Goal: Contribute content

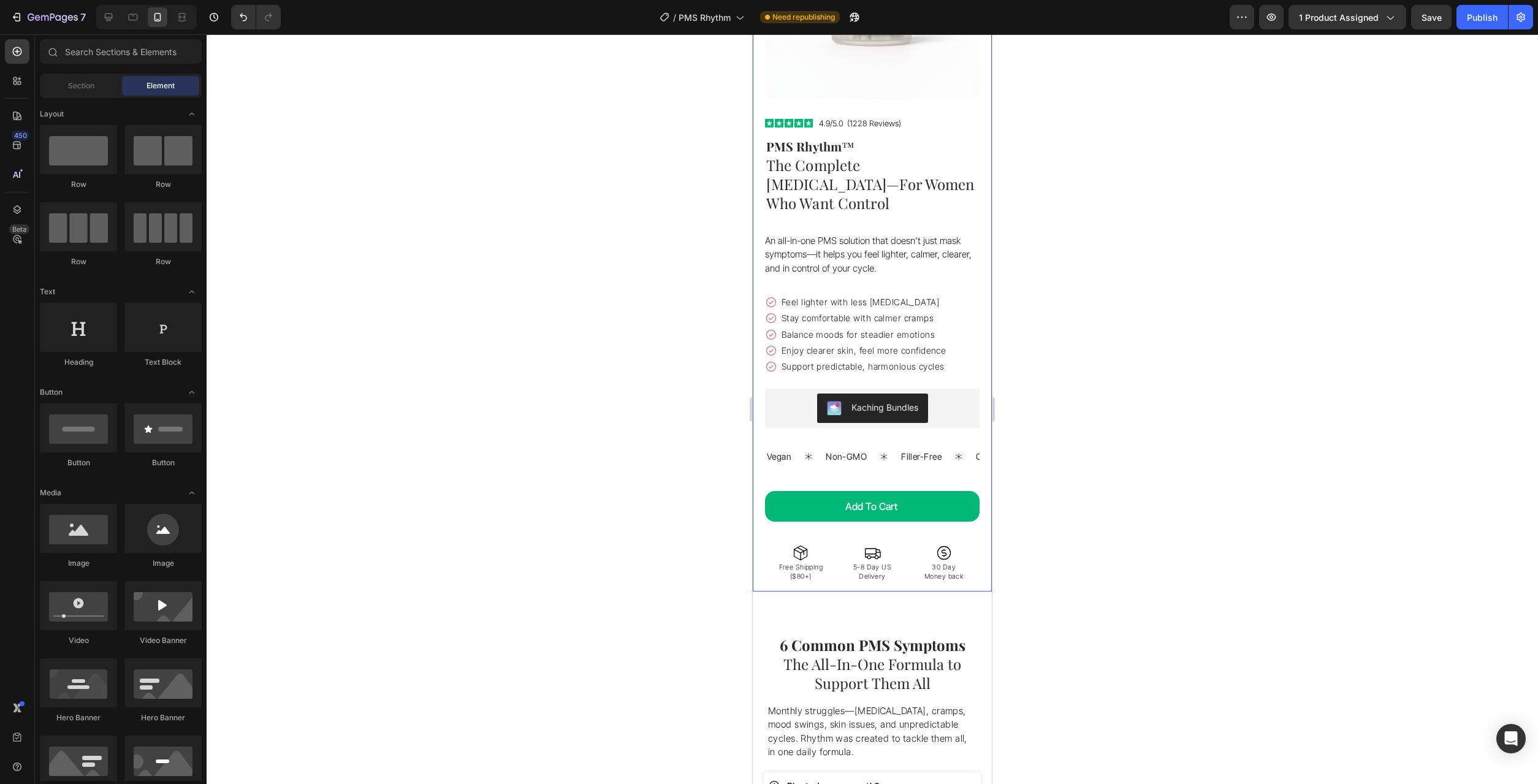
scroll to position [250, 0]
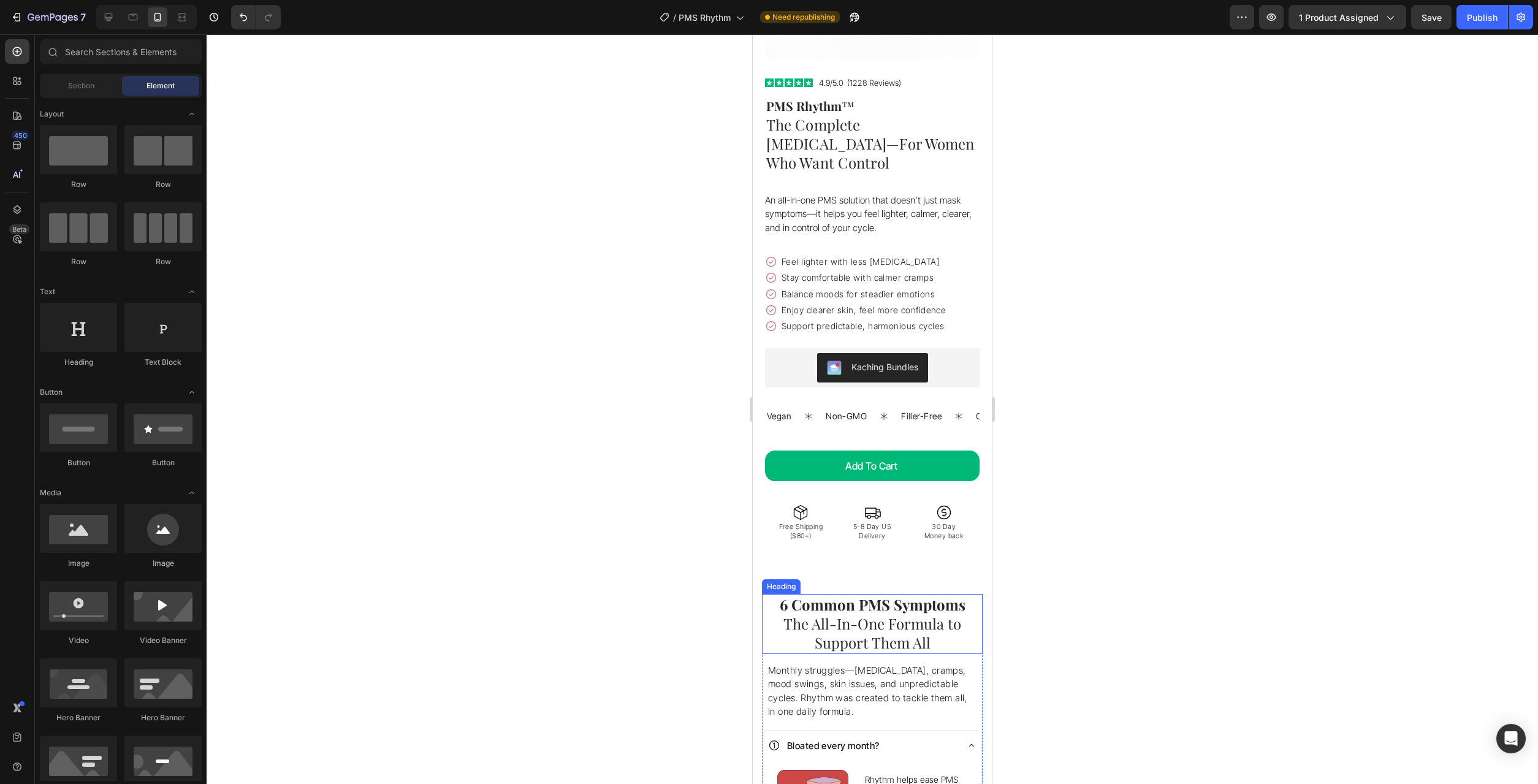
click at [871, 597] on h2 "6 Common PMS Symptoms The All-In-One Formula to Support Them All" at bounding box center [872, 624] width 220 height 60
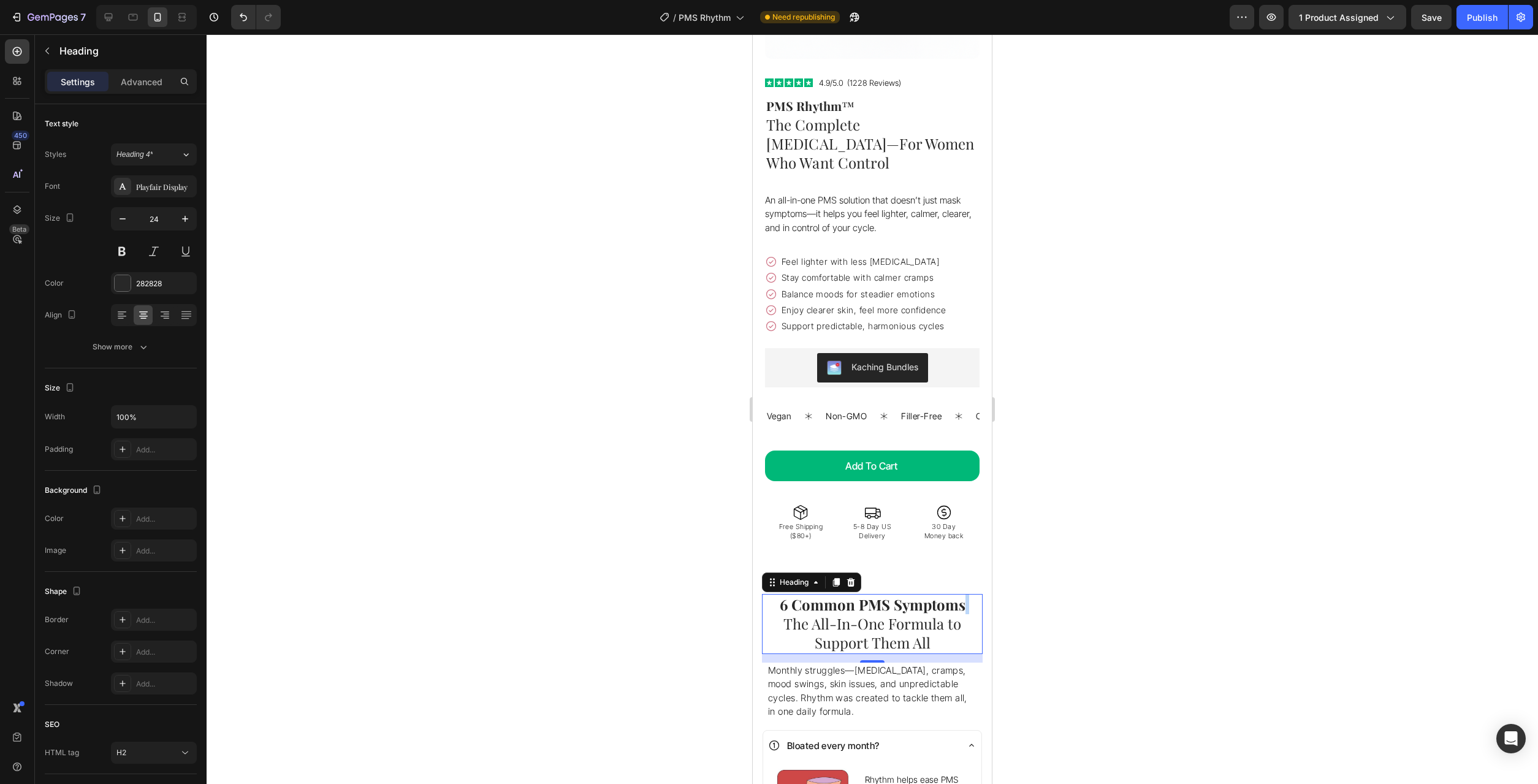
click at [871, 597] on p "6 Common PMS Symptoms The All-In-One Formula to Support Them All" at bounding box center [872, 624] width 219 height 57
click at [872, 597] on p "6 Common PMS Symptoms The All-In-One Formula to Support Them All" at bounding box center [872, 624] width 219 height 57
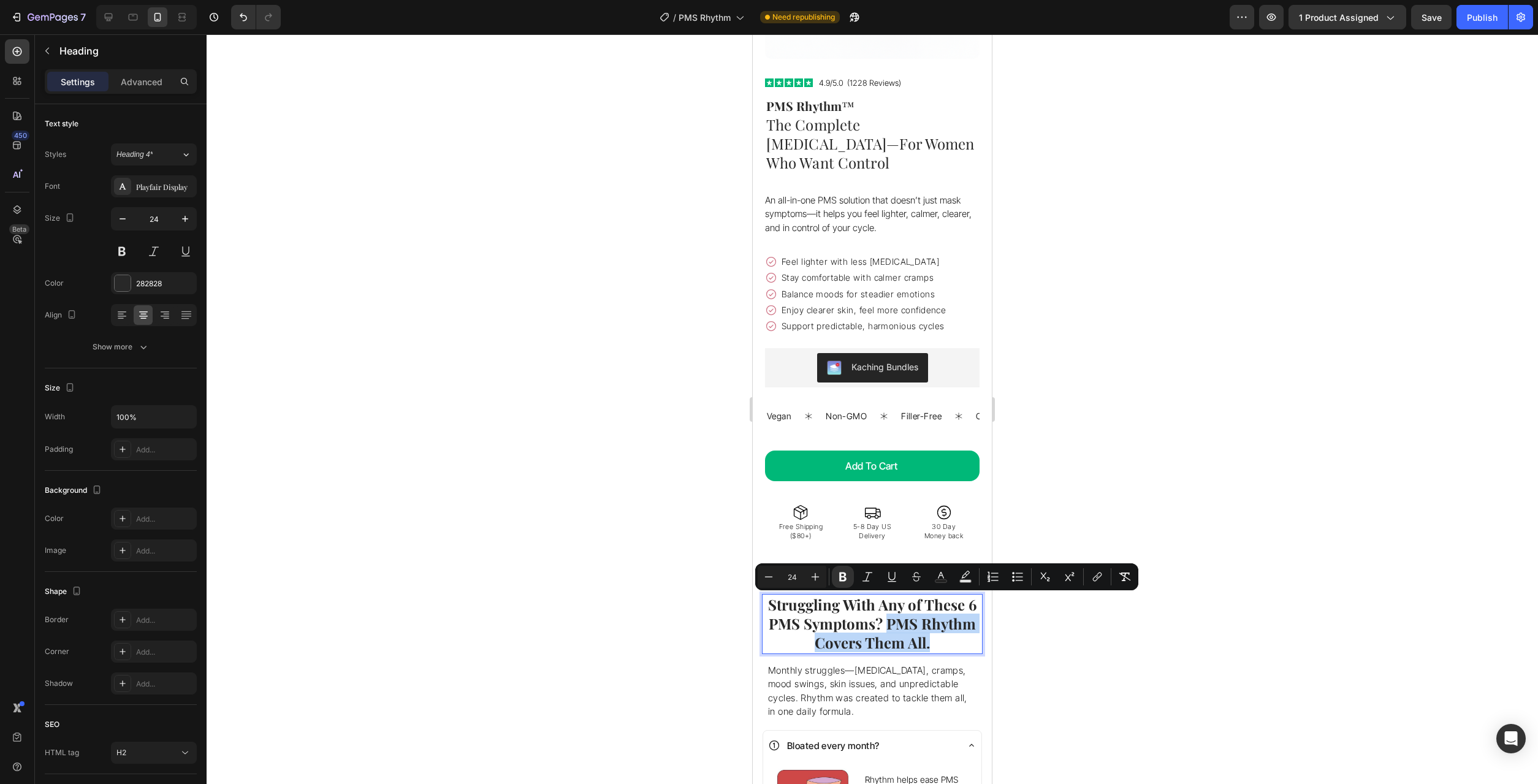
drag, startPoint x: 914, startPoint y: 617, endPoint x: 890, endPoint y: 609, distance: 25.3
click at [890, 609] on p "Struggling With Any of These 6 PMS Symptoms? PMS Rhythm Covers Them All." at bounding box center [872, 624] width 219 height 57
click at [836, 576] on button "Bold" at bounding box center [843, 577] width 22 height 22
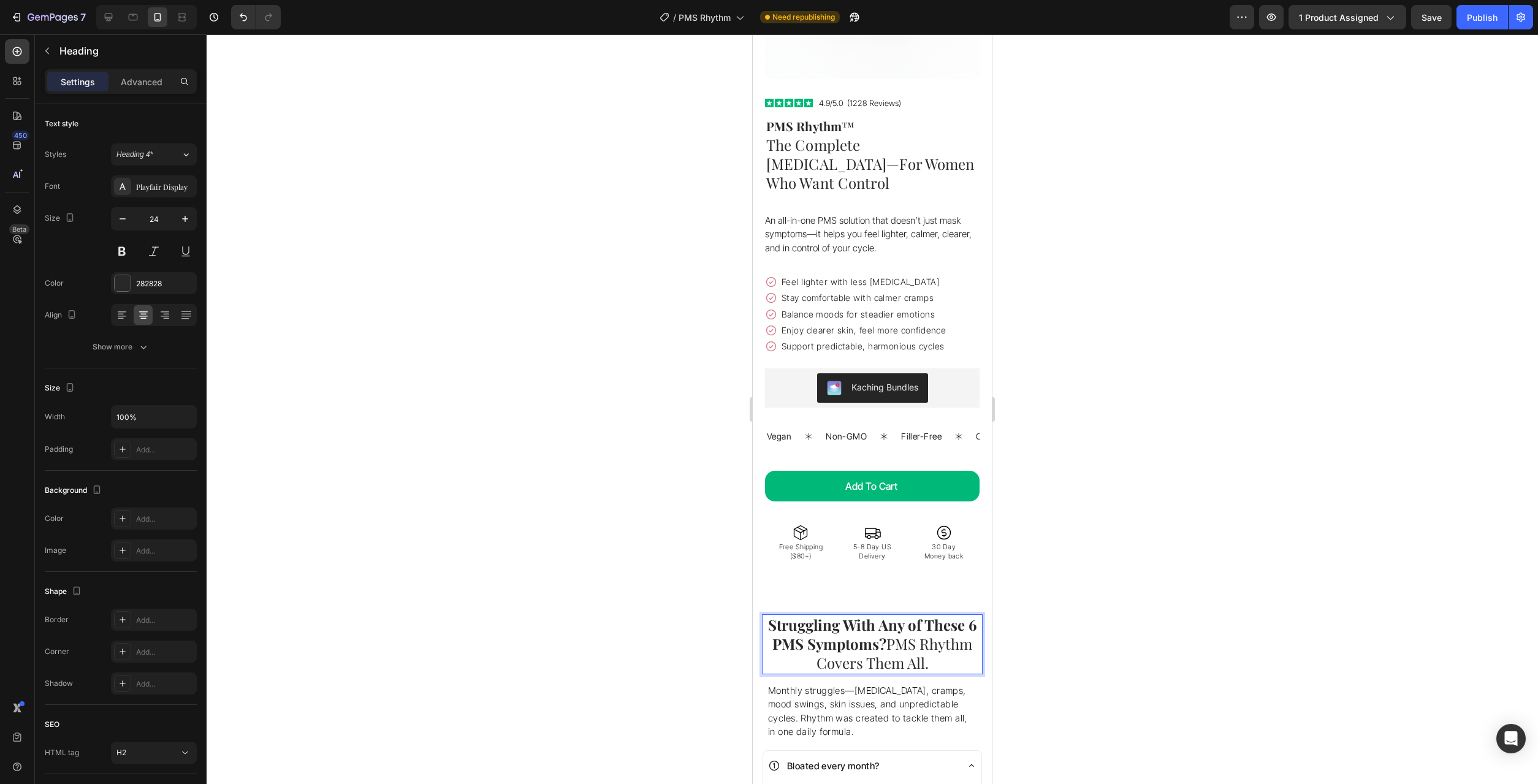
scroll to position [0, 0]
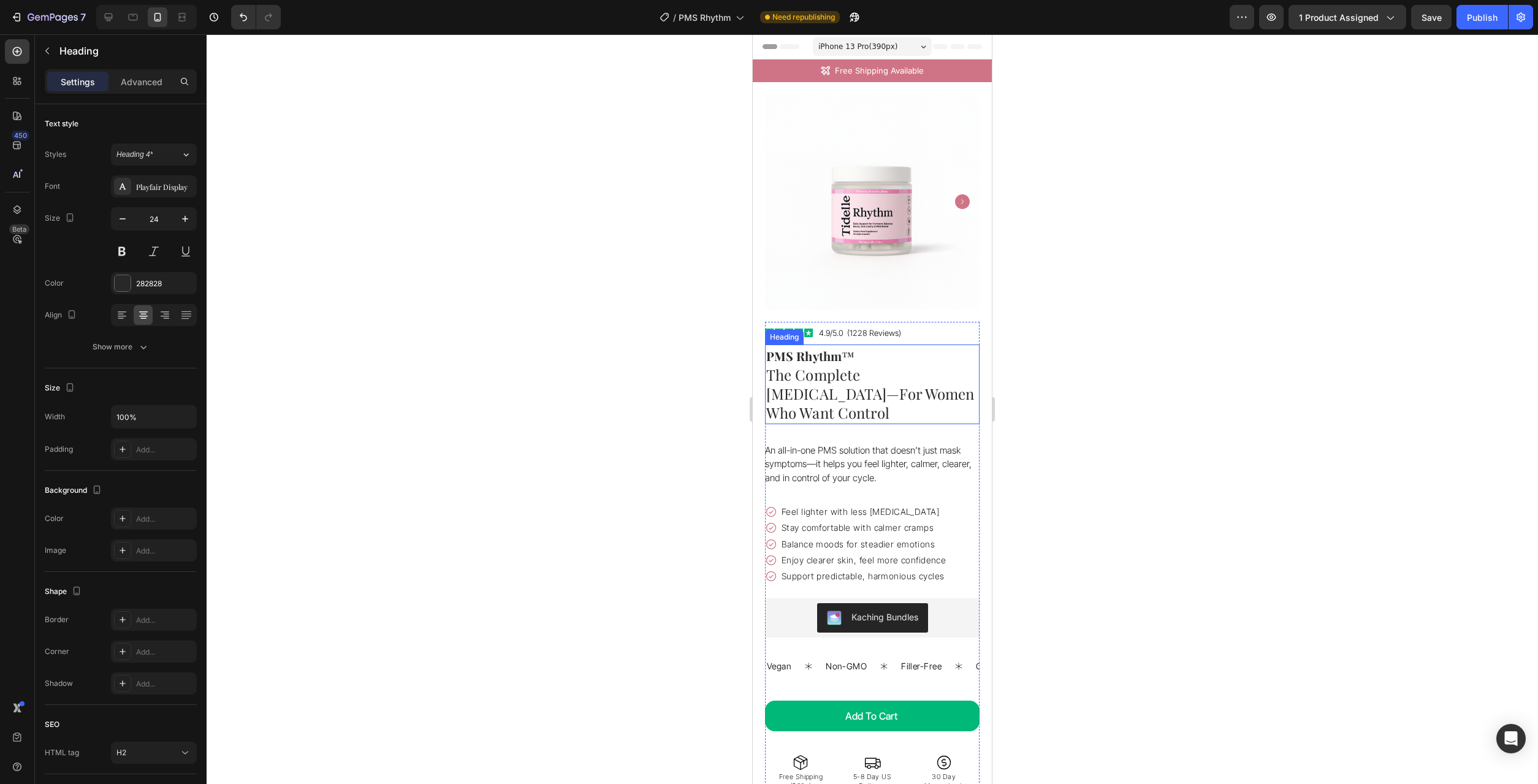
click at [800, 352] on strong "PMS Rhythm" at bounding box center [804, 355] width 76 height 16
click at [802, 354] on strong "PMS Rhythm" at bounding box center [804, 355] width 76 height 16
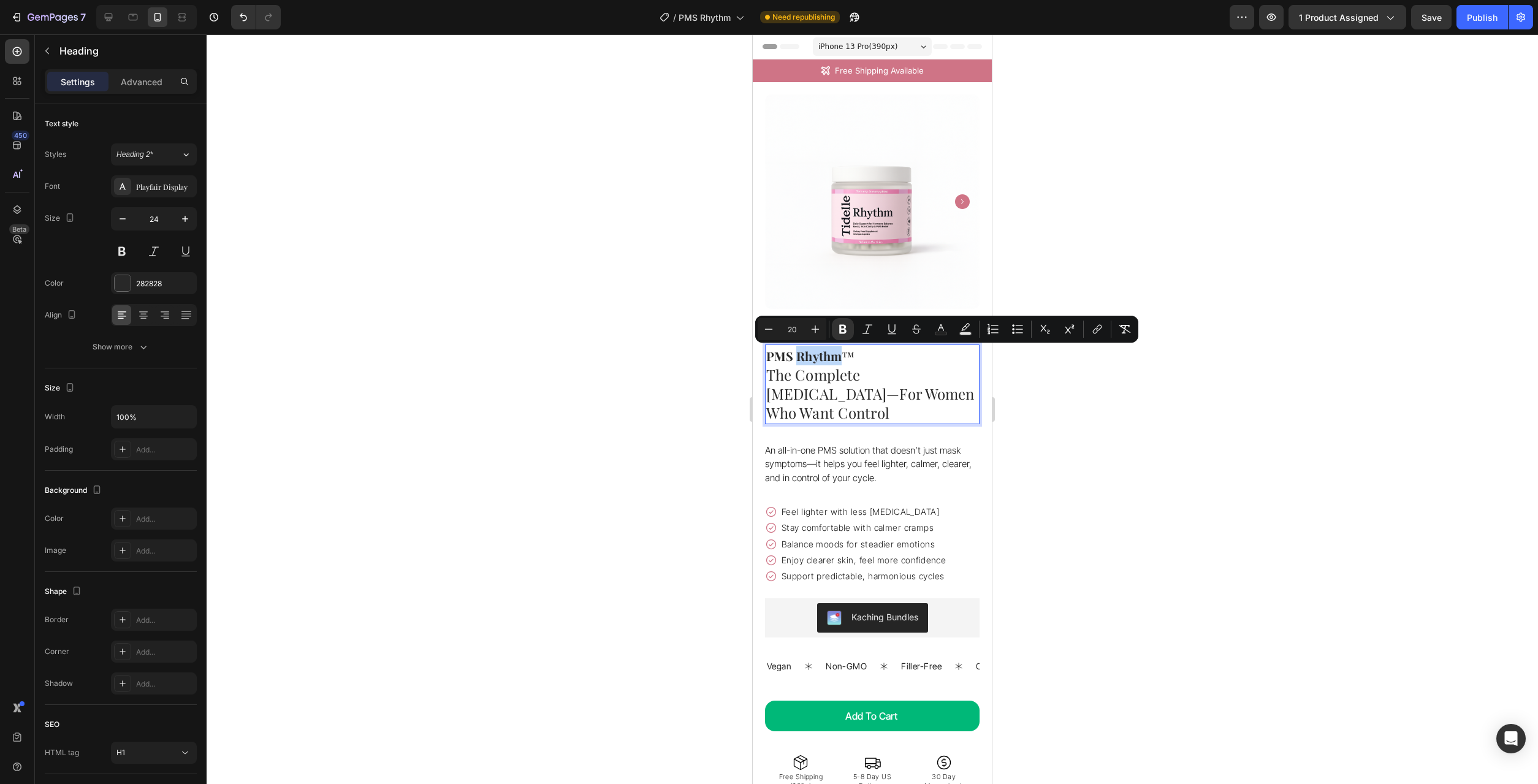
click at [815, 356] on strong "PMS Rhythm" at bounding box center [804, 355] width 76 height 16
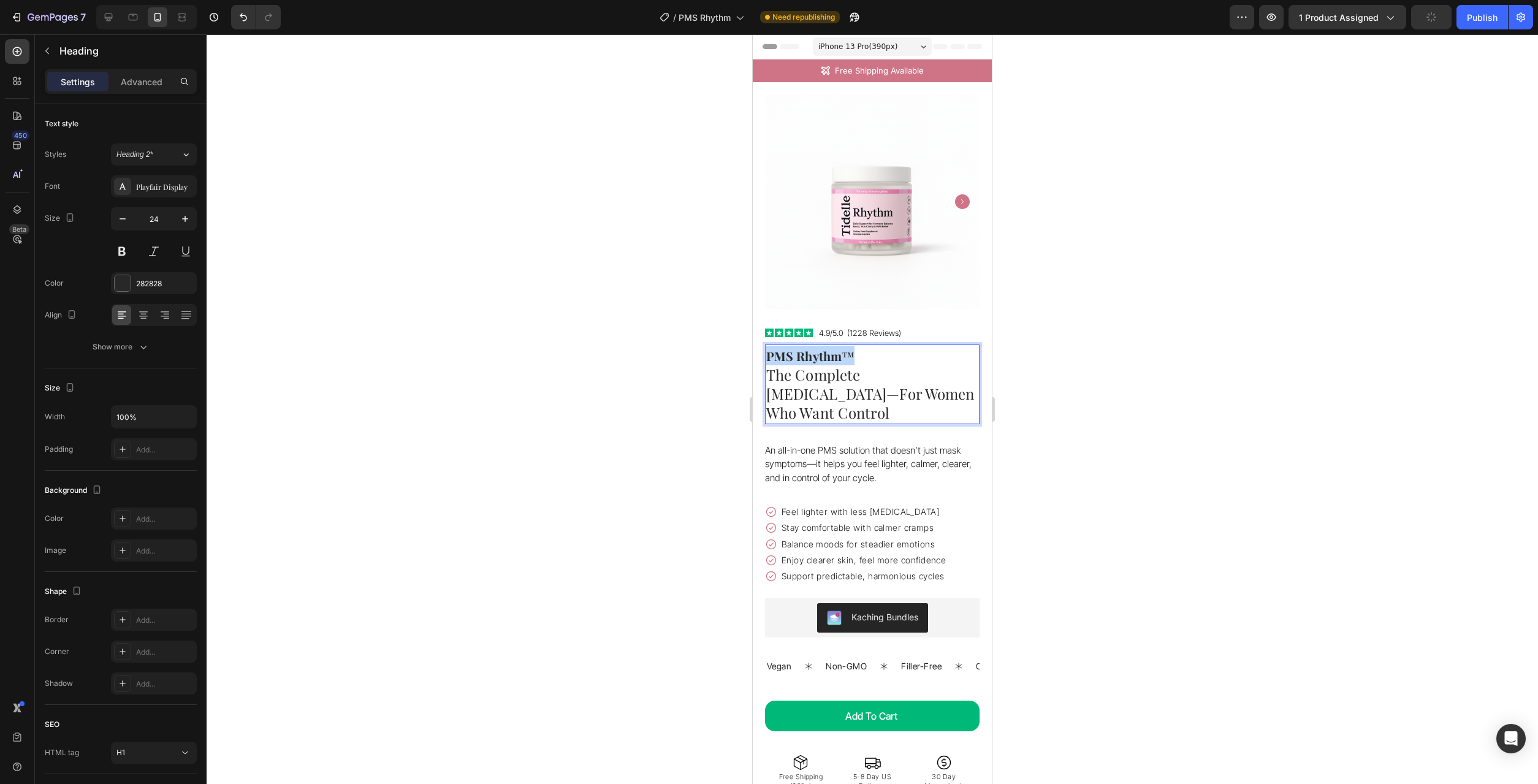
drag, startPoint x: 847, startPoint y: 357, endPoint x: 769, endPoint y: 357, distance: 78.0
click at [769, 357] on p "PMS Rhythm ™ The Complete [MEDICAL_DATA]—For Women Who Want Control" at bounding box center [872, 384] width 212 height 77
copy span "PMS Rhythm ™"
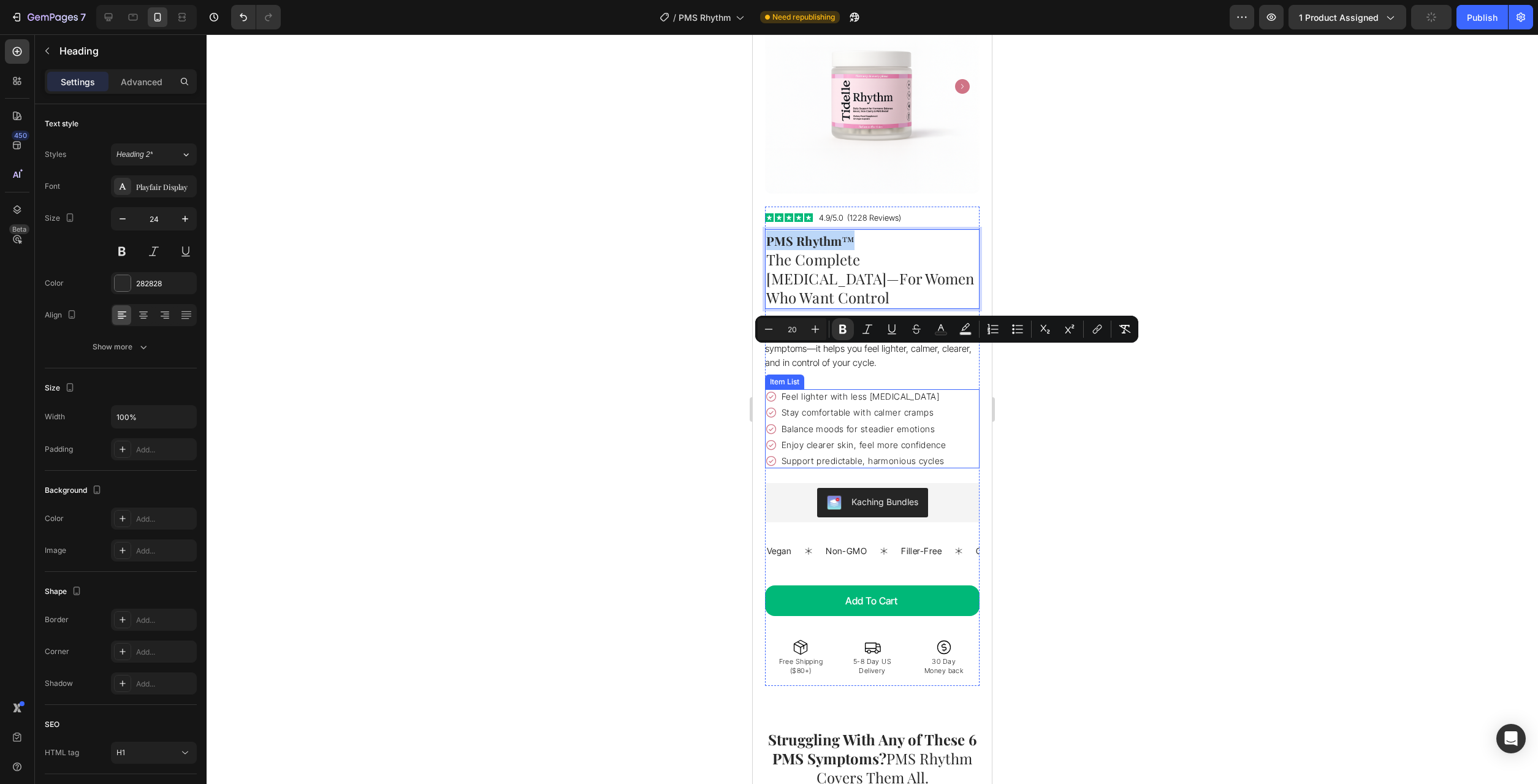
scroll to position [312, 0]
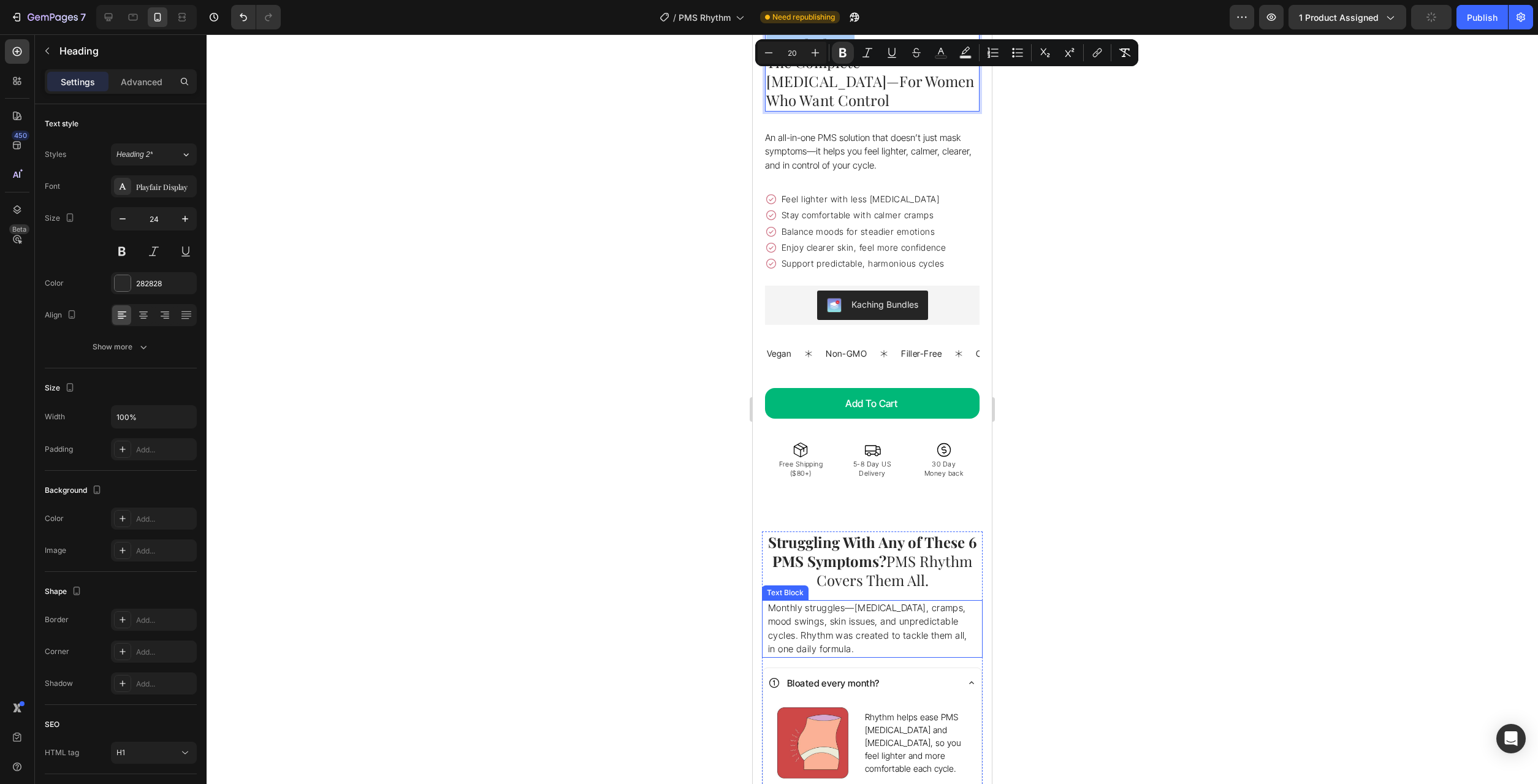
click at [922, 555] on p "⁠⁠⁠⁠⁠⁠⁠ Struggling With Any of These 6 PMS Symptoms? PMS Rhythm Covers Them All." at bounding box center [872, 562] width 219 height 57
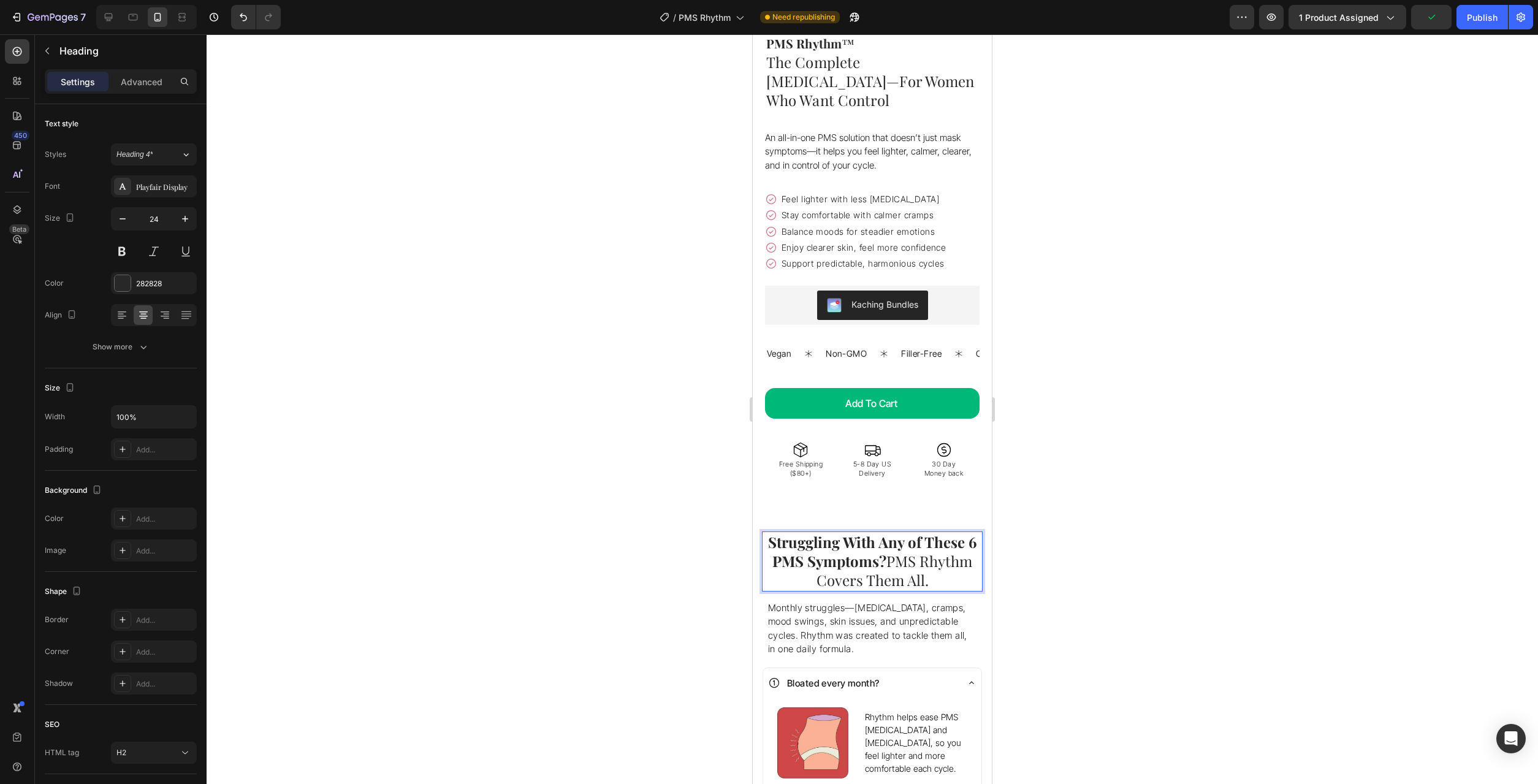
click at [899, 545] on p "Struggling With Any of These 6 PMS Symptoms? PMS Rhythm Covers Them All." at bounding box center [872, 562] width 219 height 57
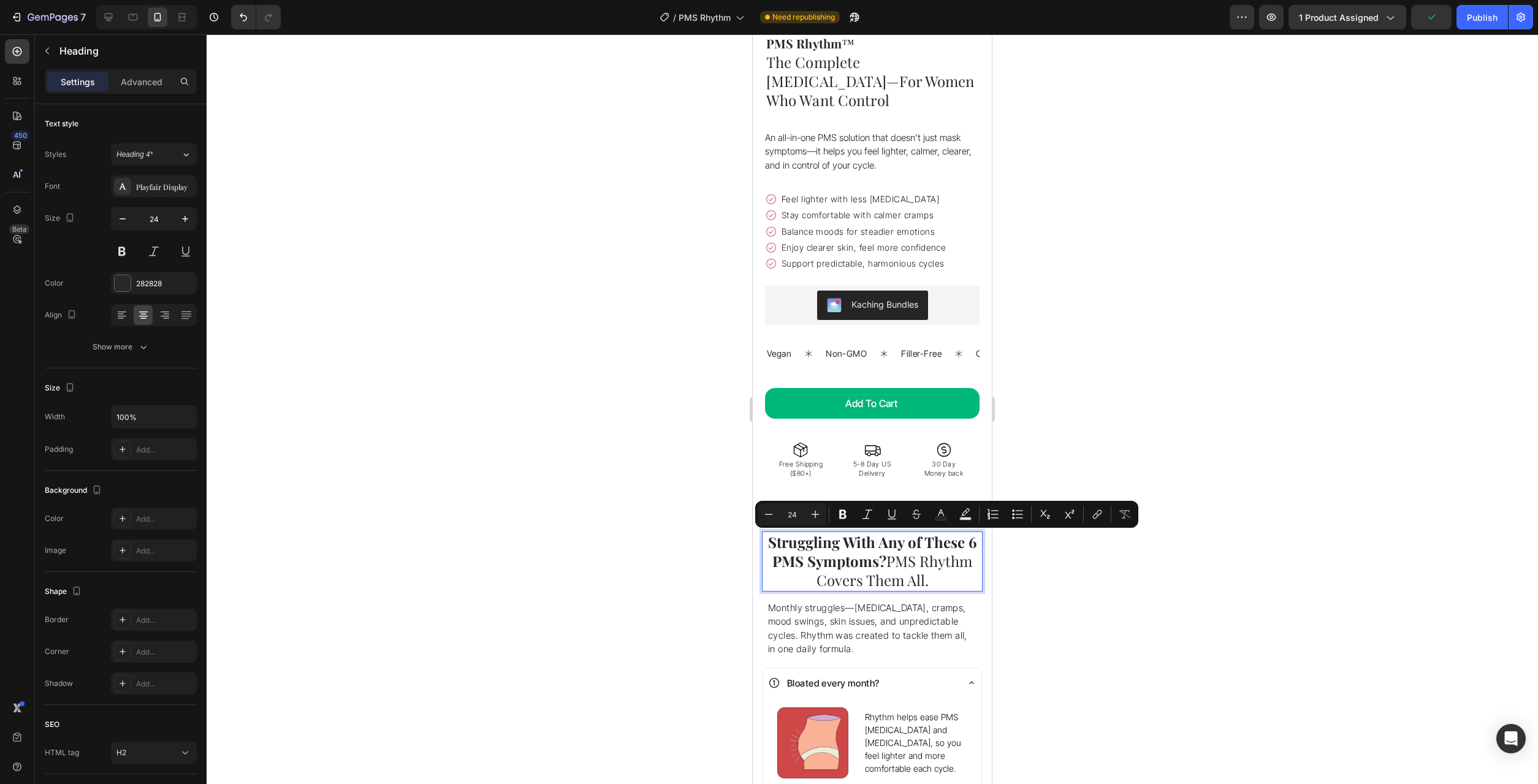
drag, startPoint x: 888, startPoint y: 543, endPoint x: 971, endPoint y: 541, distance: 83.0
click at [971, 541] on p "Struggling With Any of These 6 PMS Symptoms? PMS Rhythm Covers Them All." at bounding box center [872, 562] width 219 height 57
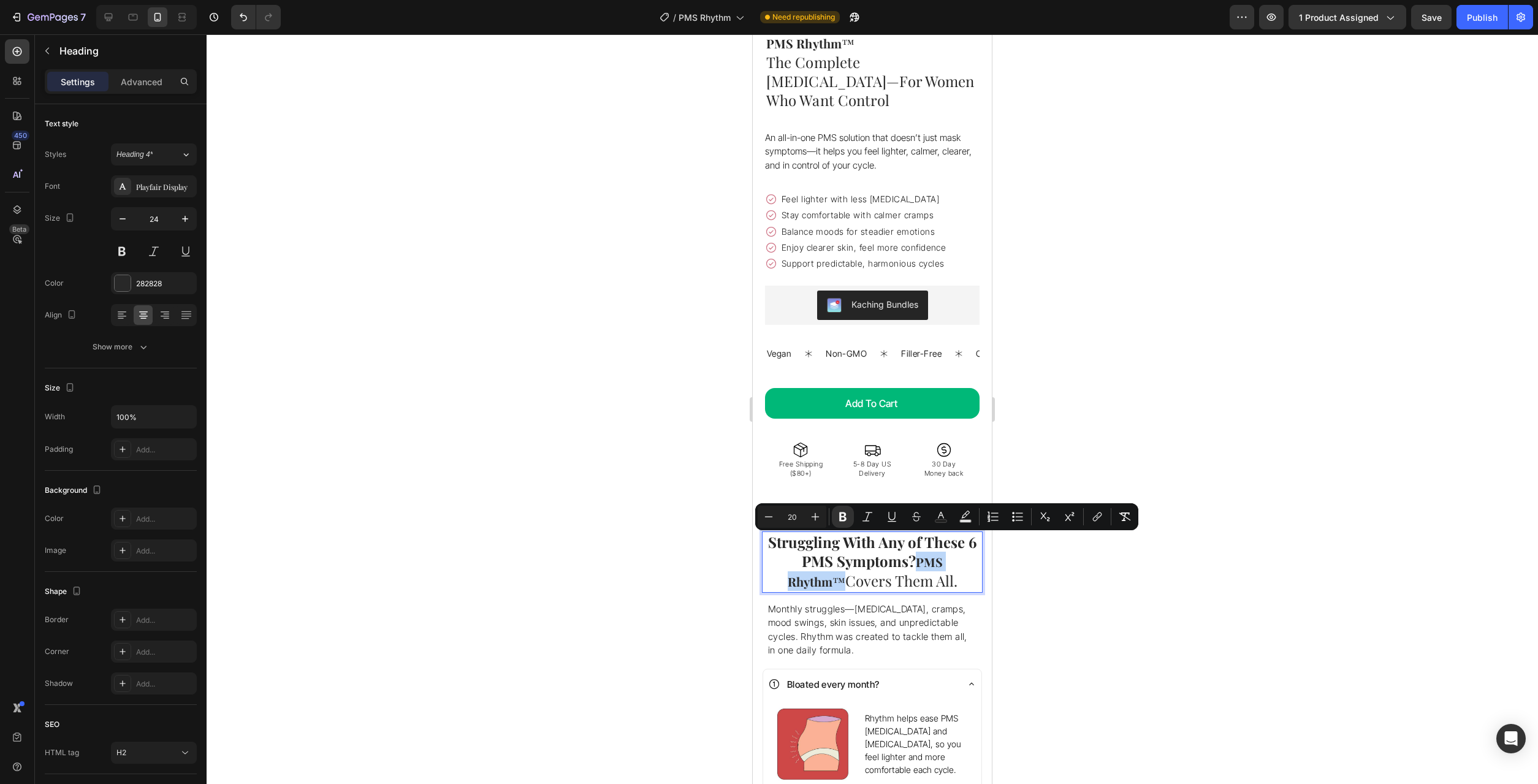
drag, startPoint x: 974, startPoint y: 549, endPoint x: 892, endPoint y: 543, distance: 82.2
click at [892, 554] on span "PMS Rhythm ™" at bounding box center [866, 571] width 156 height 36
click at [841, 517] on icon "Editor contextual toolbar" at bounding box center [843, 517] width 7 height 9
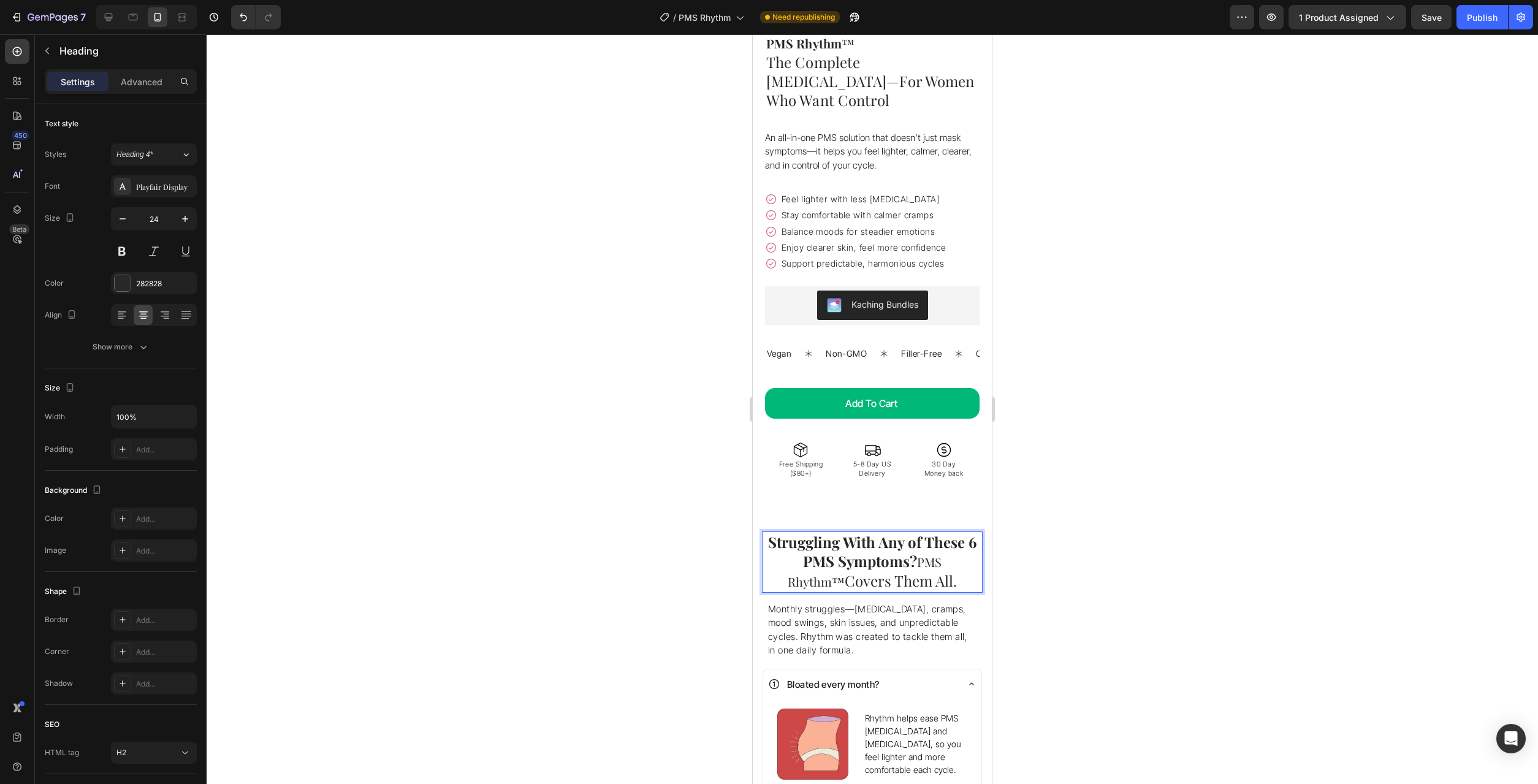
drag, startPoint x: 935, startPoint y: 560, endPoint x: 891, endPoint y: 543, distance: 47.2
click at [891, 543] on p "Struggling With Any of These 6 PMS Symptoms? PMS Rhythm™ Covers Them All." at bounding box center [872, 562] width 219 height 59
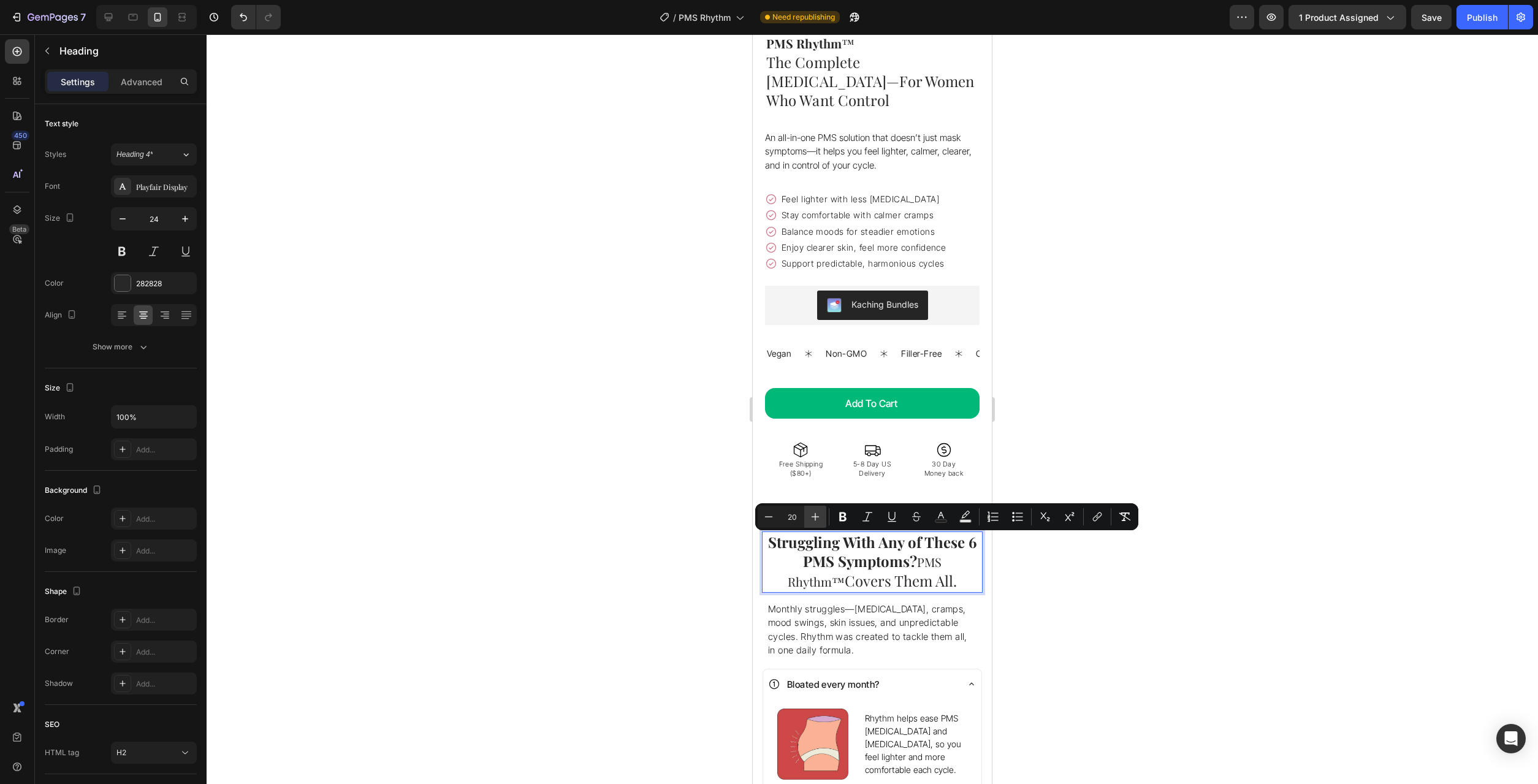
click at [815, 517] on icon "Editor contextual toolbar" at bounding box center [815, 517] width 8 height 8
click at [765, 516] on icon "Editor contextual toolbar" at bounding box center [768, 517] width 12 height 12
type input "20"
click at [840, 541] on strong "Struggling With Any of These 6 PMS Symptoms?" at bounding box center [873, 551] width 209 height 38
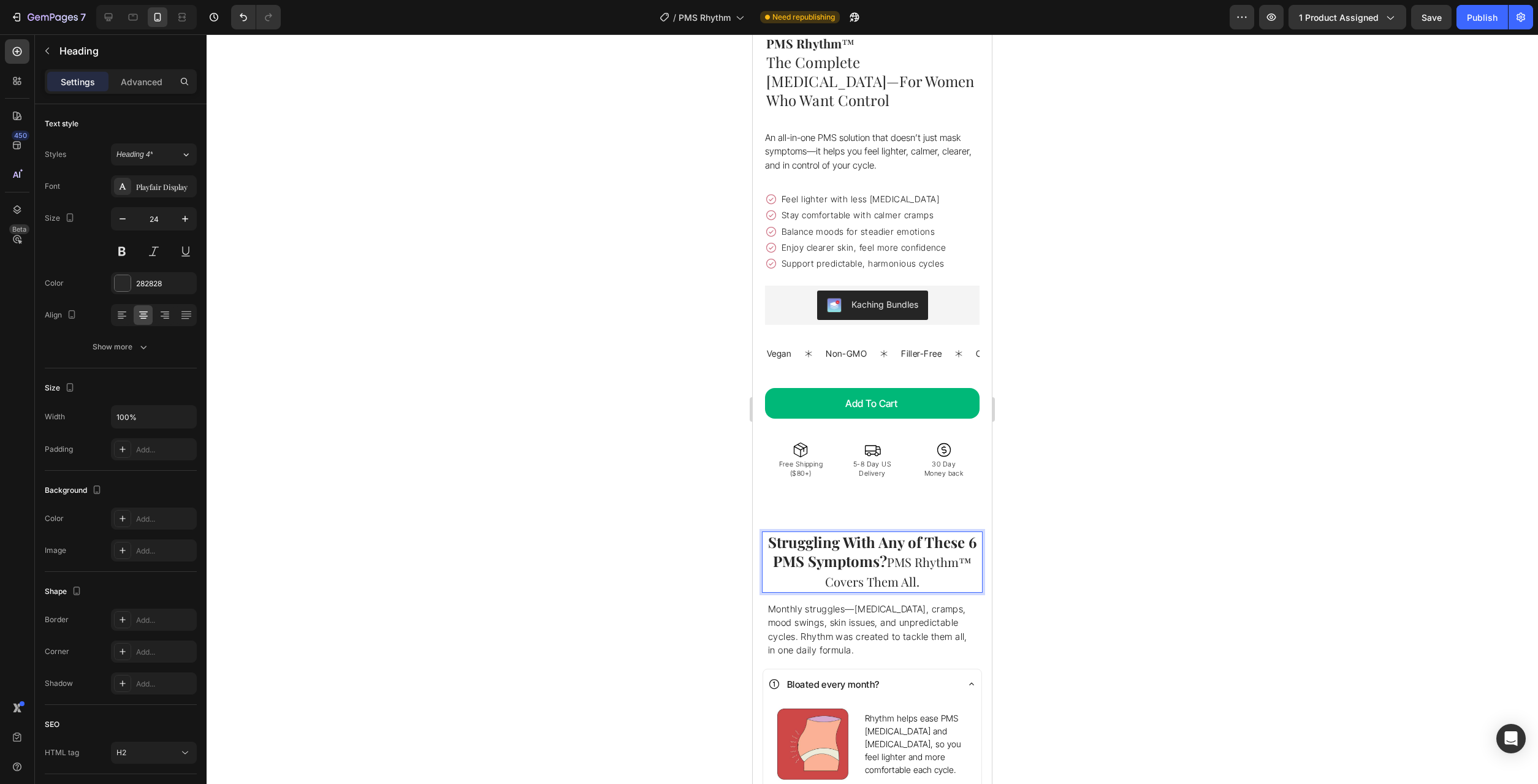
click at [849, 544] on strong "Struggling With Any of These 6 PMS Symptoms?" at bounding box center [873, 551] width 209 height 38
click at [861, 544] on strong "Struggling With Any of These 6 PMS Symptoms?" at bounding box center [873, 551] width 209 height 38
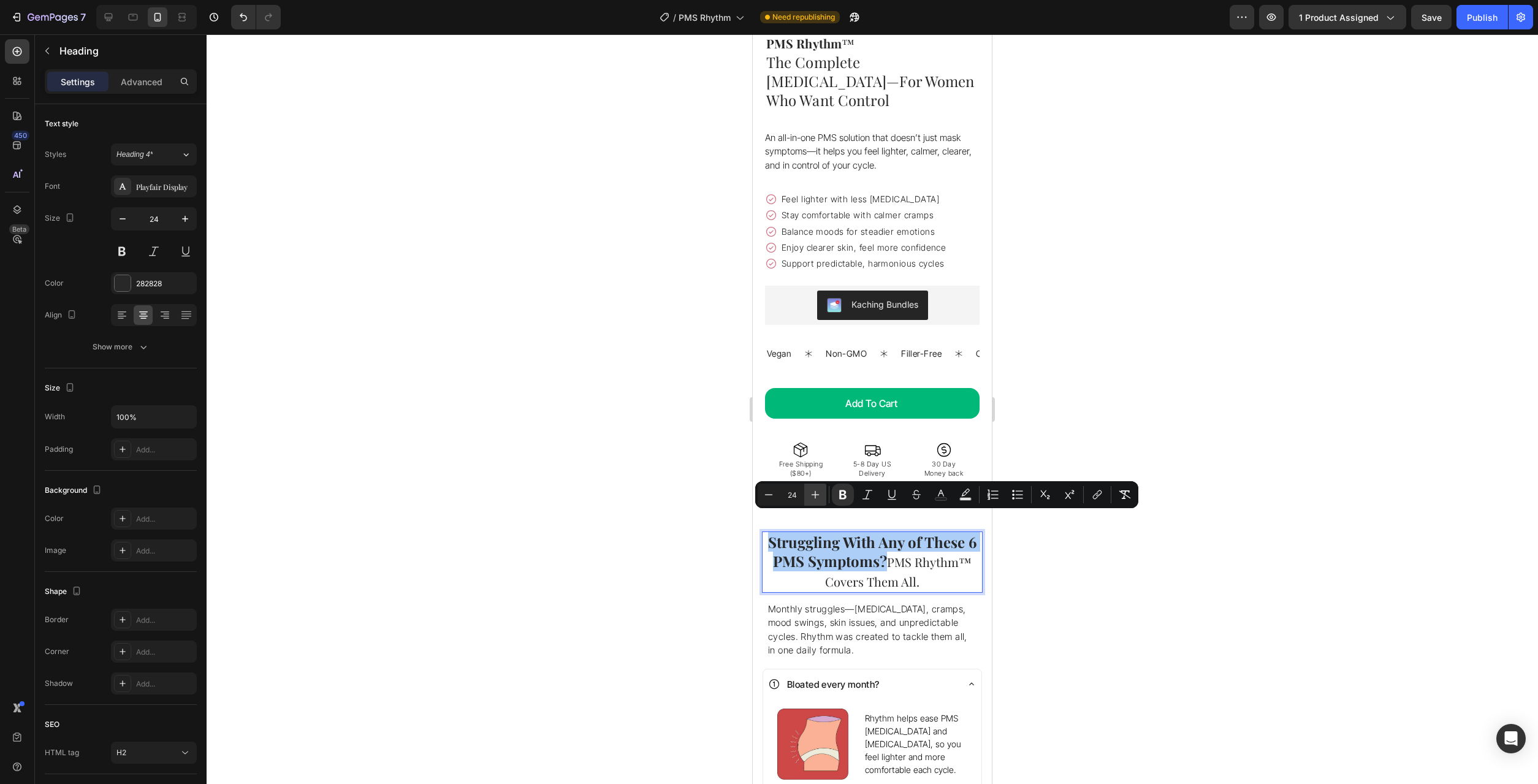
click at [813, 494] on icon "Editor contextual toolbar" at bounding box center [815, 495] width 8 height 8
click at [770, 498] on icon "Editor contextual toolbar" at bounding box center [768, 494] width 12 height 12
type input "24"
click at [892, 546] on span "Struggling With Any of These 6 PMS Symptoms? PMS Rhythm™ Covers Them All." at bounding box center [872, 561] width 215 height 57
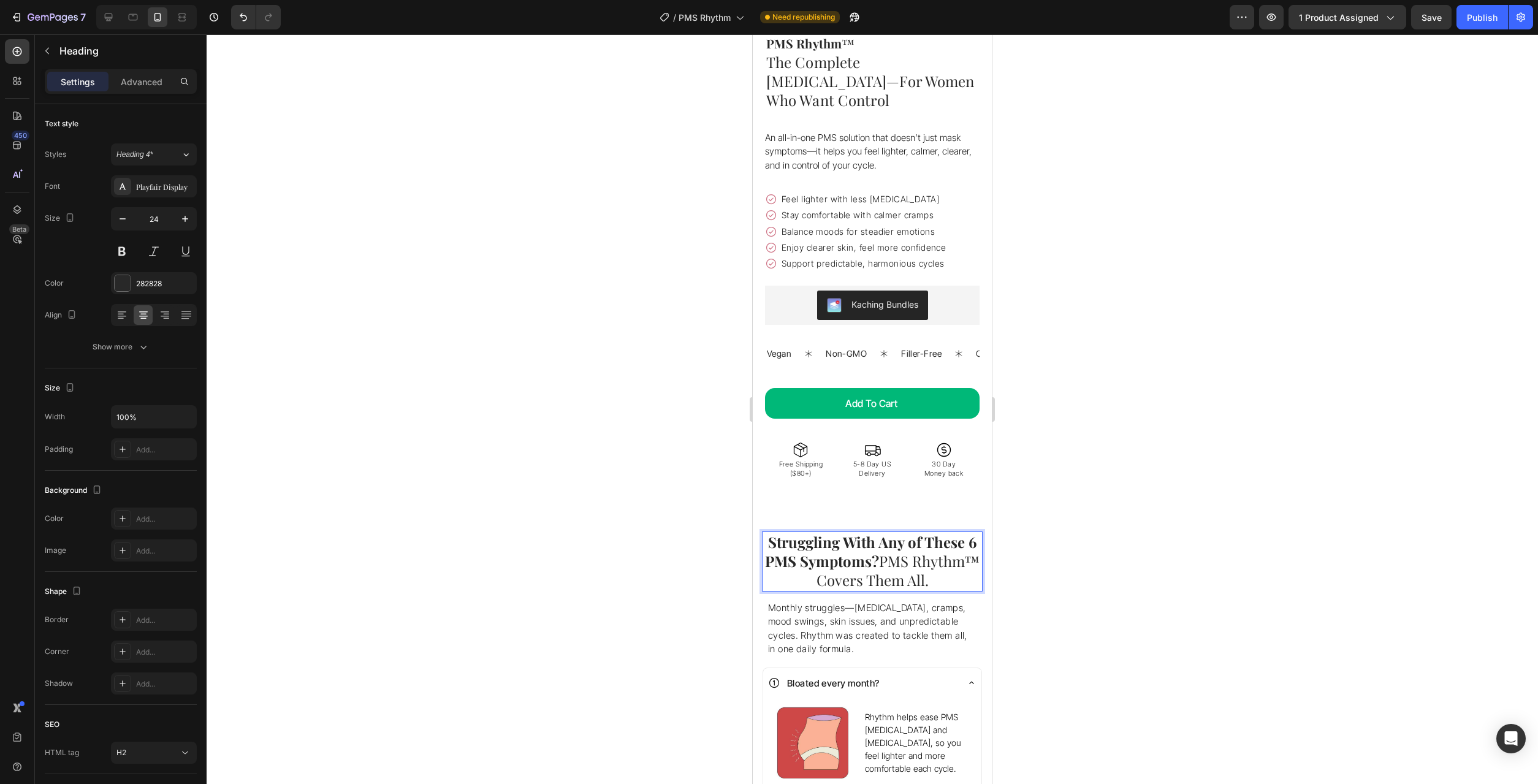
click at [880, 544] on strong "Struggling With Any of These 6 PMS Symptoms?" at bounding box center [871, 551] width 211 height 38
click at [877, 545] on strong "Struggling With Any of These 6 PMS Symptoms?" at bounding box center [871, 551] width 211 height 38
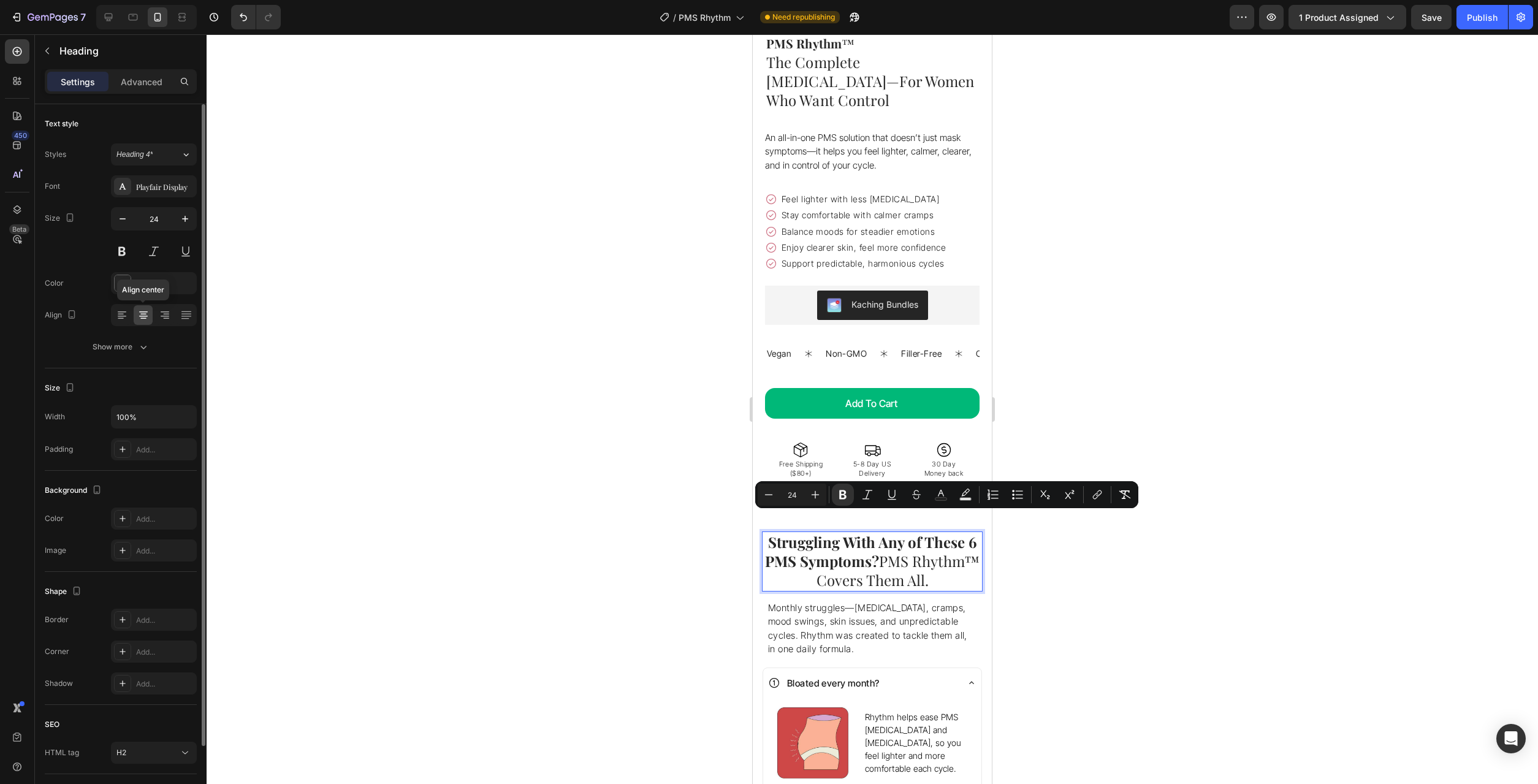
click at [140, 317] on icon at bounding box center [143, 315] width 12 height 12
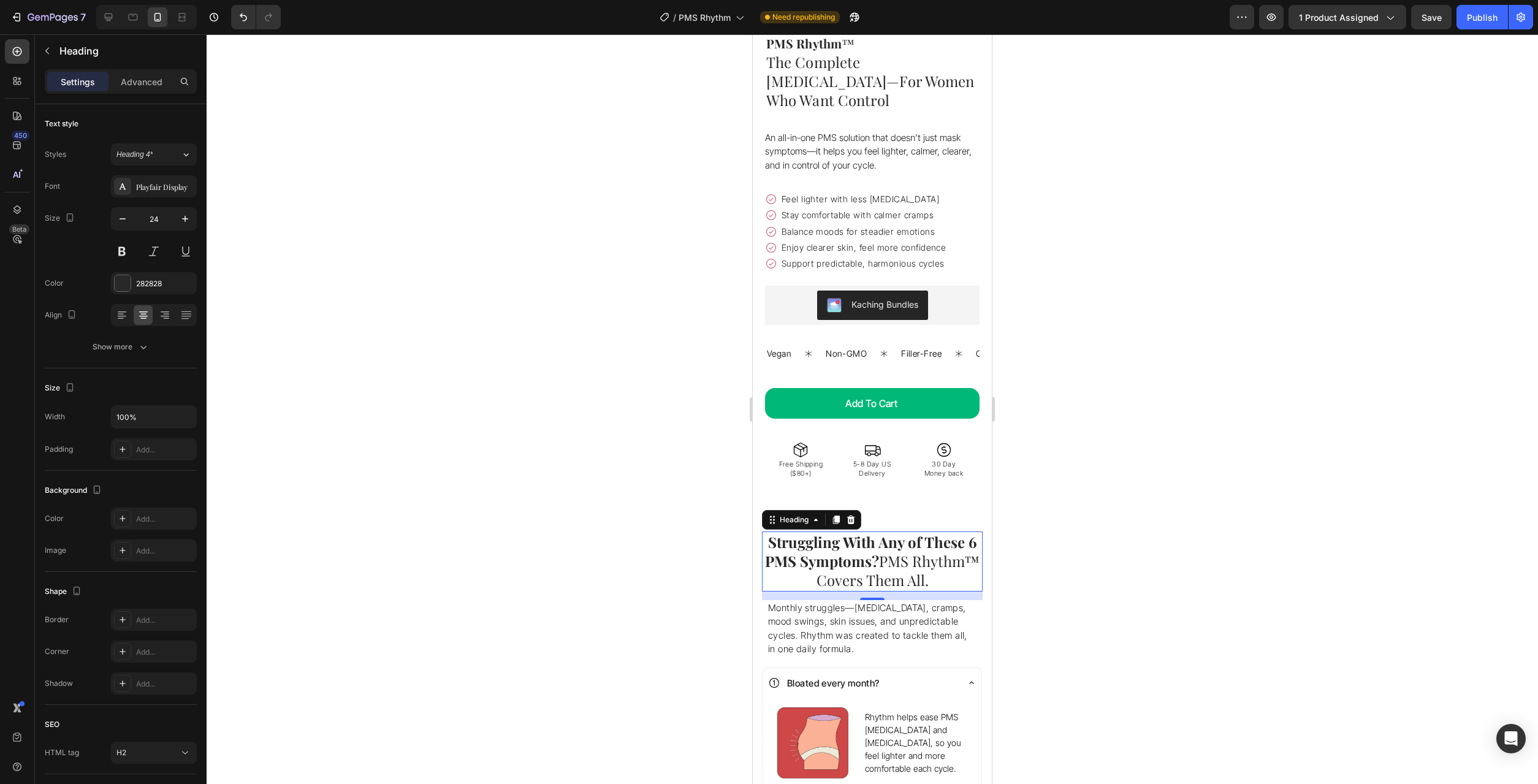
click at [900, 564] on span "Struggling With Any of These 6 PMS Symptoms? PMS Rhythm™ Covers Them All." at bounding box center [872, 561] width 215 height 57
click at [882, 546] on span "Struggling With Any of These 6 PMS Symptoms? PMS Rhythm™ Covers Them All." at bounding box center [872, 561] width 215 height 57
click at [831, 570] on span "PMS Rhythm™ Covers Them All." at bounding box center [873, 580] width 217 height 20
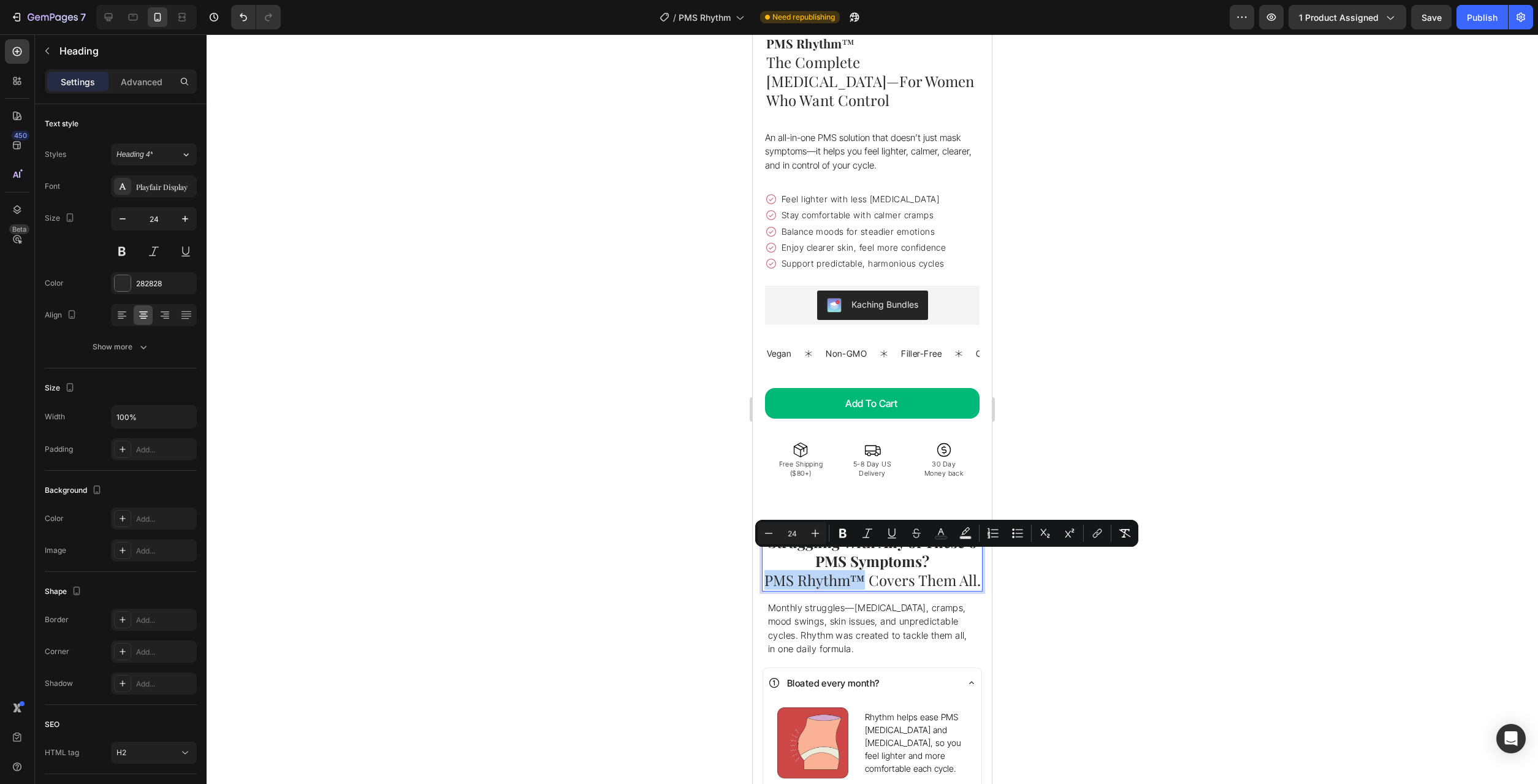
drag, startPoint x: 861, startPoint y: 567, endPoint x: 767, endPoint y: 562, distance: 94.1
click at [767, 570] on span "PMS Rhythm™ Covers Them All." at bounding box center [873, 580] width 217 height 20
click at [841, 535] on icon "Editor contextual toolbar" at bounding box center [843, 534] width 7 height 9
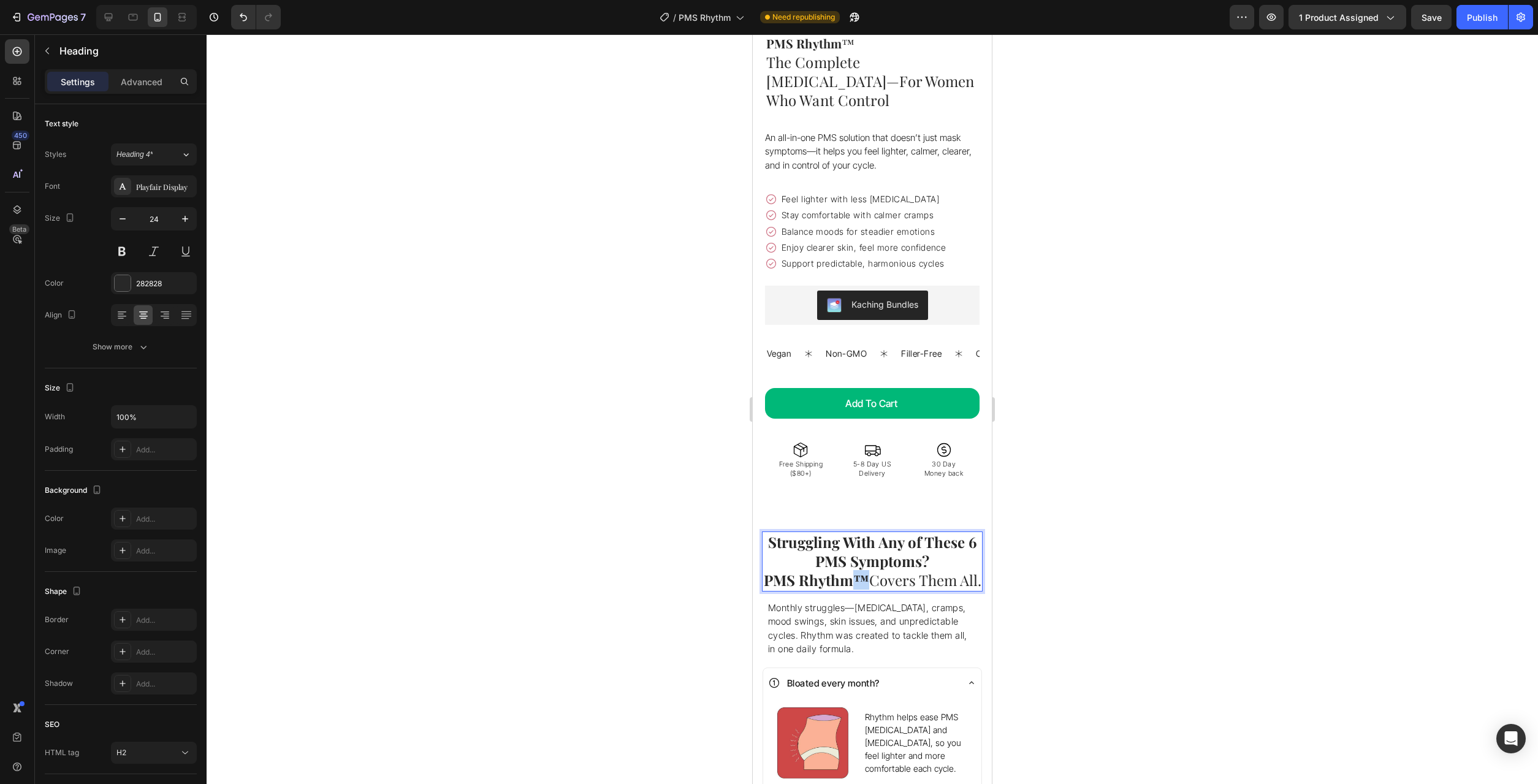
drag, startPoint x: 881, startPoint y: 564, endPoint x: 869, endPoint y: 565, distance: 12.0
click at [869, 570] on span "PMS Rhythm™ Covers Them All." at bounding box center [873, 580] width 218 height 20
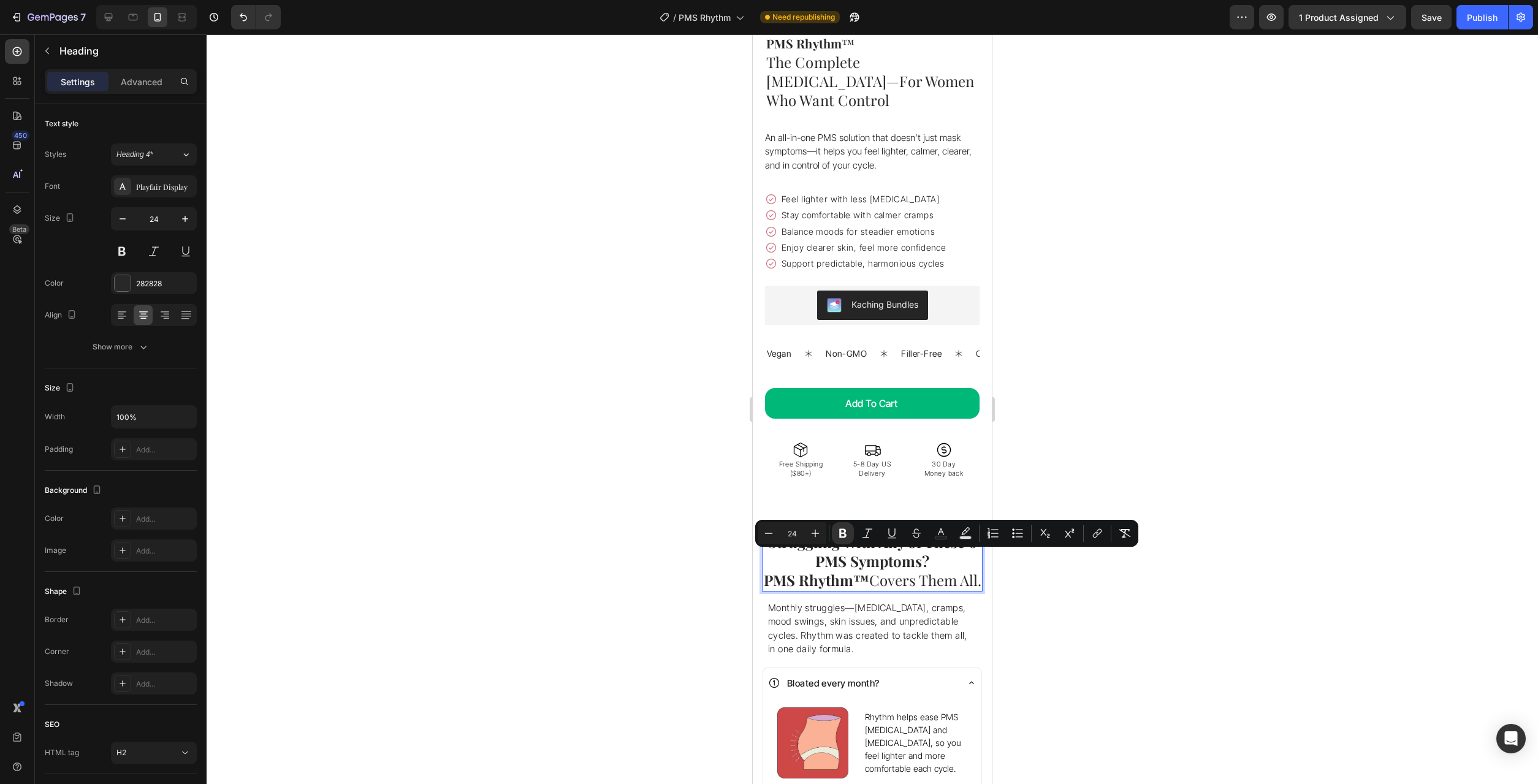
click at [831, 570] on strong "PMS Rhythm™" at bounding box center [817, 580] width 106 height 20
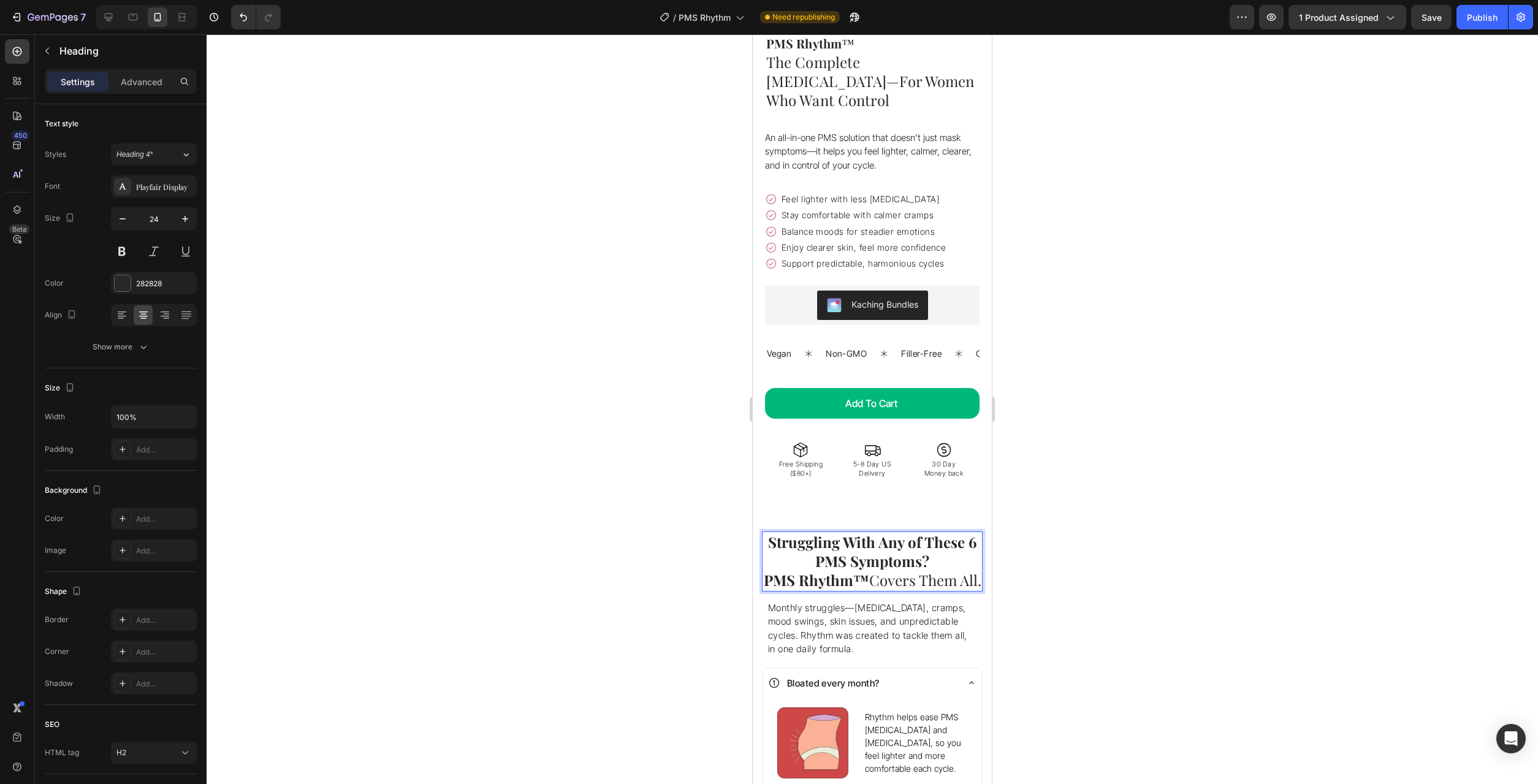
click at [837, 570] on strong "PMS Rhythm™" at bounding box center [817, 580] width 106 height 20
click at [845, 570] on strong "PMS Rhythm™" at bounding box center [817, 580] width 106 height 20
drag, startPoint x: 875, startPoint y: 567, endPoint x: 1505, endPoint y: 601, distance: 630.9
click at [762, 567] on h2 "Struggling With Any of These 6 PMS Symptoms? PMS Rhythm™ Covers Them All." at bounding box center [872, 562] width 220 height 60
click at [861, 570] on strong "PMS Rhythm™" at bounding box center [817, 580] width 106 height 20
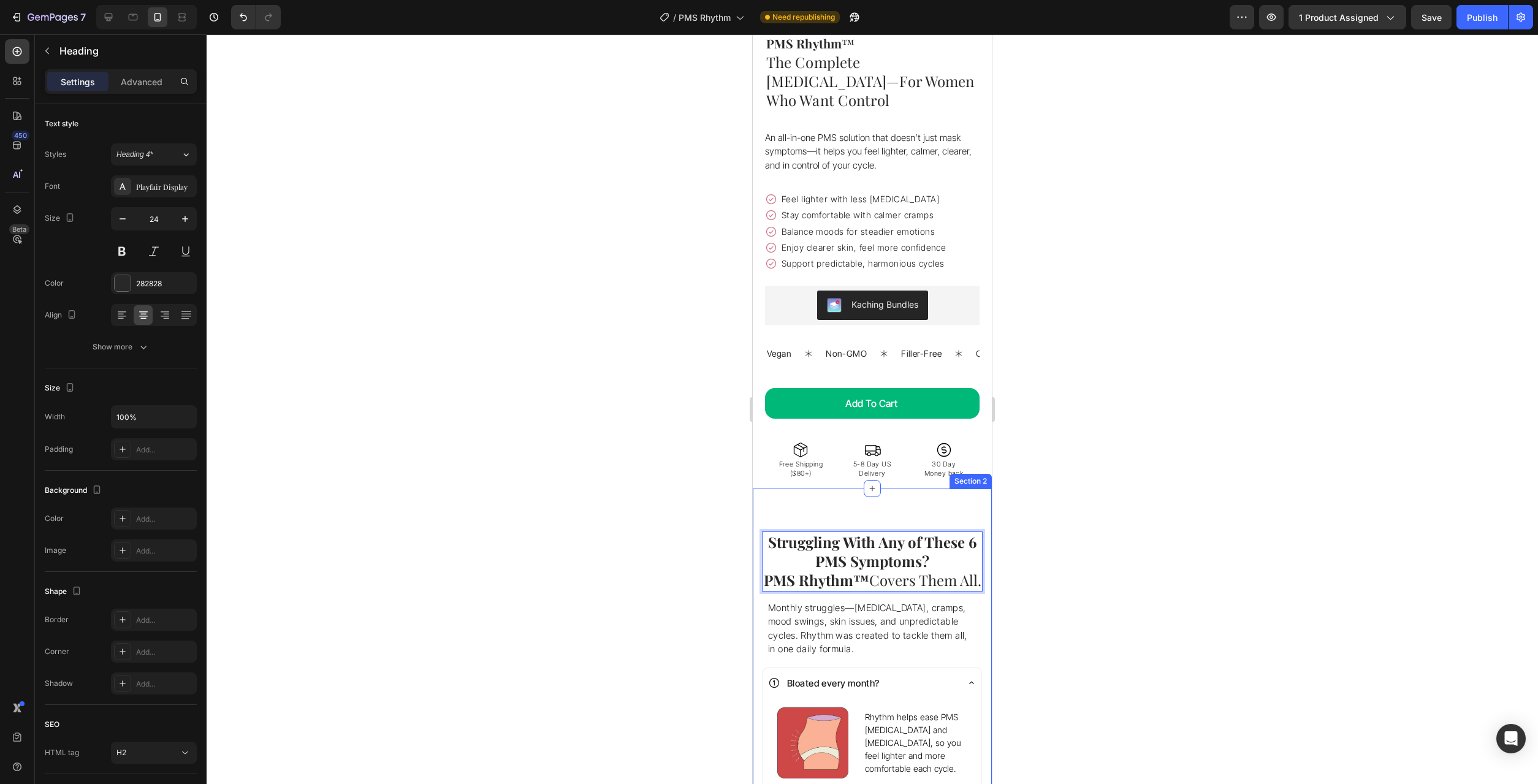
click at [1130, 524] on div at bounding box center [872, 409] width 1331 height 749
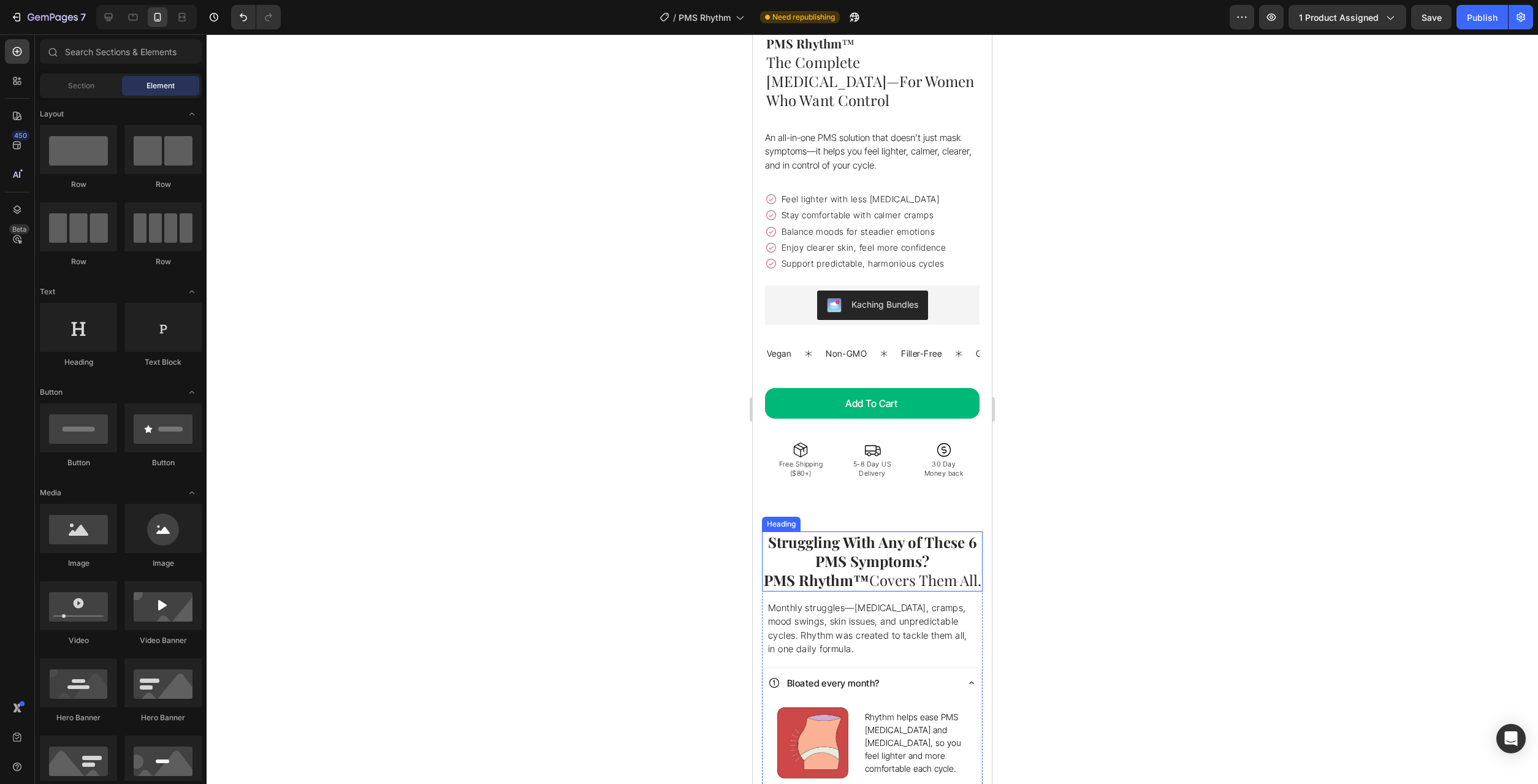
click at [878, 571] on span "PMS Rhythm™ Covers Them All." at bounding box center [873, 580] width 218 height 20
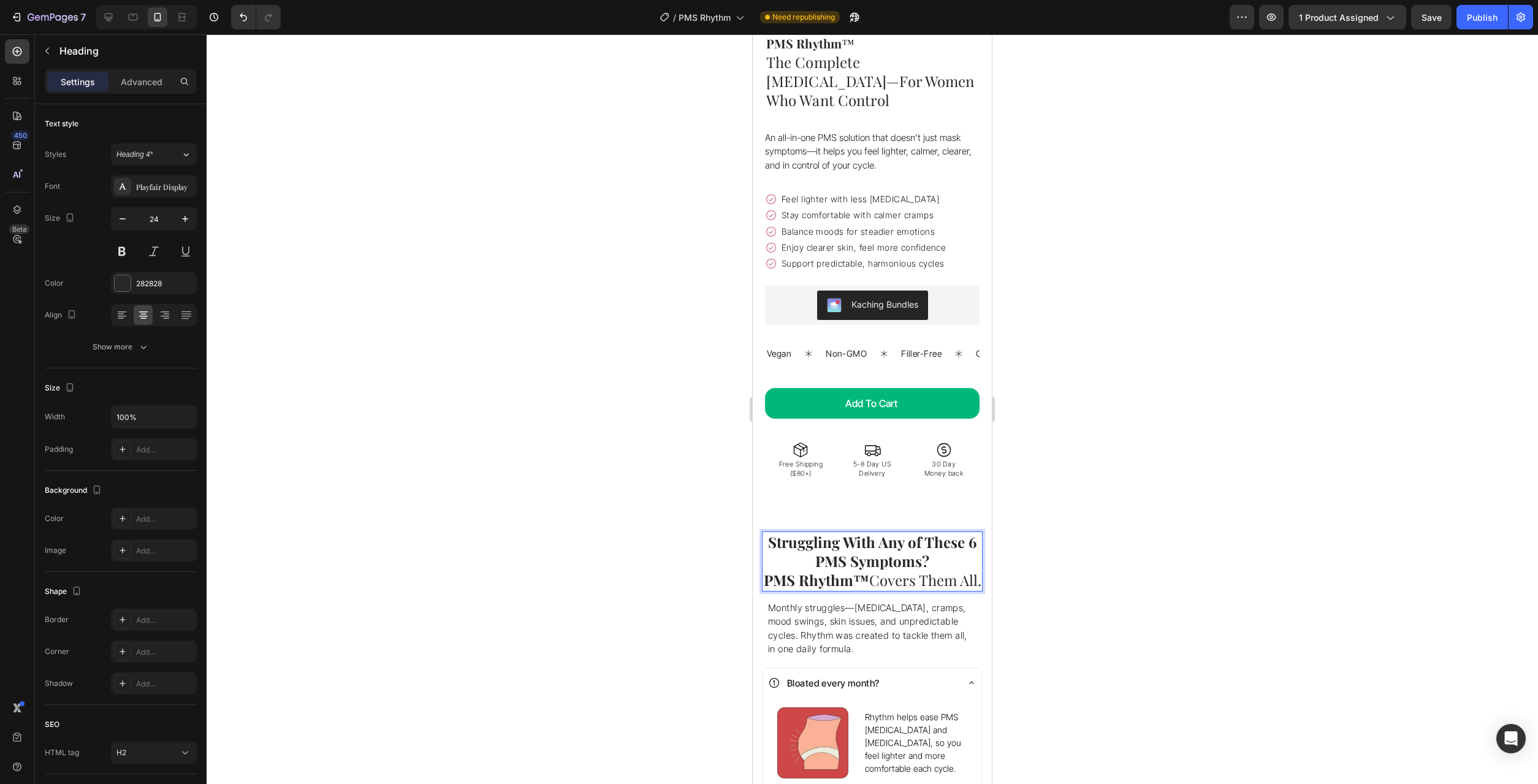
click at [880, 570] on span "PMS Rhythm™ Covers Them All." at bounding box center [873, 580] width 218 height 20
drag, startPoint x: 878, startPoint y: 564, endPoint x: 780, endPoint y: 565, distance: 98.0
click at [780, 570] on strong "PMS Rhythm™" at bounding box center [817, 580] width 106 height 20
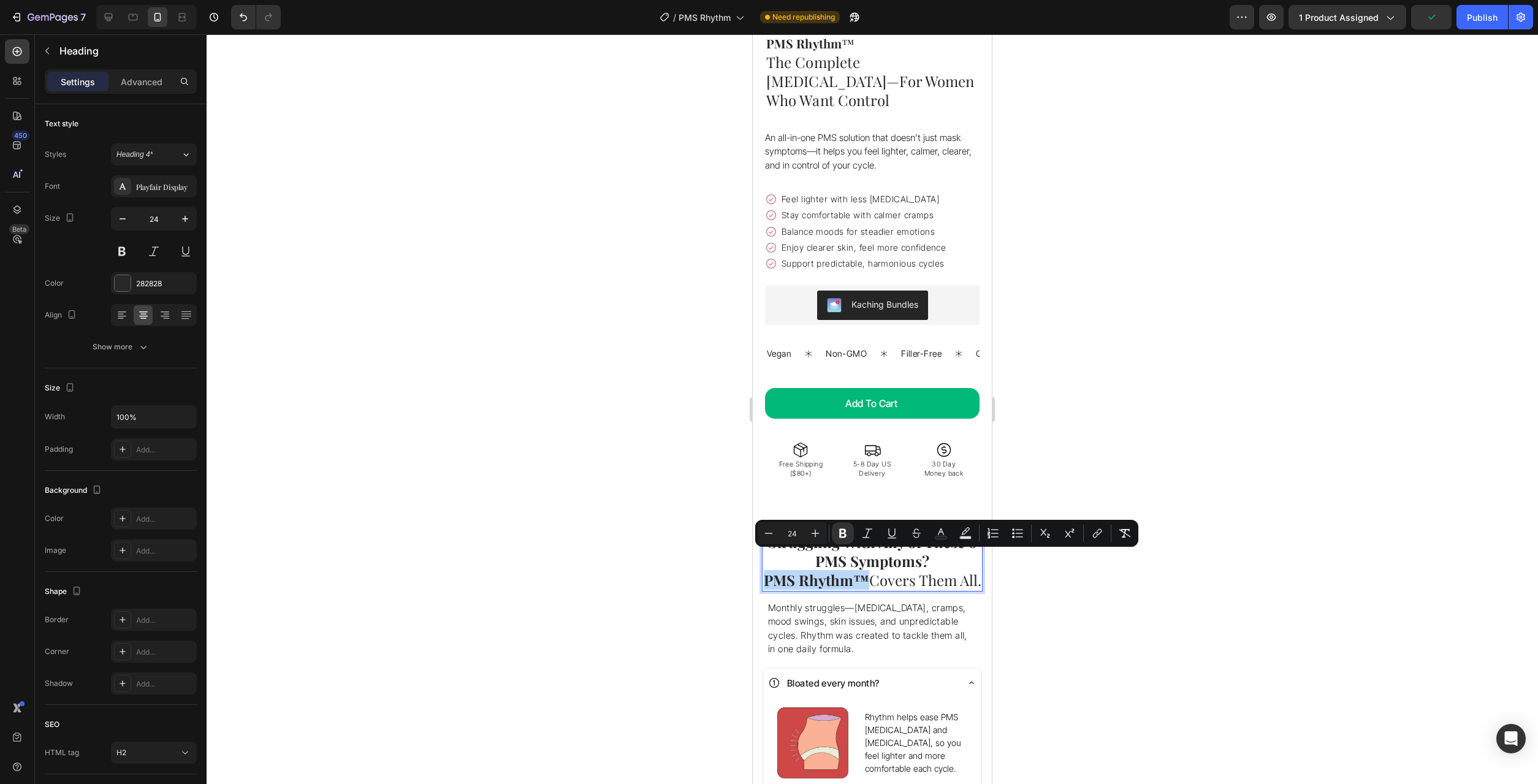
drag, startPoint x: 778, startPoint y: 562, endPoint x: 876, endPoint y: 569, distance: 98.2
click at [869, 570] on strong "PMS Rhythm™" at bounding box center [817, 580] width 106 height 20
click at [840, 534] on icon "Editor contextual toolbar" at bounding box center [843, 534] width 7 height 9
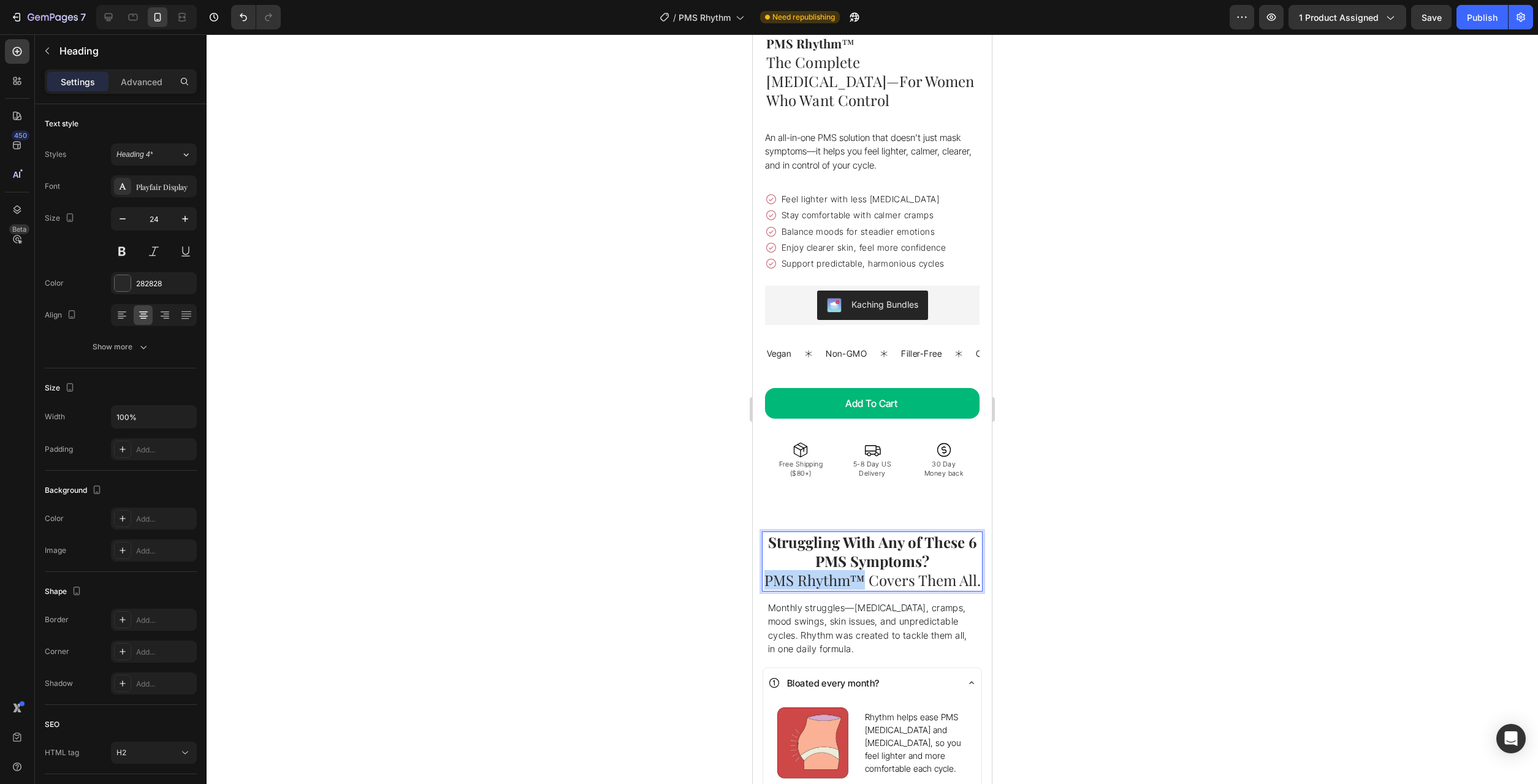
drag, startPoint x: 862, startPoint y: 565, endPoint x: 768, endPoint y: 567, distance: 94.0
click at [768, 570] on span "PMS Rhythm™ Covers Them All." at bounding box center [873, 580] width 217 height 20
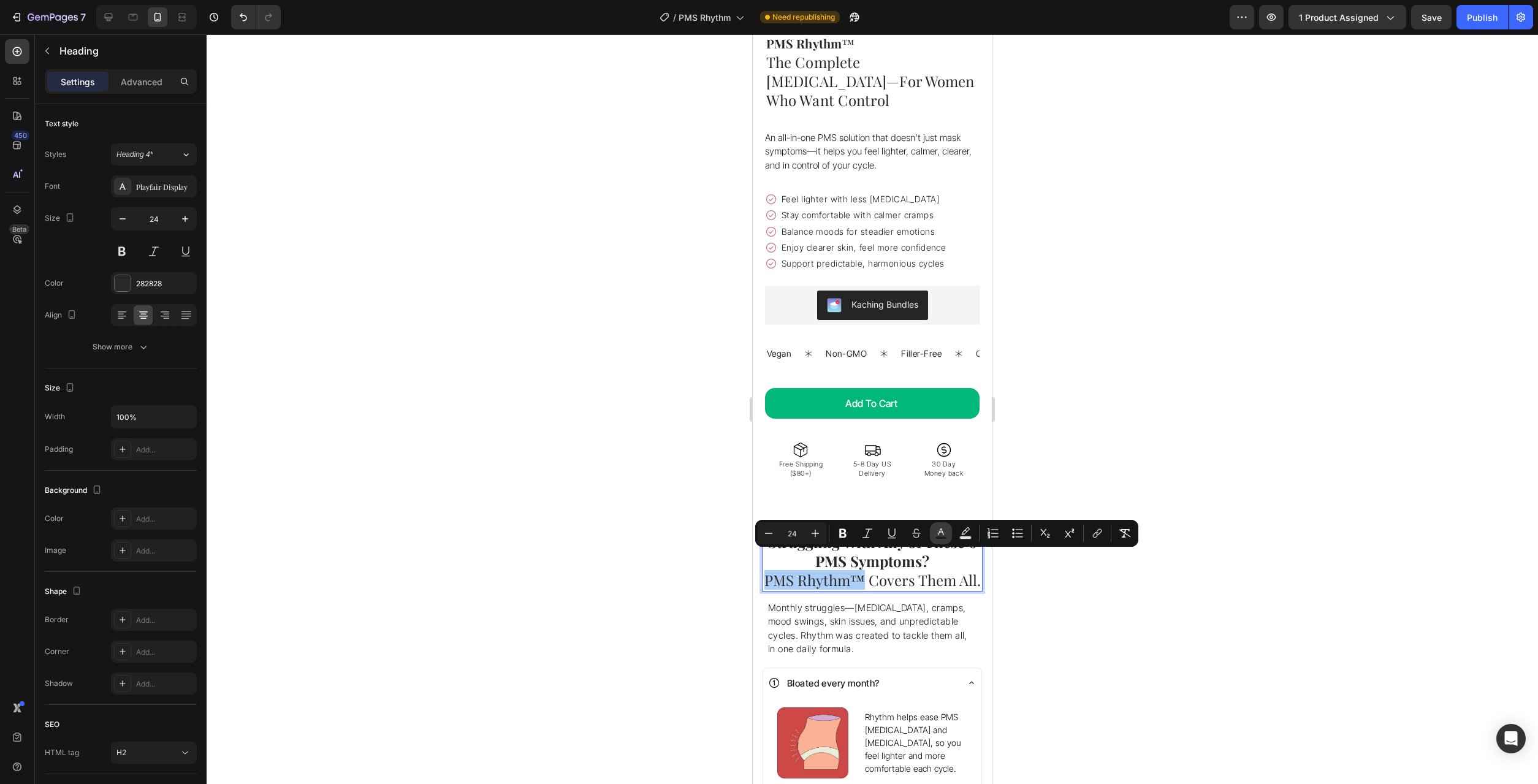
click at [940, 535] on icon "Editor contextual toolbar" at bounding box center [941, 533] width 12 height 12
type input "282828"
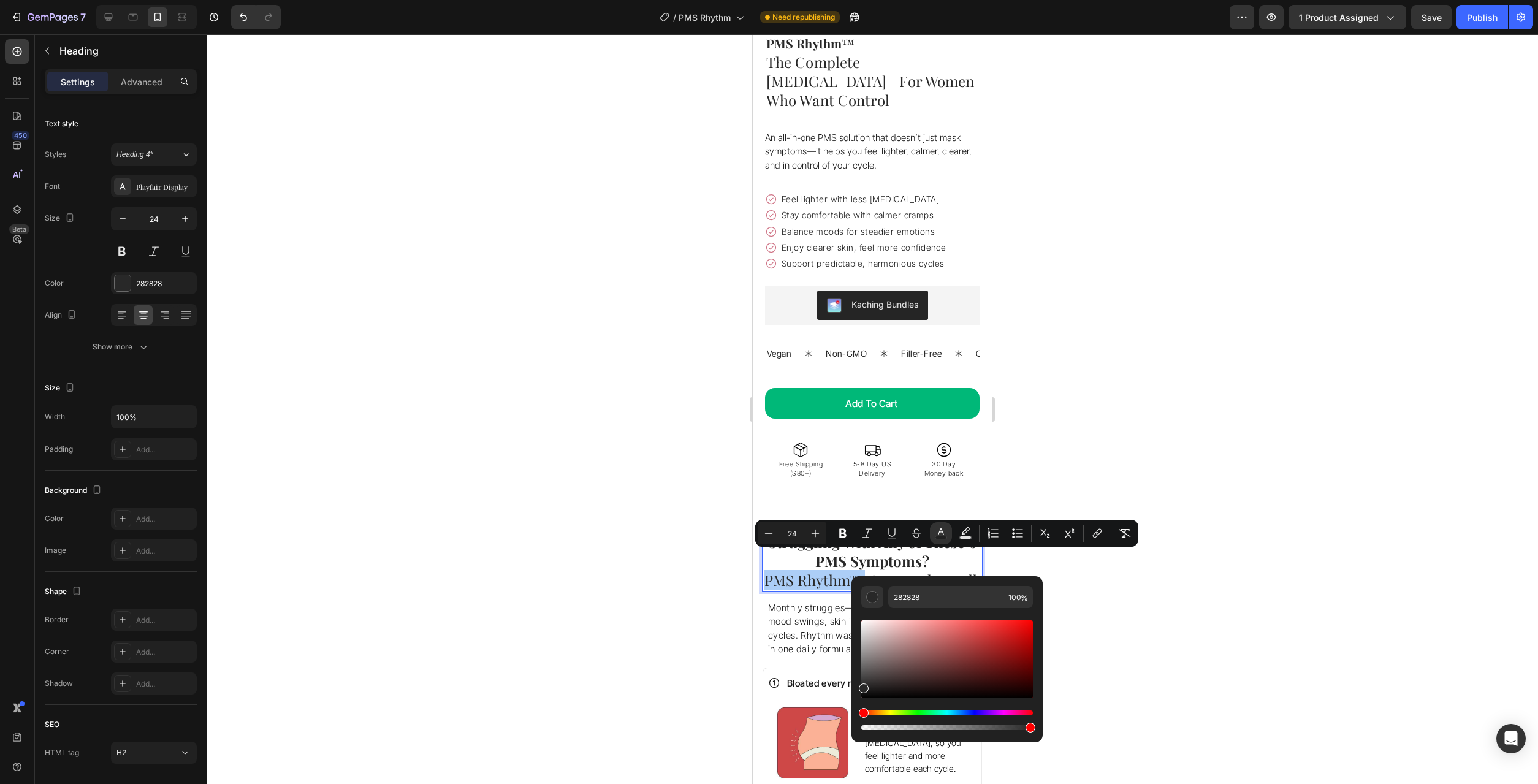
click at [998, 714] on div "Hue" at bounding box center [947, 713] width 172 height 5
click at [1165, 643] on div at bounding box center [872, 409] width 1331 height 749
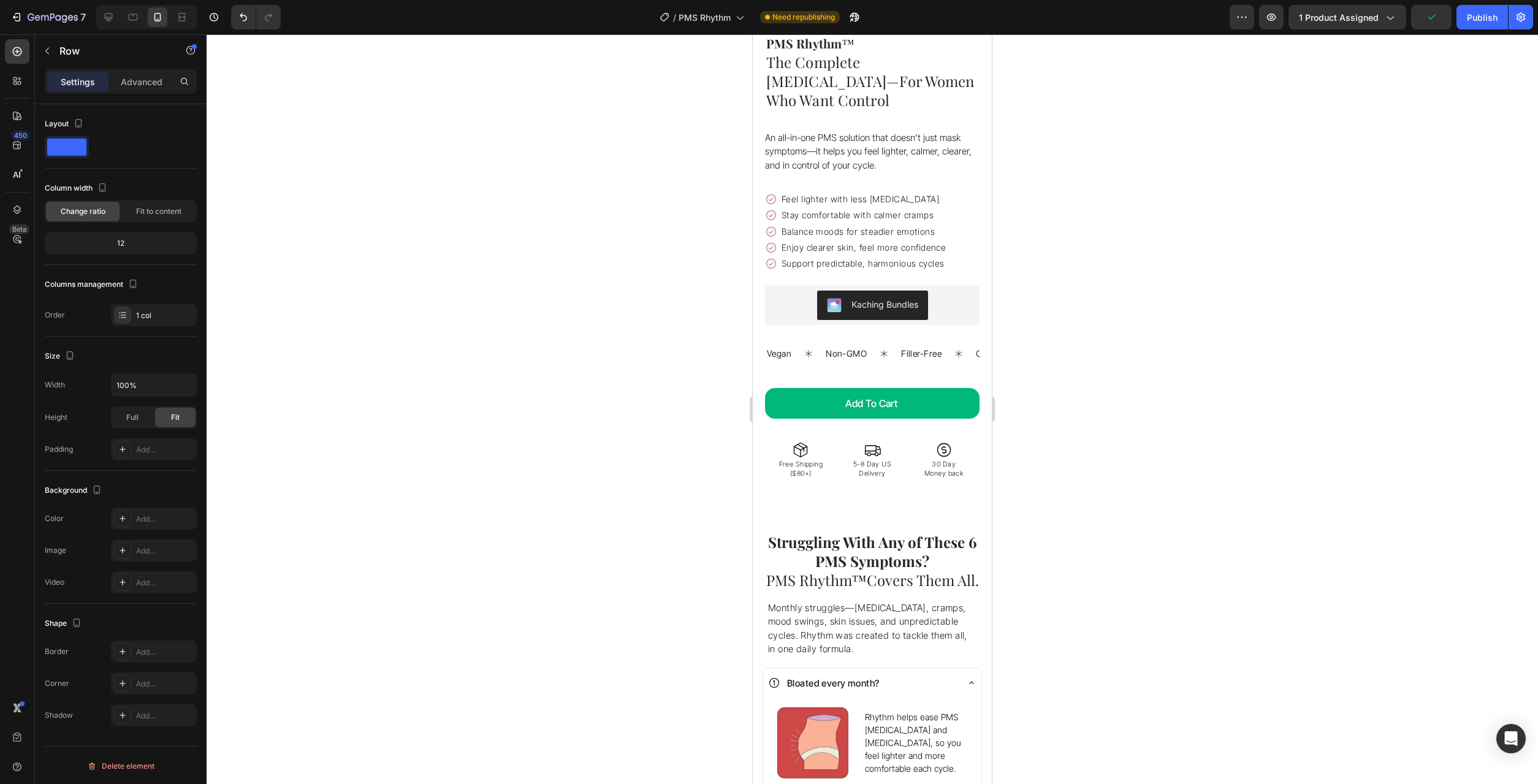
click at [914, 570] on span "Covers Them All." at bounding box center [923, 580] width 112 height 20
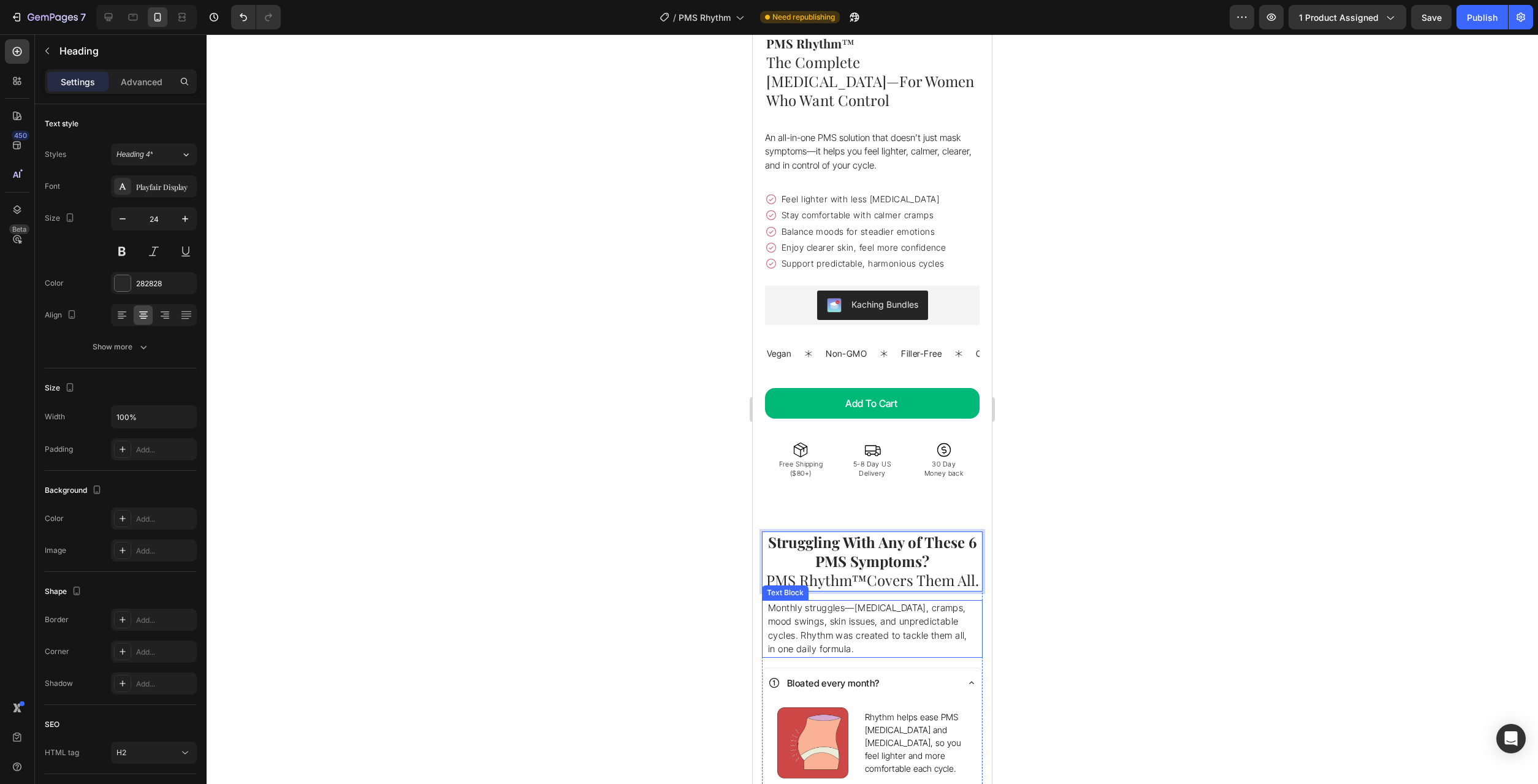
click at [892, 601] on p "Monthly struggles—[MEDICAL_DATA], cramps, mood swings, skin issues, and unpredi…" at bounding box center [873, 629] width 209 height 55
click at [915, 533] on strong "Struggling With Any of These 6 PMS Symptoms?" at bounding box center [873, 551] width 209 height 38
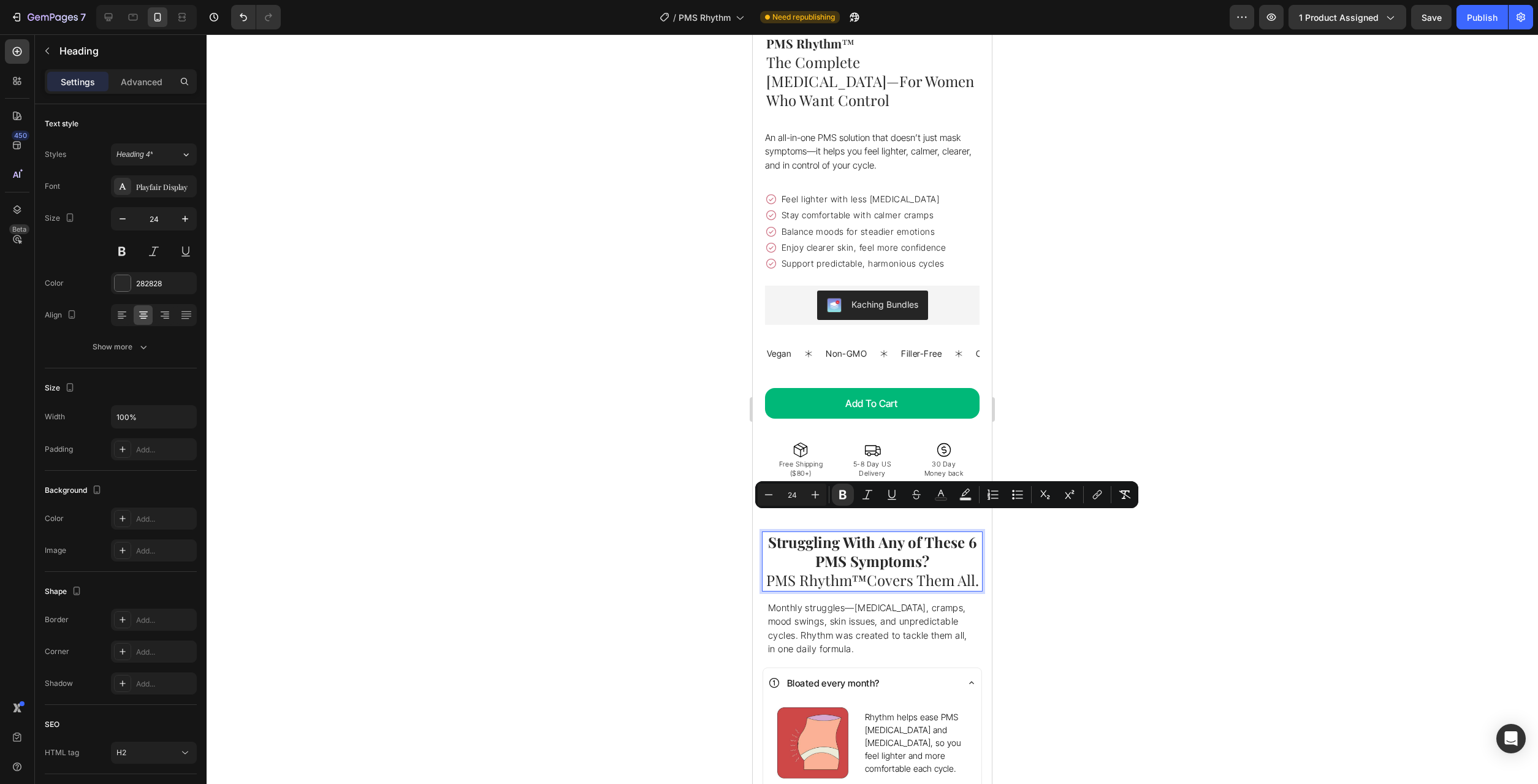
click at [935, 570] on span "Covers Them All." at bounding box center [923, 580] width 112 height 20
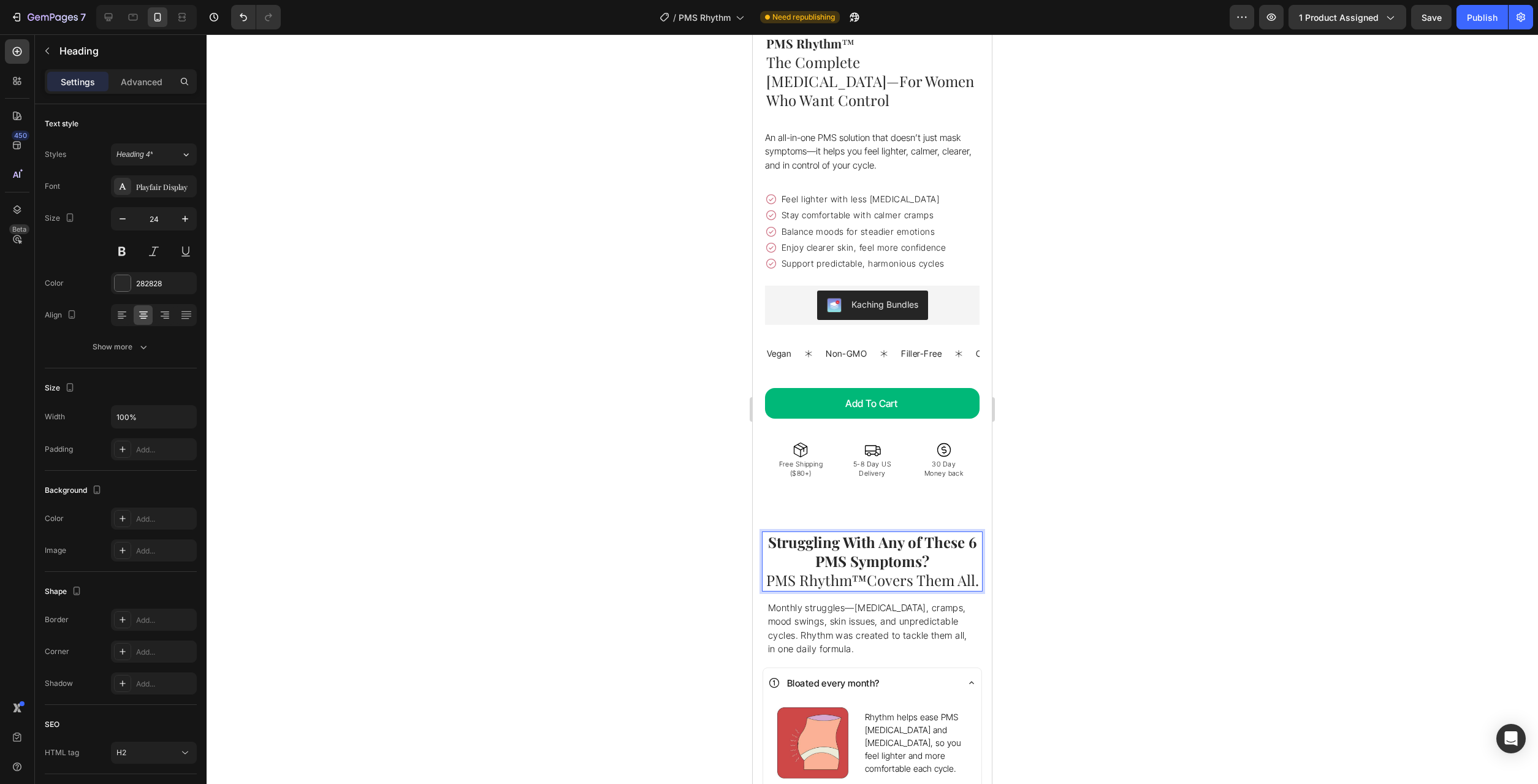
click at [1105, 573] on div at bounding box center [872, 409] width 1331 height 749
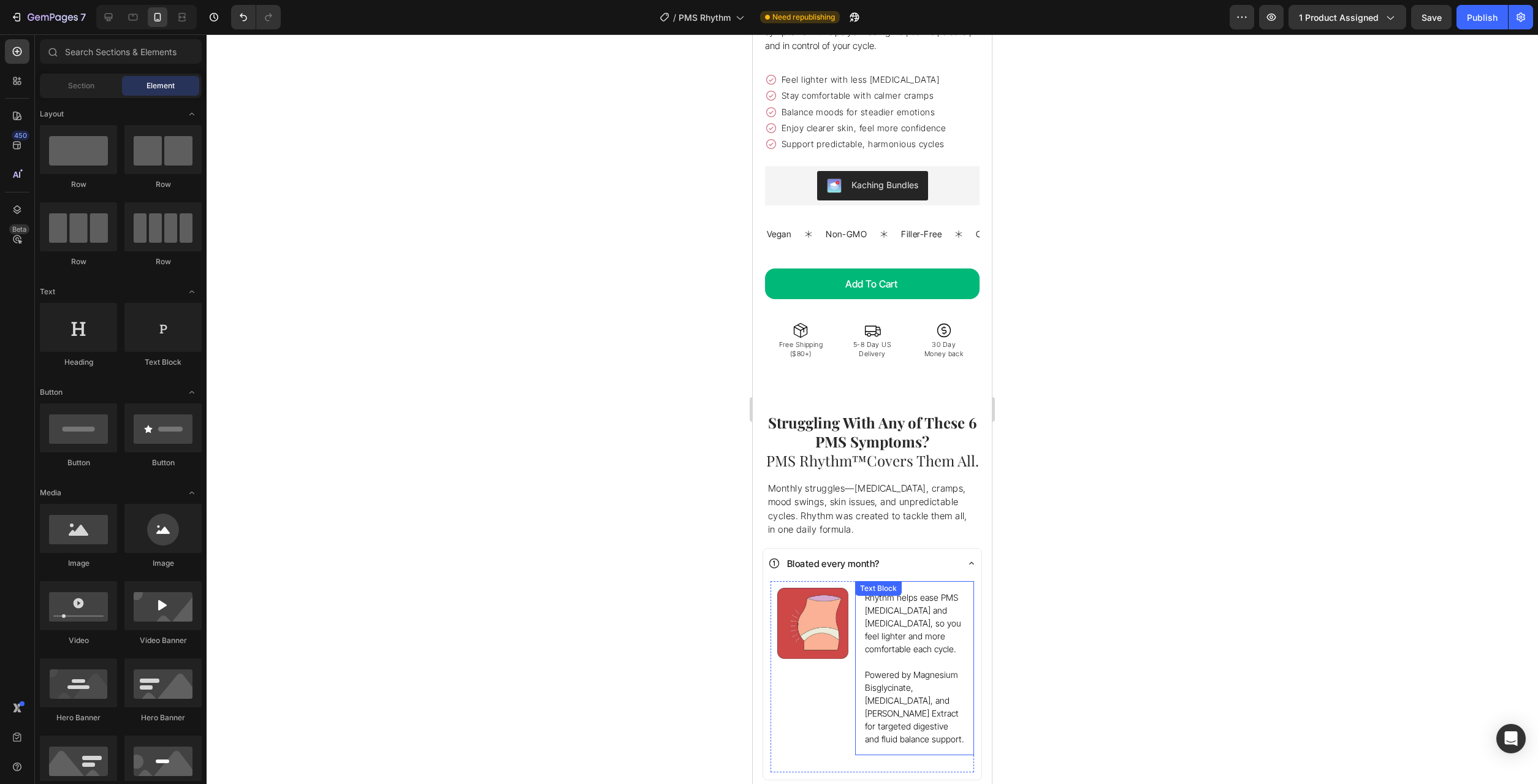
scroll to position [438, 0]
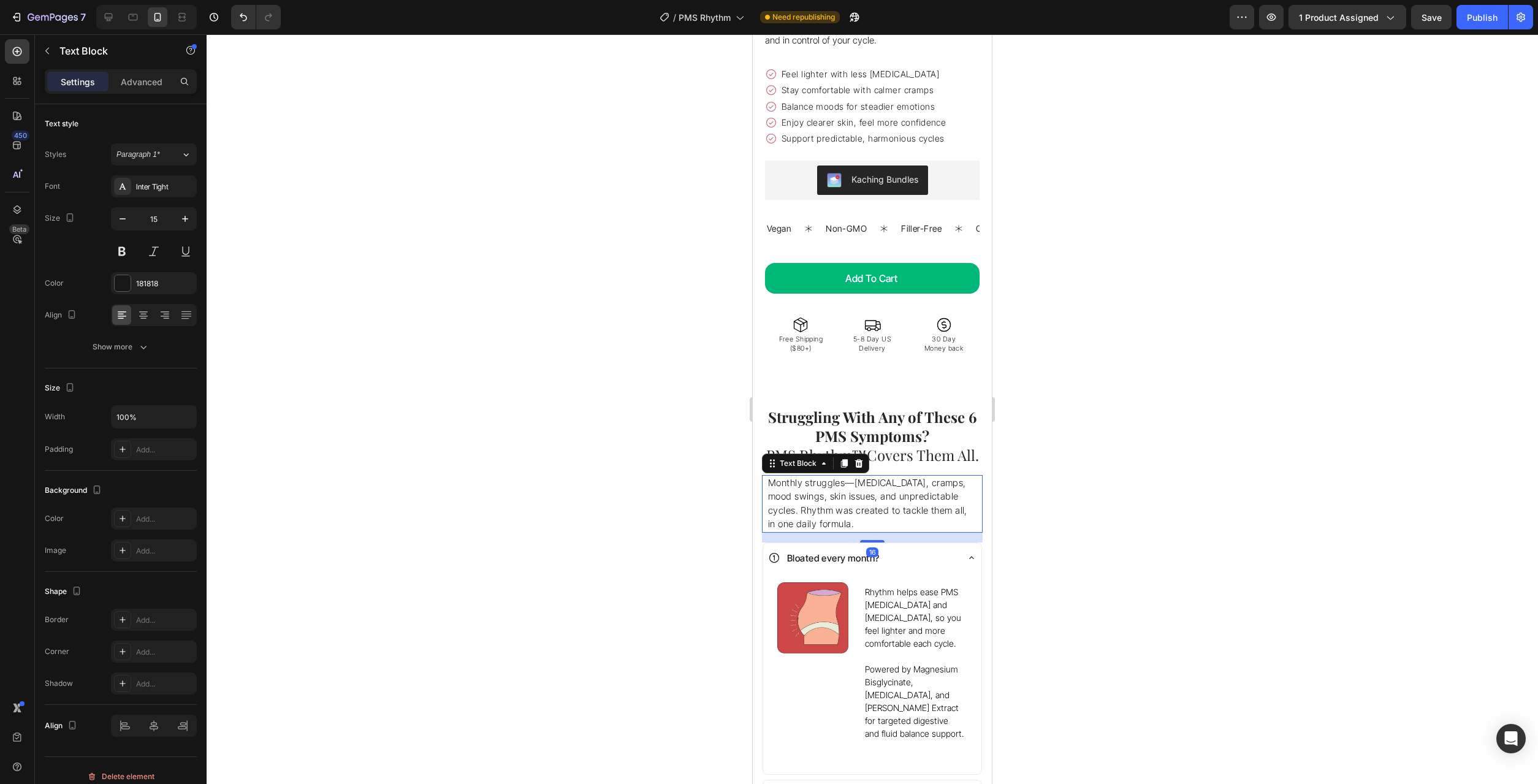
click at [913, 490] on p "Monthly struggles—[MEDICAL_DATA], cramps, mood swings, skin issues, and unpredi…" at bounding box center [873, 504] width 209 height 55
click at [913, 490] on p "Monthly struggles—[MEDICAL_DATA], cramps, mood swings, skin issues, and unpredi…" at bounding box center [873, 504] width 209 height 55
click at [911, 489] on p "Monthly struggles—[MEDICAL_DATA], cramps, mood swings, skin issues, and unpredi…" at bounding box center [873, 504] width 209 height 55
click at [901, 489] on p "Monthly struggles—[MEDICAL_DATA], cramps, mood swings, skin issues, and unpredi…" at bounding box center [873, 504] width 209 height 55
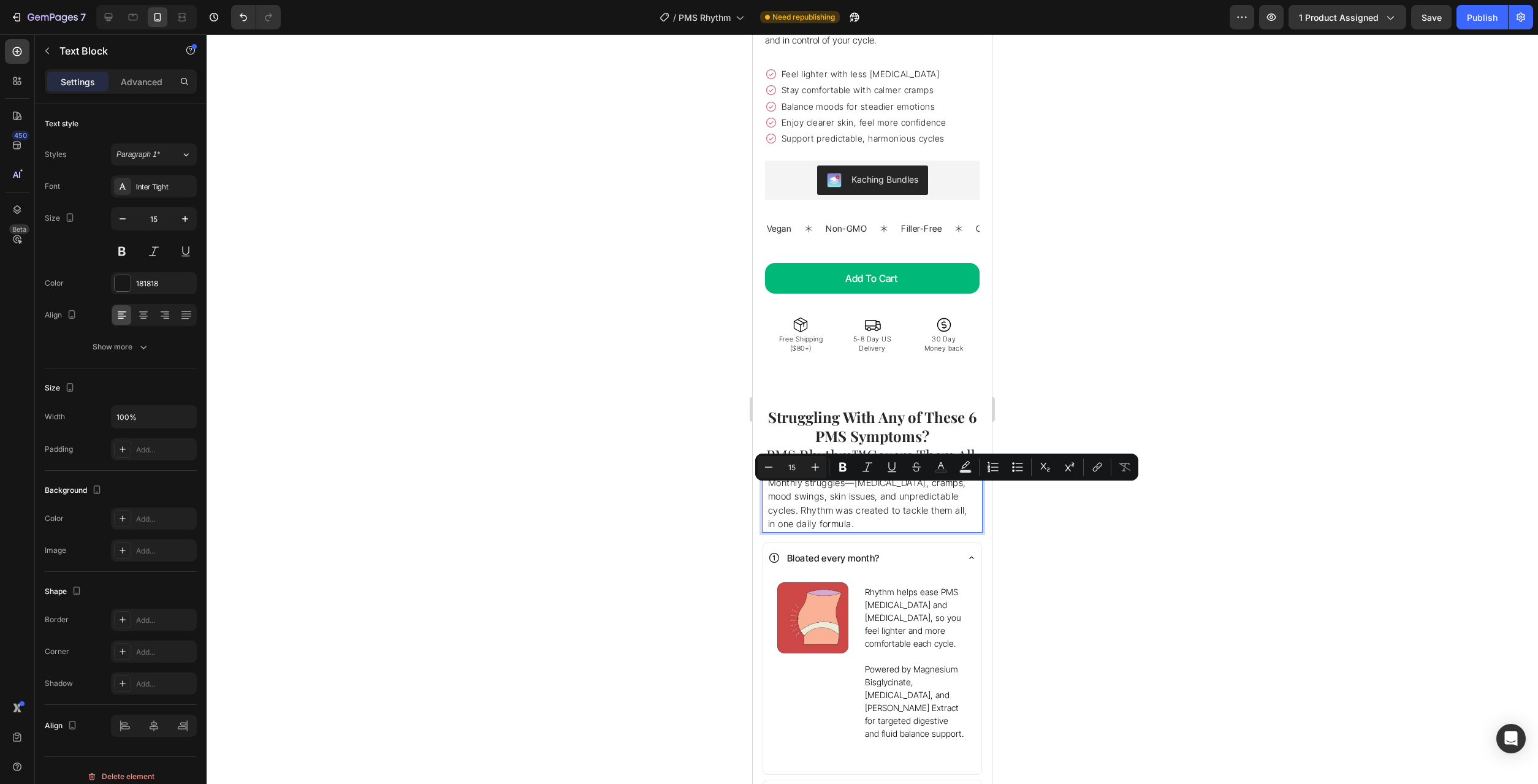
click at [849, 504] on p "Monthly struggles—[MEDICAL_DATA], cramps, mood swings, skin issues, and unpredi…" at bounding box center [873, 504] width 209 height 55
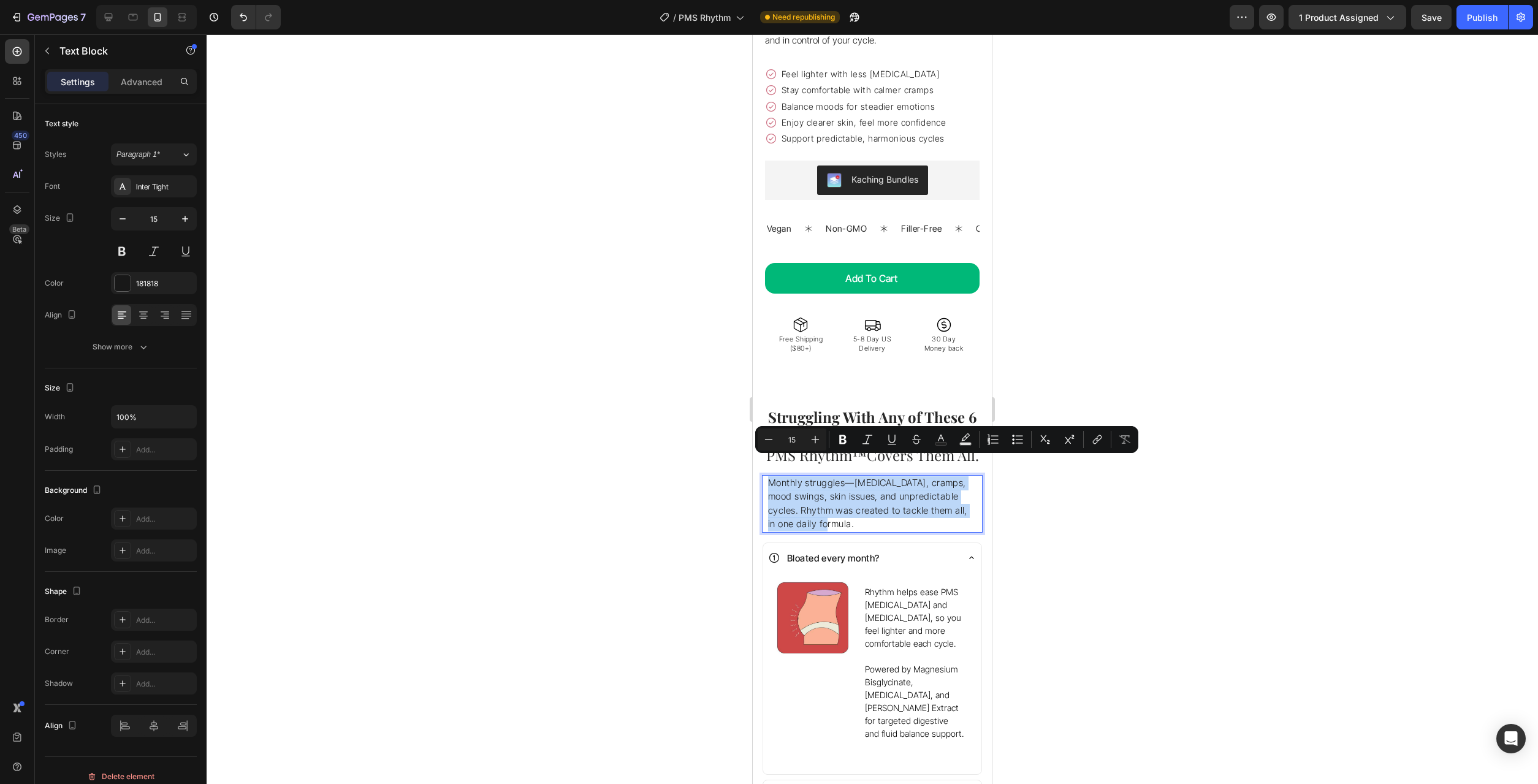
drag, startPoint x: 813, startPoint y: 500, endPoint x: 750, endPoint y: 460, distance: 74.6
click at [767, 475] on div "Monthly struggles—[MEDICAL_DATA], cramps, mood swings, skin issues, and unpredi…" at bounding box center [872, 504] width 211 height 57
copy p "Monthly struggles—[MEDICAL_DATA], cramps, mood swings, skin issues, and unpredi…"
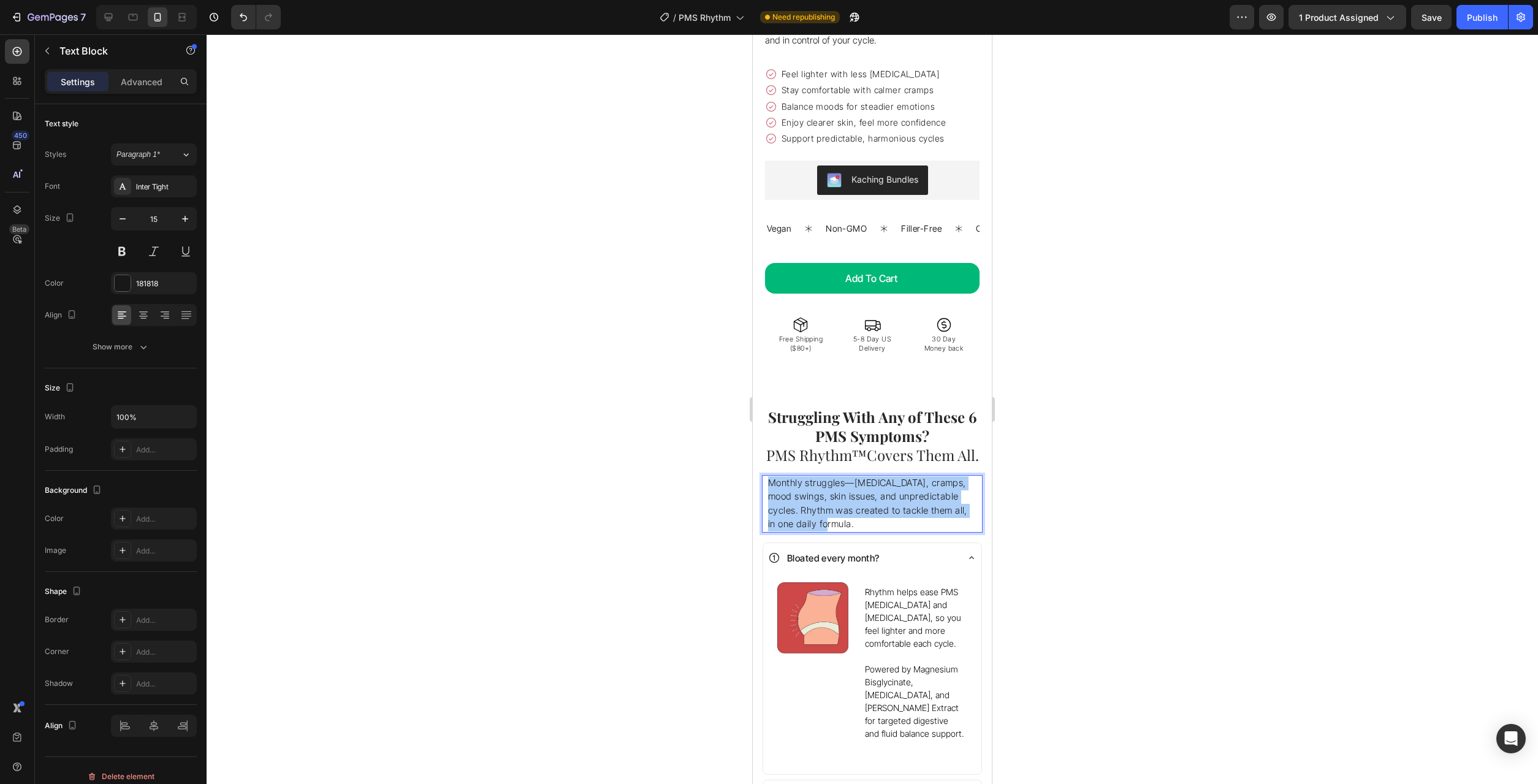
click at [617, 462] on div at bounding box center [872, 409] width 1331 height 749
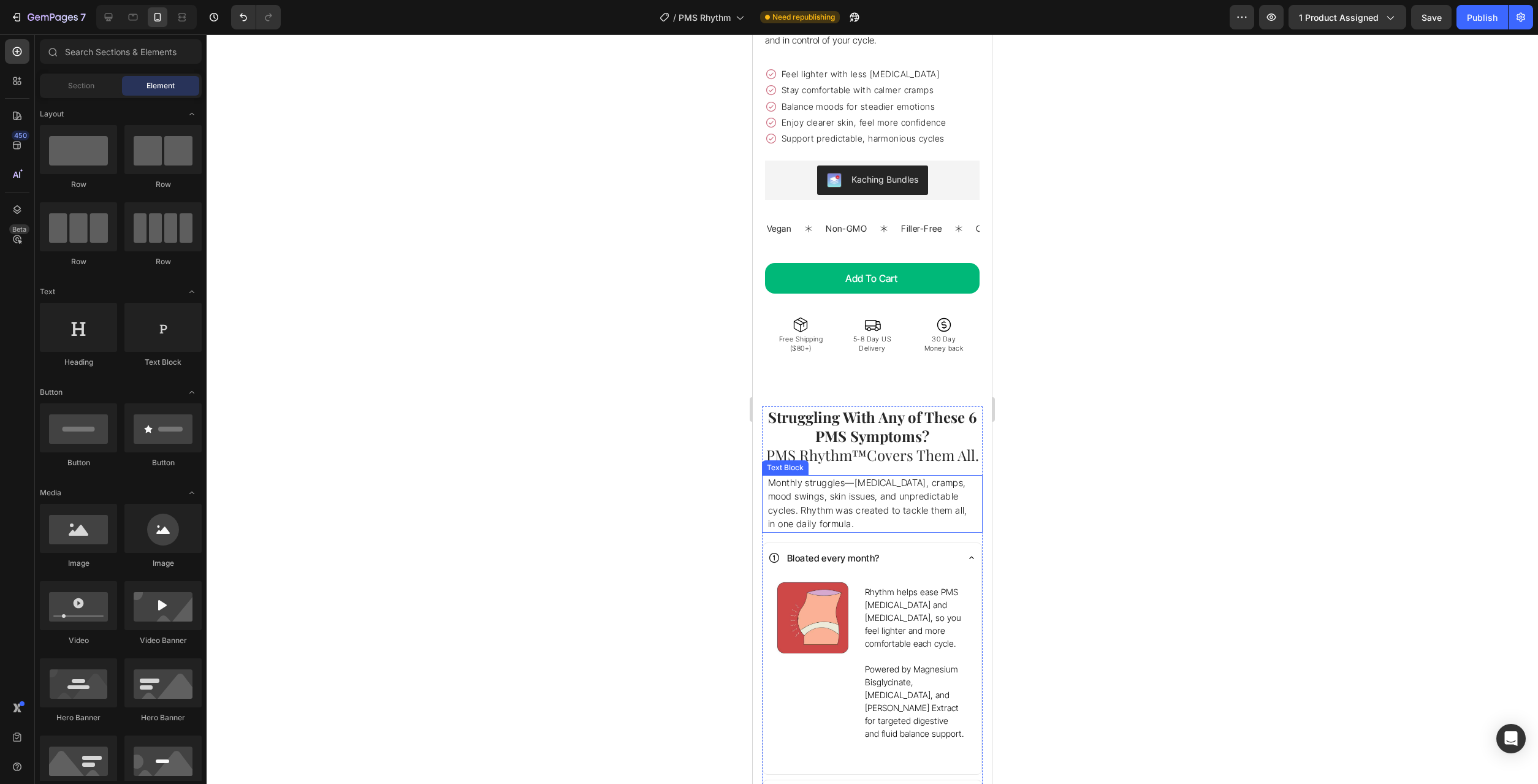
click at [931, 505] on p "Monthly struggles—[MEDICAL_DATA], cramps, mood swings, skin issues, and unpredi…" at bounding box center [873, 504] width 209 height 55
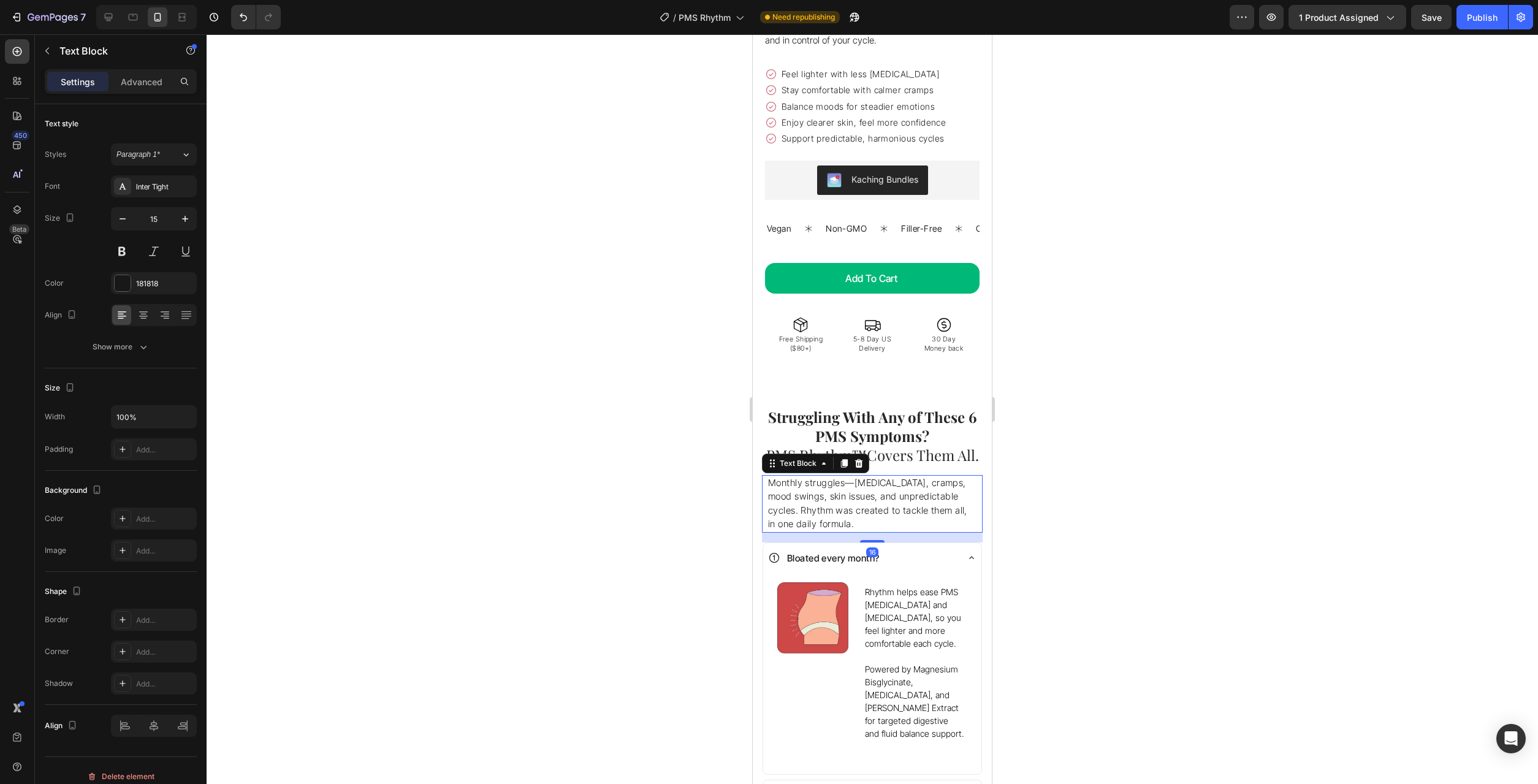
click at [860, 459] on icon at bounding box center [859, 462] width 8 height 8
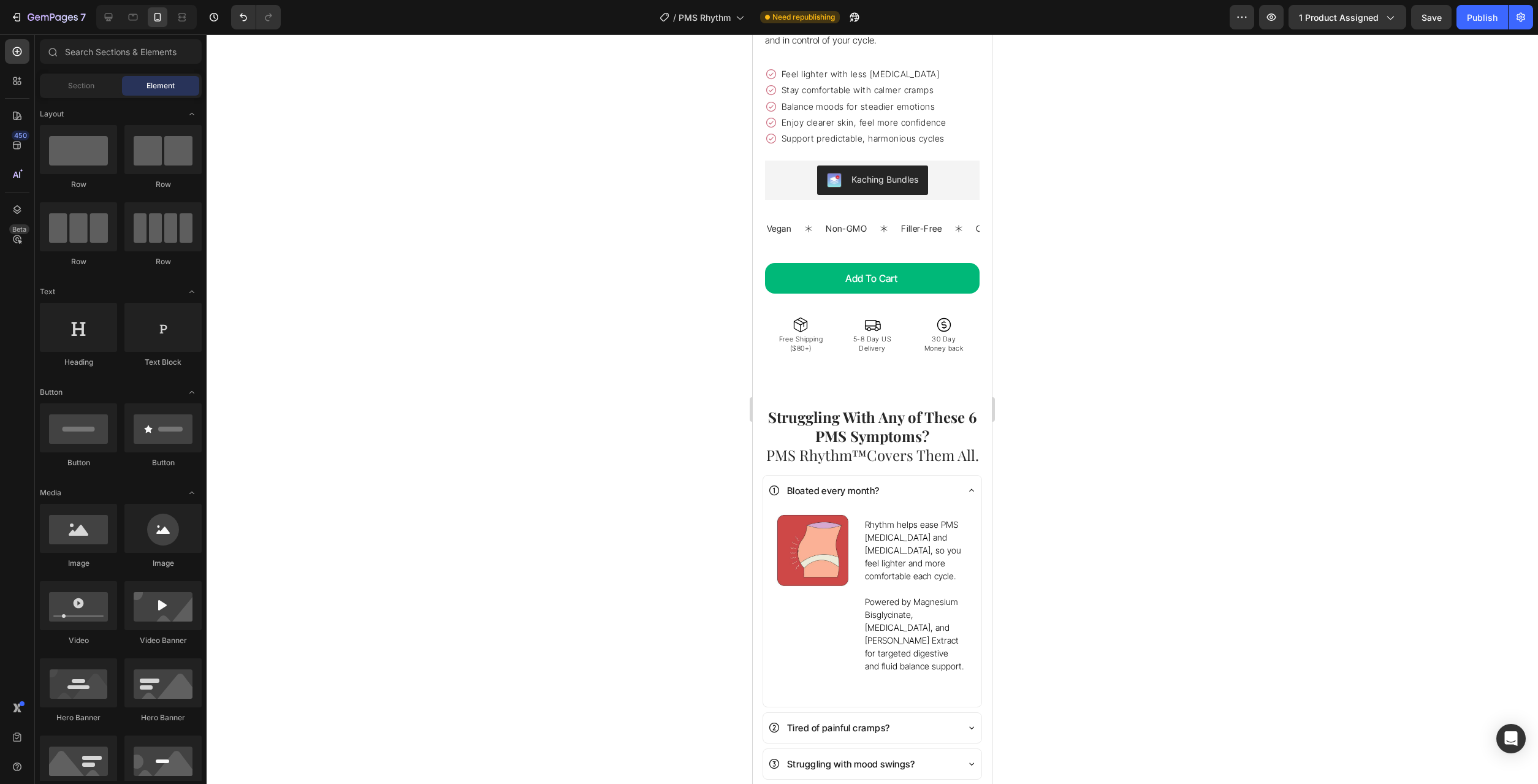
click at [1084, 474] on div at bounding box center [872, 409] width 1331 height 749
click at [821, 483] on p "Bloated every month?" at bounding box center [834, 490] width 93 height 16
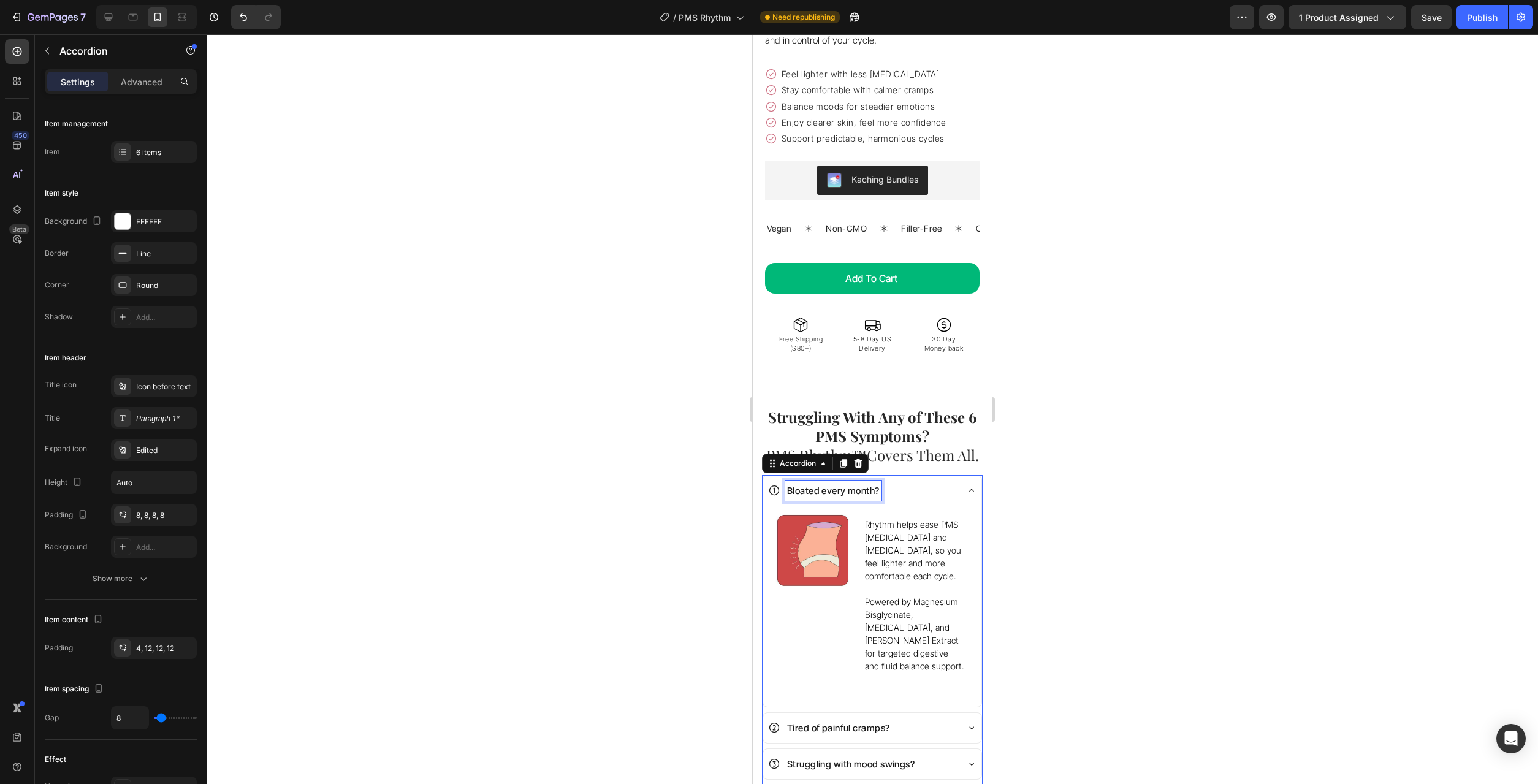
click at [821, 483] on p "Bloated every month?" at bounding box center [834, 490] width 93 height 16
click at [900, 481] on div "Bloated every month?" at bounding box center [862, 490] width 188 height 20
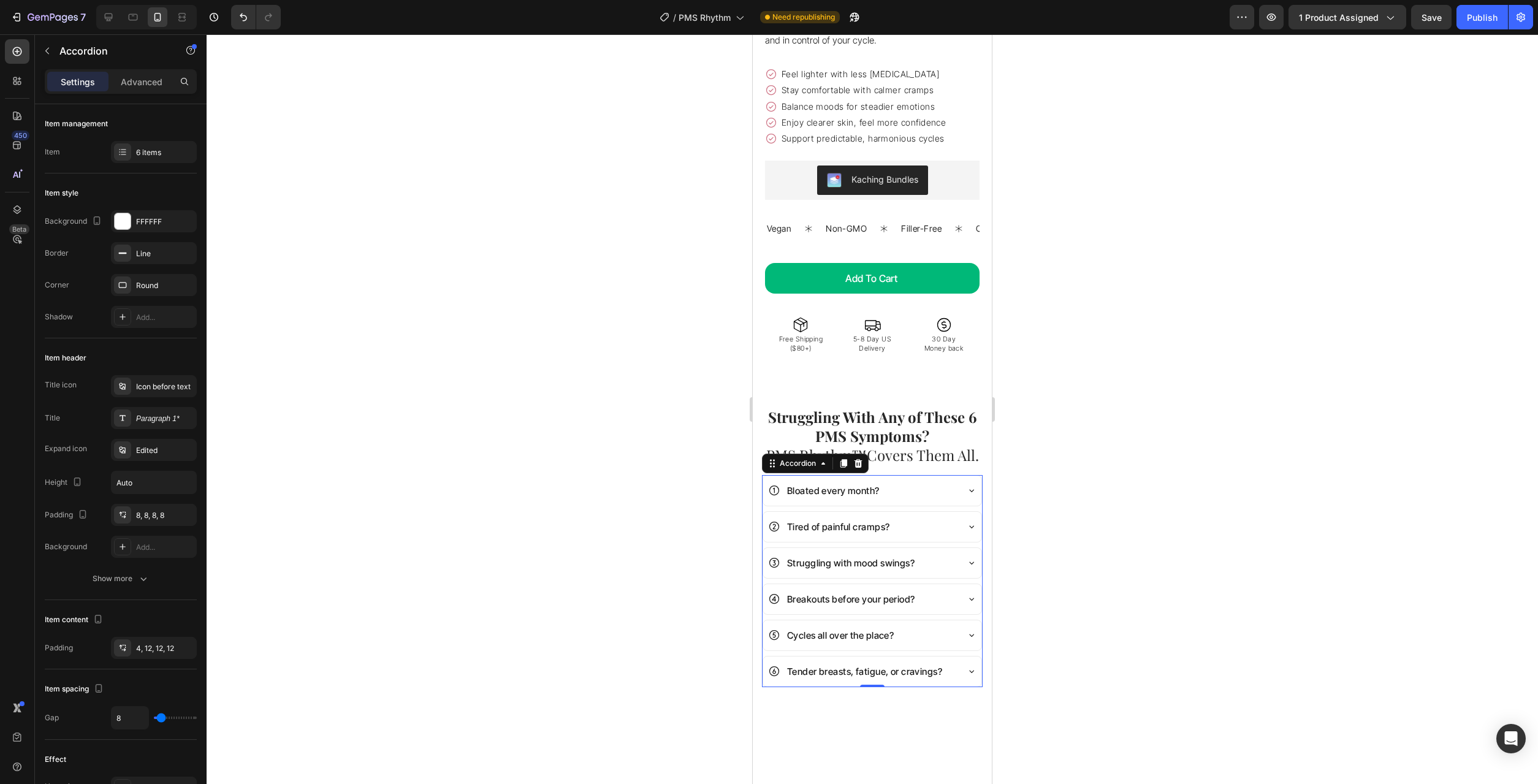
click at [882, 481] on div "Bloated every month?" at bounding box center [834, 490] width 97 height 20
click at [864, 483] on p "Bloated every month?" at bounding box center [834, 490] width 93 height 16
click at [837, 519] on p "Tired of painful cramps?" at bounding box center [838, 526] width 102 height 16
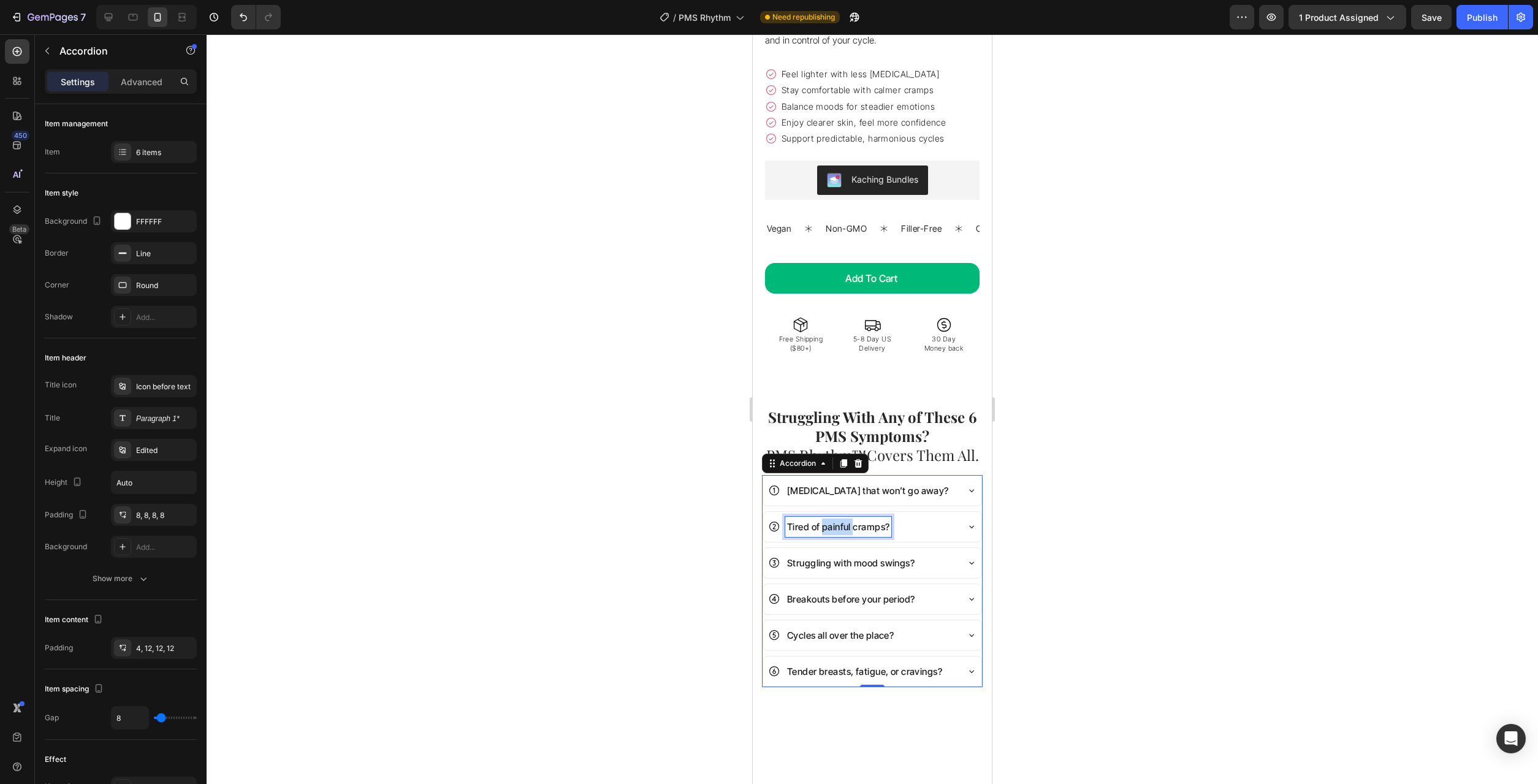
click at [837, 519] on p "Tired of painful cramps?" at bounding box center [838, 526] width 102 height 16
click at [877, 555] on p "Struggling with mood swings?" at bounding box center [851, 563] width 127 height 16
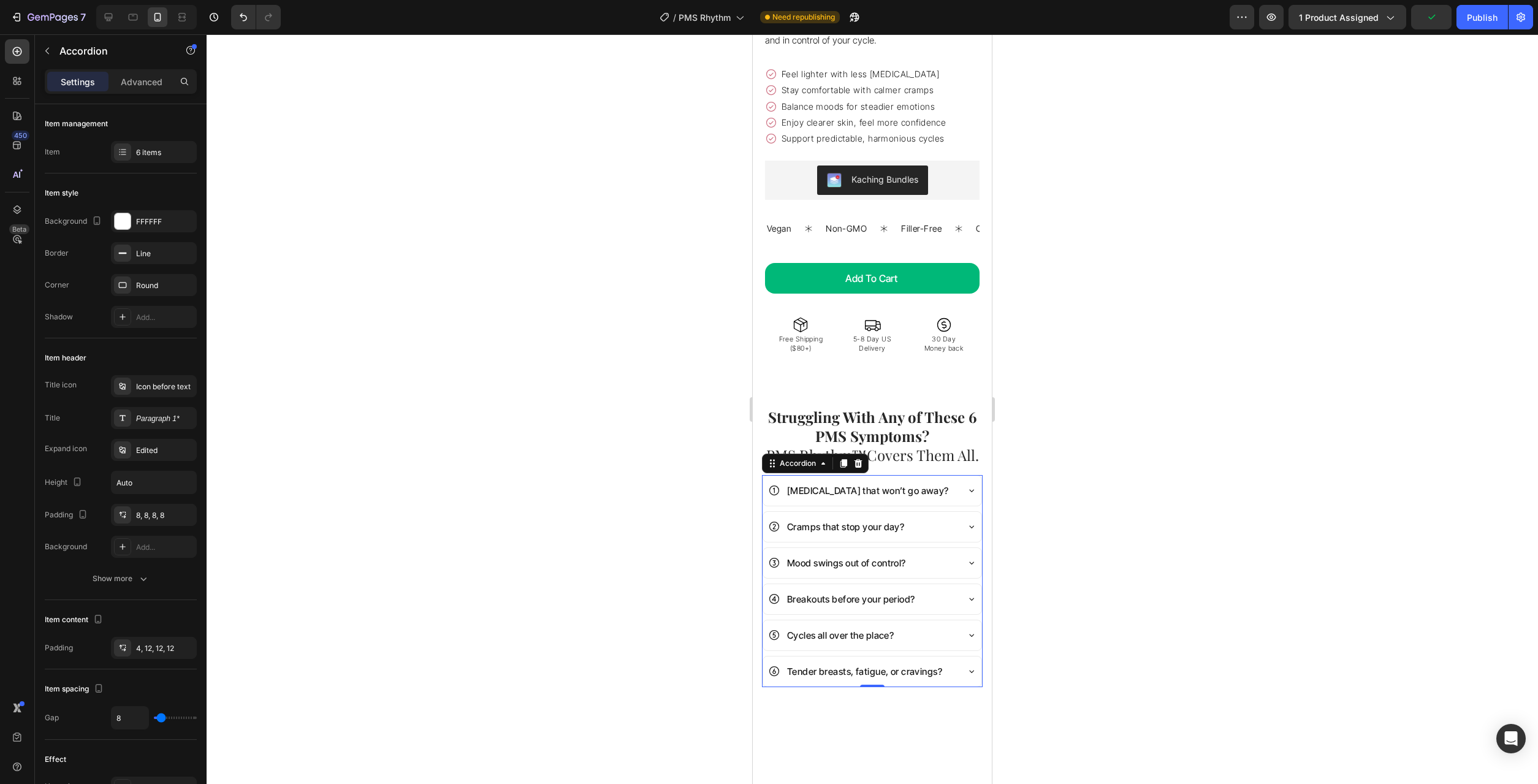
click at [856, 591] on p "Breakouts before your period?" at bounding box center [851, 599] width 128 height 16
click at [852, 627] on p "Cycles all over the place?" at bounding box center [841, 635] width 107 height 16
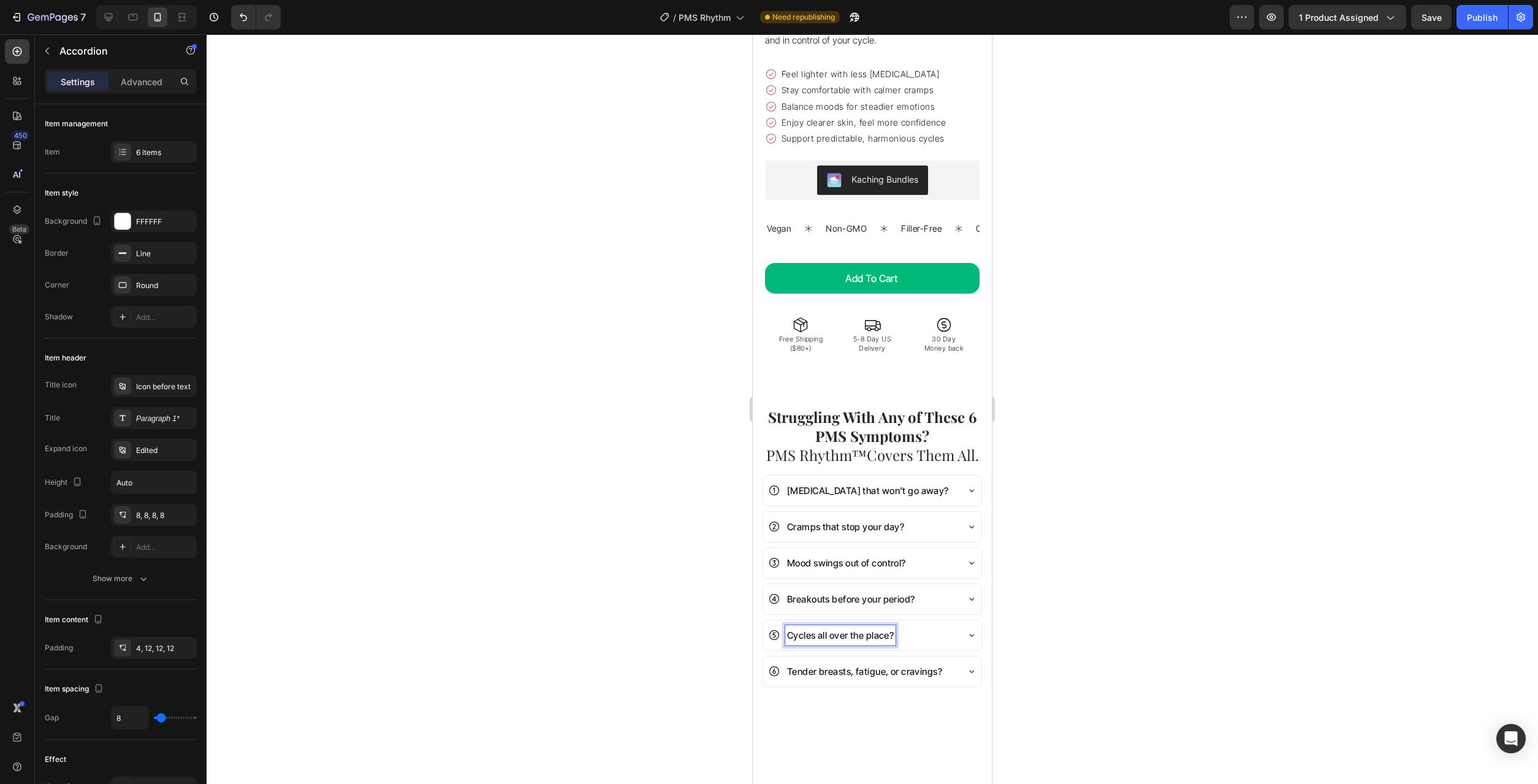
click at [852, 627] on p "Cycles all over the place?" at bounding box center [841, 635] width 107 height 16
click at [828, 663] on p "Tender breasts, fatigue, or cravings?" at bounding box center [865, 671] width 155 height 16
click at [1143, 627] on div at bounding box center [872, 409] width 1331 height 749
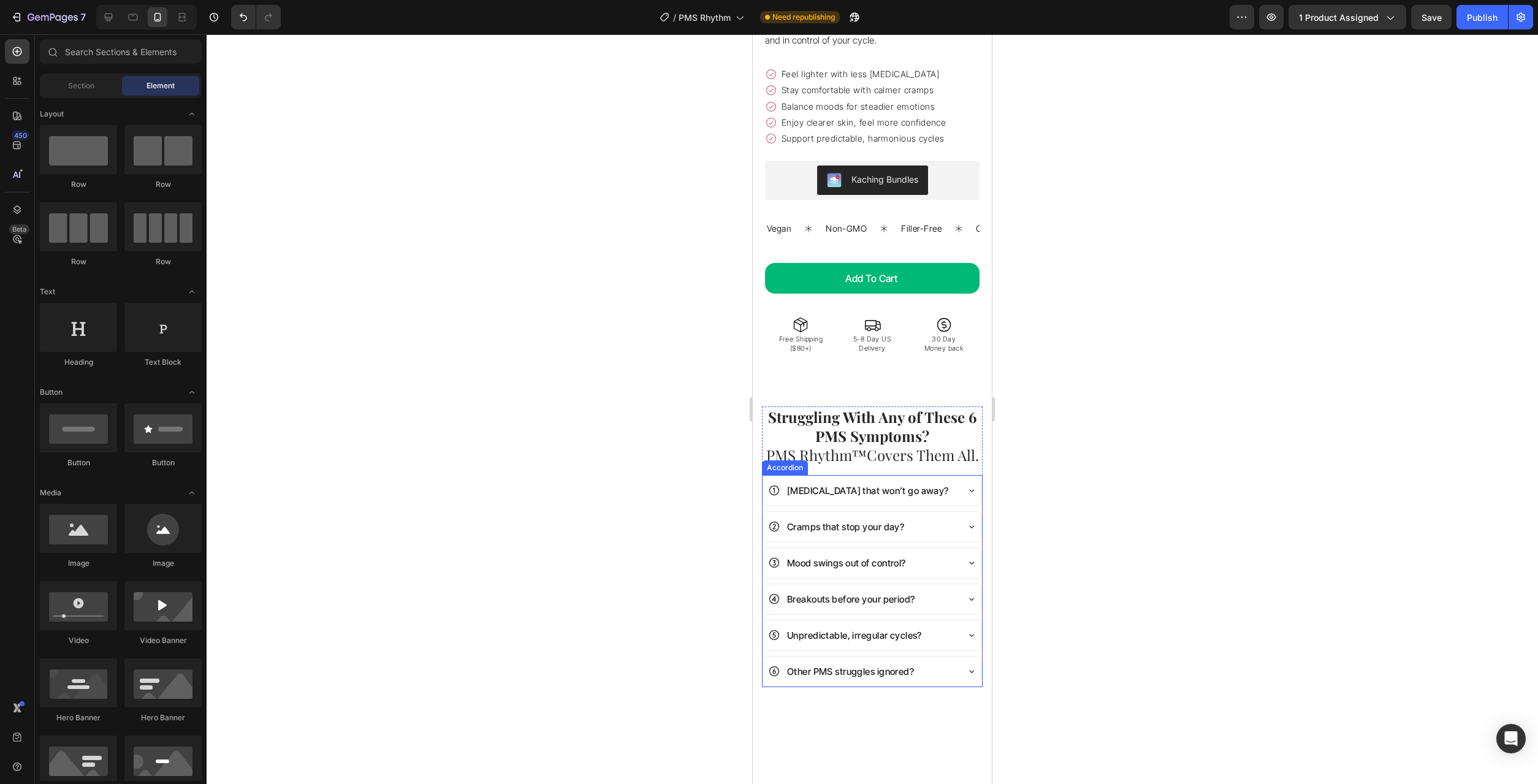
click at [968, 485] on icon at bounding box center [971, 490] width 10 height 10
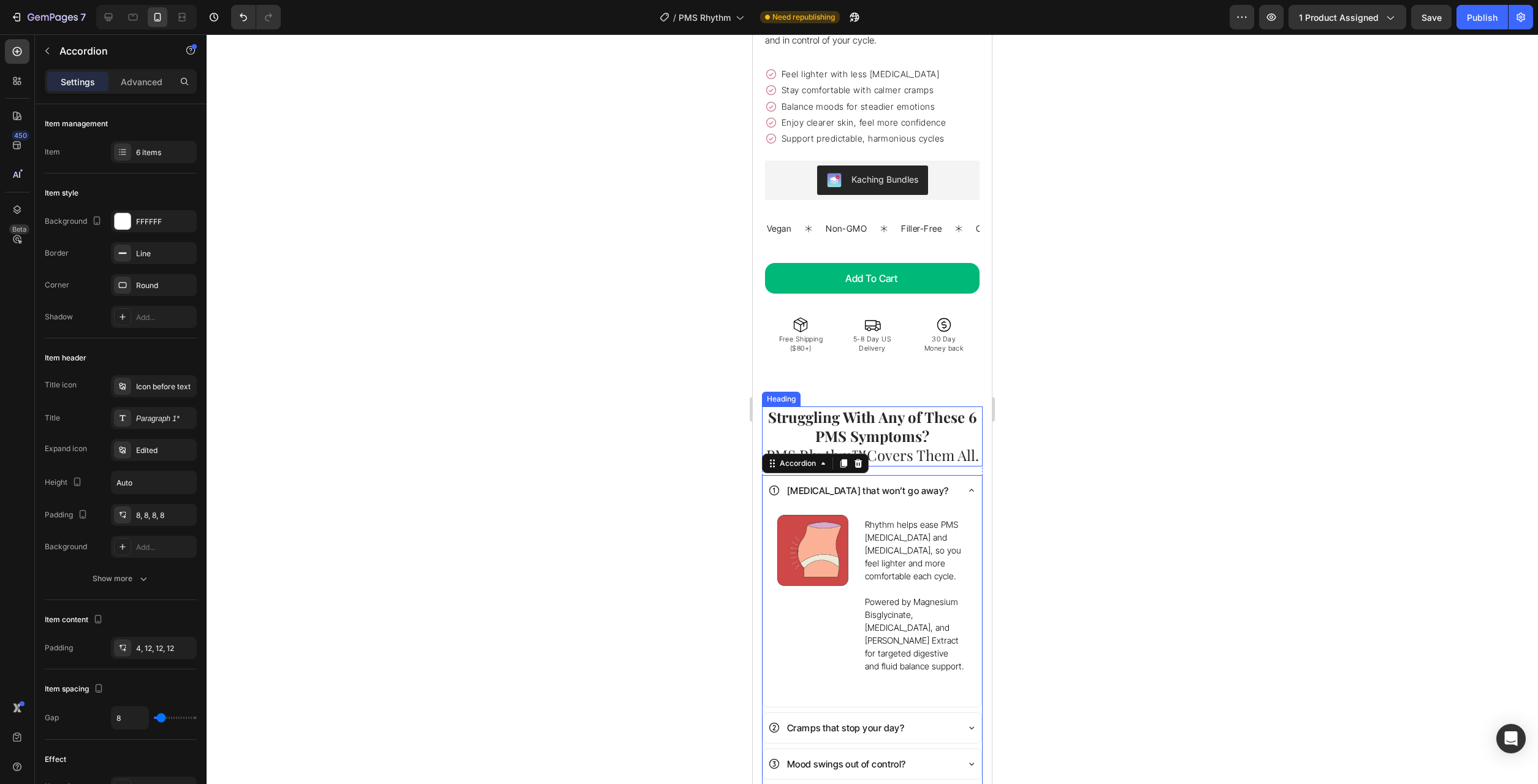
click at [902, 445] on span "Covers Them All." at bounding box center [923, 455] width 112 height 20
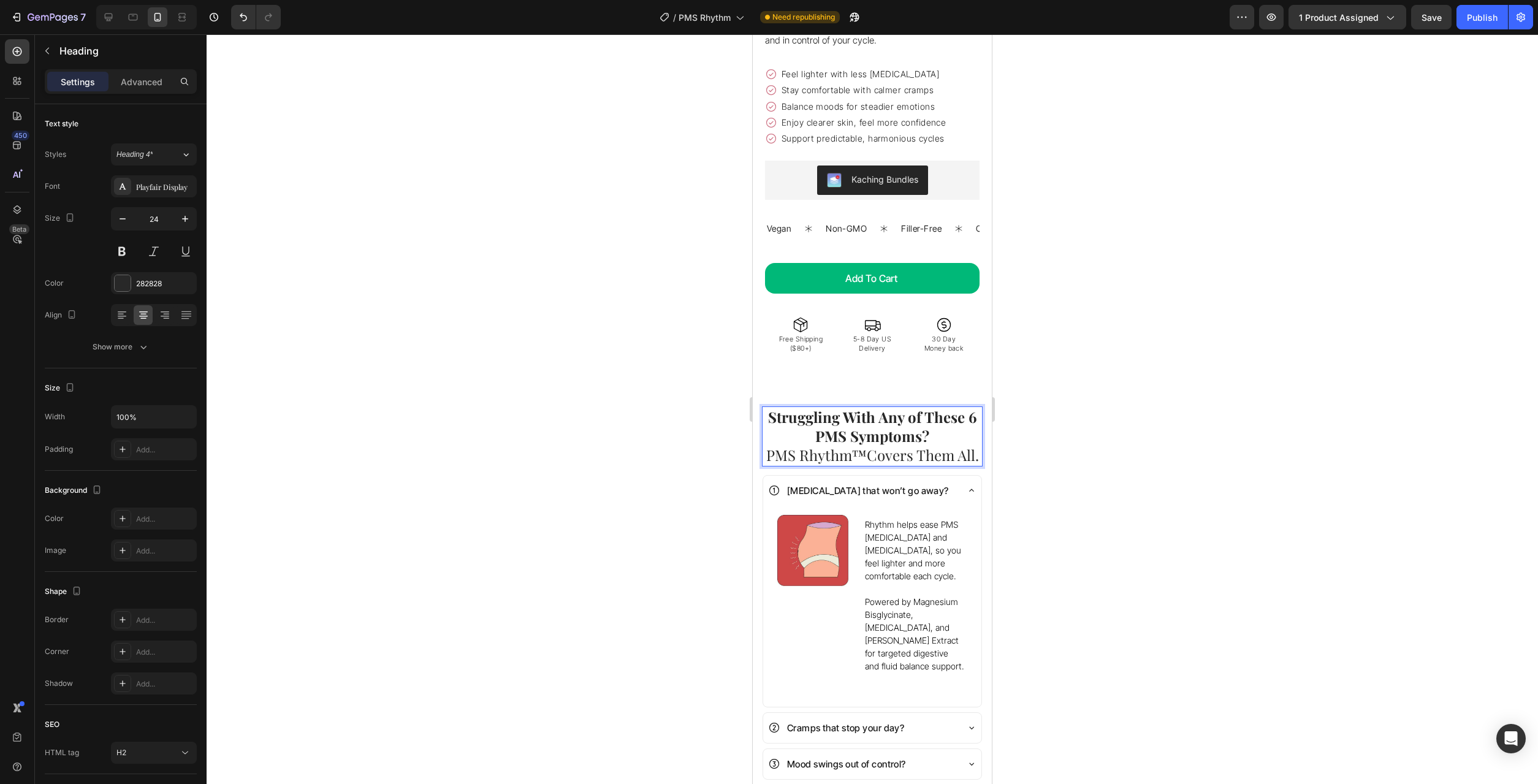
click at [841, 445] on span "PMS Rhythm™" at bounding box center [817, 455] width 100 height 20
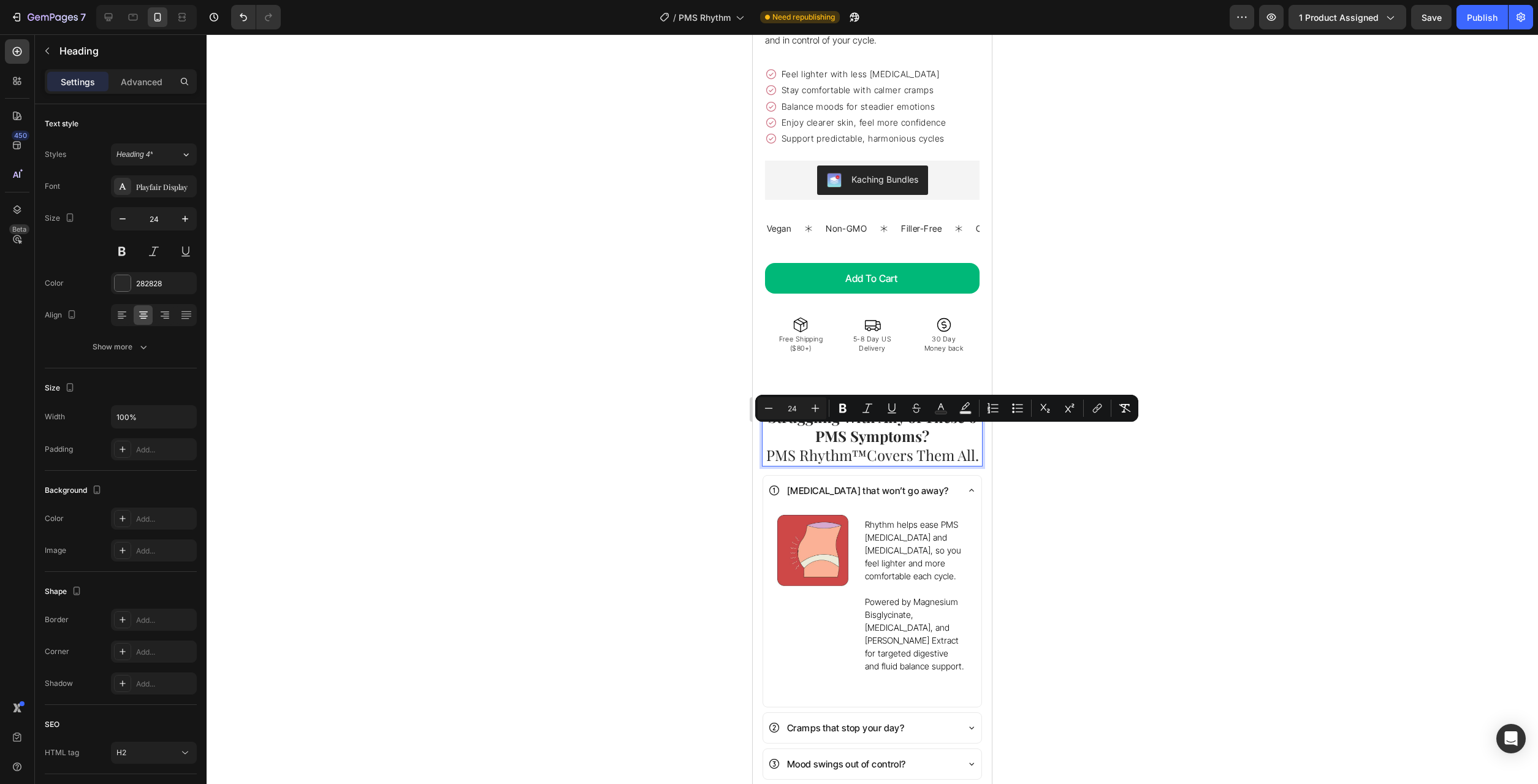
click at [861, 445] on span "PMS Rhythm™" at bounding box center [817, 455] width 100 height 20
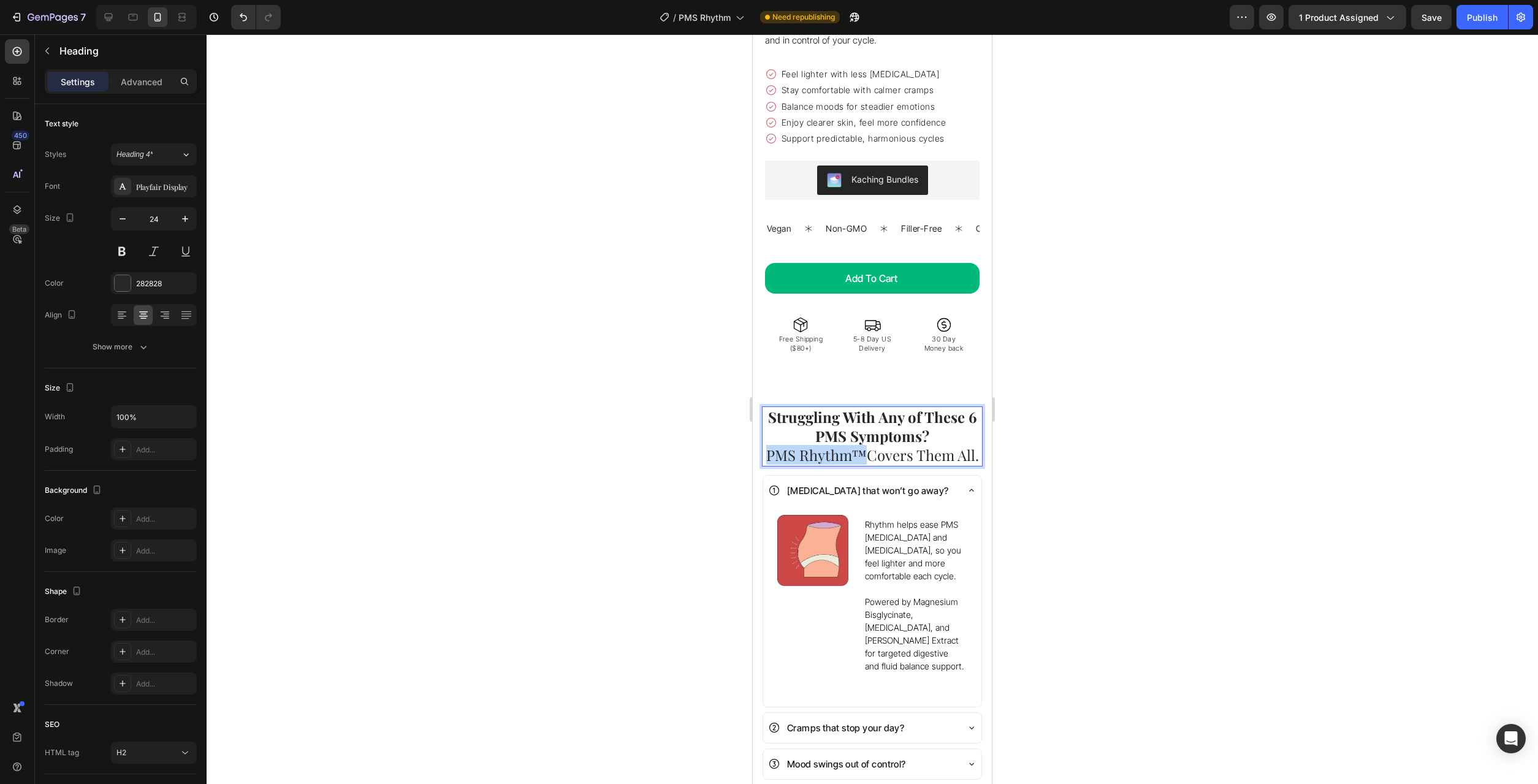
drag, startPoint x: 862, startPoint y: 439, endPoint x: 767, endPoint y: 444, distance: 95.1
click at [767, 445] on span "PMS Rhythm™" at bounding box center [817, 455] width 100 height 20
copy span "PMS Rhythm™"
click at [916, 556] on span "Rhythm helps ease PMS [MEDICAL_DATA] and [MEDICAL_DATA], so you feel lighter an…" at bounding box center [913, 550] width 97 height 62
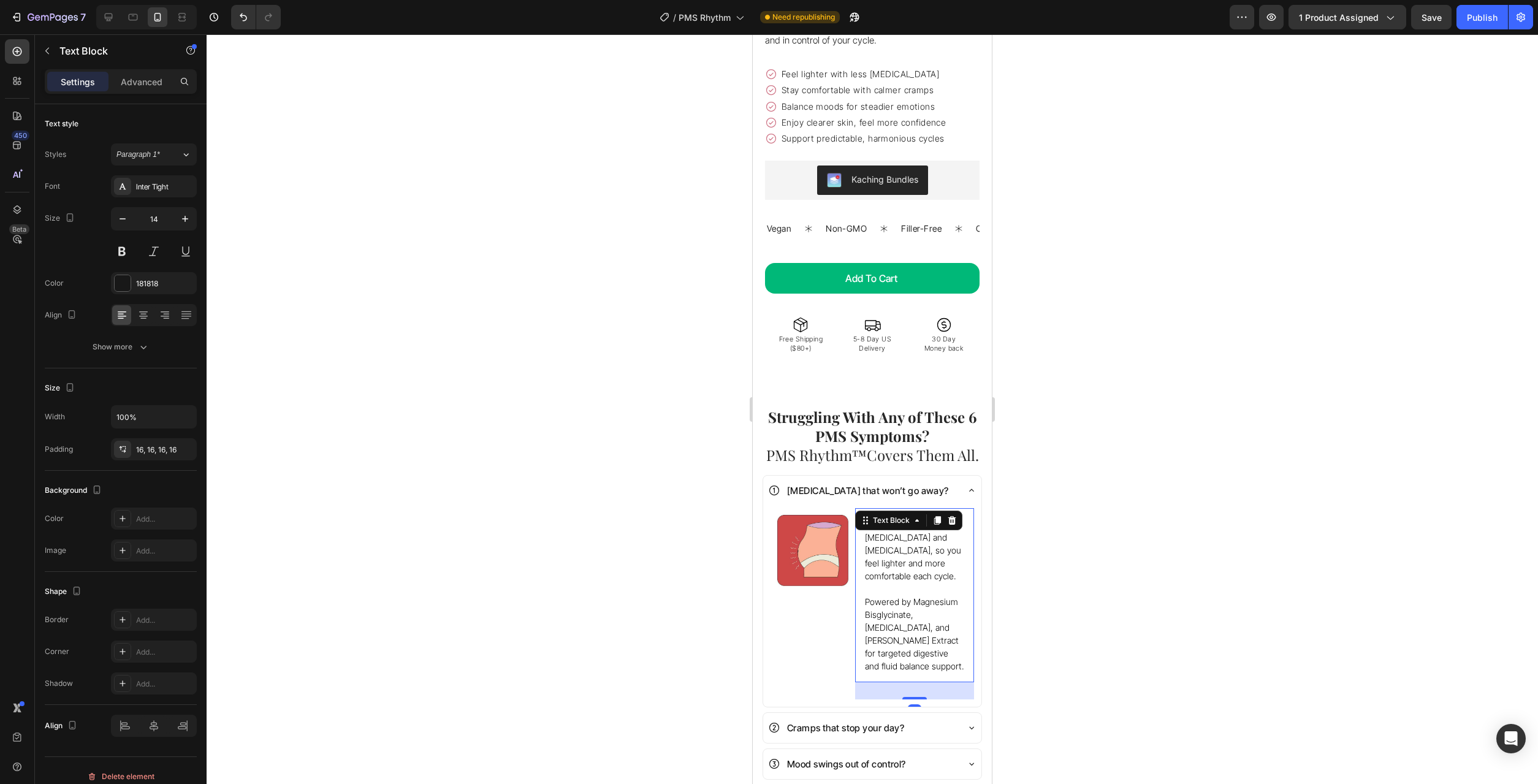
click at [922, 553] on span "Rhythm helps ease PMS [MEDICAL_DATA] and [MEDICAL_DATA], so you feel lighter an…" at bounding box center [913, 550] width 97 height 62
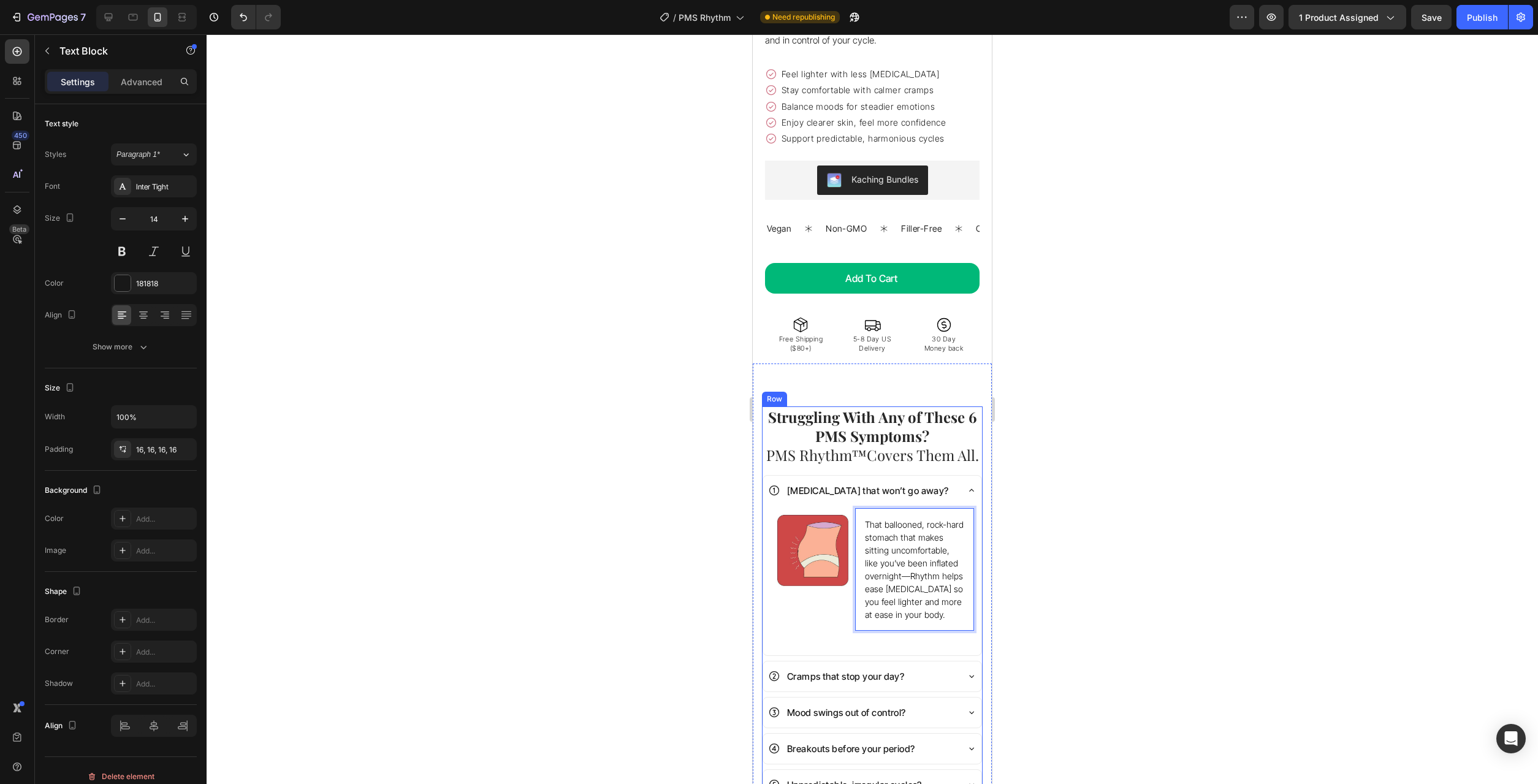
click at [817, 445] on span "PMS Rhythm™" at bounding box center [817, 455] width 100 height 20
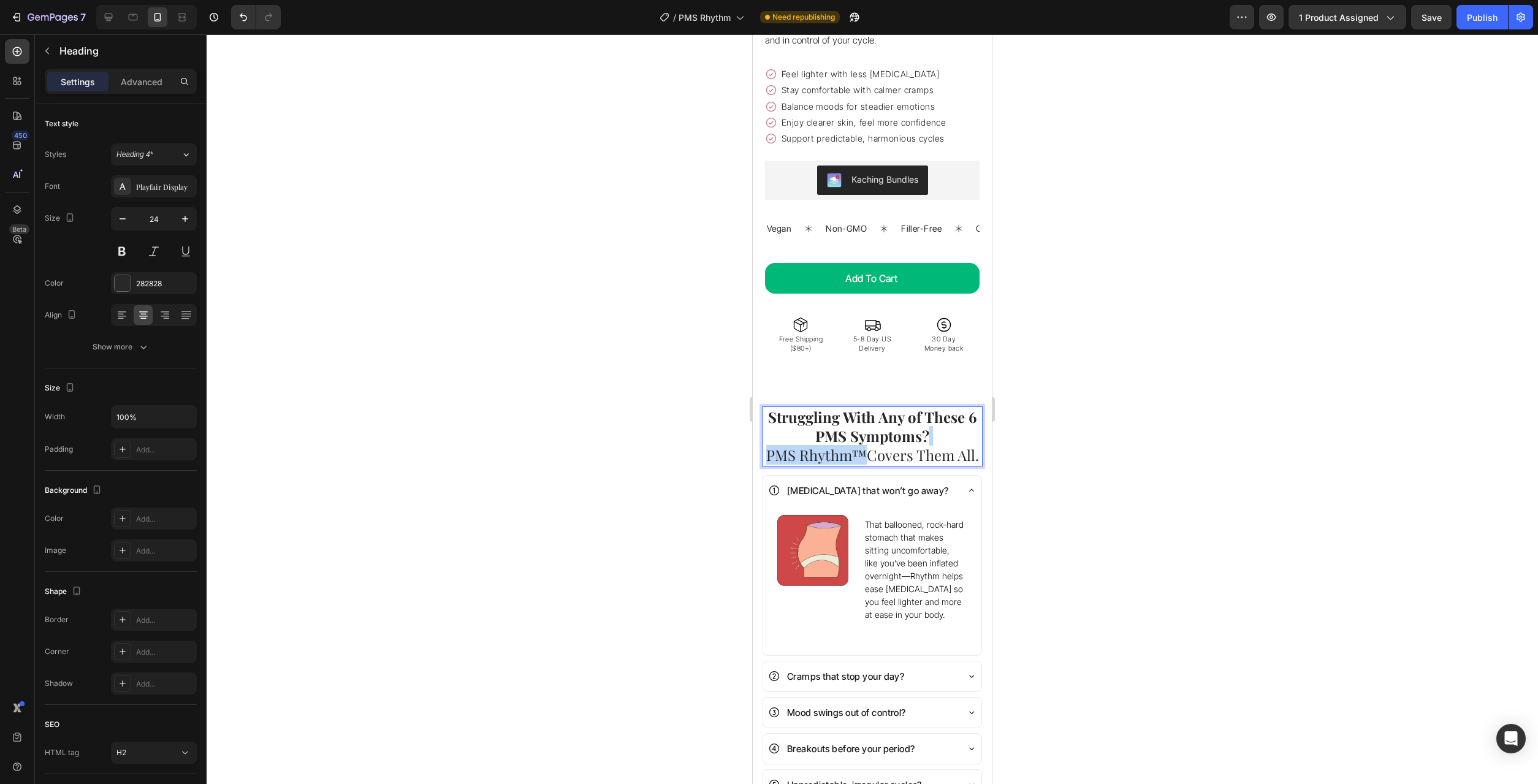
click at [817, 445] on span "PMS Rhythm™" at bounding box center [817, 455] width 100 height 20
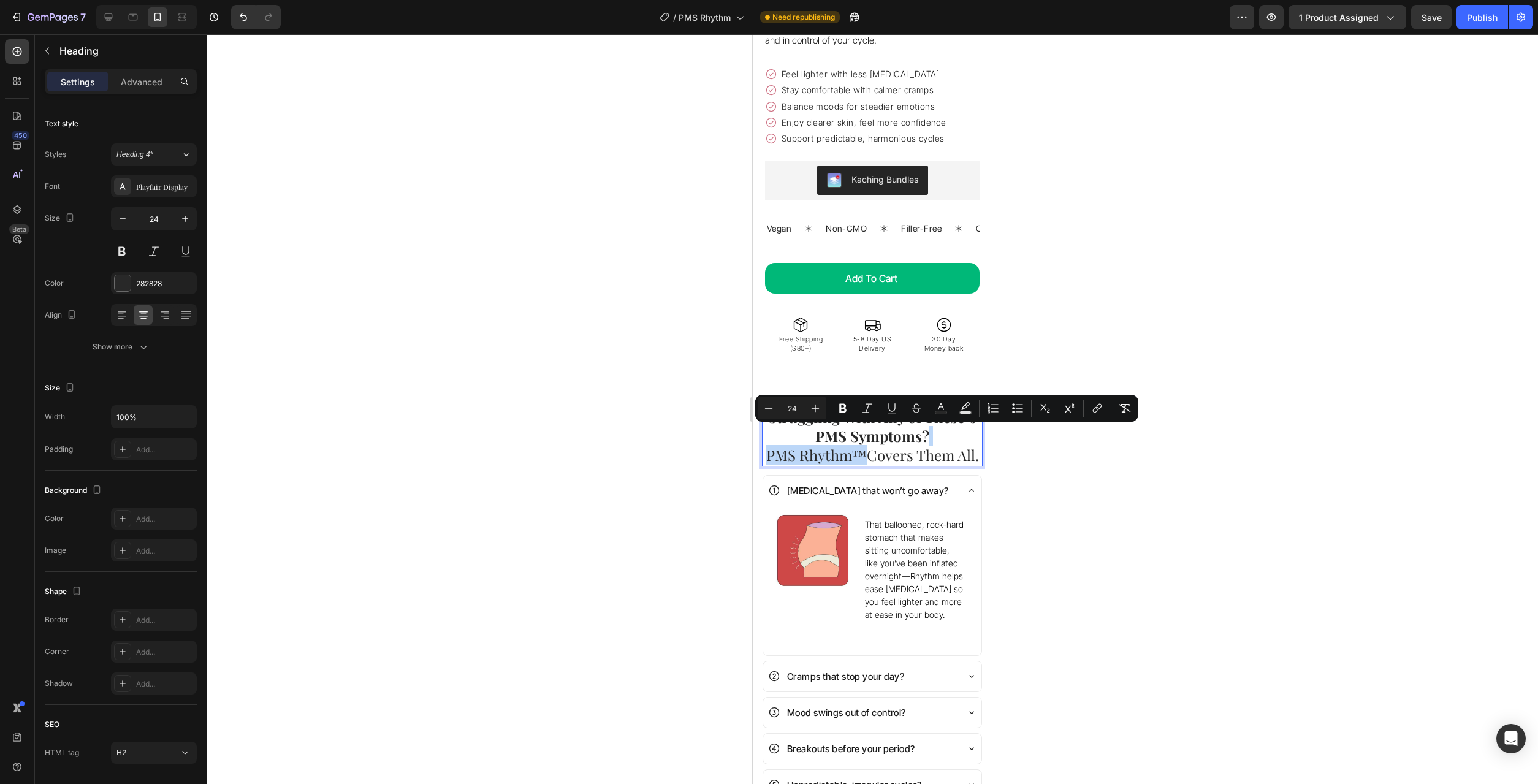
click at [851, 445] on span "PMS Rhythm™" at bounding box center [817, 455] width 100 height 20
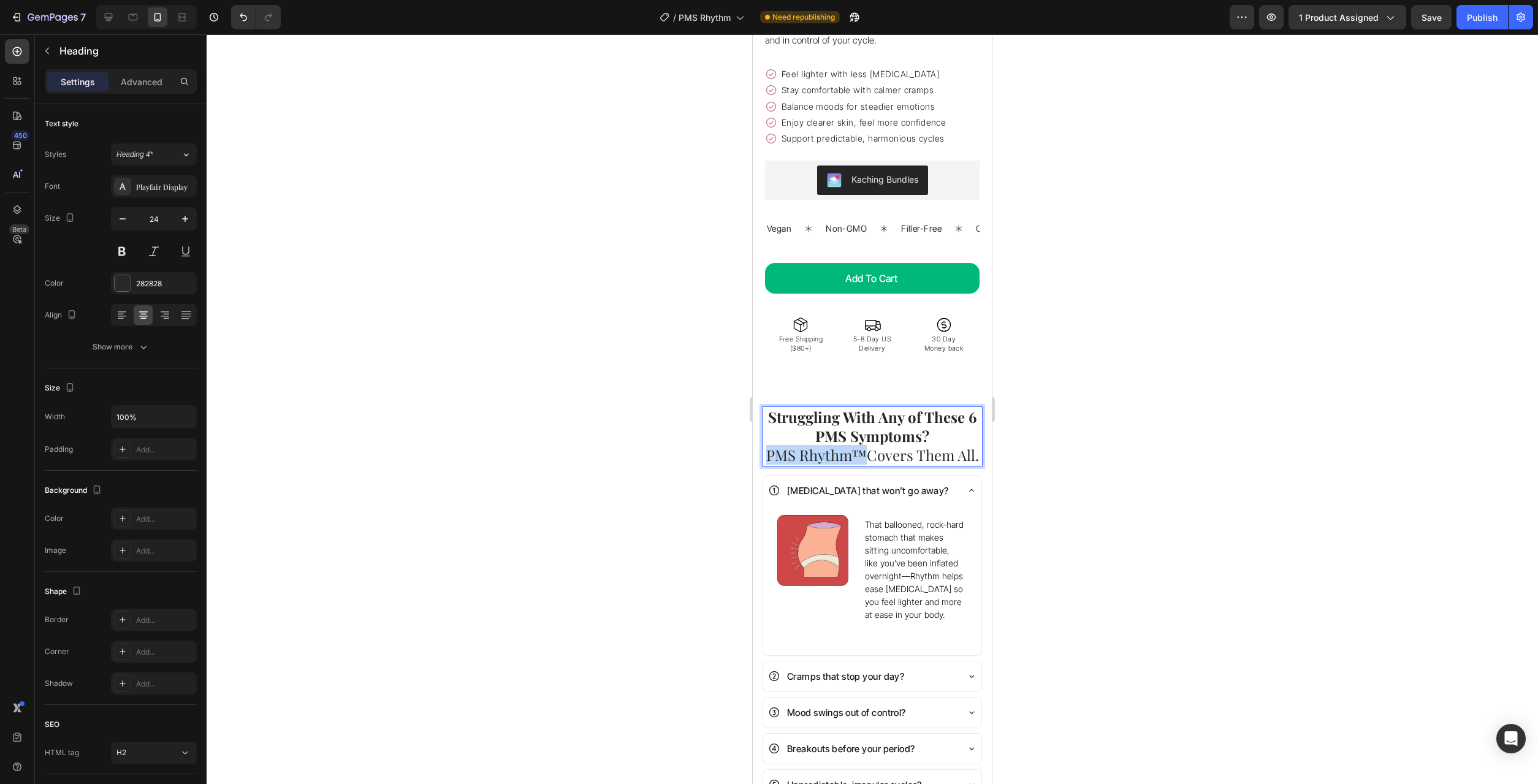
drag, startPoint x: 864, startPoint y: 440, endPoint x: 768, endPoint y: 440, distance: 96.0
click at [768, 445] on span "PMS Rhythm™" at bounding box center [817, 455] width 100 height 20
copy span "PMS Rhythm™"
click at [918, 562] on p "That ballooned, rock-hard stomach that makes sitting uncomfortable, like you’ve…" at bounding box center [914, 569] width 99 height 103
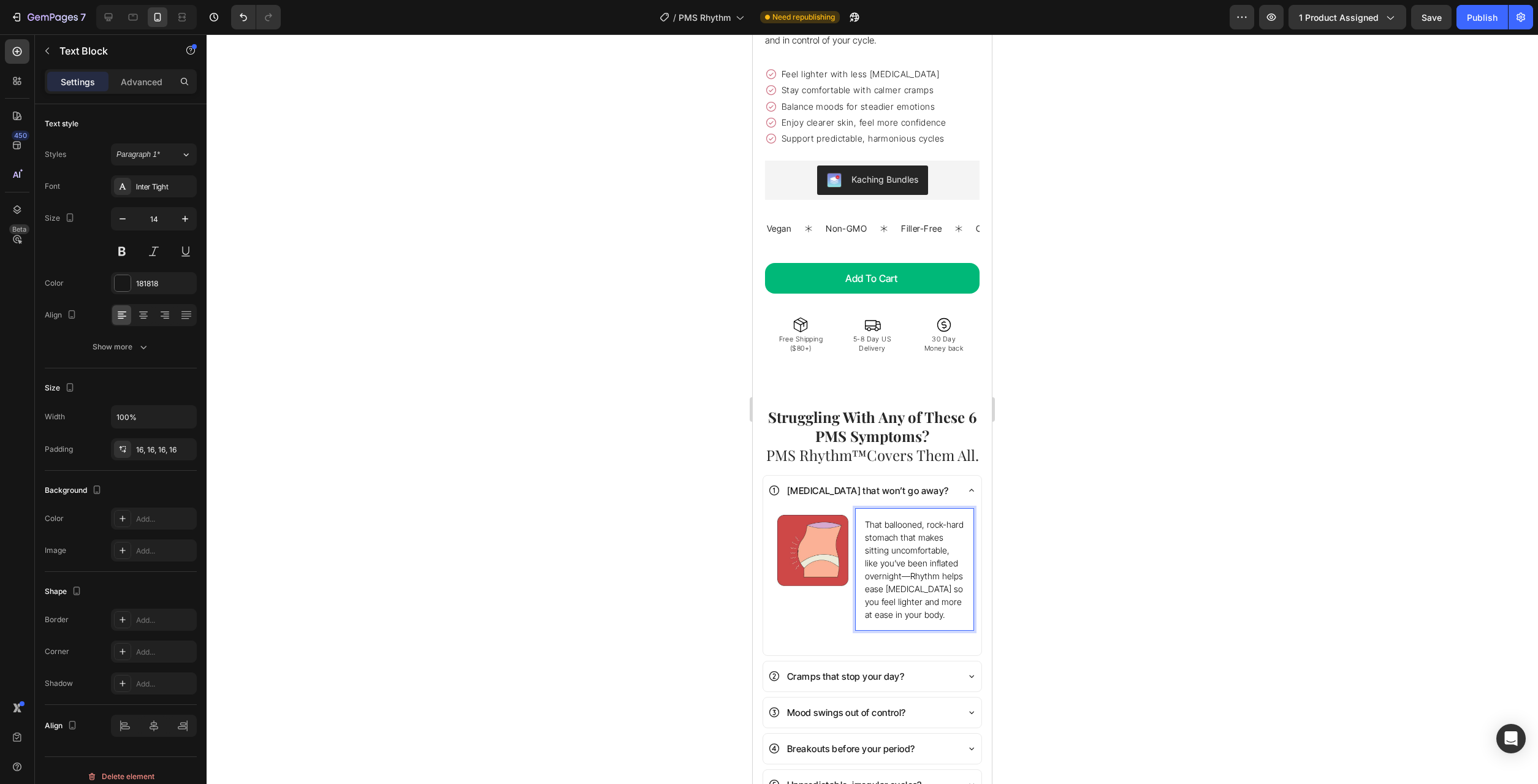
click at [915, 563] on p "That ballooned, rock-hard stomach that makes sitting uncomfortable, like you’ve…" at bounding box center [914, 569] width 99 height 103
click at [910, 561] on span "That ballooned, rock-hard stomach that makes sitting uncomfortable, like you’ve…" at bounding box center [914, 569] width 98 height 100
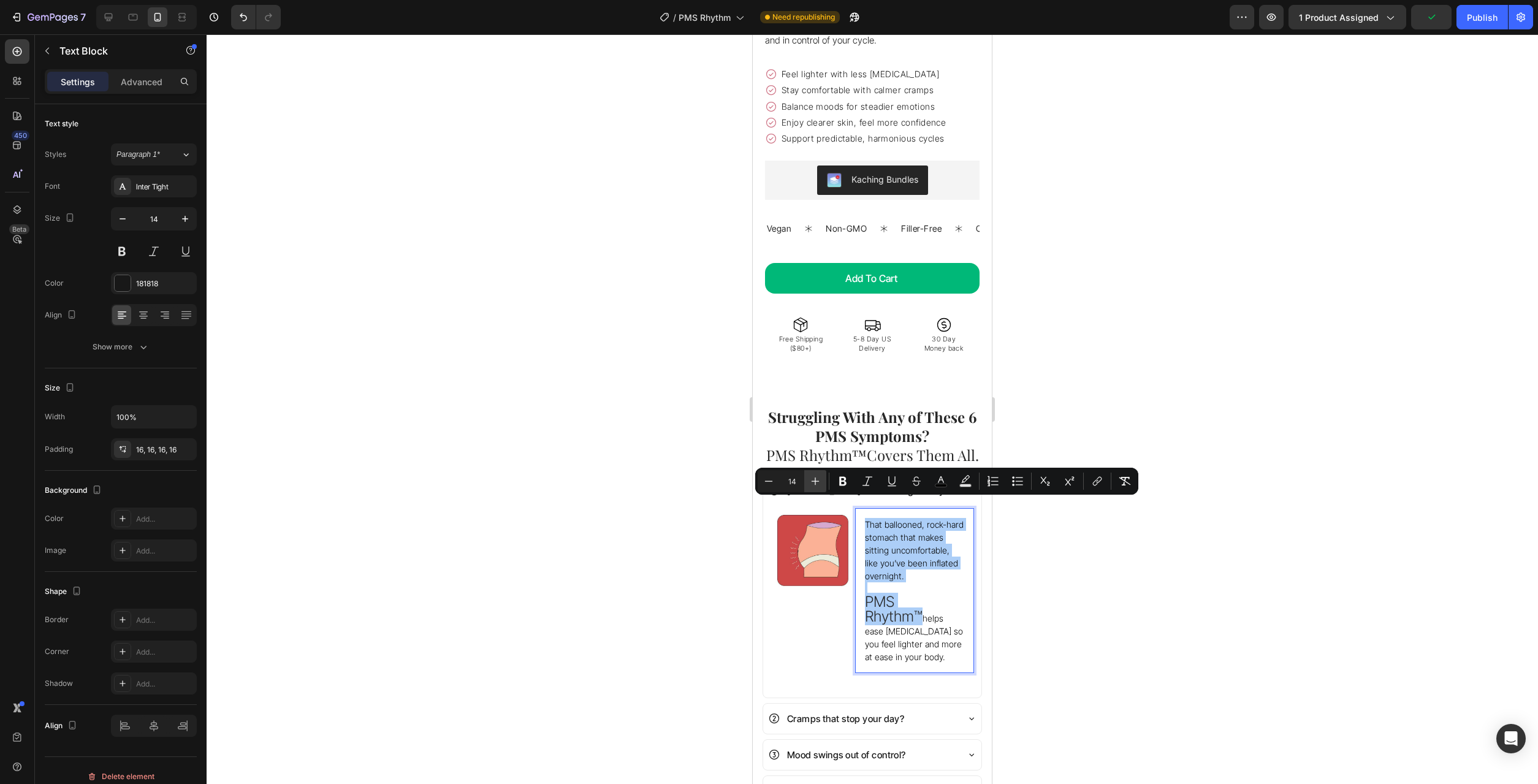
click at [807, 488] on button "Plus" at bounding box center [815, 481] width 22 height 22
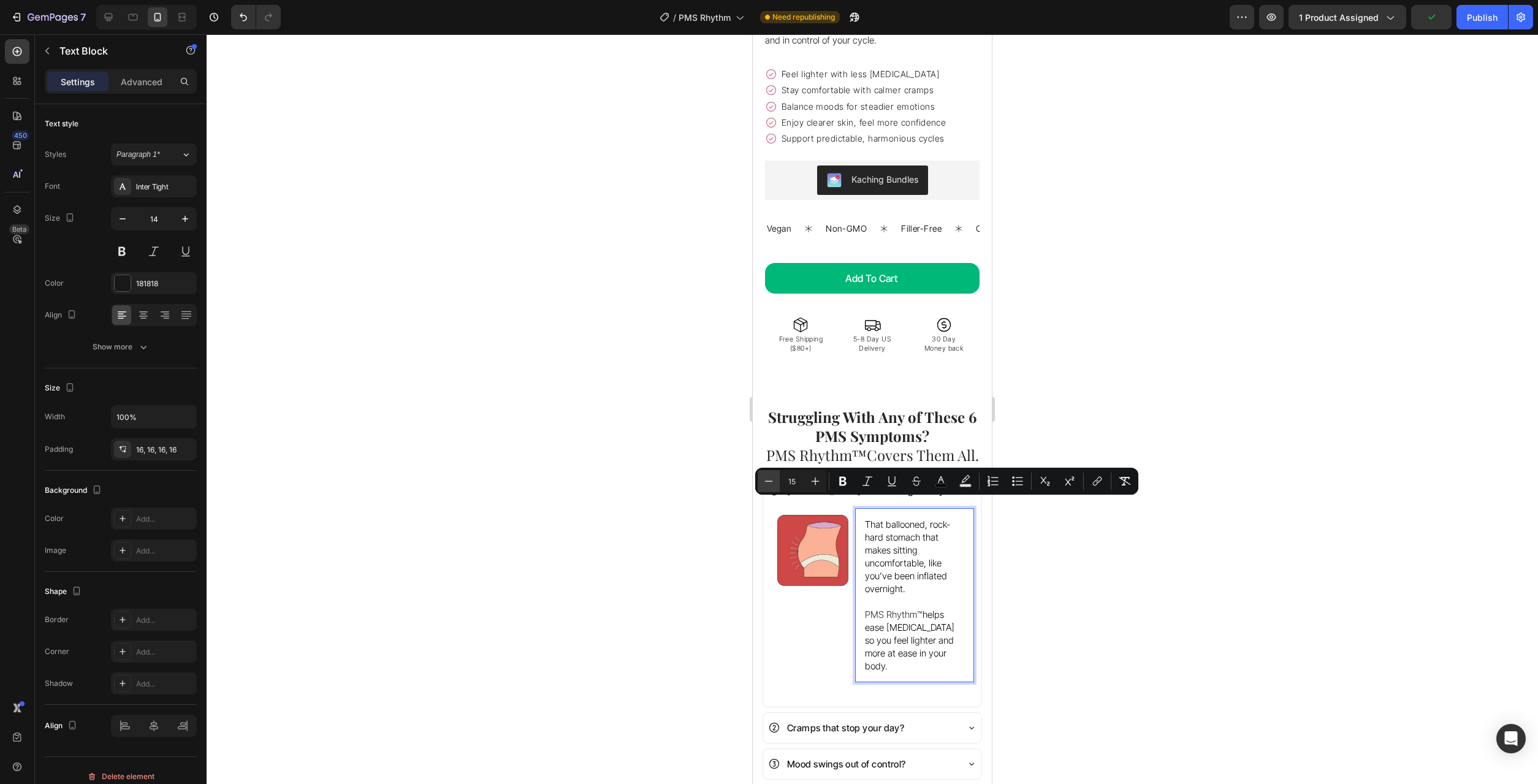
click at [772, 481] on icon "Editor contextual toolbar" at bounding box center [768, 481] width 12 height 12
type input "14"
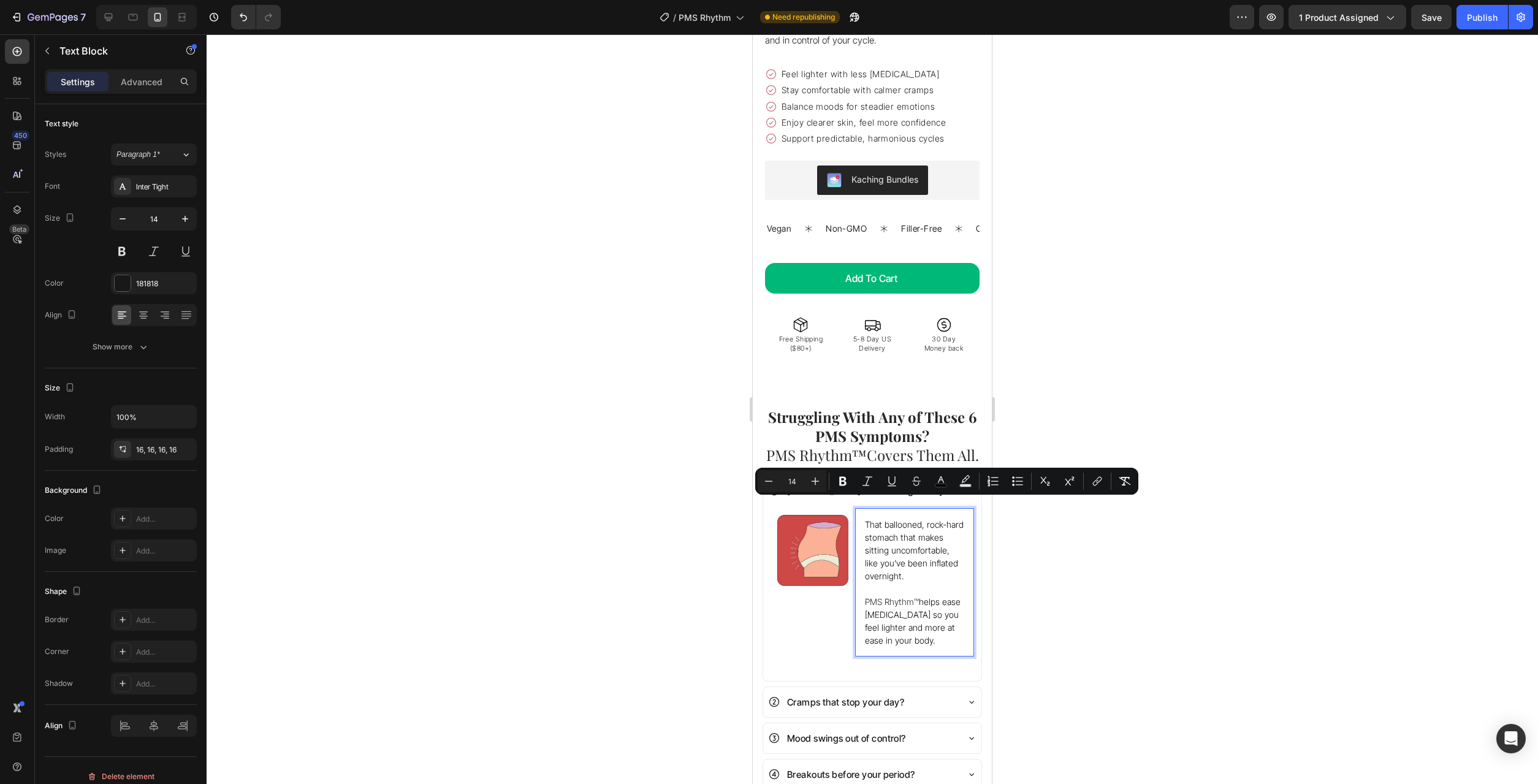
click at [1090, 561] on div at bounding box center [872, 409] width 1331 height 749
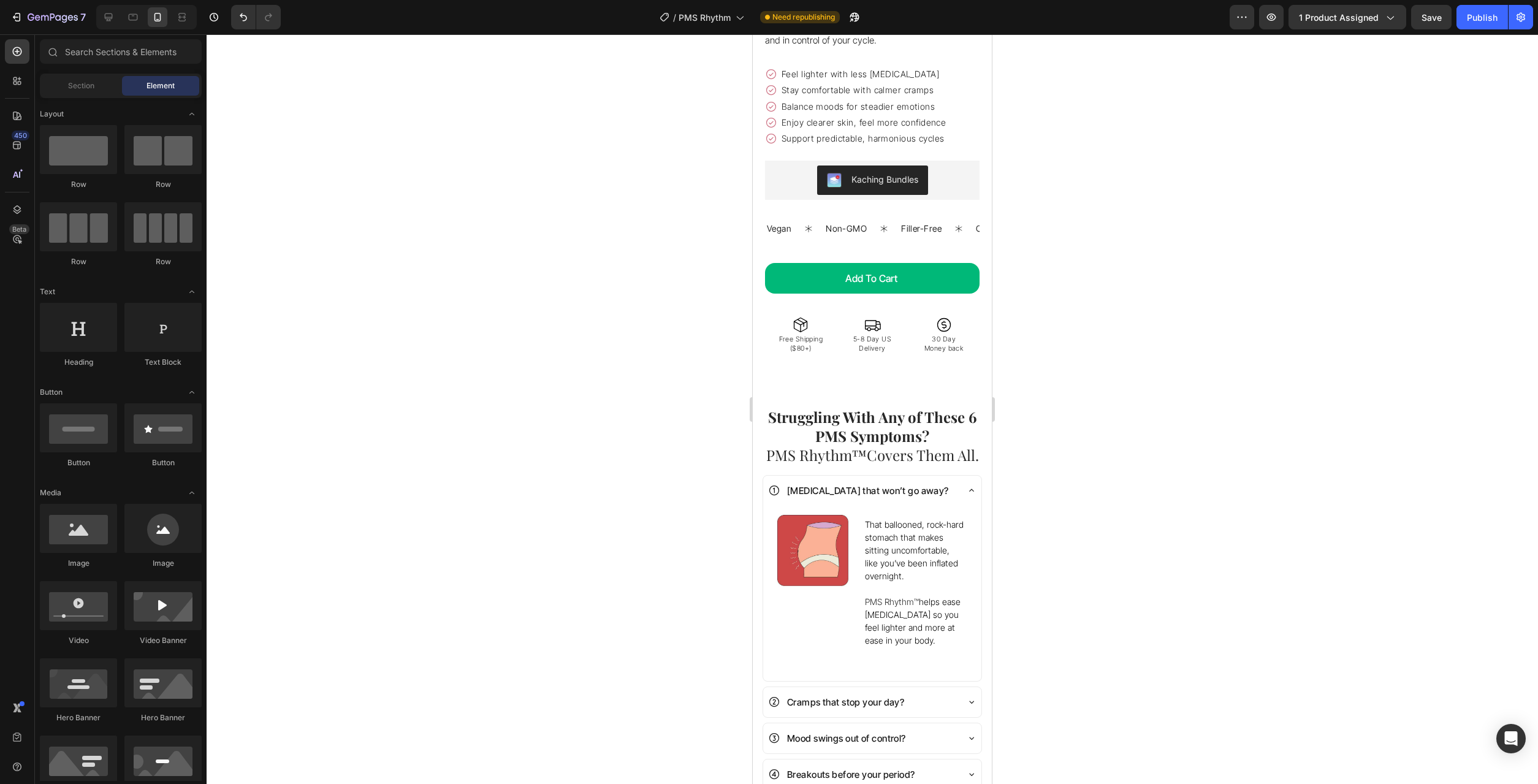
click at [1076, 563] on div at bounding box center [872, 409] width 1331 height 749
click at [930, 556] on p "That ballooned, rock-hard stomach that makes sitting uncomfortable, like you’ve…" at bounding box center [914, 550] width 99 height 65
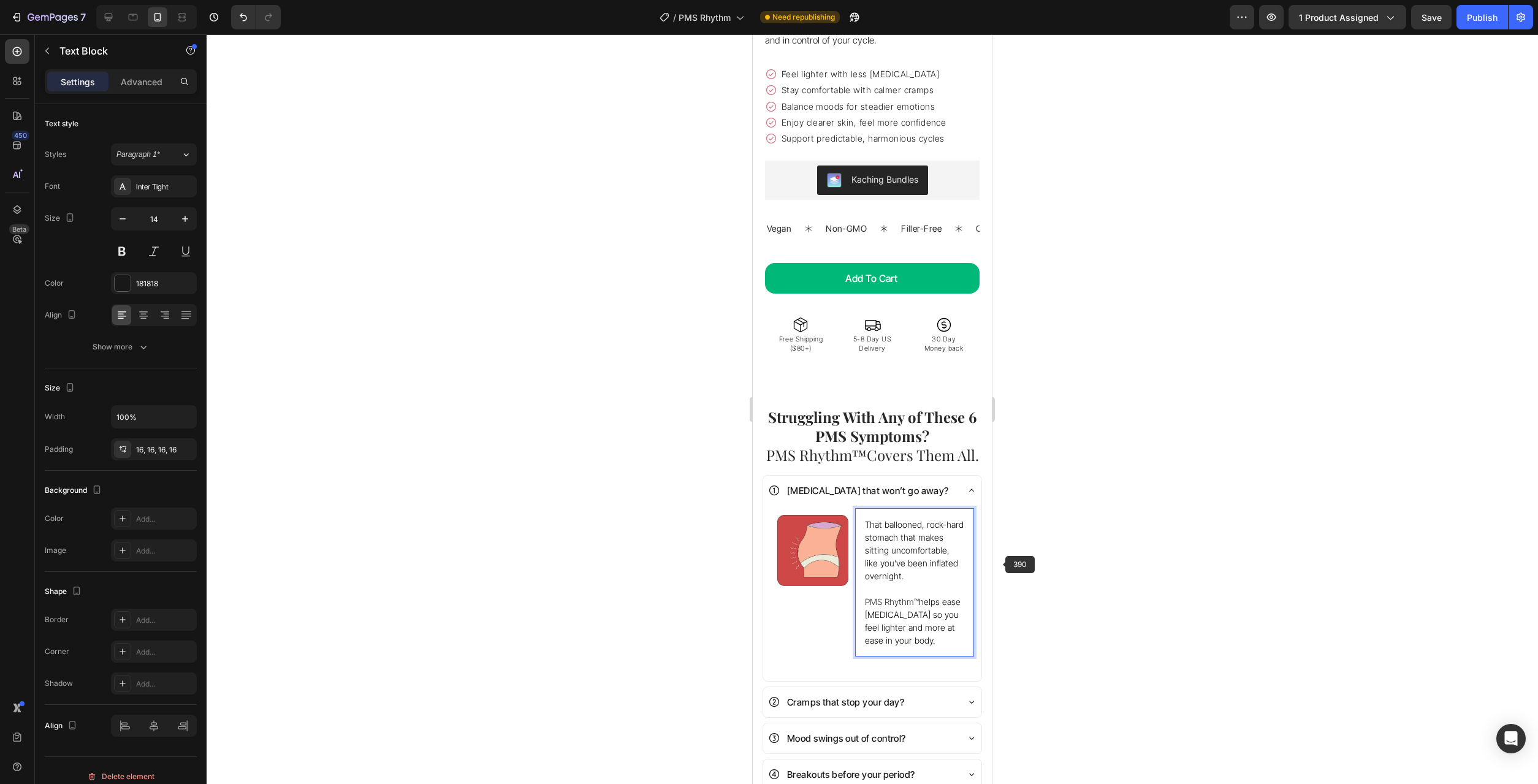
click at [1106, 567] on div at bounding box center [872, 409] width 1331 height 749
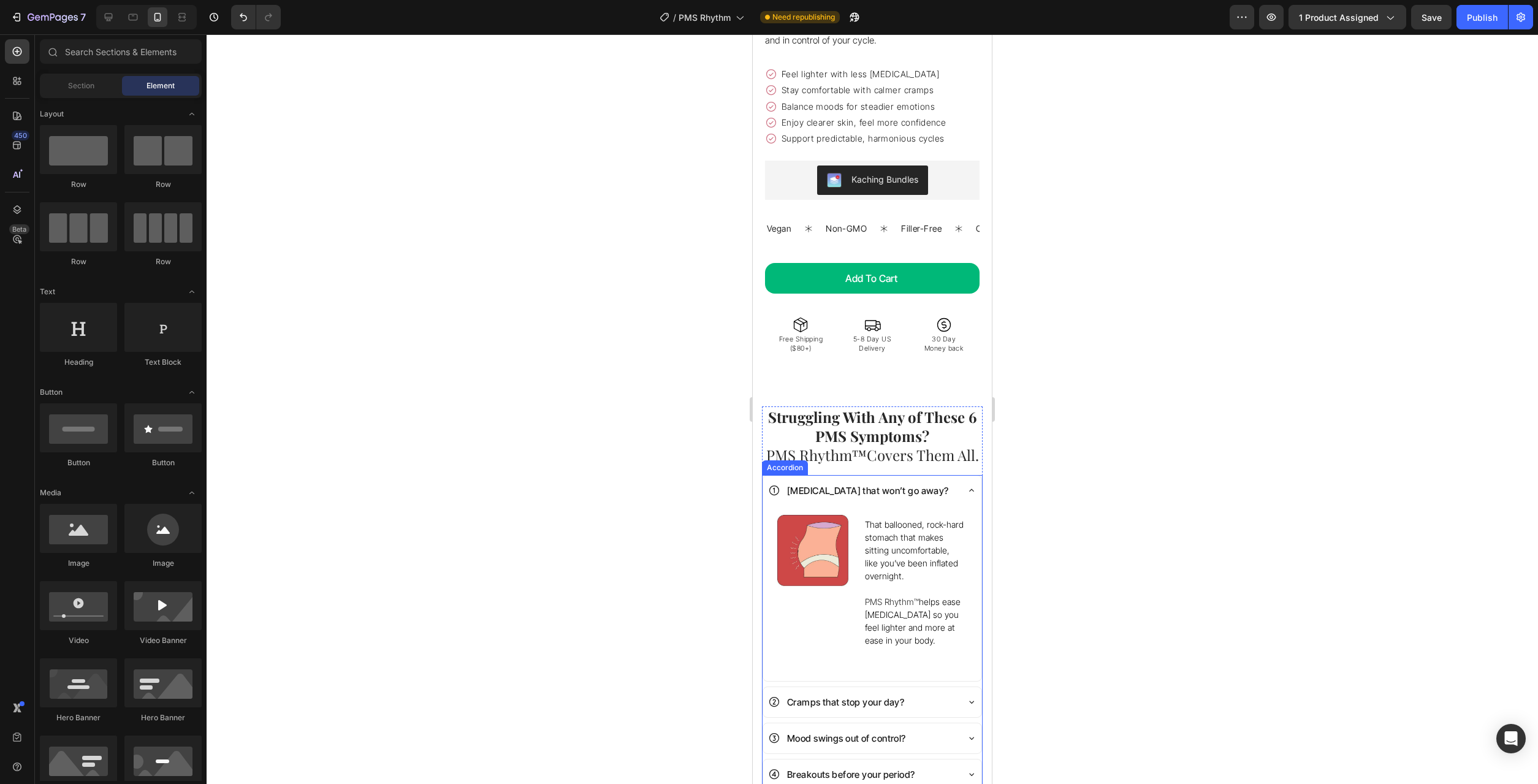
click at [974, 489] on icon at bounding box center [972, 490] width 5 height 3
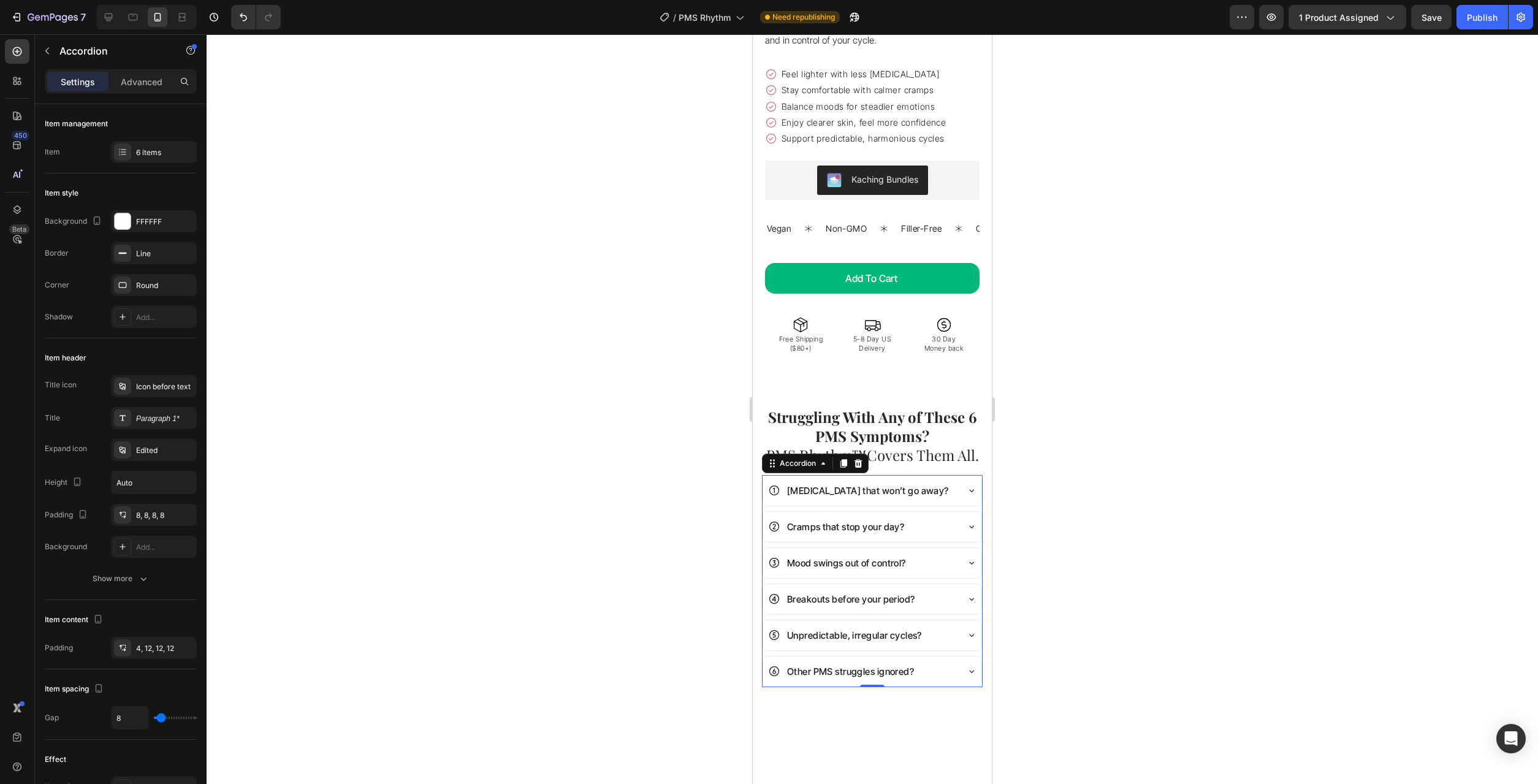
click at [964, 475] on div "[MEDICAL_DATA] that won’t go away?" at bounding box center [872, 490] width 219 height 30
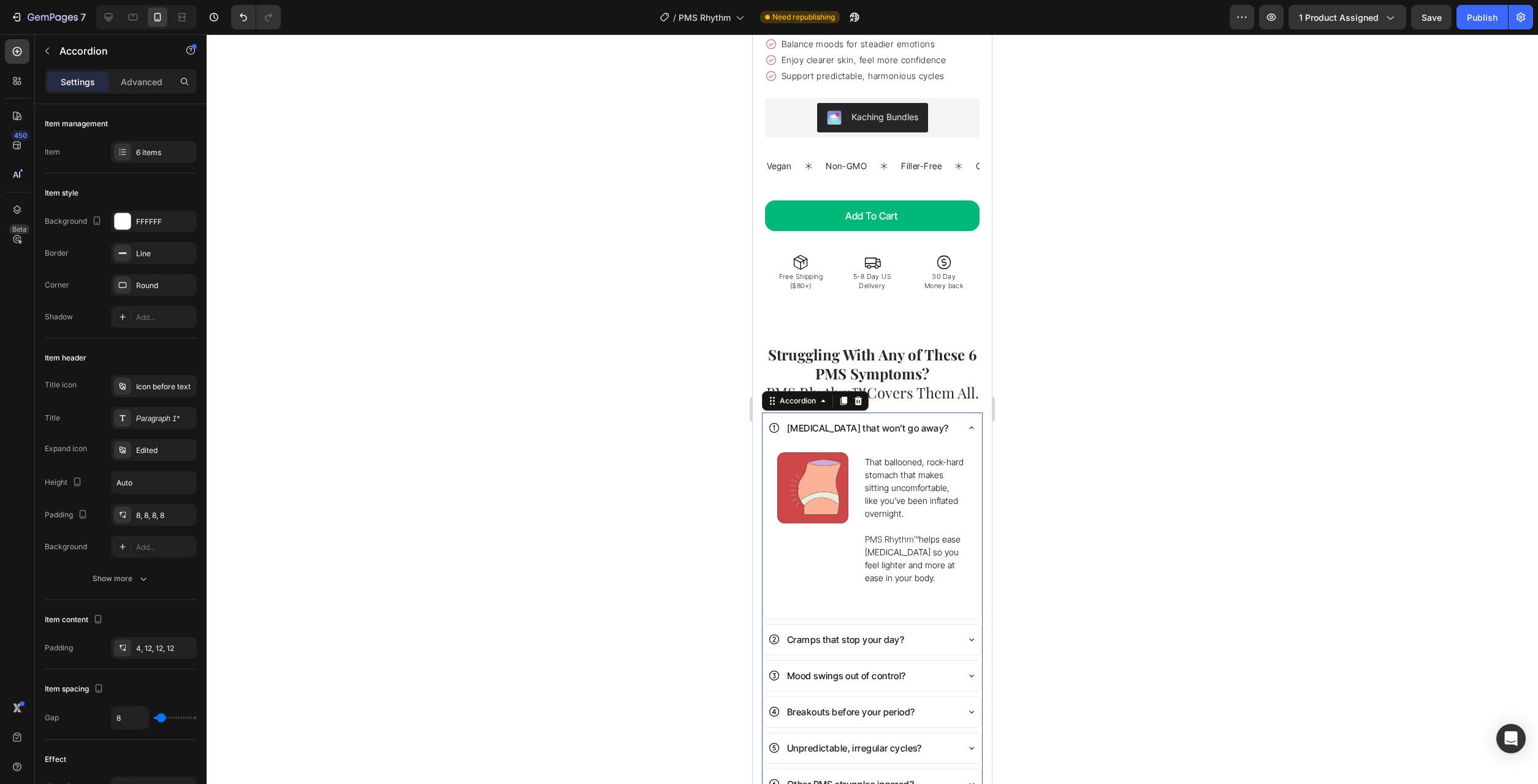
scroll to position [688, 0]
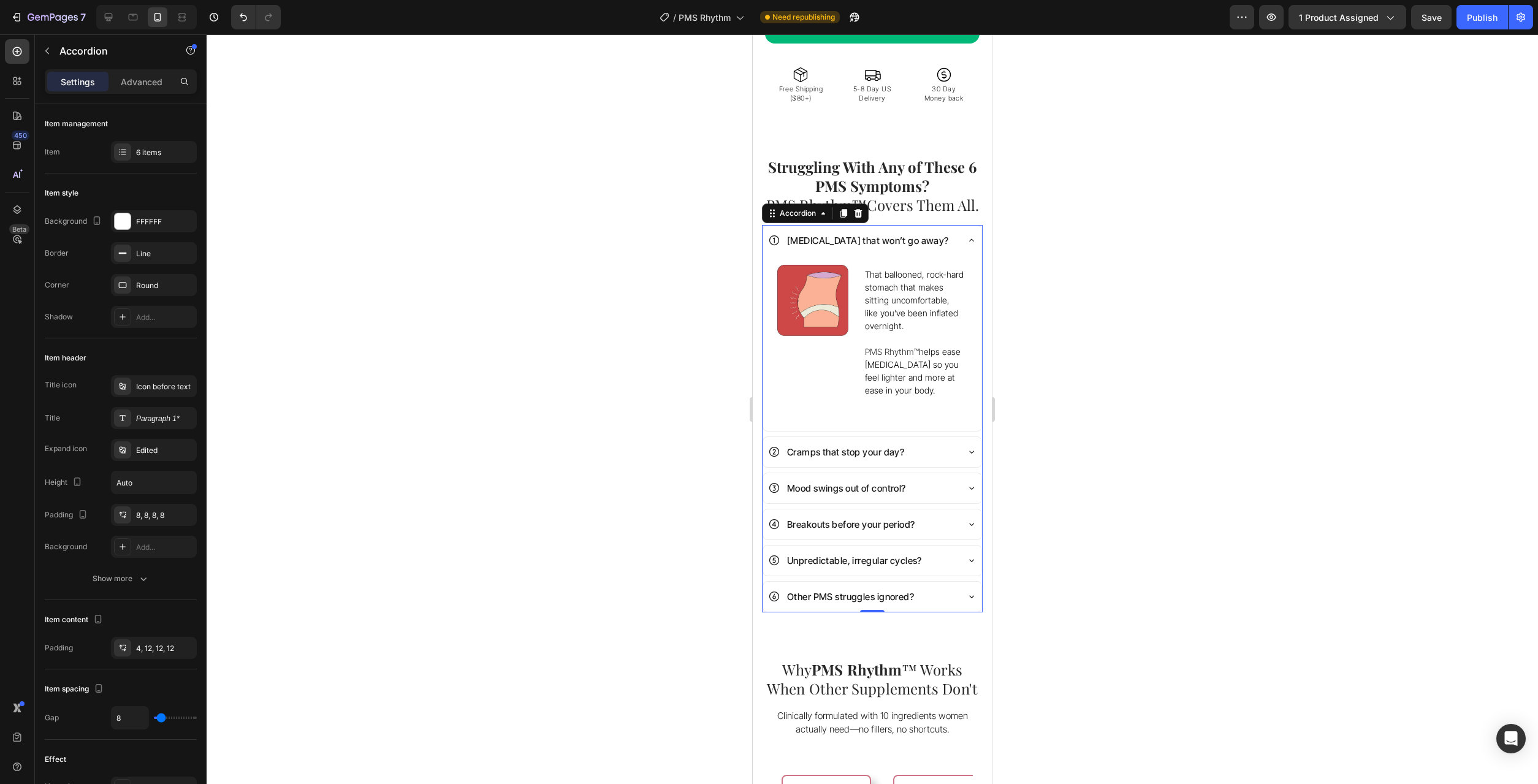
click at [933, 442] on div "Cramps that stop your day?" at bounding box center [862, 452] width 188 height 20
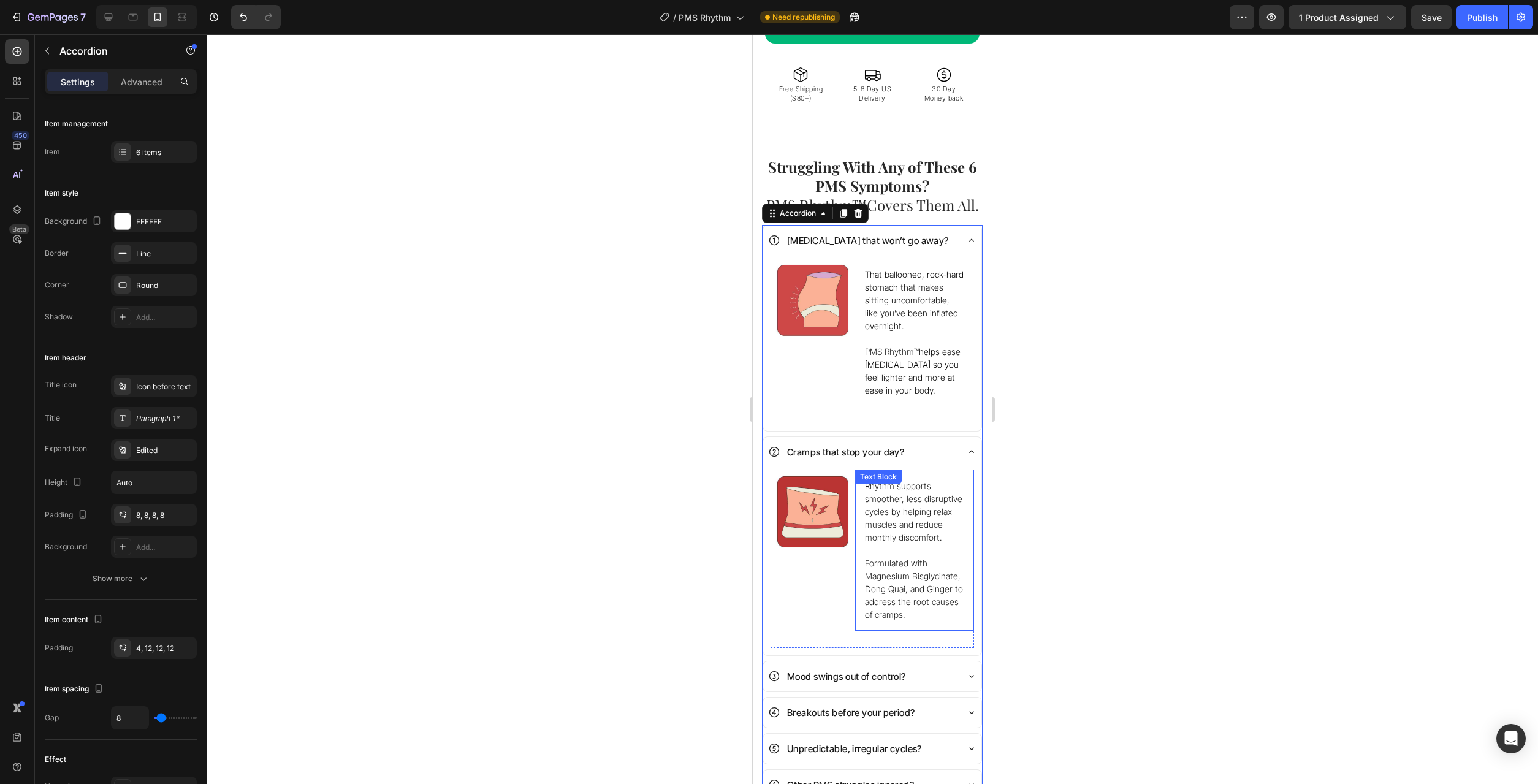
click at [913, 490] on p "Rhythm supports smoother, less disruptive cycles by helping relax muscles and r…" at bounding box center [914, 511] width 99 height 65
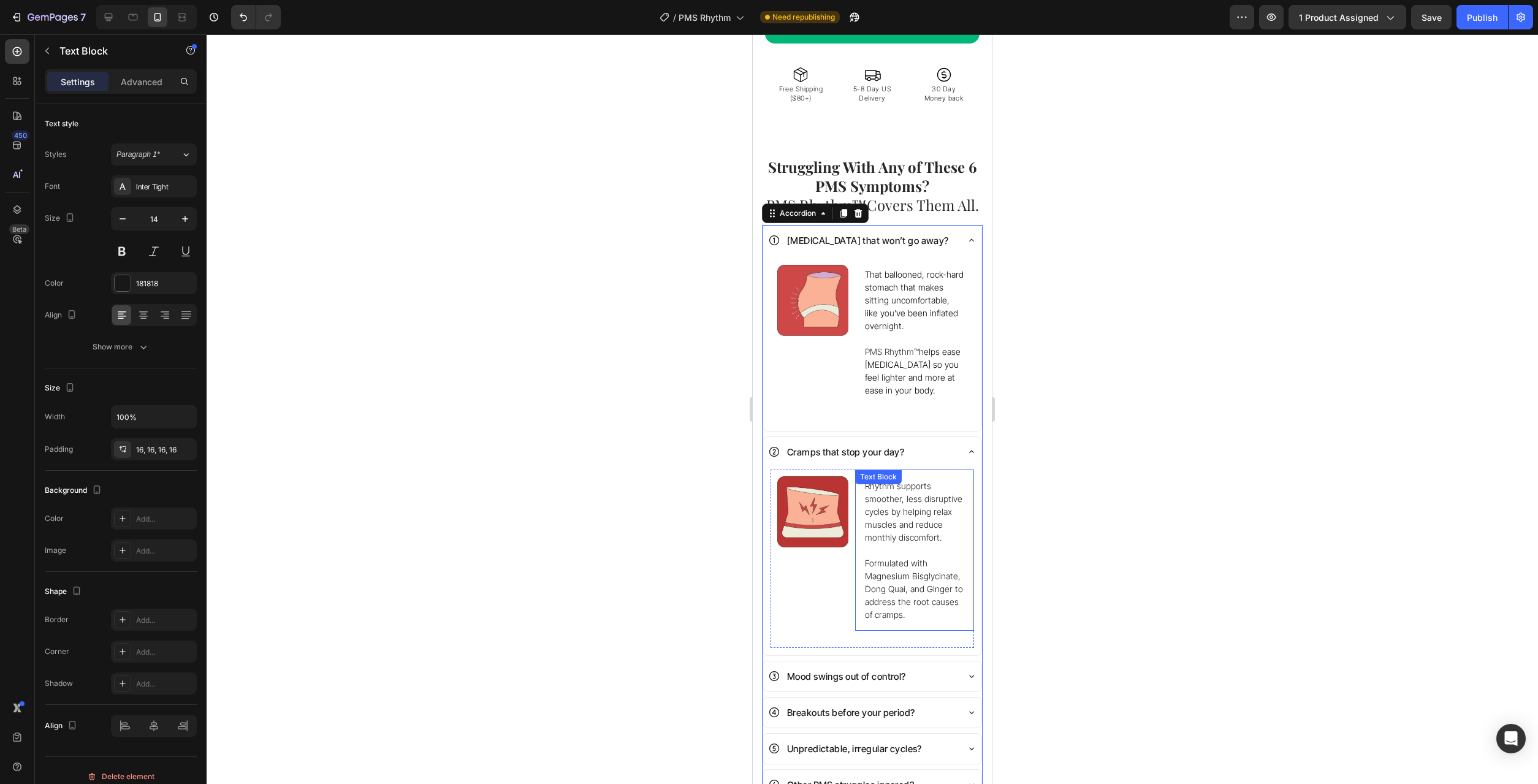
click at [913, 490] on p "Rhythm supports smoother, less disruptive cycles by helping relax muscles and r…" at bounding box center [914, 511] width 99 height 65
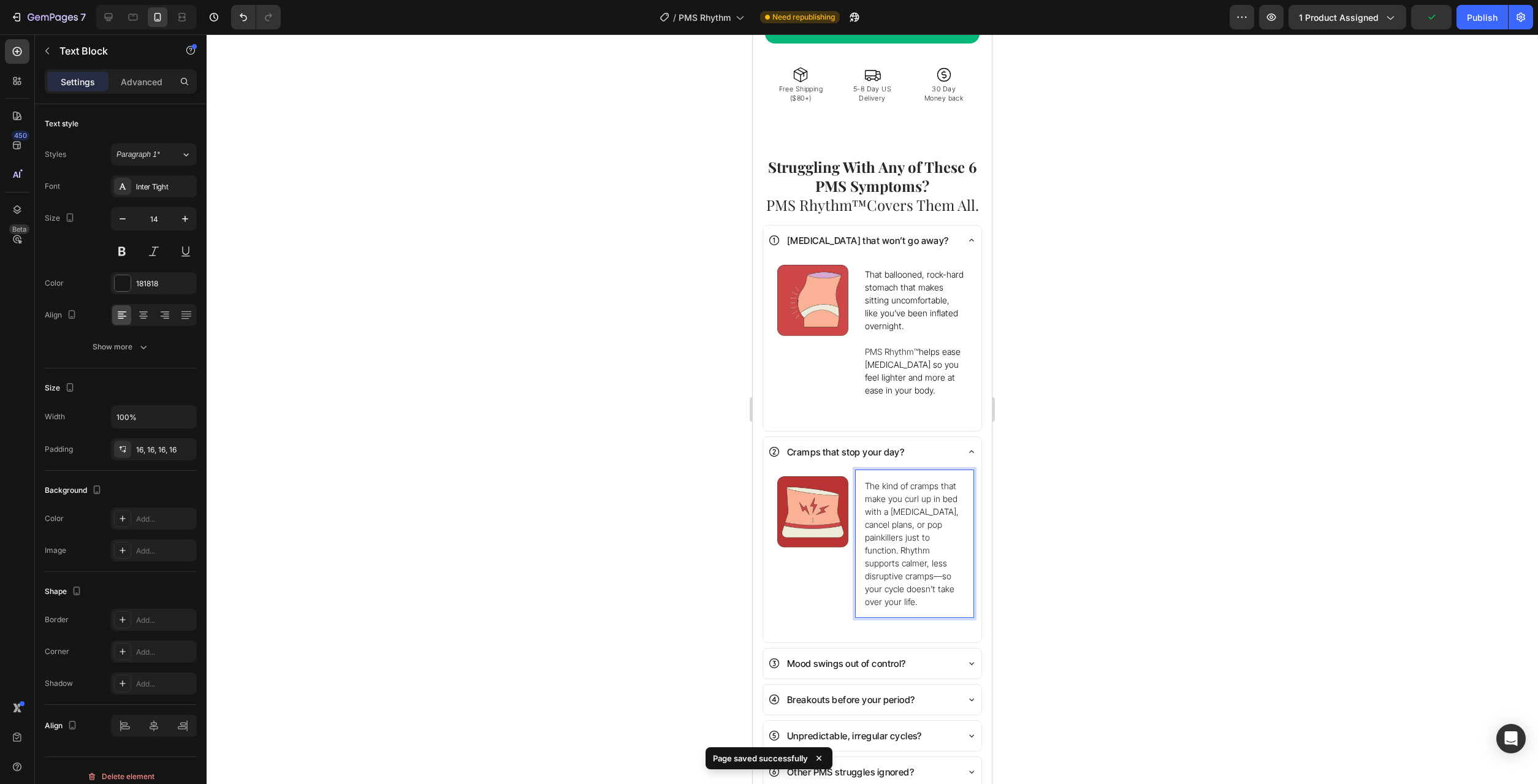
click at [931, 513] on p "The kind of cramps that make you curl up in bed with a [MEDICAL_DATA], cancel p…" at bounding box center [914, 543] width 99 height 128
click at [927, 521] on p "The kind of cramps that make you curl up in bed with a [MEDICAL_DATA], cancel p…" at bounding box center [914, 543] width 99 height 128
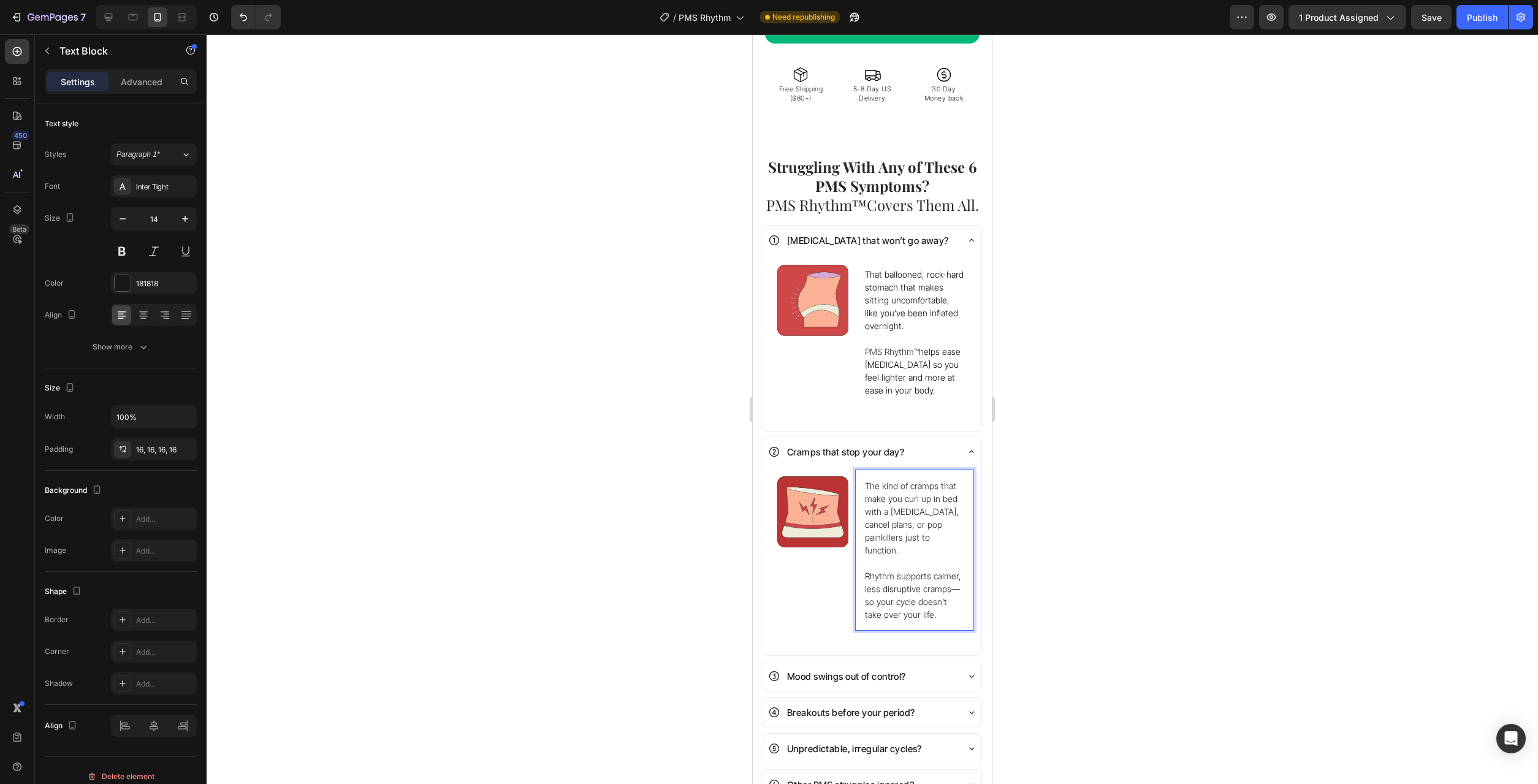
click at [1135, 611] on div at bounding box center [872, 409] width 1331 height 749
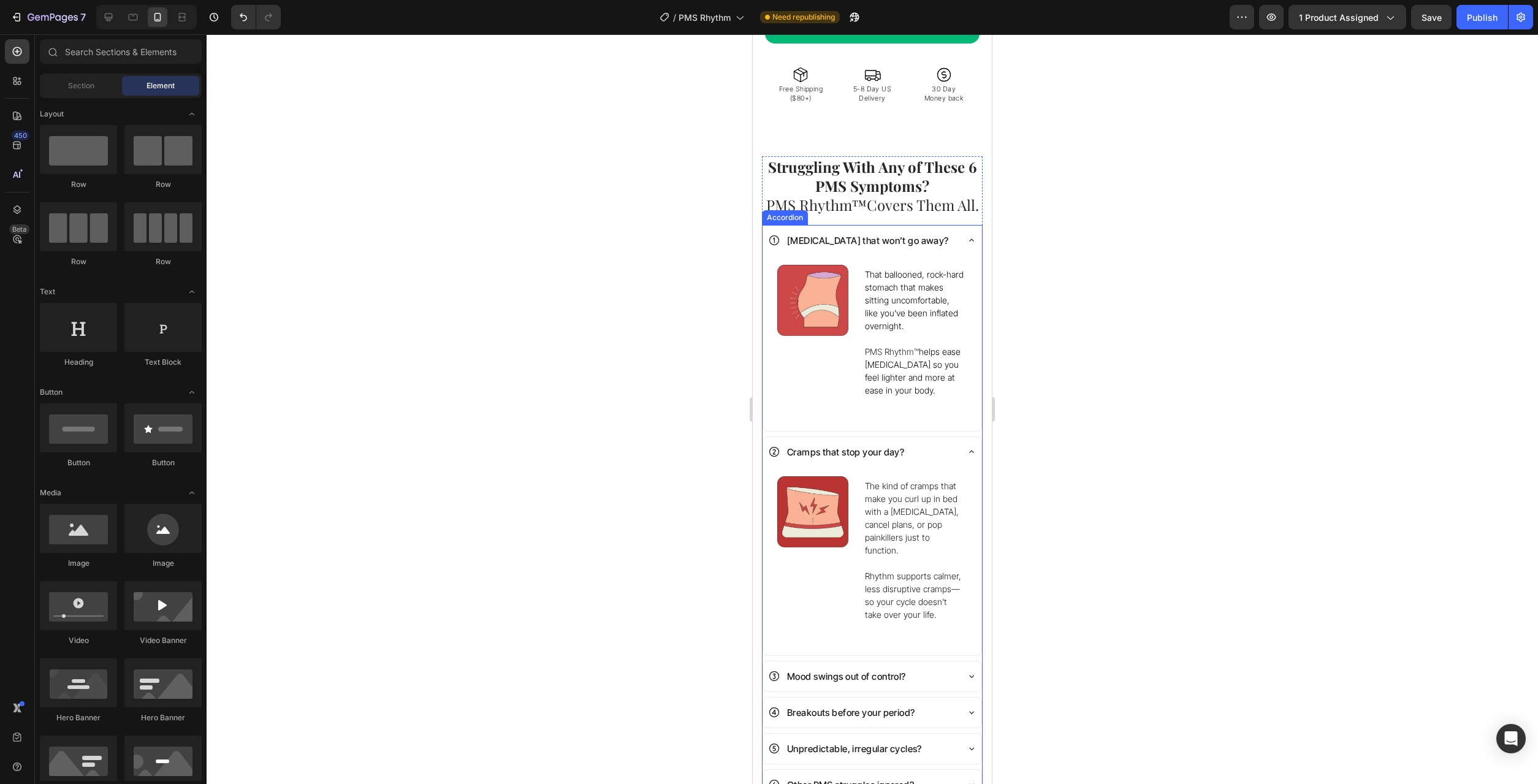
click at [958, 661] on div "Mood swings out of control?" at bounding box center [872, 676] width 219 height 30
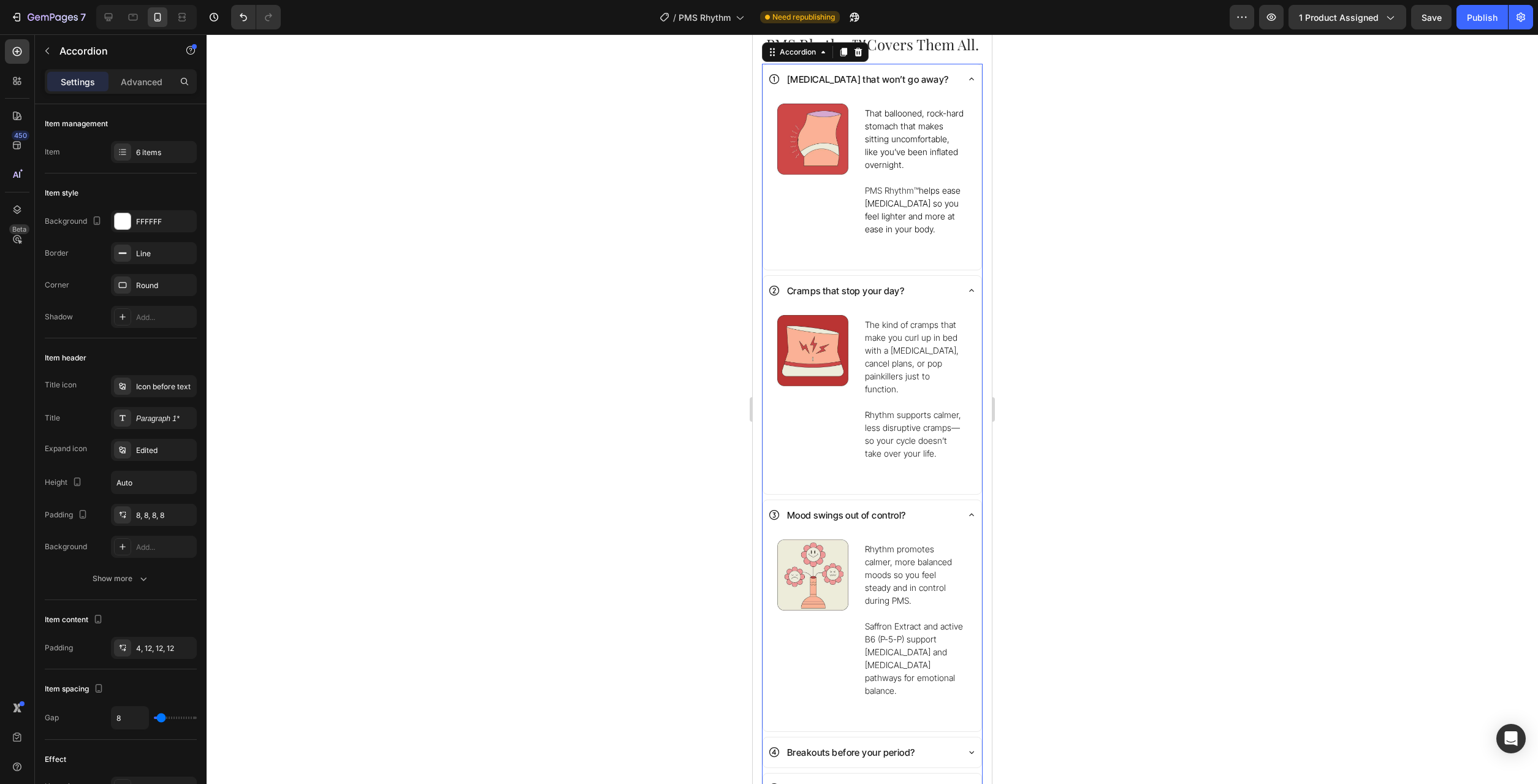
scroll to position [875, 0]
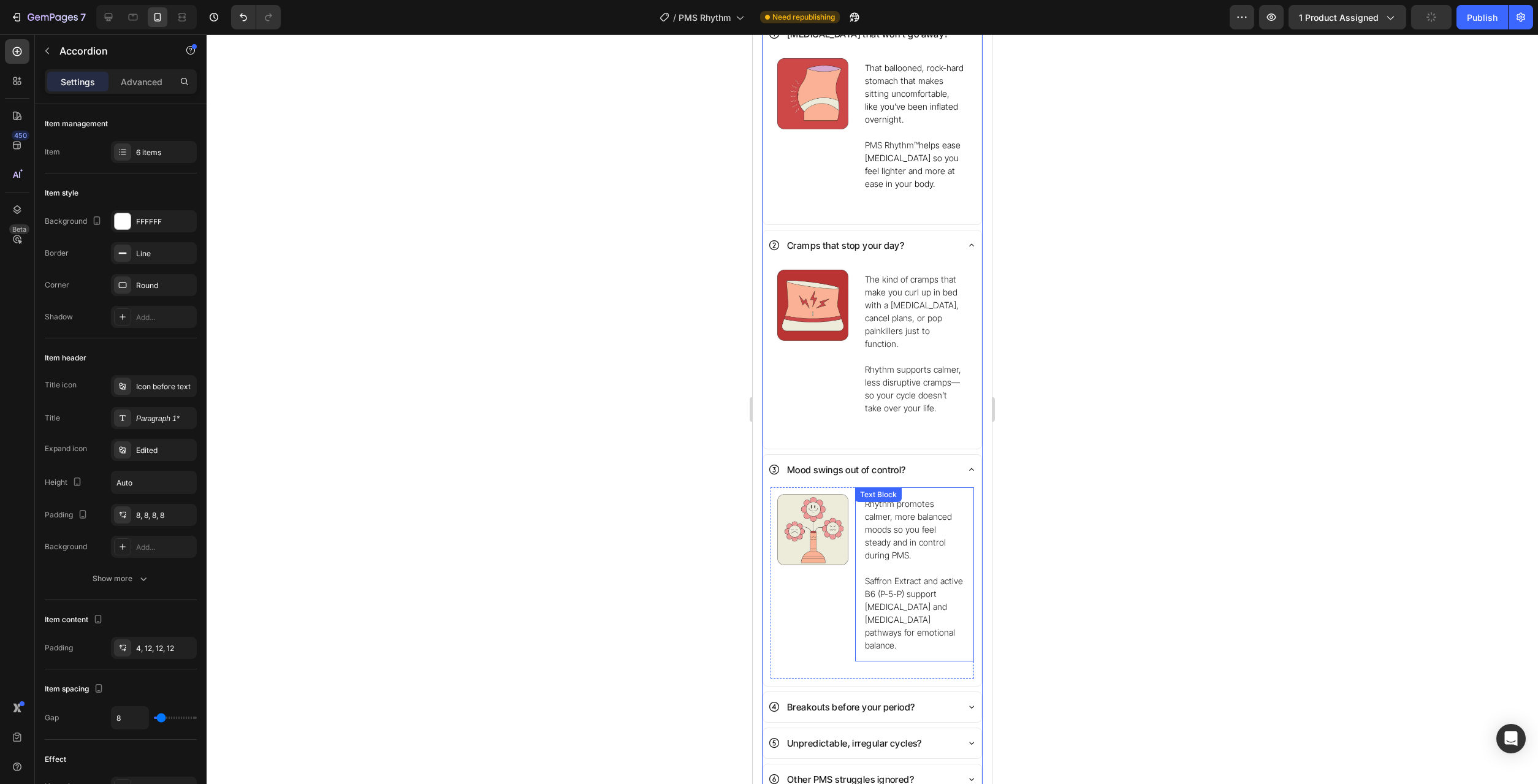
click at [930, 575] on p "Saffron Extract and active B6 (P-5-P) support [MEDICAL_DATA] and [MEDICAL_DATA]…" at bounding box center [914, 607] width 99 height 90
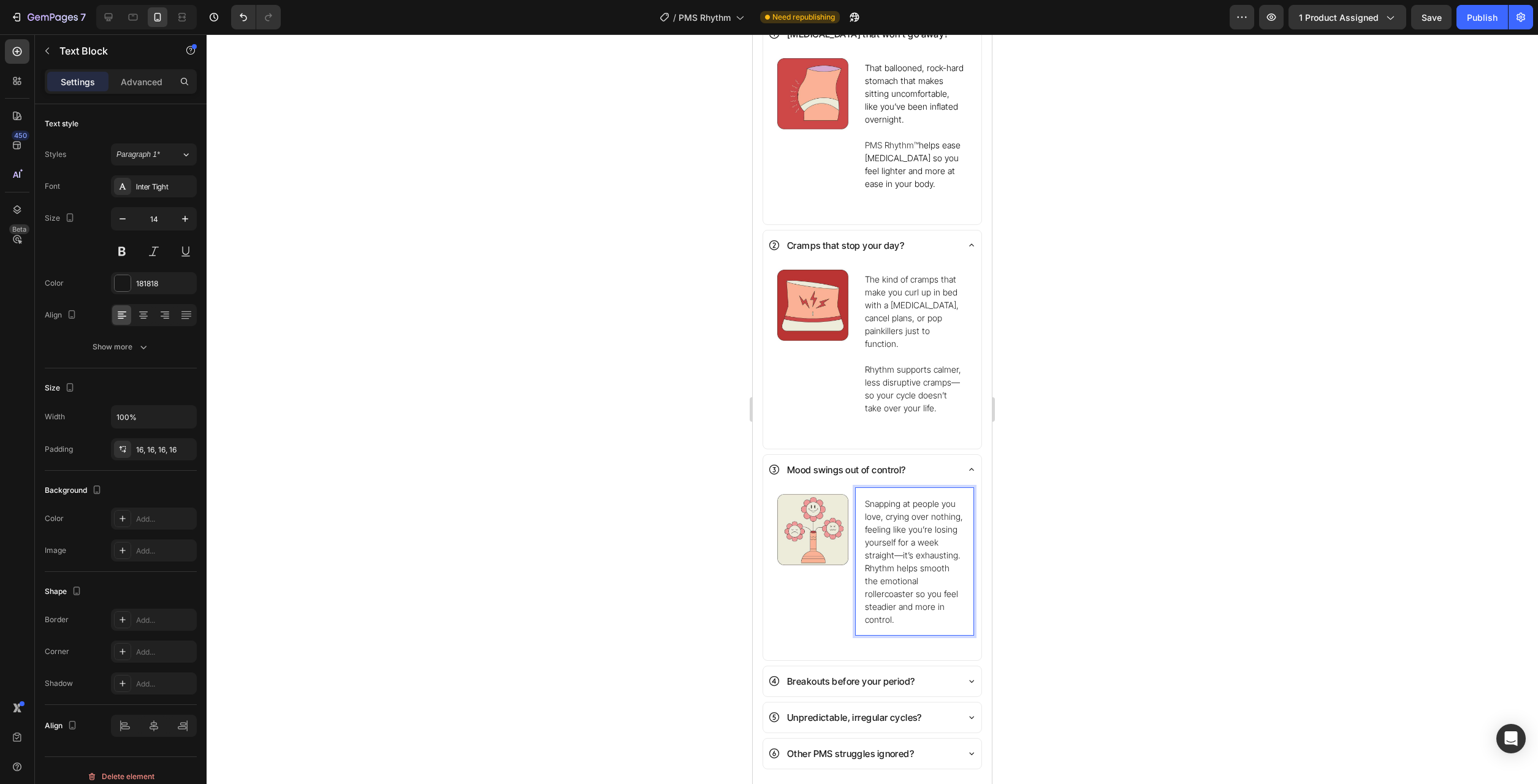
click at [958, 546] on p "Snapping at people you love, crying over nothing, feeling like you’re losing yo…" at bounding box center [914, 561] width 99 height 128
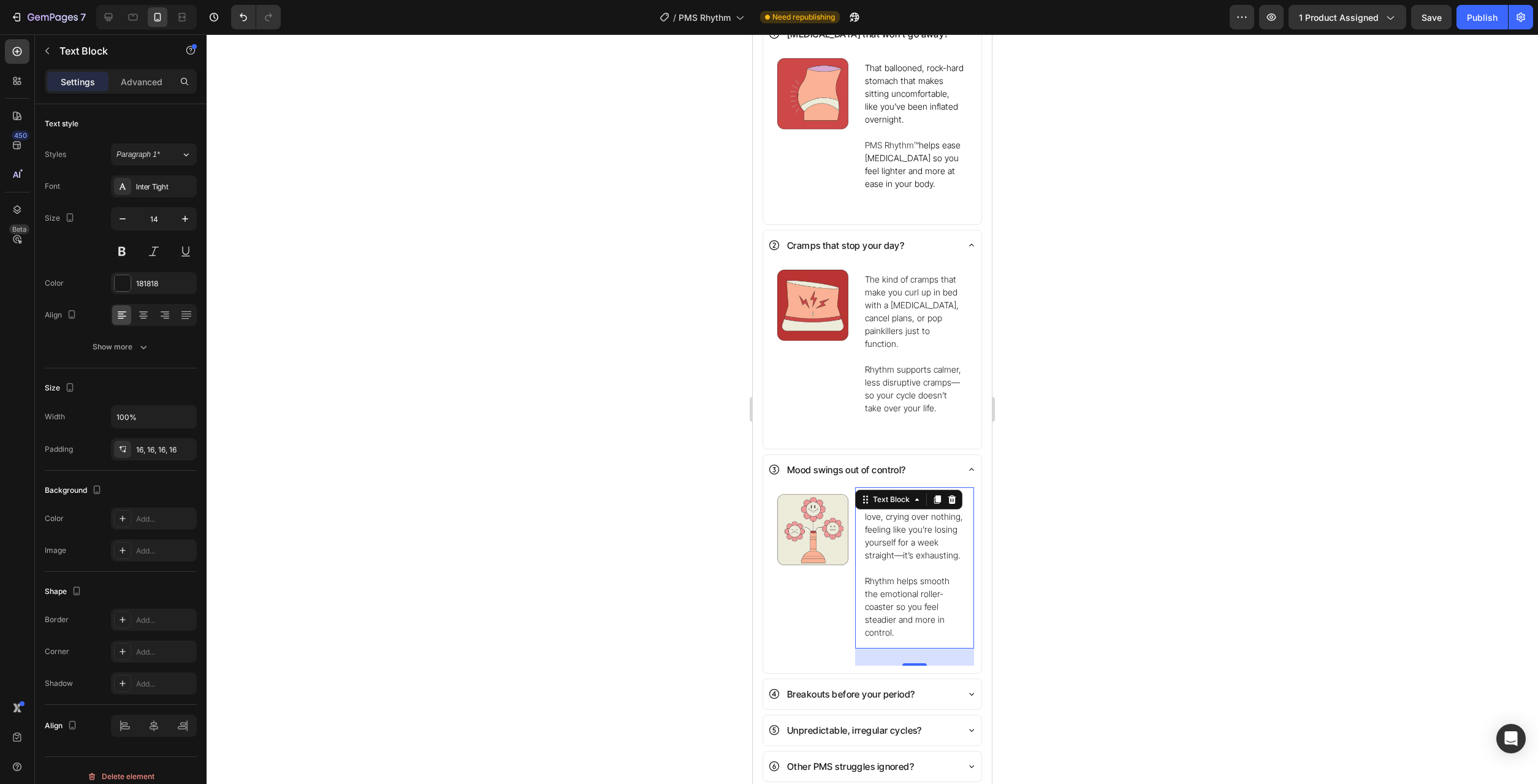
click at [1104, 616] on div at bounding box center [872, 409] width 1331 height 749
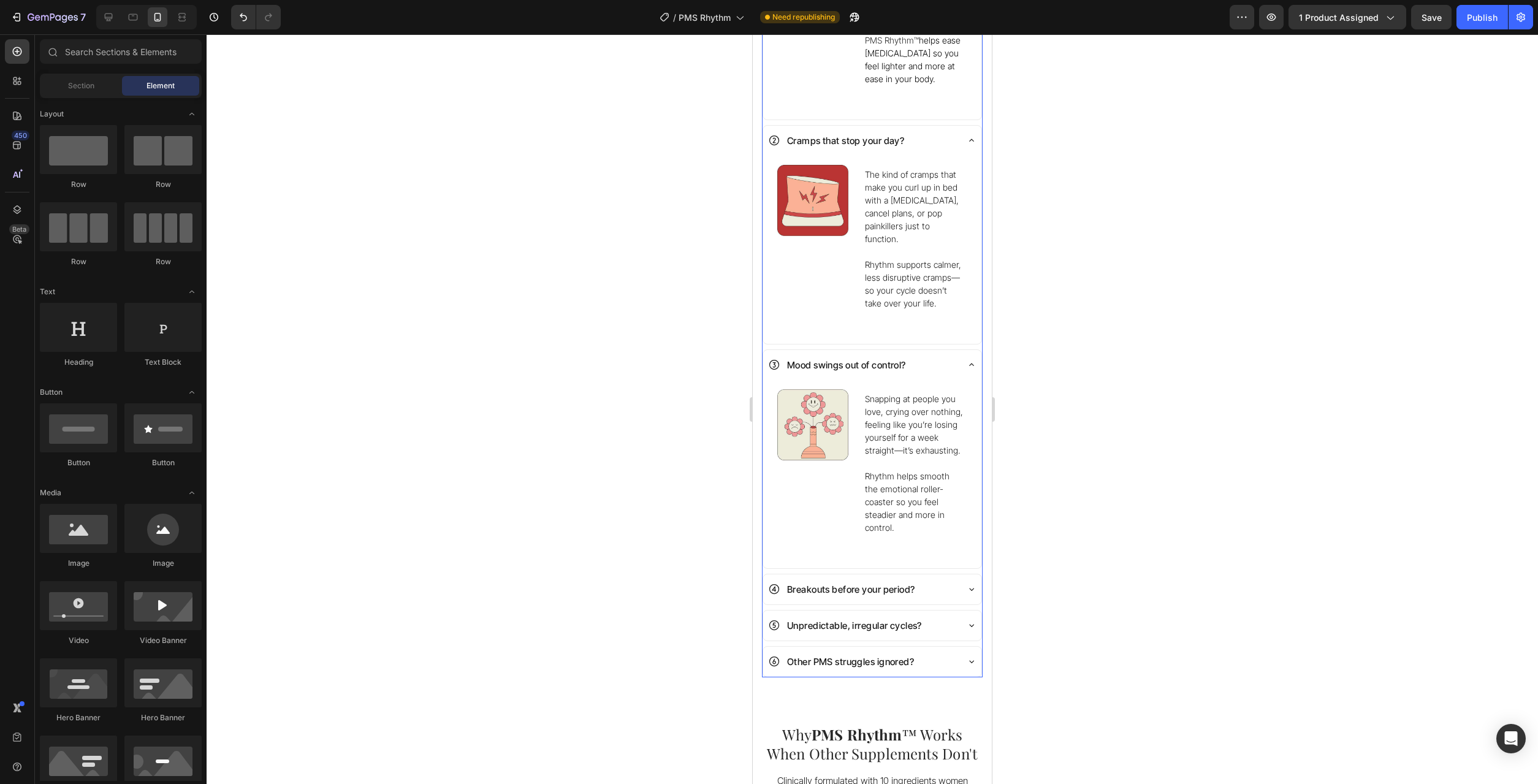
scroll to position [1001, 0]
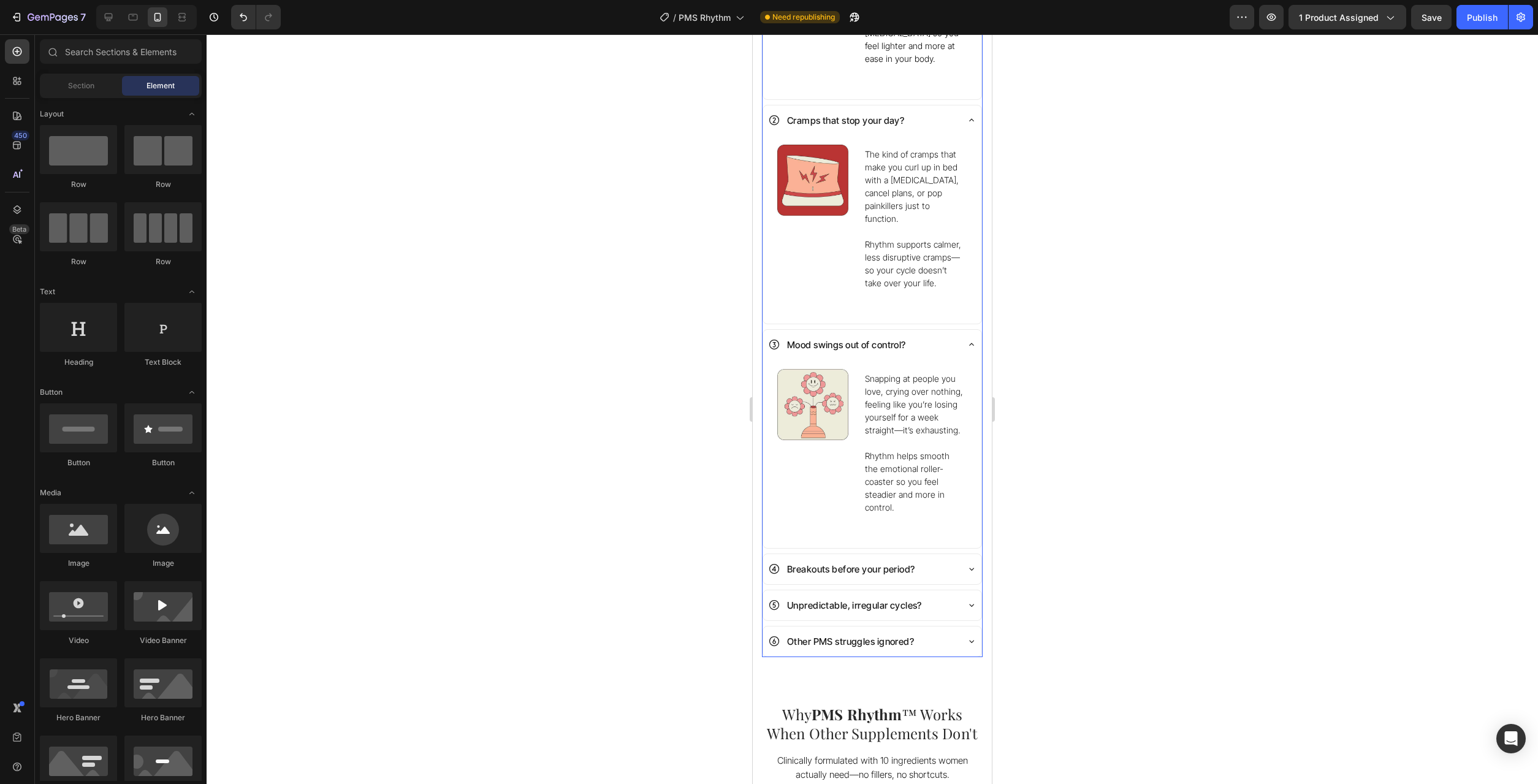
click at [950, 559] on div "Breakouts before your period?" at bounding box center [862, 569] width 188 height 20
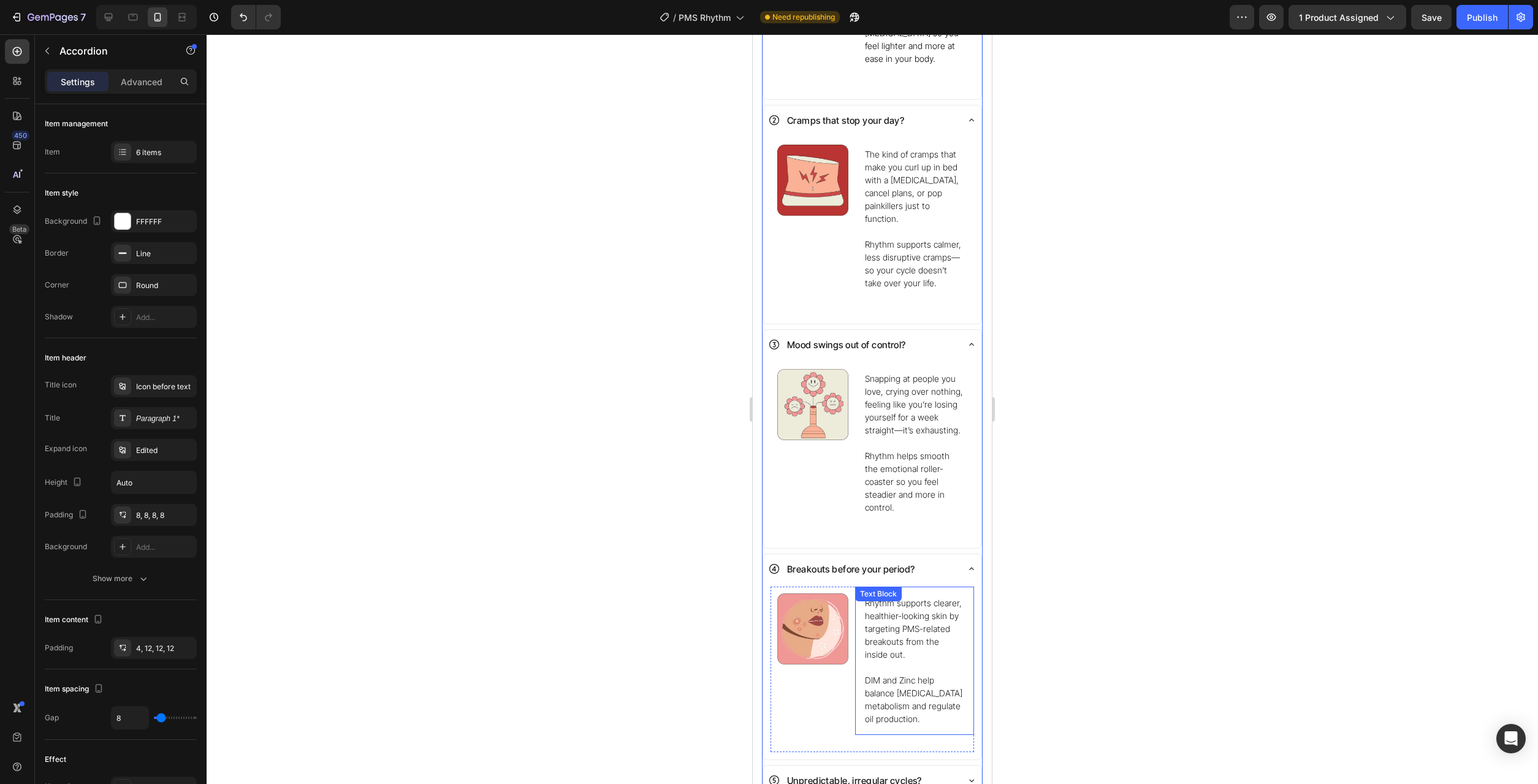
click at [922, 613] on p "Rhythm supports clearer, healthier-looking skin by targeting PMS-related breako…" at bounding box center [914, 629] width 99 height 65
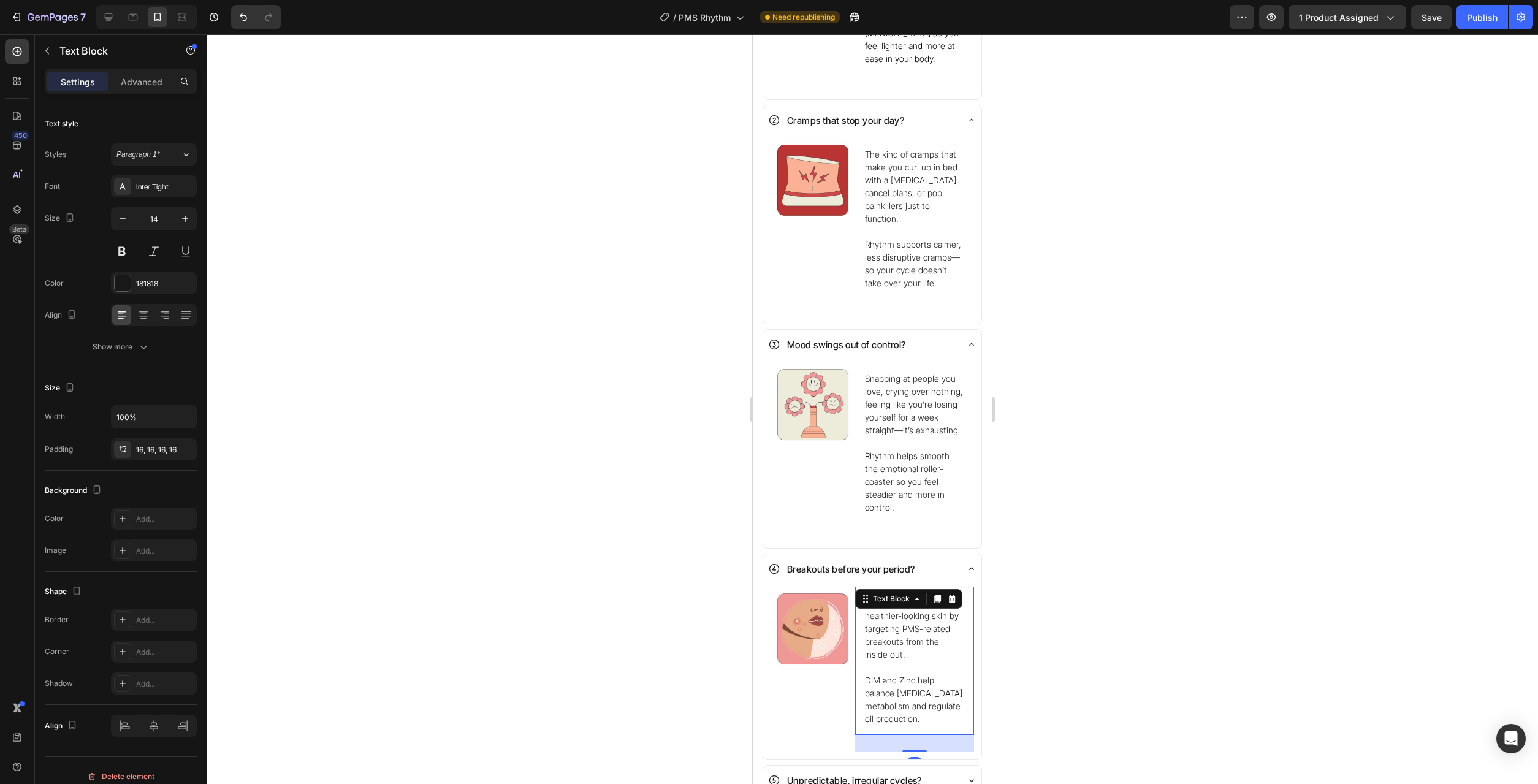
click at [923, 613] on p "Rhythm supports clearer, healthier-looking skin by targeting PMS-related breako…" at bounding box center [914, 629] width 99 height 65
click at [933, 643] on p "Painful chin breakouts that show up right on schedule, hard to cover with makeu…" at bounding box center [914, 667] width 99 height 142
click at [866, 646] on p "Painful chin breakouts that show up right on schedule, hard to cover with makeu…" at bounding box center [914, 667] width 99 height 142
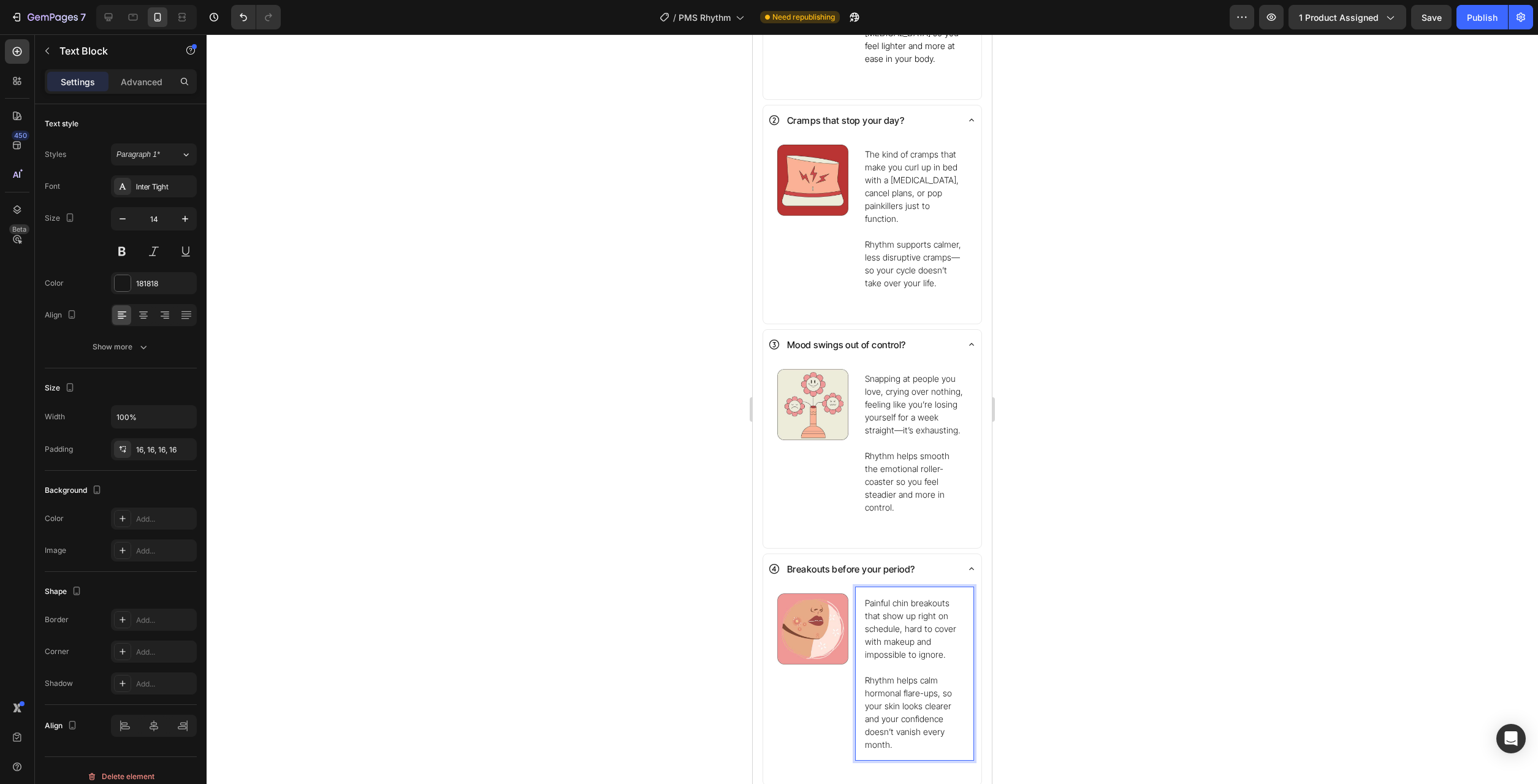
scroll to position [1313, 0]
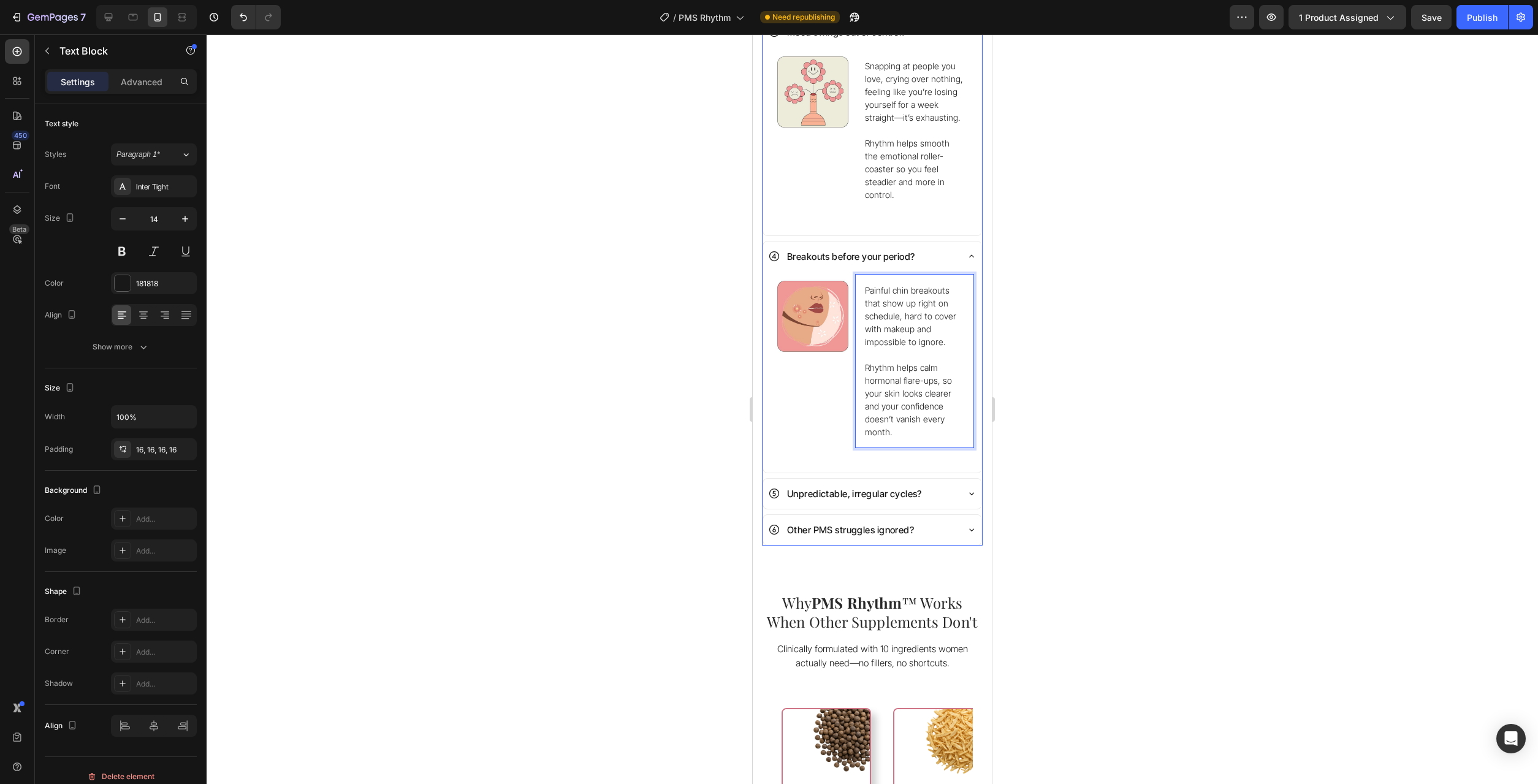
click at [952, 484] on div "Unpredictable, irregular cycles?" at bounding box center [862, 494] width 188 height 20
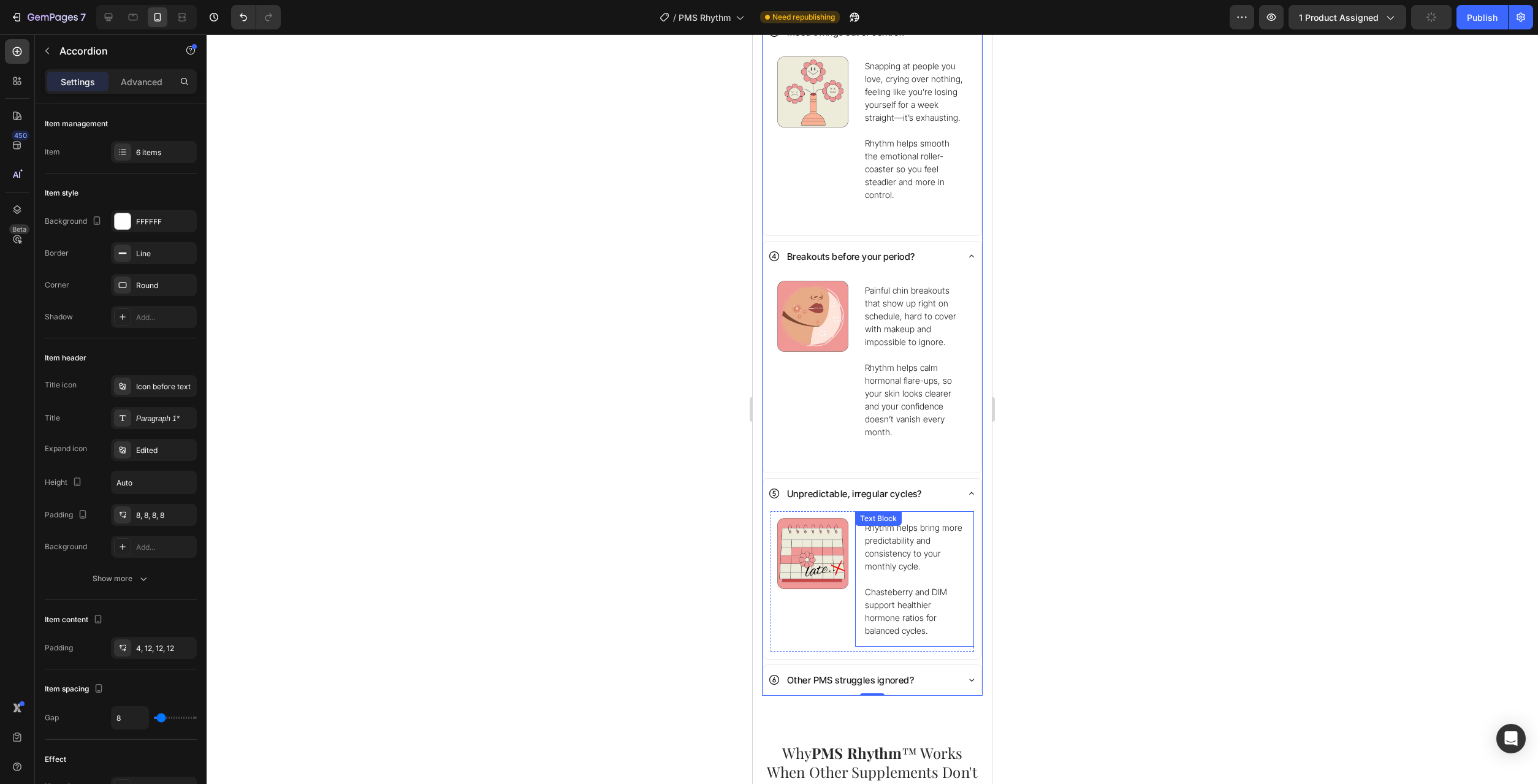
click at [919, 551] on p "Rhythm helps bring more predictability and consistency to your monthly cycle." at bounding box center [914, 553] width 99 height 65
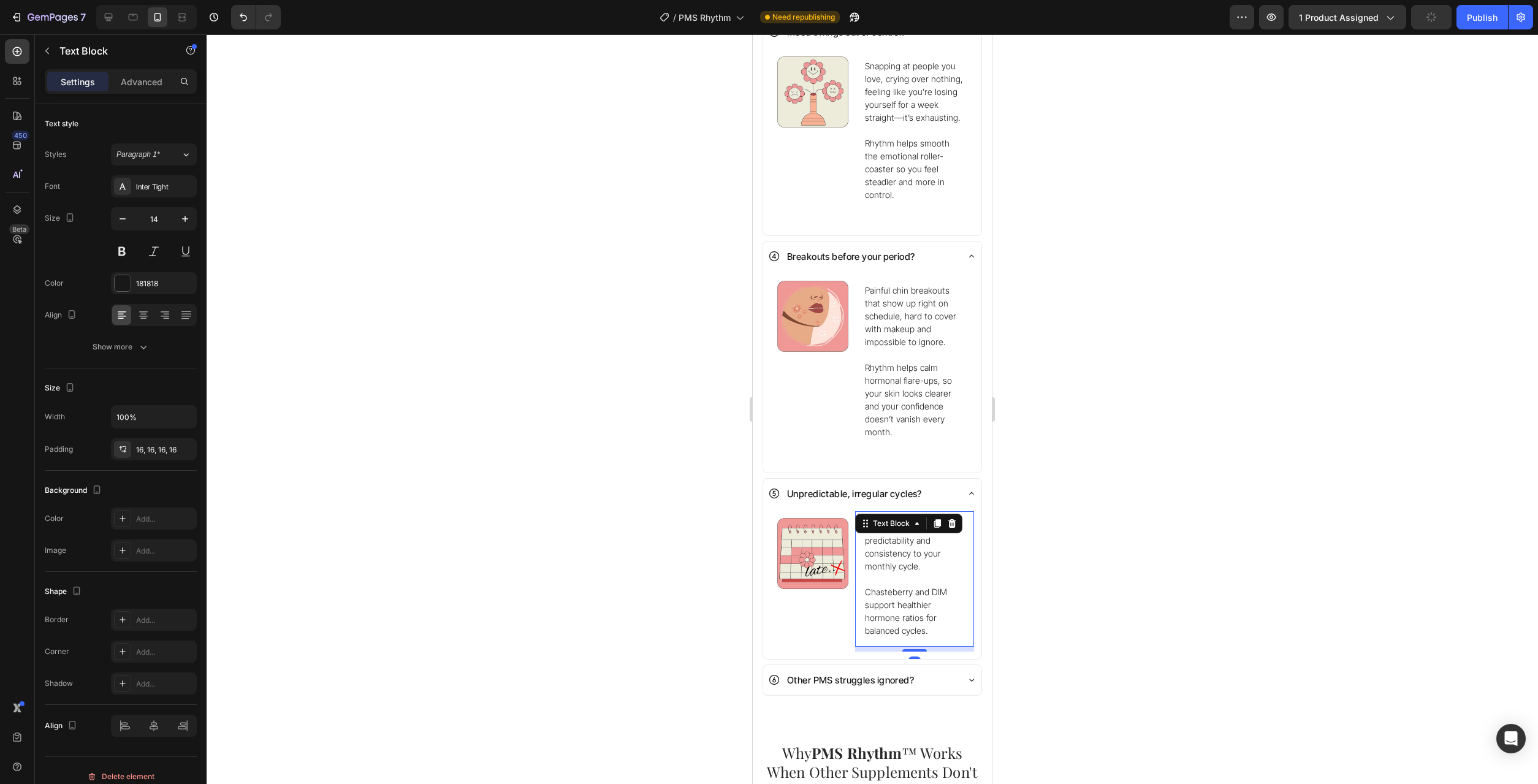
click at [918, 552] on p "Rhythm helps bring more predictability and consistency to your monthly cycle." at bounding box center [914, 553] width 99 height 65
click at [920, 548] on p "One month early, the next month late—never knowing when PMS will hit makes plan…" at bounding box center [914, 579] width 99 height 116
click at [911, 552] on p "One month early, the next month late—never knowing when PMS will hit makes plan…" at bounding box center [914, 579] width 99 height 116
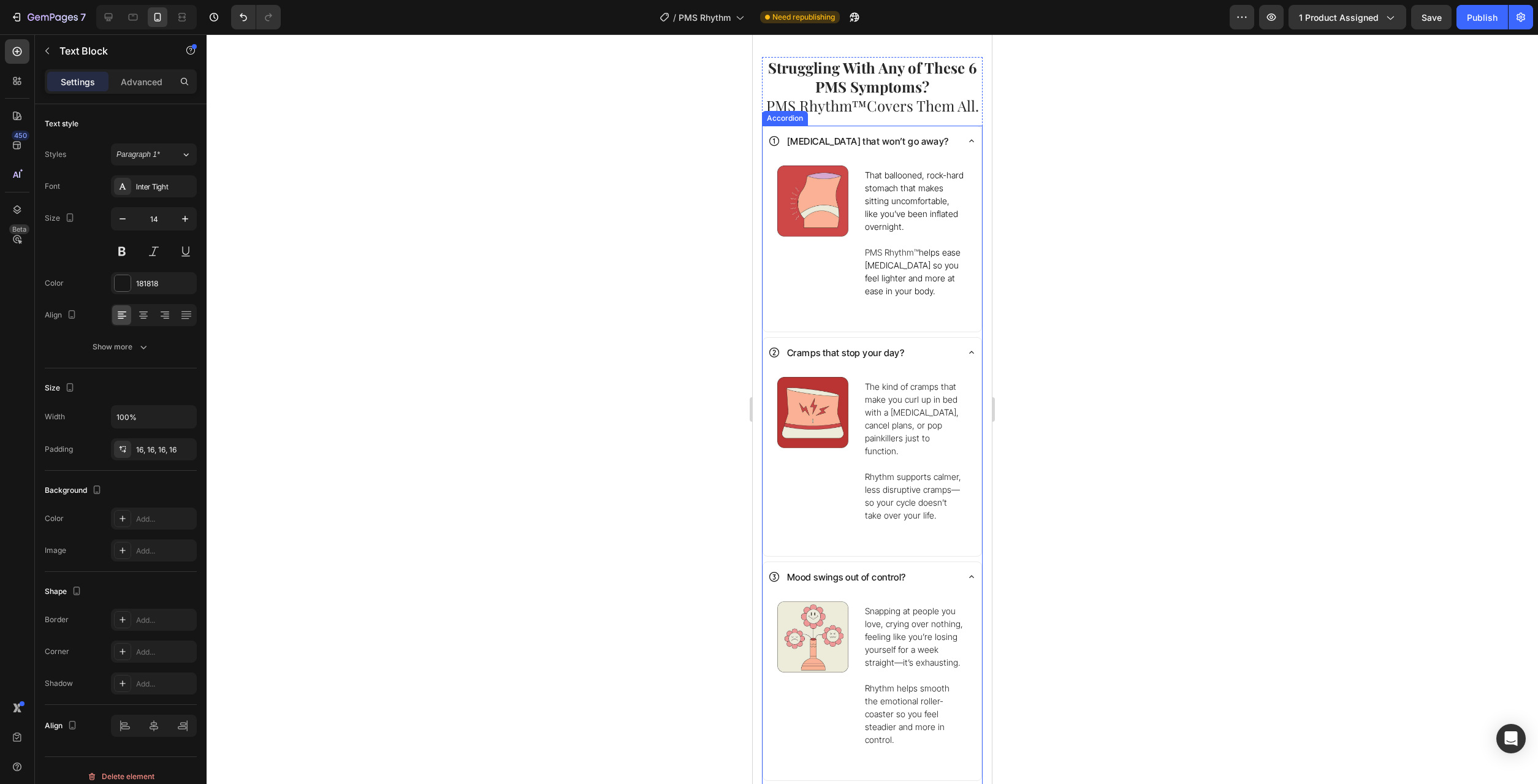
scroll to position [688, 0]
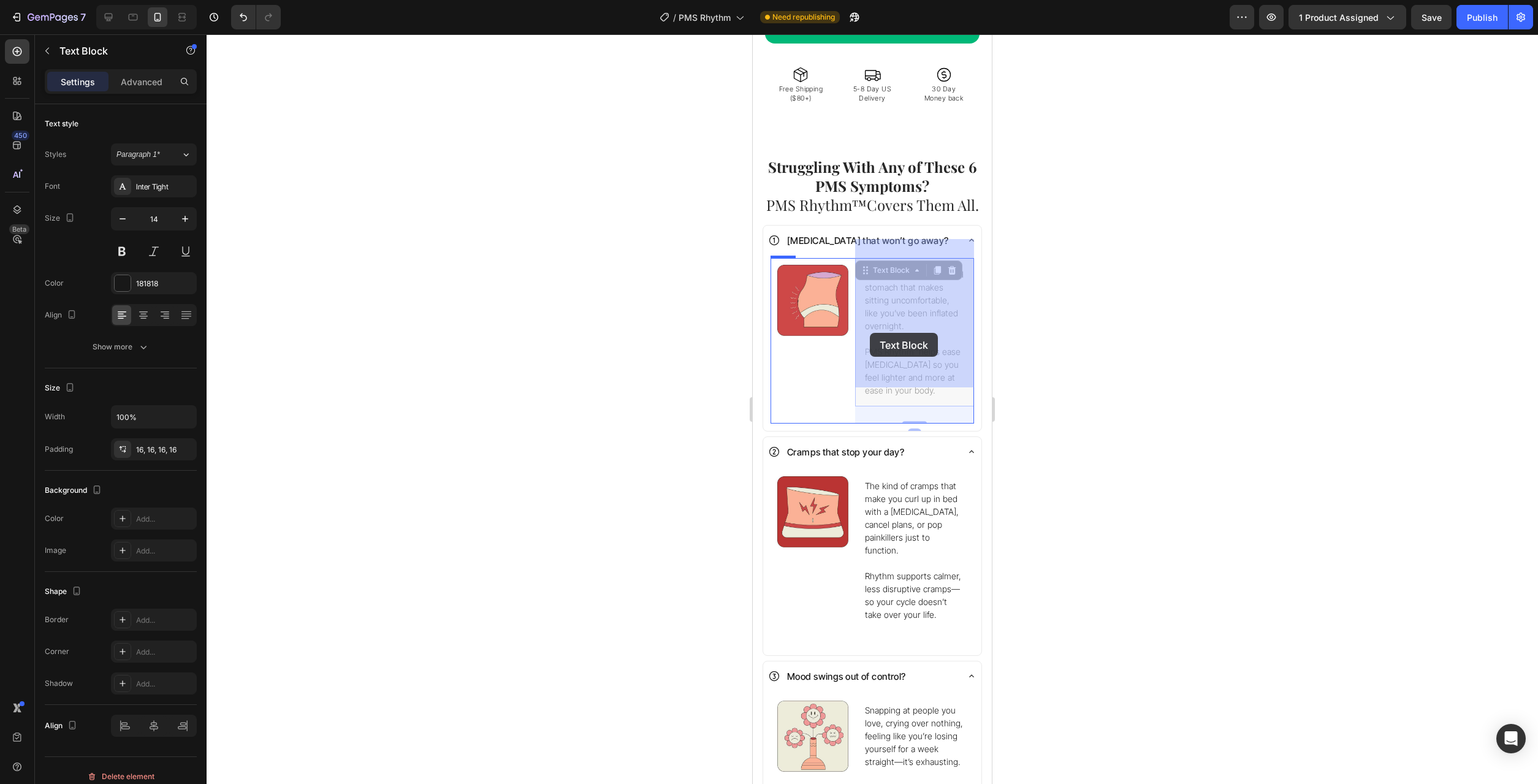
drag, startPoint x: 918, startPoint y: 334, endPoint x: 870, endPoint y: 333, distance: 48.0
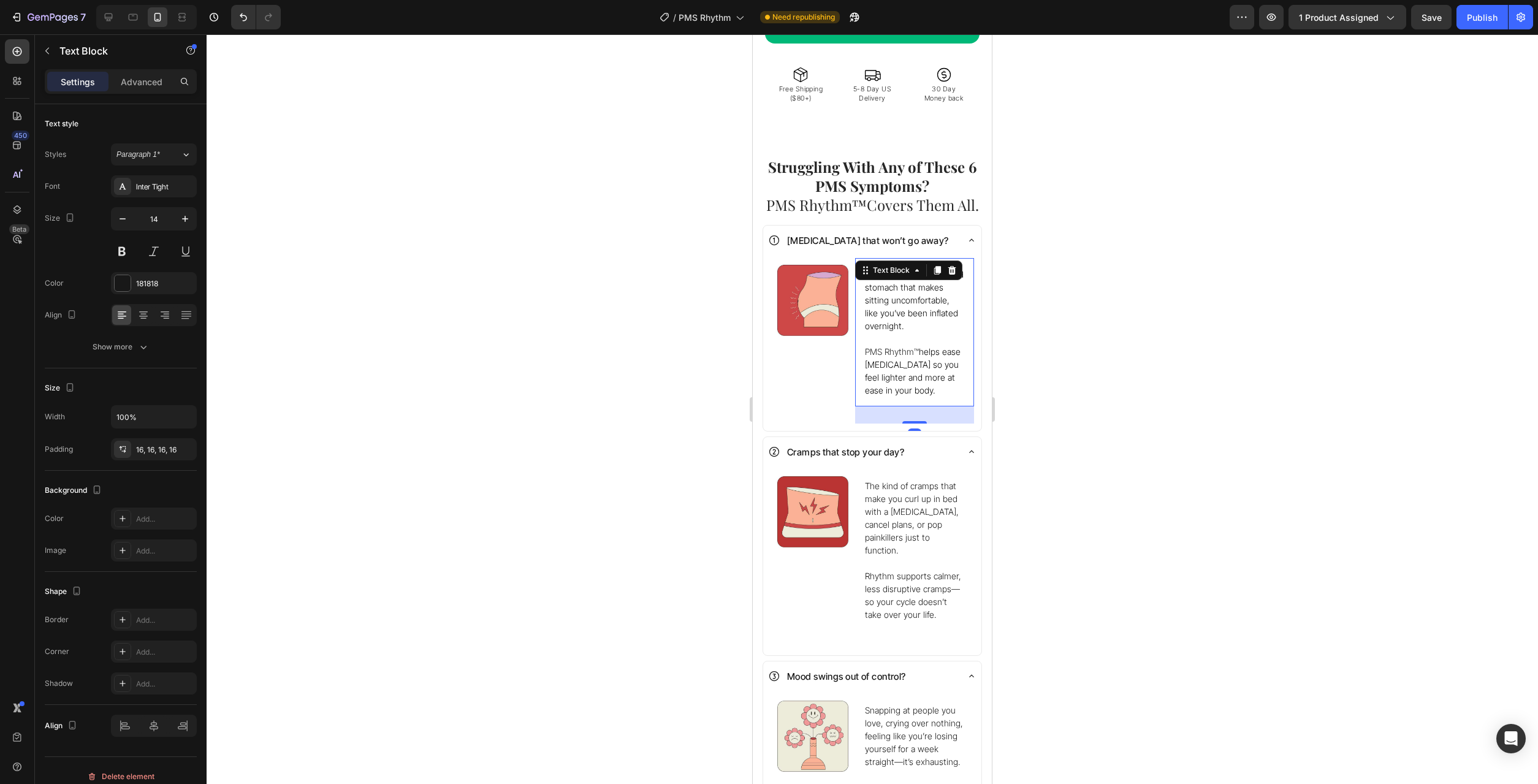
click at [871, 346] on span "PMS Rhythm™" at bounding box center [892, 352] width 54 height 10
click at [867, 346] on span "PMS Rhythm™" at bounding box center [892, 352] width 54 height 10
drag, startPoint x: 866, startPoint y: 333, endPoint x: 916, endPoint y: 333, distance: 50.0
click at [916, 346] on span "PMS Rhythm™" at bounding box center [892, 352] width 54 height 10
copy span "PMS Rhythm™"
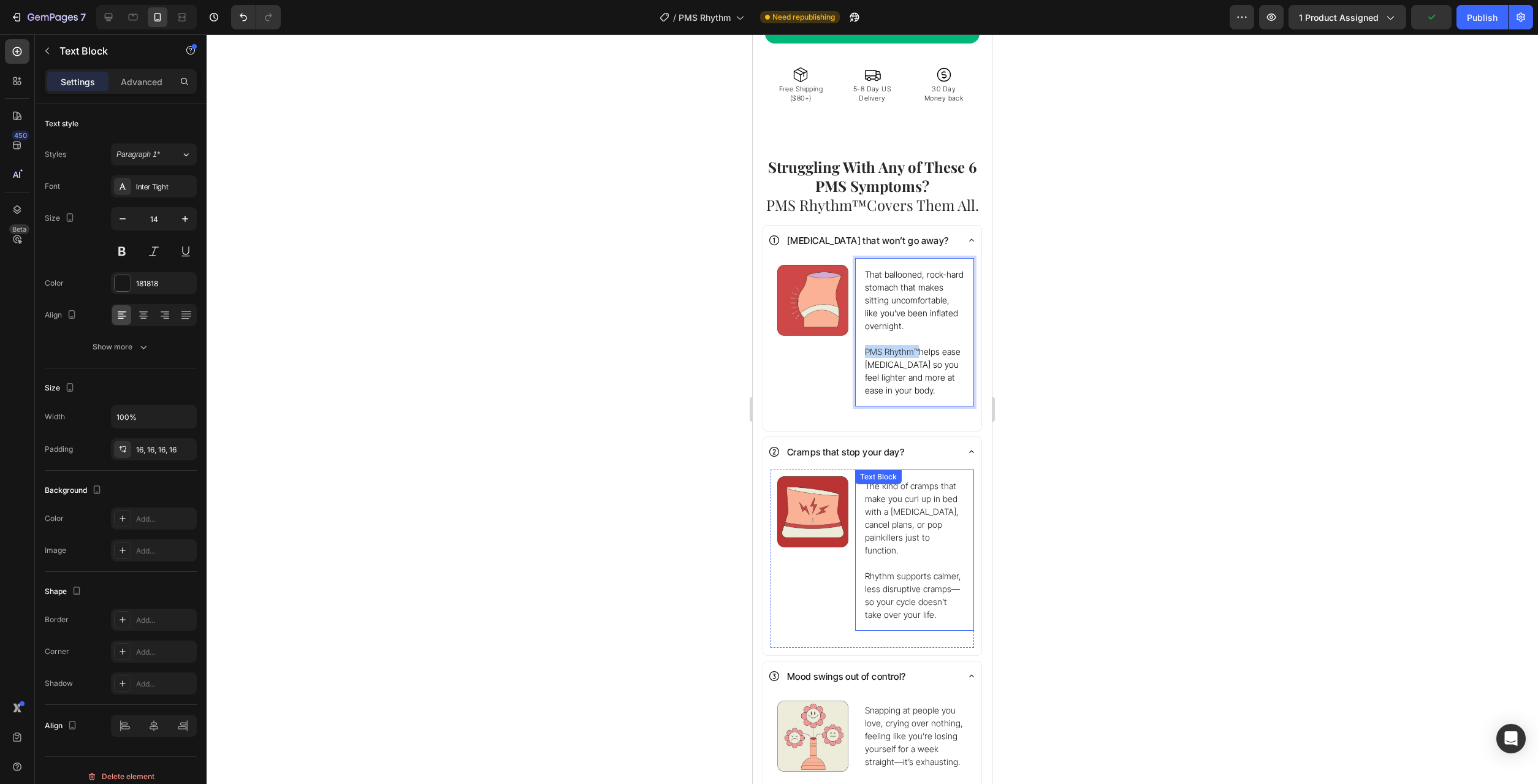
click at [882, 569] on p "The kind of cramps that make you curl up in bed with a [MEDICAL_DATA], cancel p…" at bounding box center [914, 550] width 99 height 142
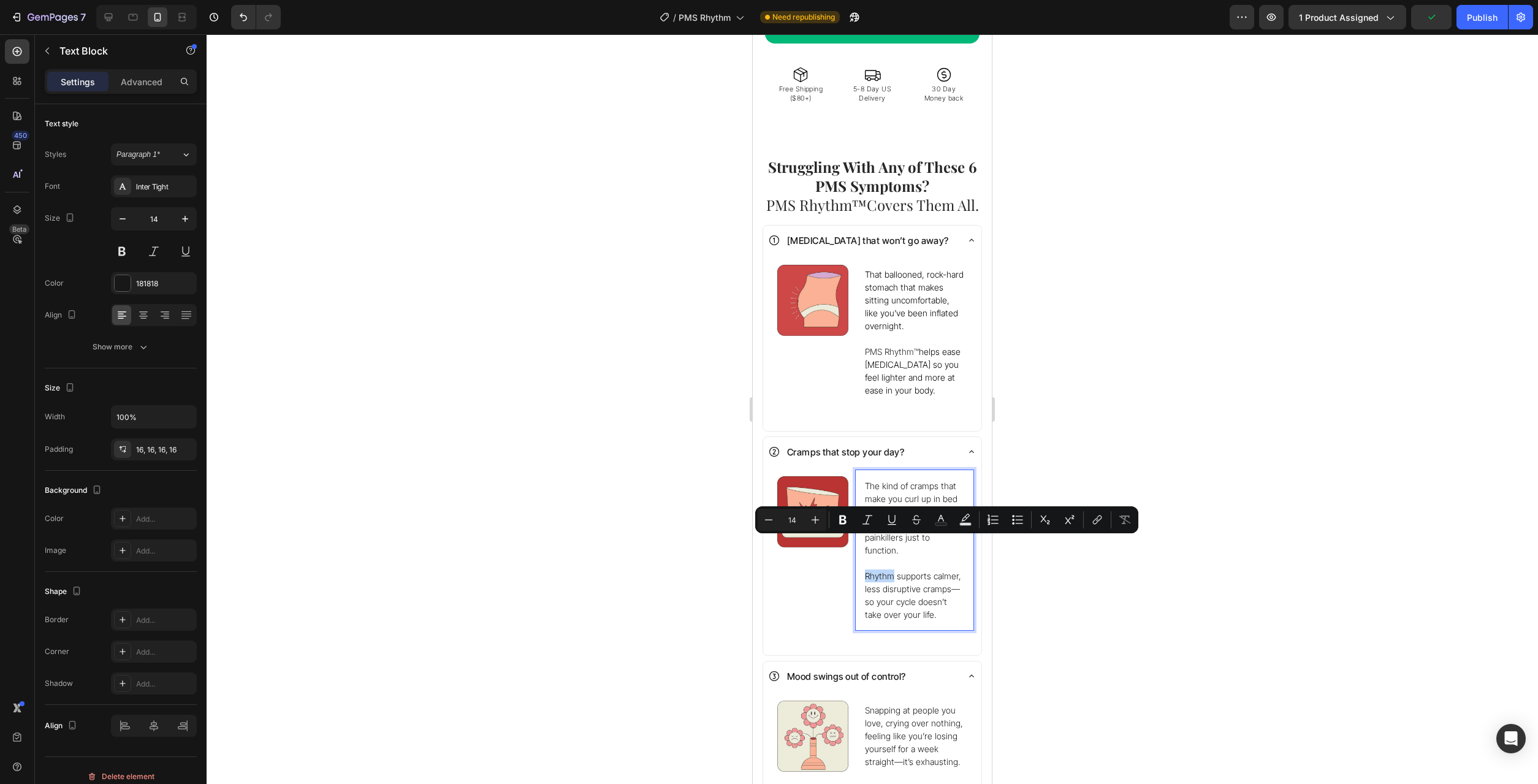
drag, startPoint x: 865, startPoint y: 543, endPoint x: 893, endPoint y: 544, distance: 28.0
click at [893, 544] on div "The kind of cramps that make you curl up in bed with a [MEDICAL_DATA], cancel p…" at bounding box center [914, 550] width 119 height 161
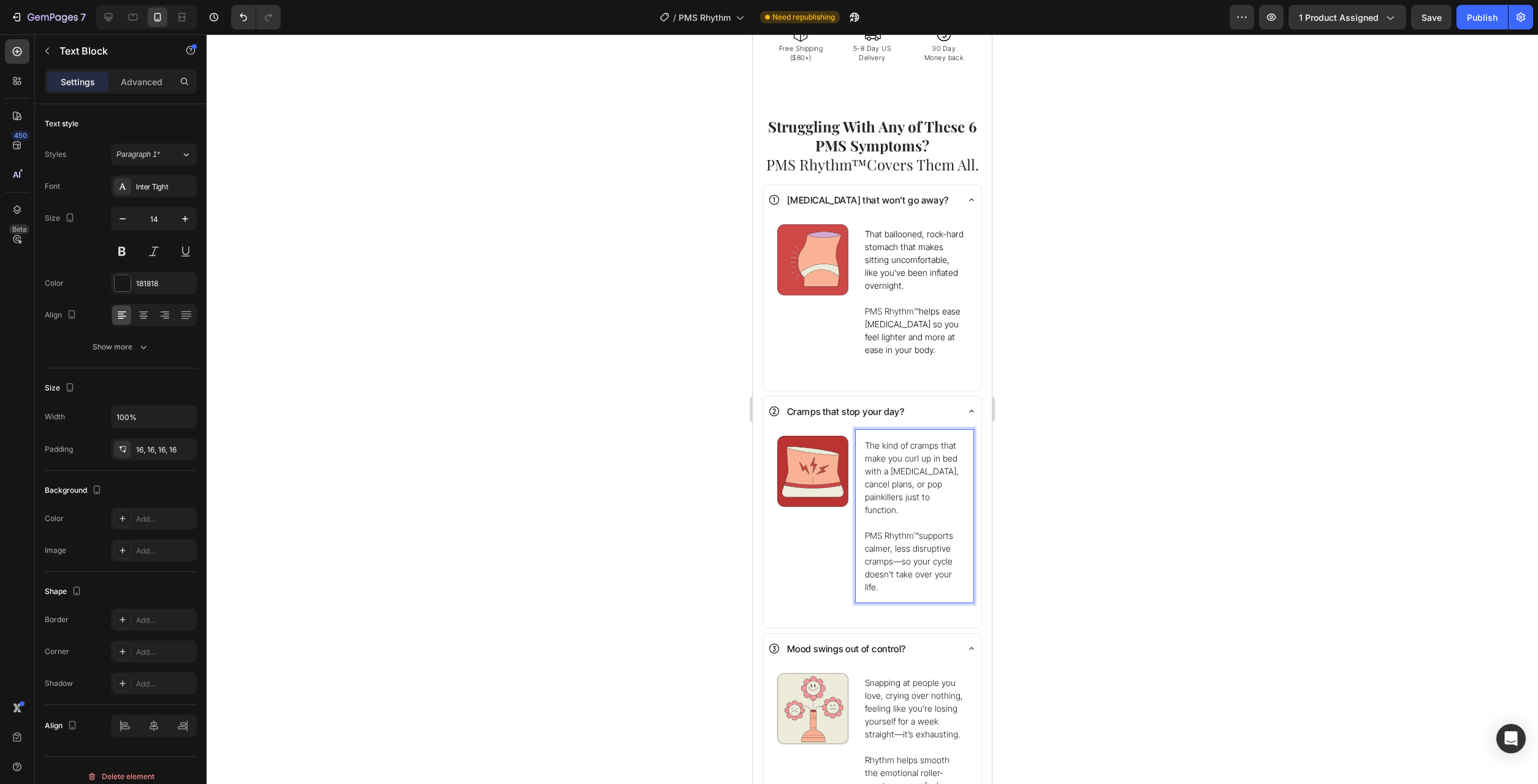
scroll to position [875, 0]
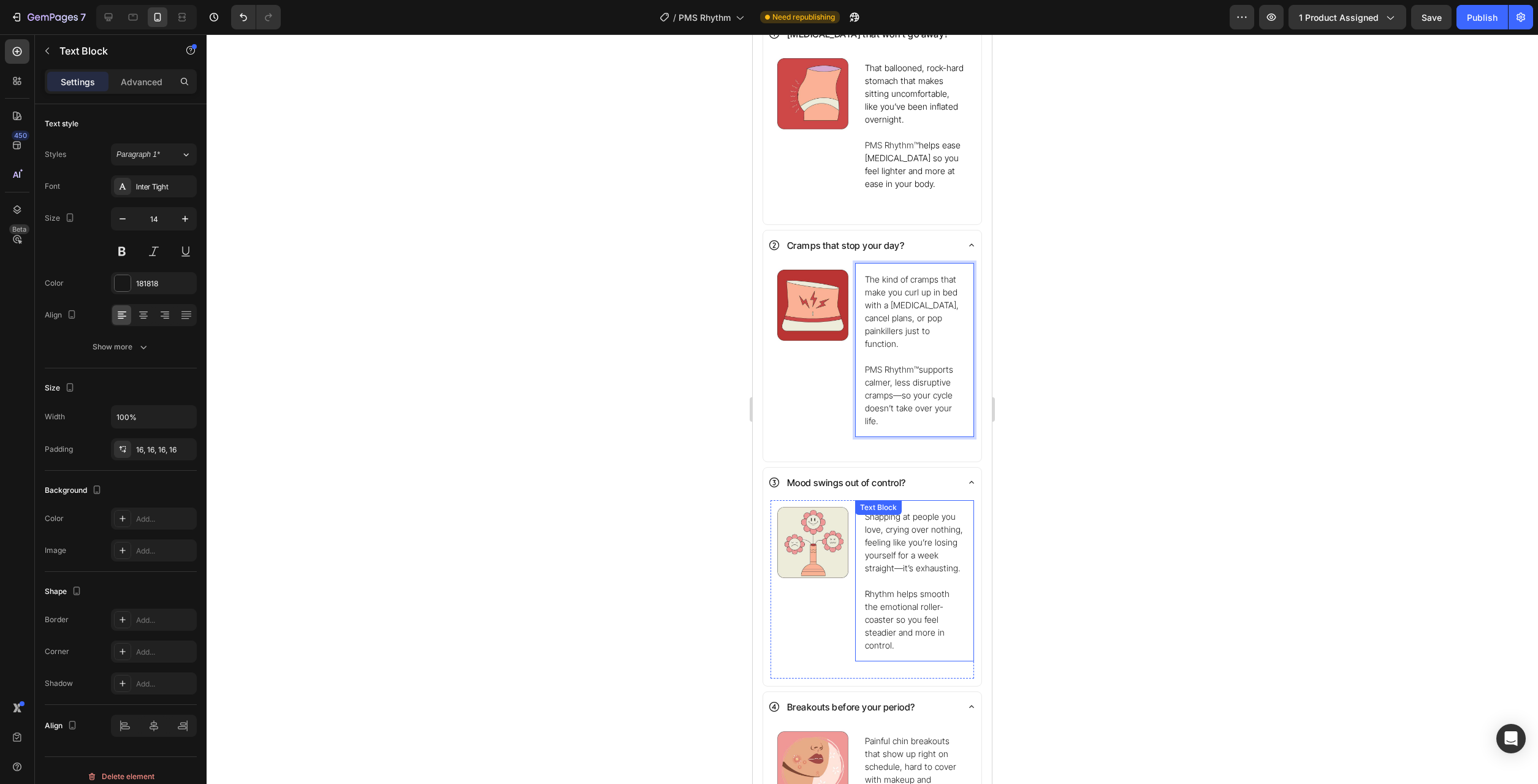
click at [879, 587] on p "Rhythm helps smooth the emotional roller-coaster so you feel steadier and more …" at bounding box center [914, 619] width 99 height 65
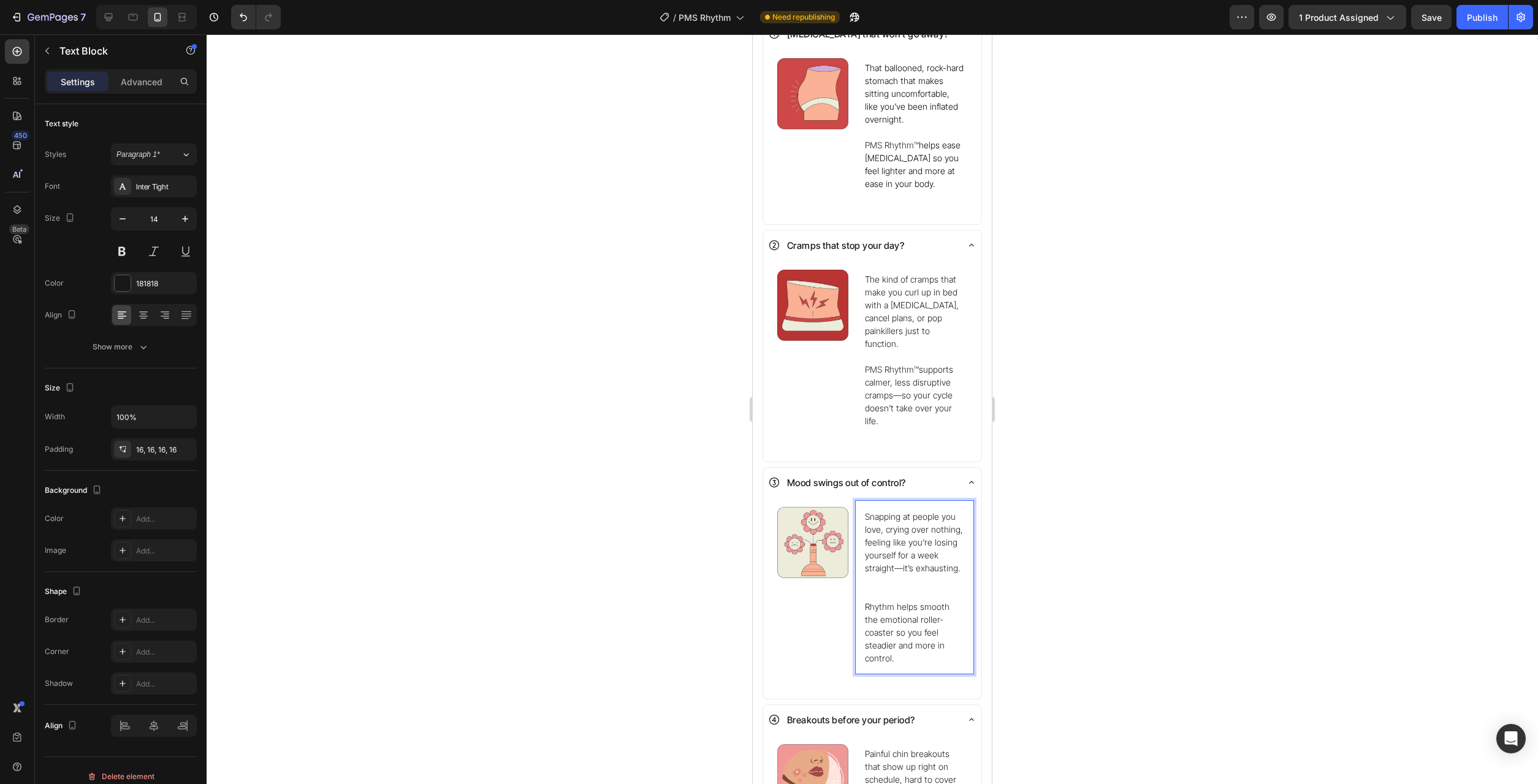
click at [867, 600] on p "Rhythm helps smooth the emotional roller-coaster so you feel steadier and more …" at bounding box center [914, 632] width 99 height 65
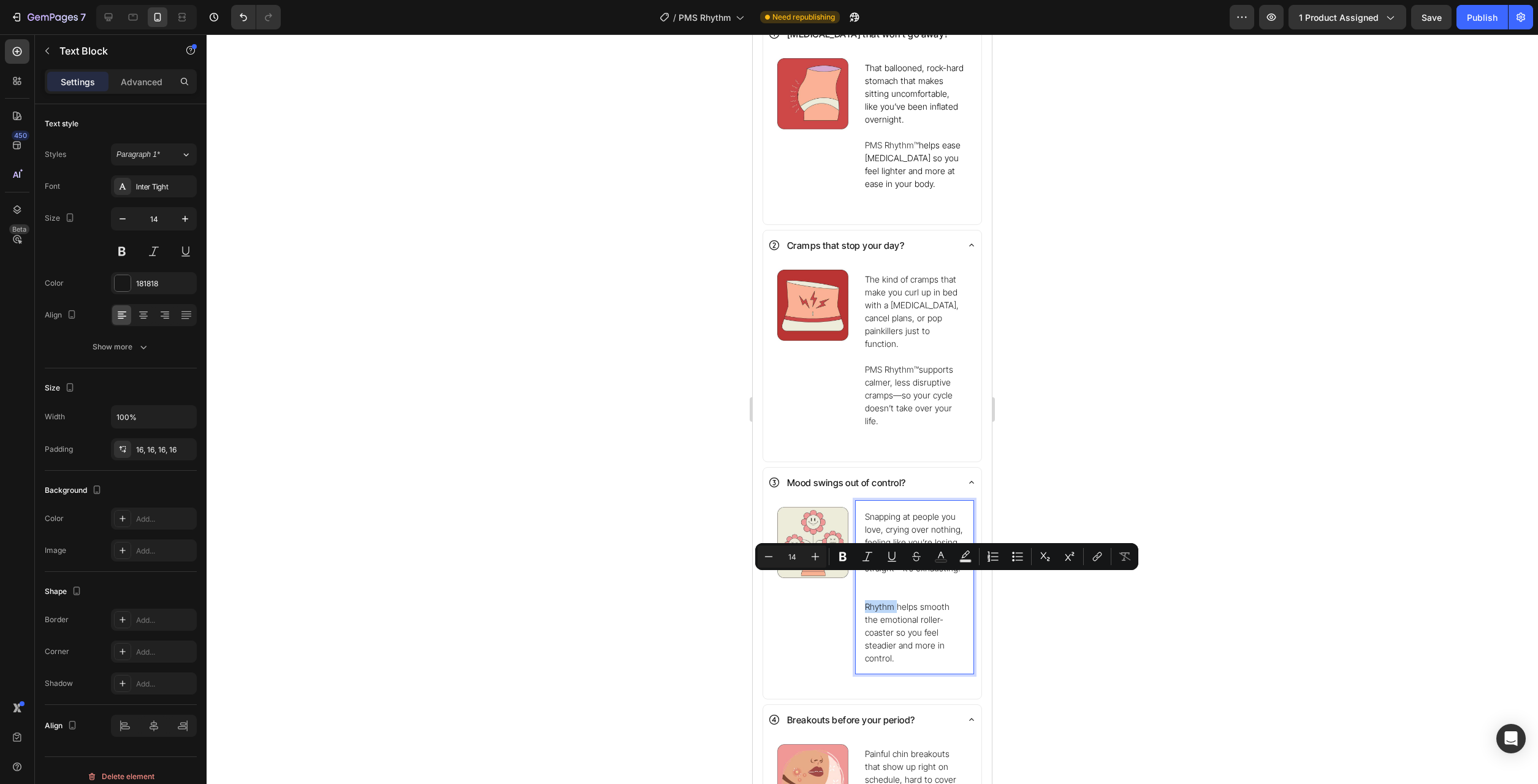
drag, startPoint x: 866, startPoint y: 580, endPoint x: 886, endPoint y: 581, distance: 20.0
click at [886, 600] on p "Rhythm helps smooth the emotional roller-coaster so you feel steadier and more …" at bounding box center [914, 632] width 99 height 65
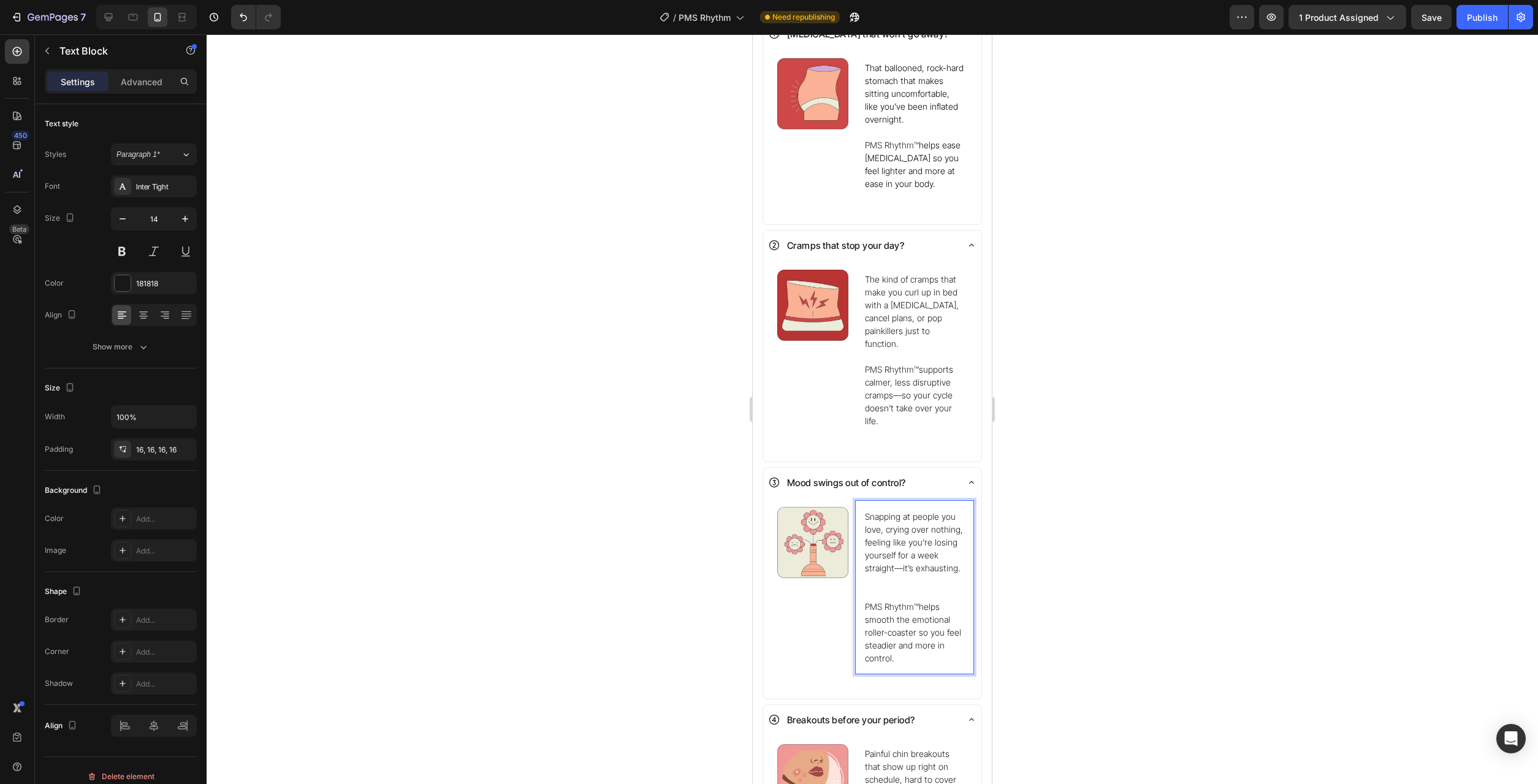
click at [942, 565] on p "Snapping at people you love, crying over nothing, feeling like you’re losing yo…" at bounding box center [914, 555] width 99 height 90
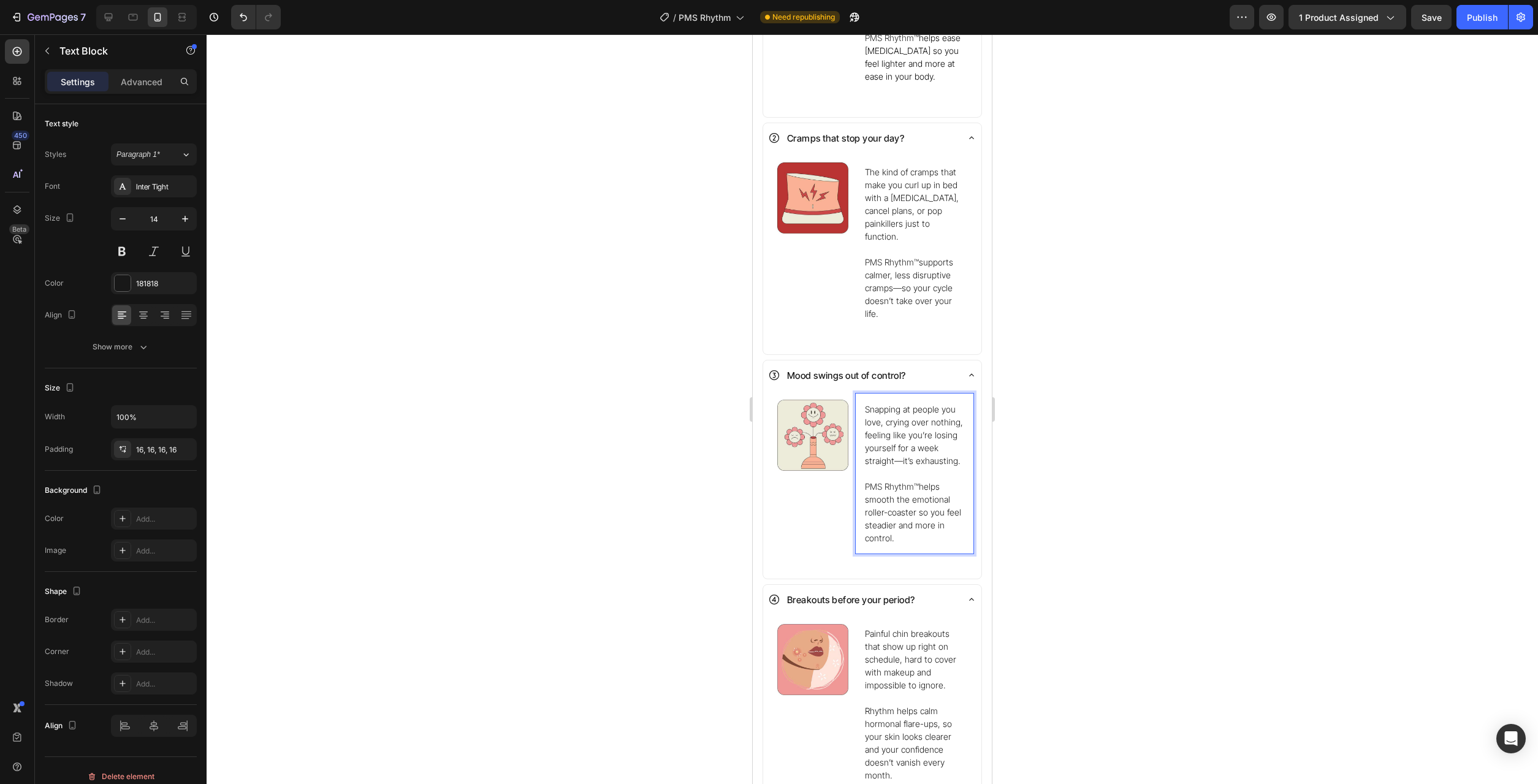
scroll to position [1188, 0]
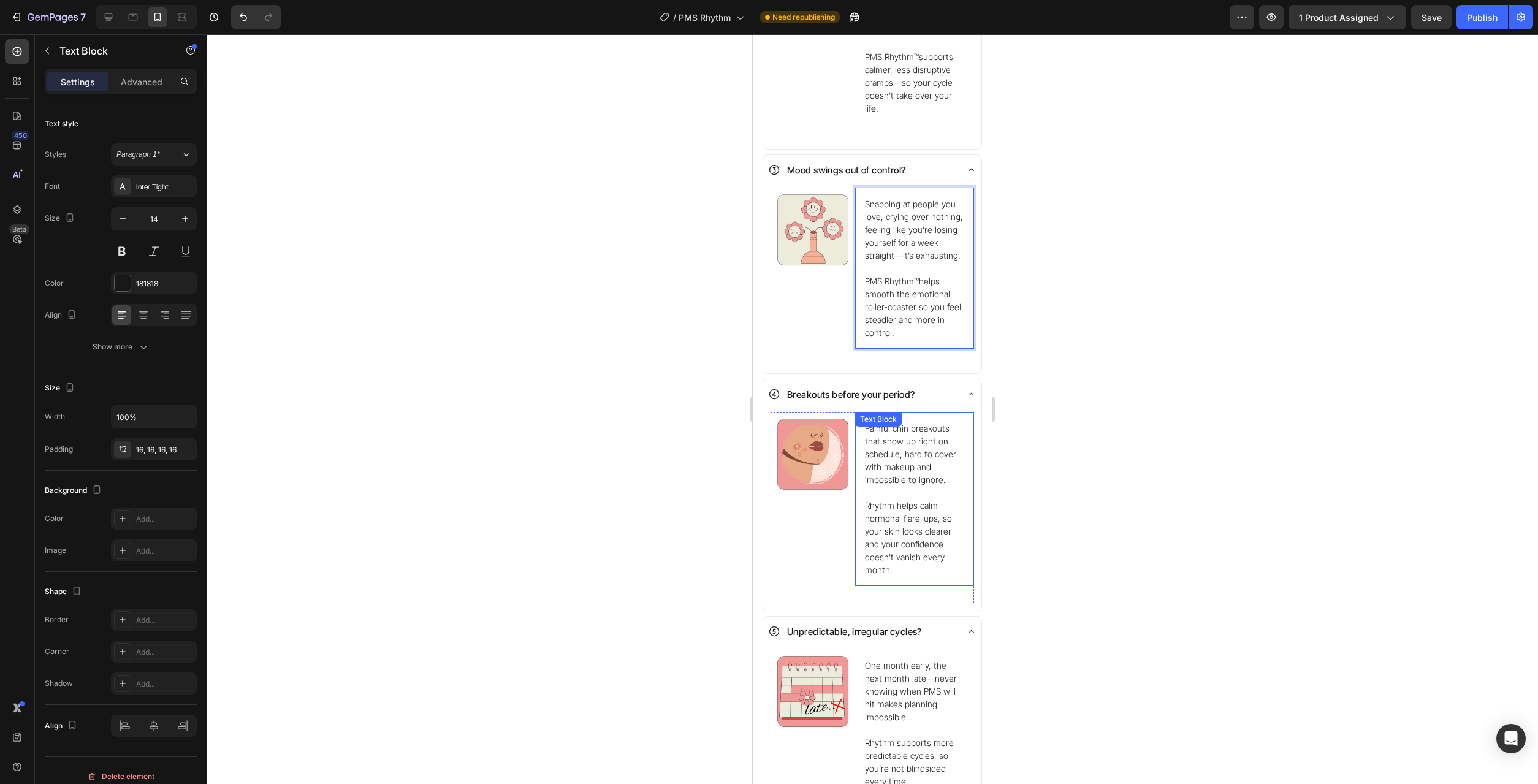
click at [890, 499] on p "Rhythm helps calm hormonal flare-ups, so your skin looks clearer and your confi…" at bounding box center [914, 537] width 99 height 77
click at [884, 499] on p "Rhythm helps calm hormonal flare-ups, so your skin looks clearer and your confi…" at bounding box center [914, 537] width 99 height 77
drag, startPoint x: 892, startPoint y: 482, endPoint x: 857, endPoint y: 482, distance: 35.0
click at [857, 482] on div "Painful chin breakouts that show up right on schedule, hard to cover with makeu…" at bounding box center [914, 499] width 119 height 174
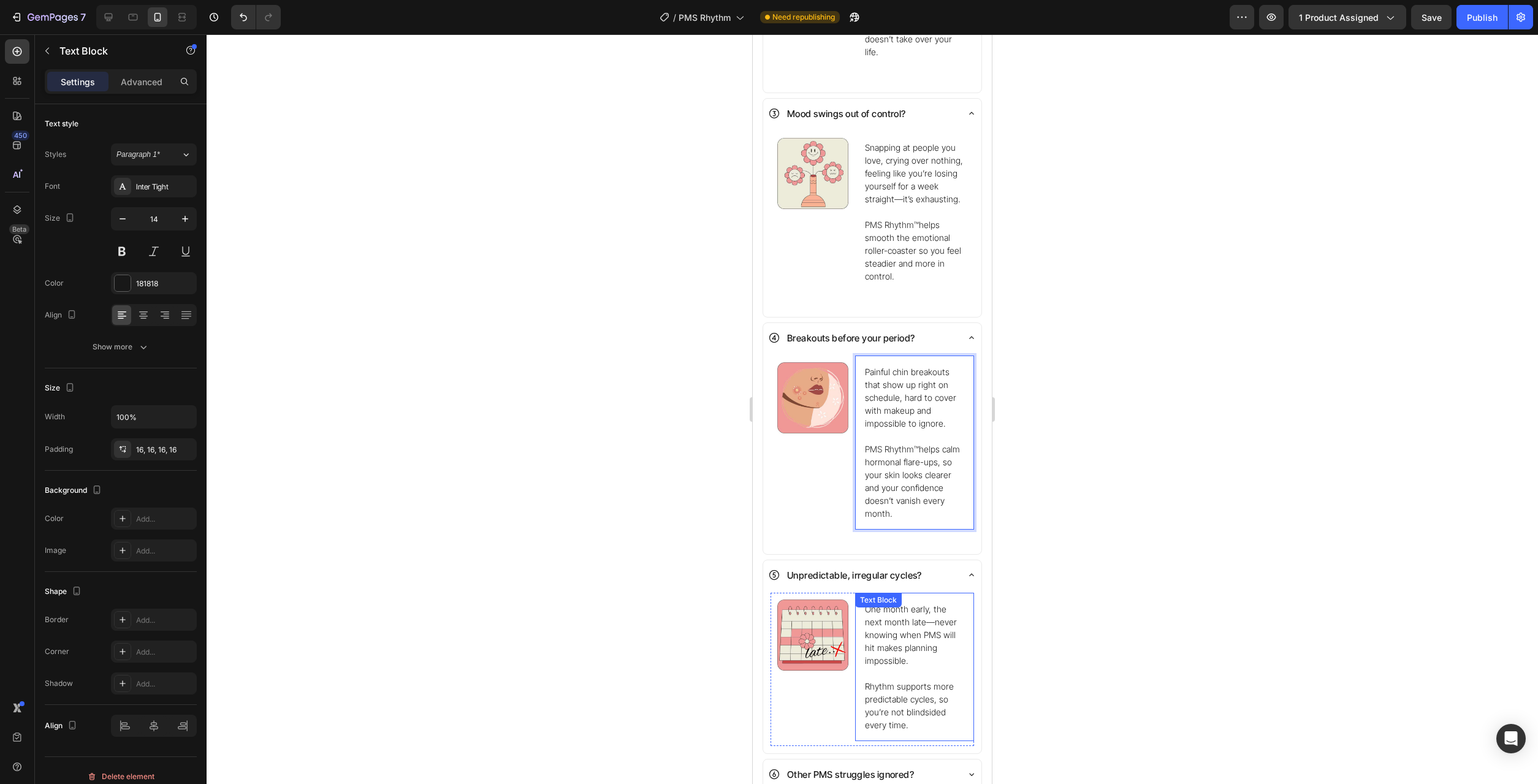
scroll to position [1313, 0]
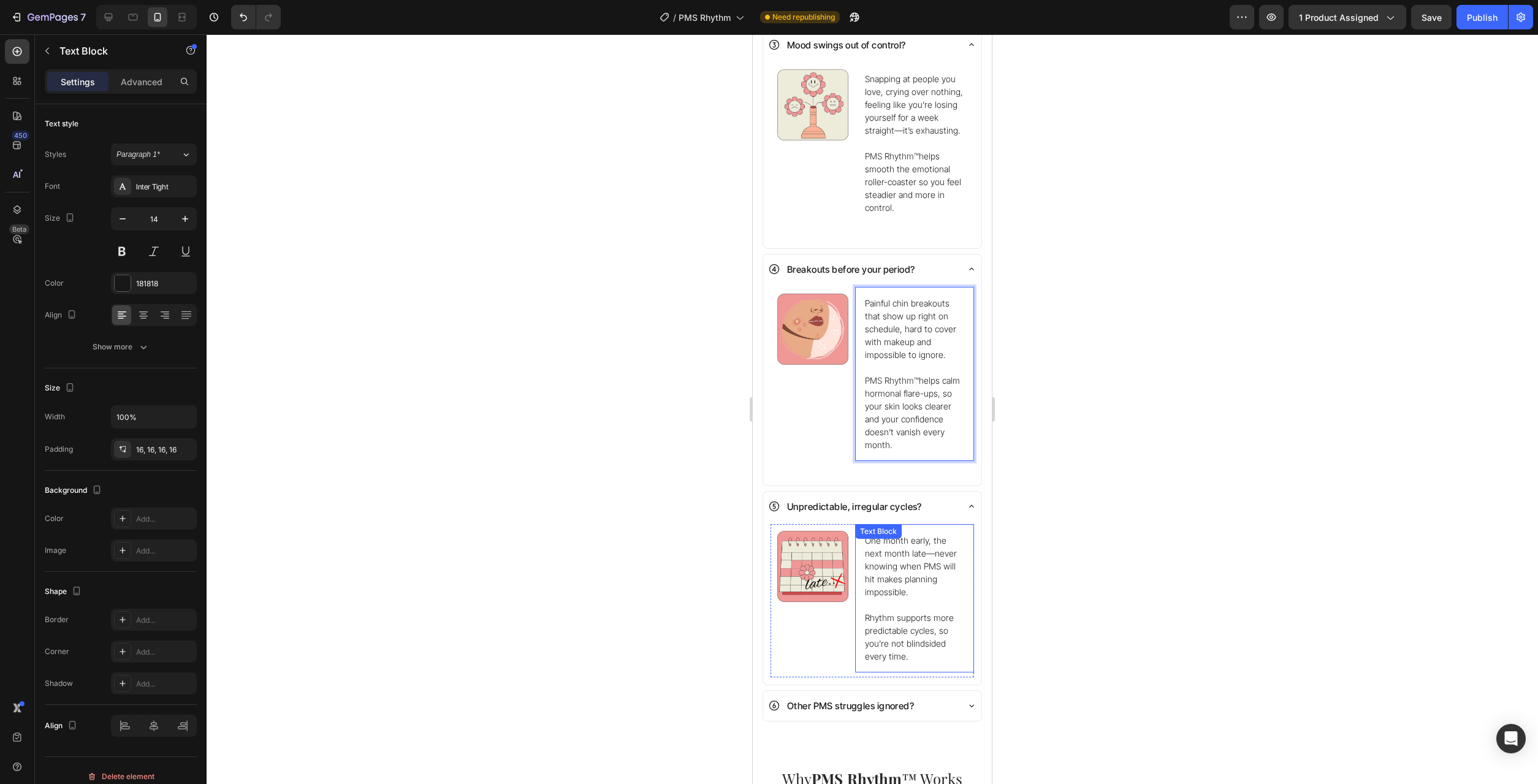
click at [884, 611] on p "Rhythm supports more predictable cycles, so you’re not blindsided every time." at bounding box center [914, 637] width 99 height 52
click at [886, 611] on p "Rhythm supports more predictable cycles, so you’re not blindsided every time." at bounding box center [914, 637] width 99 height 52
click at [1196, 628] on div at bounding box center [872, 409] width 1331 height 749
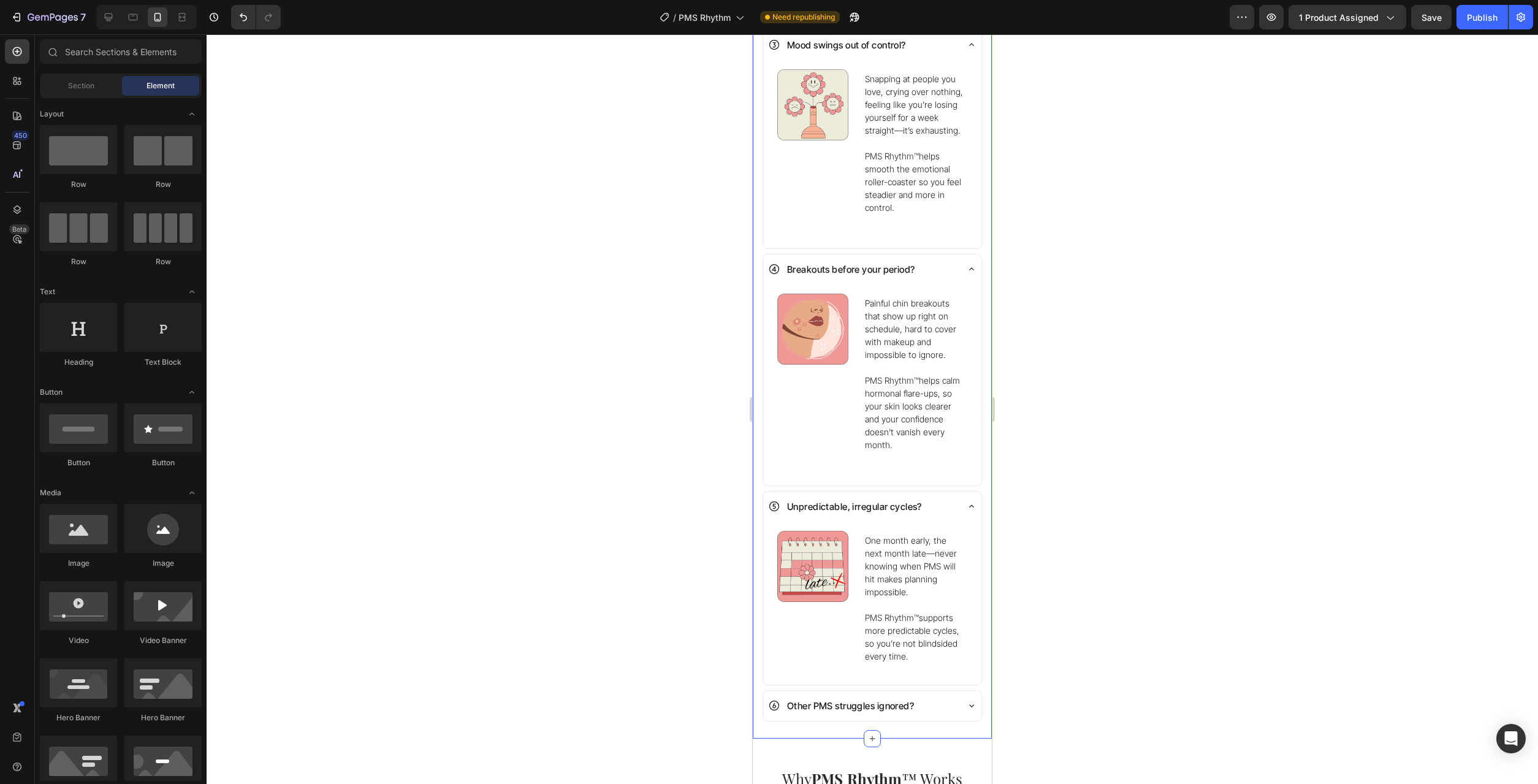
click at [912, 698] on p "Other PMS struggles ignored?" at bounding box center [851, 706] width 127 height 16
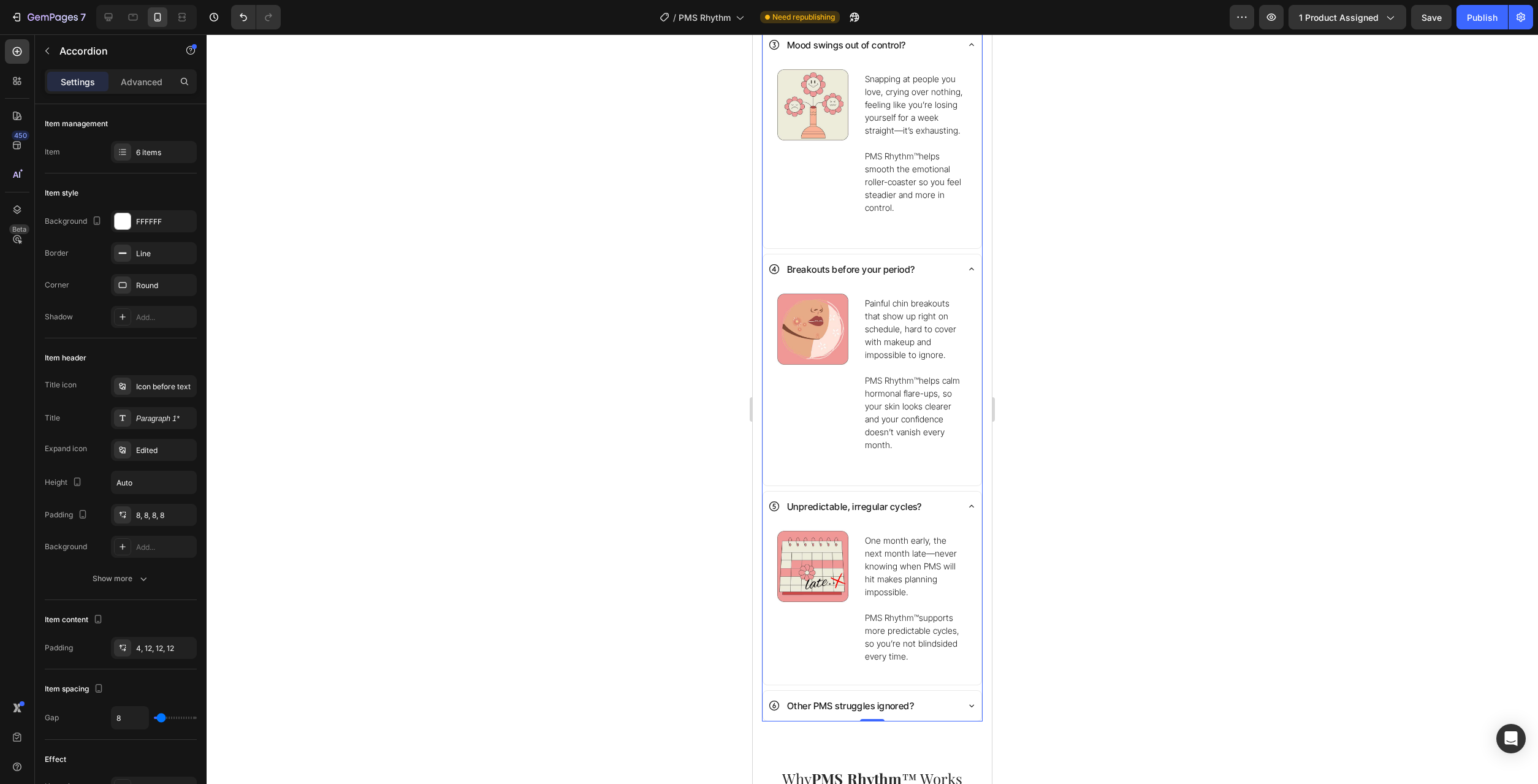
click at [942, 696] on div "Other PMS struggles ignored?" at bounding box center [862, 706] width 188 height 20
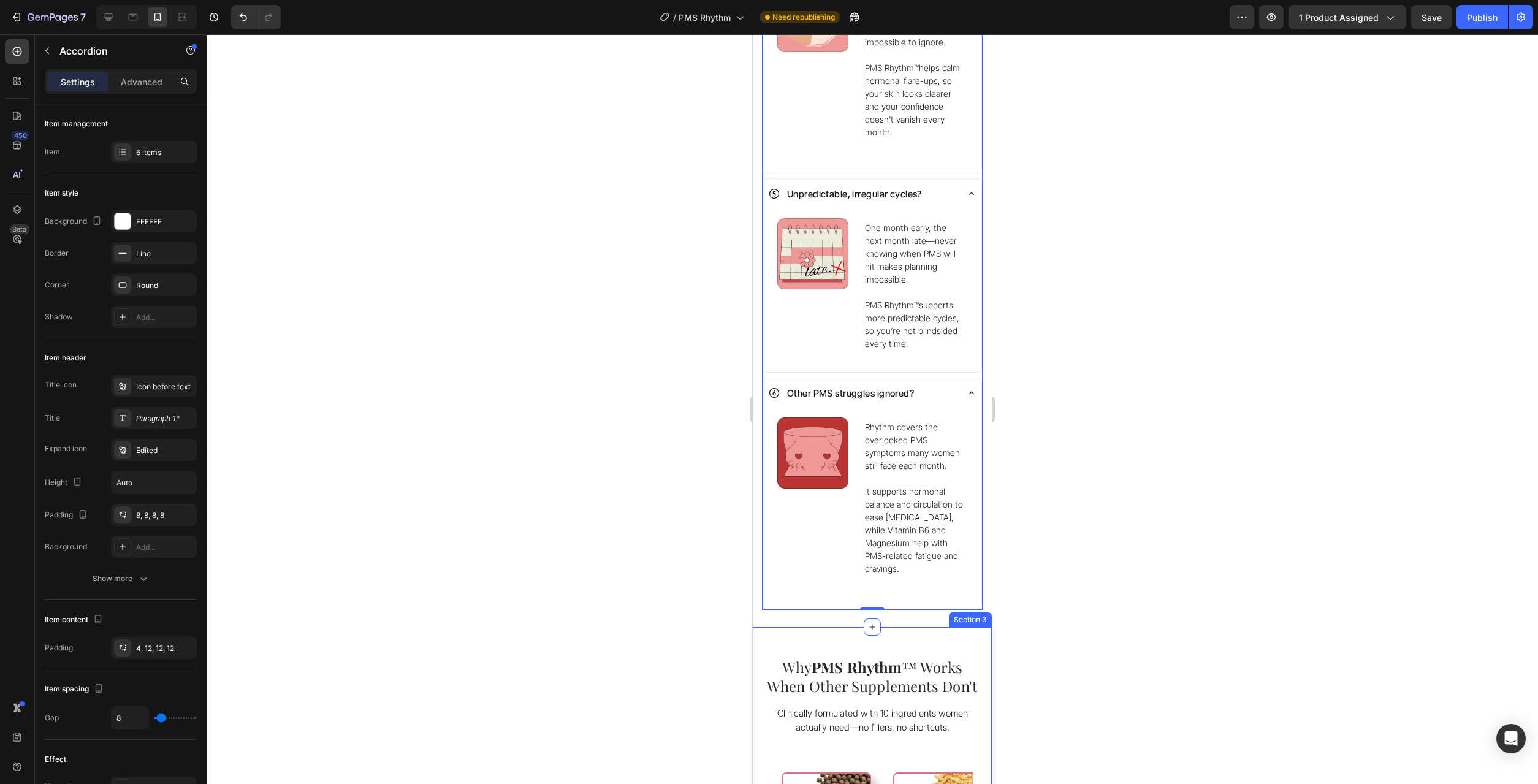
click at [929, 494] on p "It supports hormonal balance and circulation to ease [MEDICAL_DATA], while Vita…" at bounding box center [914, 530] width 99 height 90
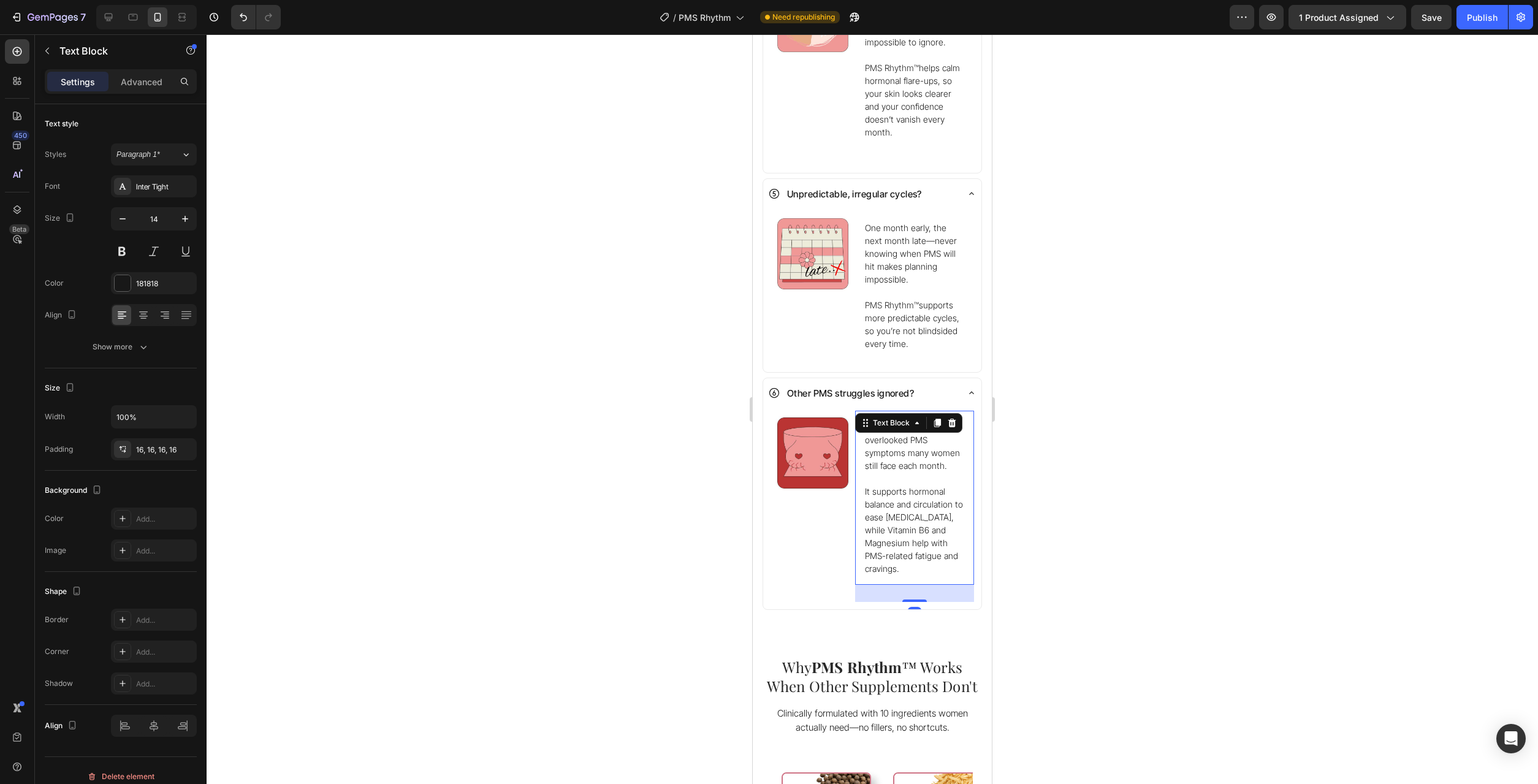
click at [929, 494] on p "It supports hormonal balance and circulation to ease [MEDICAL_DATA], while Vita…" at bounding box center [914, 530] width 99 height 90
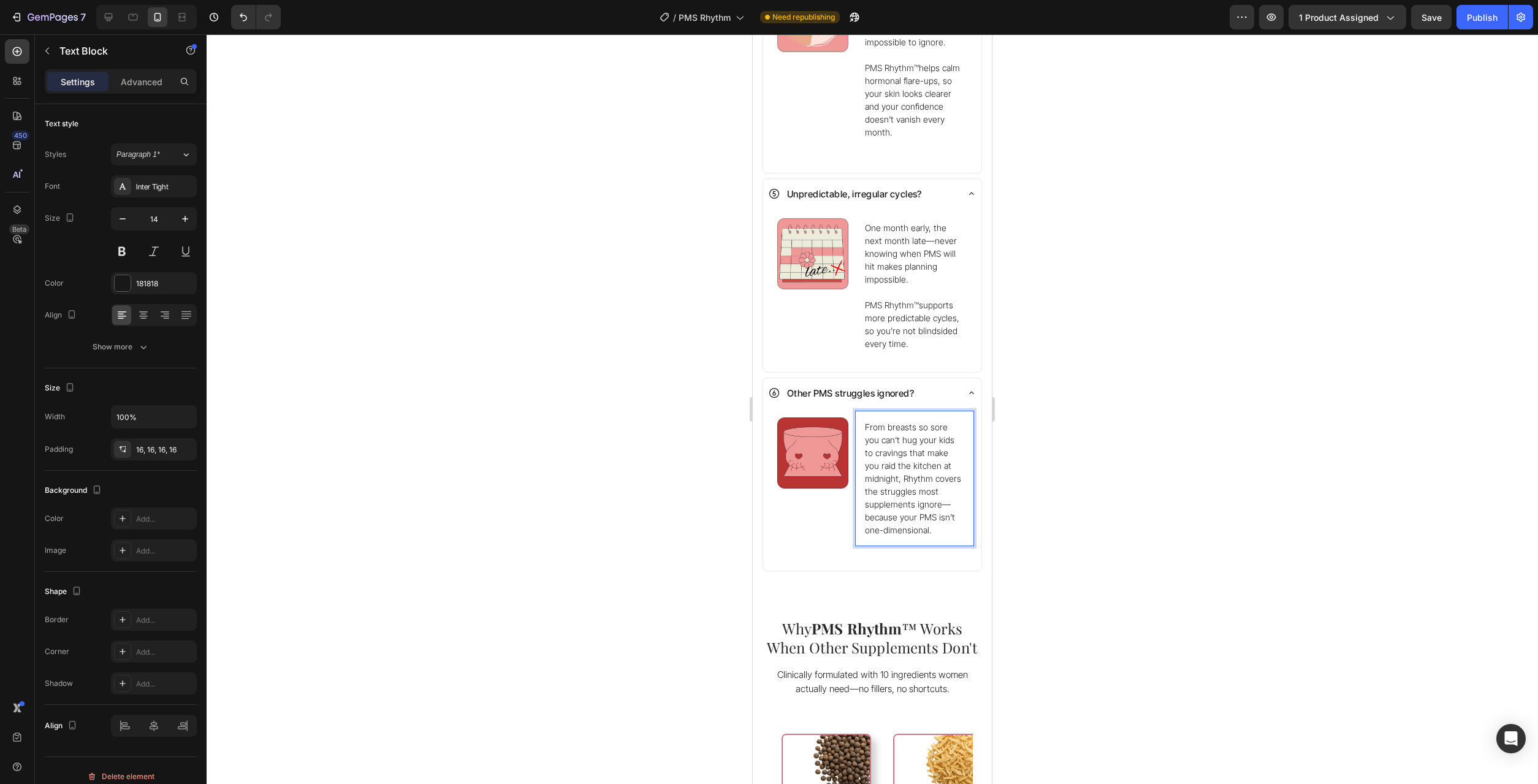
click at [927, 481] on p "From breasts so sore you can’t hug your kids to cravings that make you raid the…" at bounding box center [914, 479] width 99 height 116
click at [920, 464] on p "From breasts so sore you can’t hug your kids to cravings that make you raid the…" at bounding box center [914, 479] width 99 height 116
click at [905, 457] on p "From breasts so sore you can’t hug your kids to cravings that make you raid the…" at bounding box center [914, 479] width 99 height 116
click at [904, 455] on p "From breasts so sore you can’t hug your kids to cravings that make you raid the…" at bounding box center [914, 479] width 99 height 116
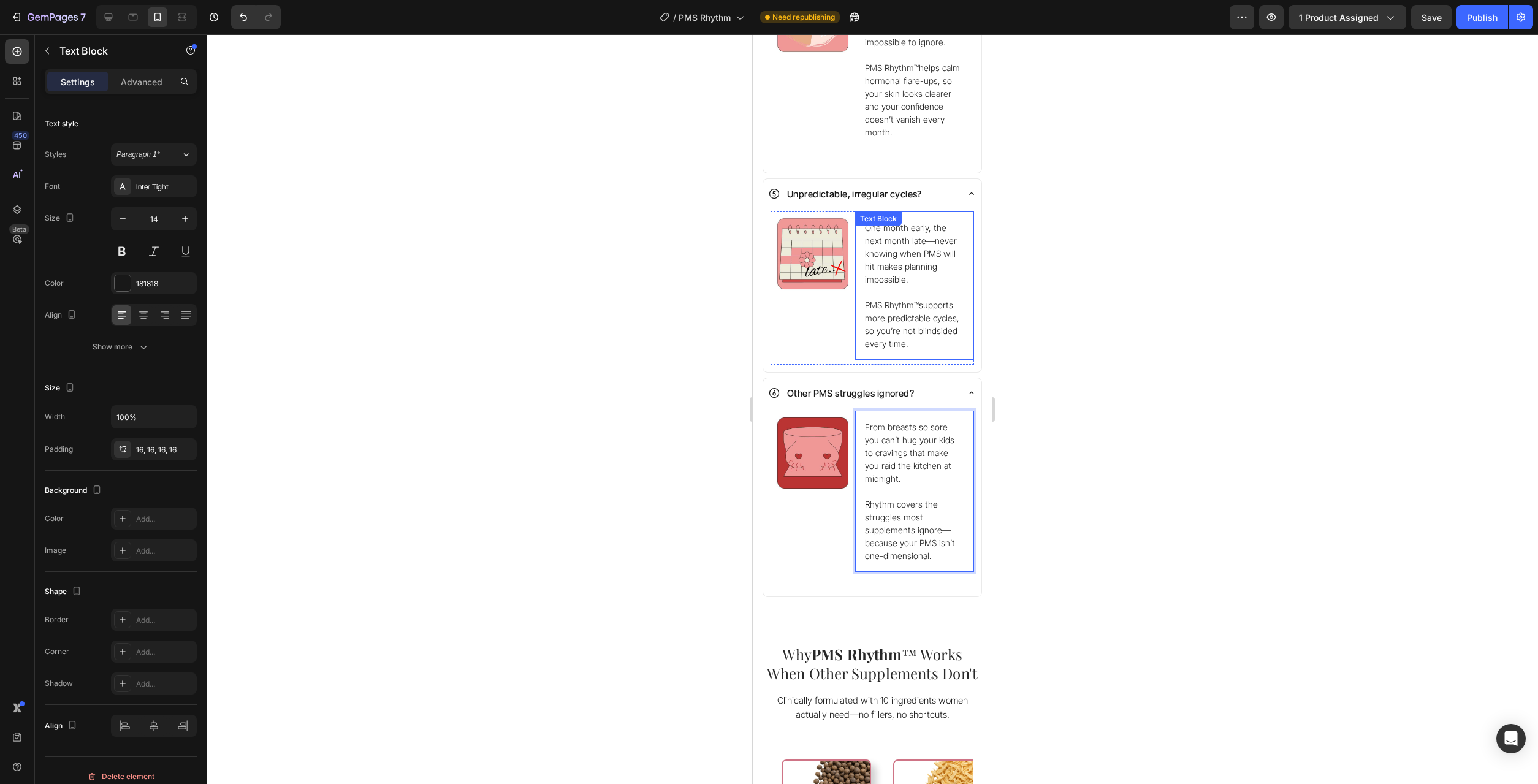
click at [872, 300] on span "PMS Rhythm™" at bounding box center [892, 305] width 54 height 10
click at [870, 300] on span "PMS Rhythm™" at bounding box center [892, 305] width 54 height 10
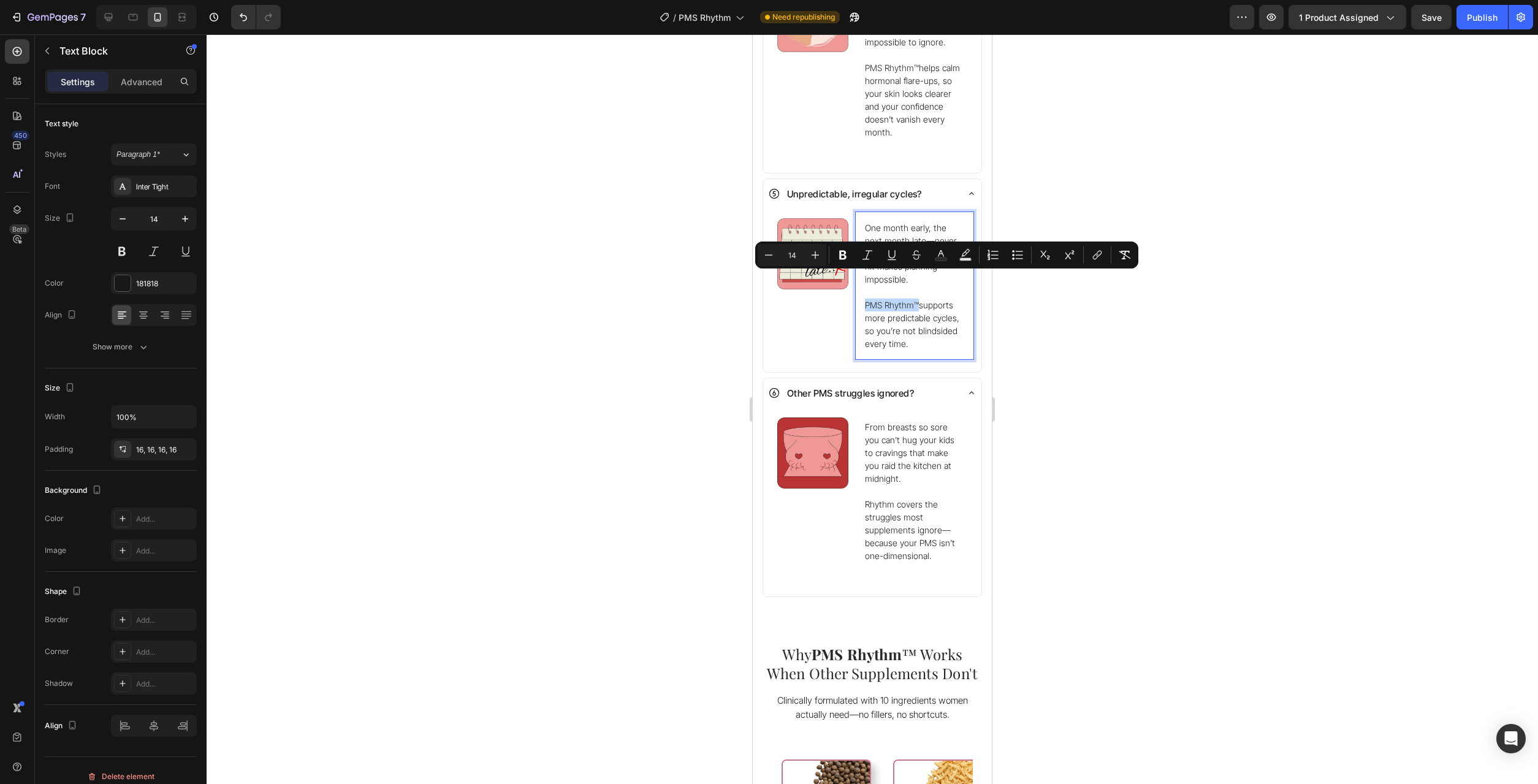
drag, startPoint x: 867, startPoint y: 281, endPoint x: 918, endPoint y: 284, distance: 51.1
click at [918, 299] on p "PMS Rhythm™ supports more predictable cycles, so you’re not blindsided every ti…" at bounding box center [914, 324] width 99 height 52
copy span "PMS Rhythm™"
click at [866, 498] on p "Rhythm covers the struggles most supplements ignore—because your PMS isn’t one-…" at bounding box center [914, 530] width 99 height 65
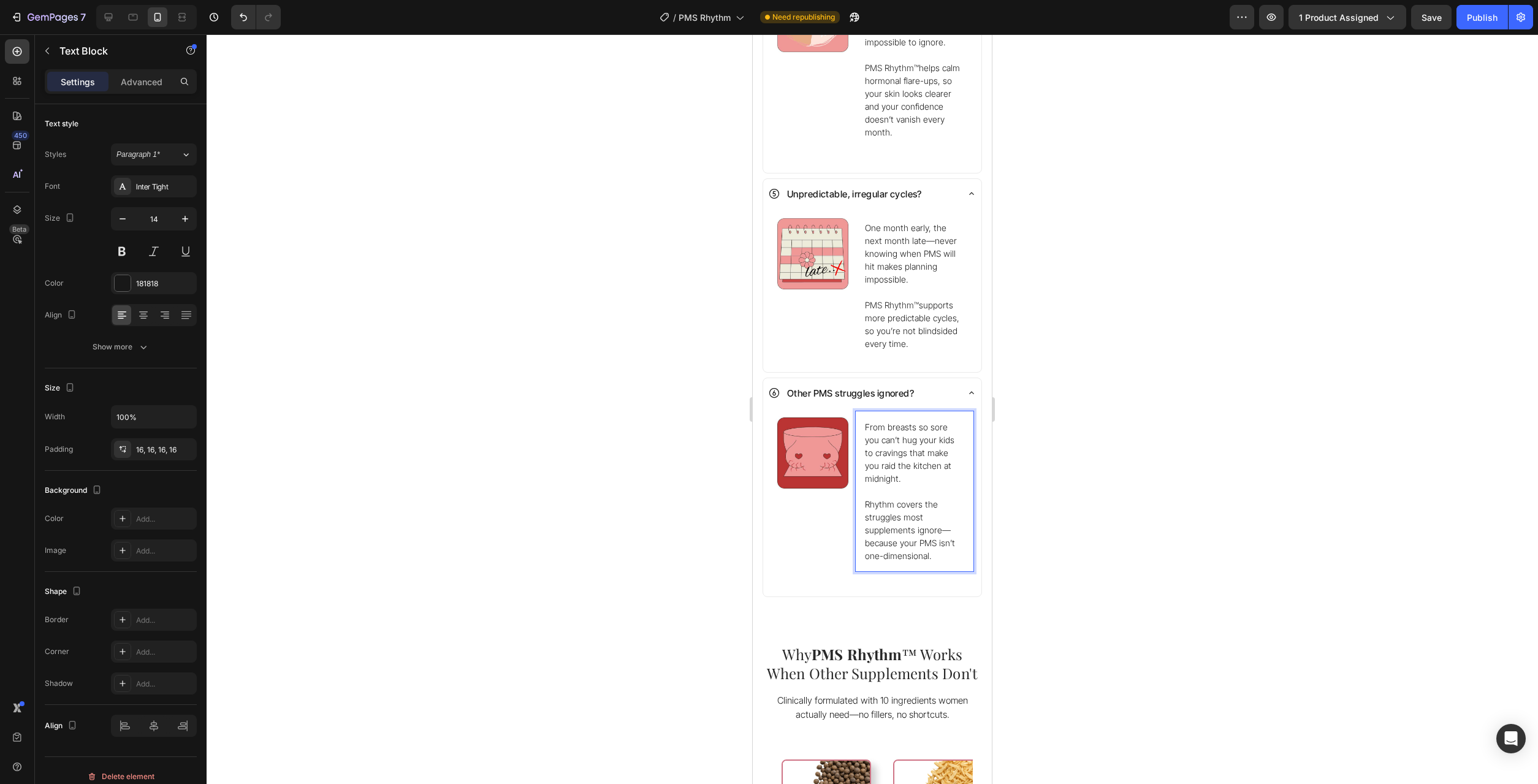
click at [867, 498] on p "Rhythm covers the struggles most supplements ignore—because your PMS isn’t one-…" at bounding box center [914, 530] width 99 height 65
click at [1054, 509] on div at bounding box center [872, 409] width 1331 height 749
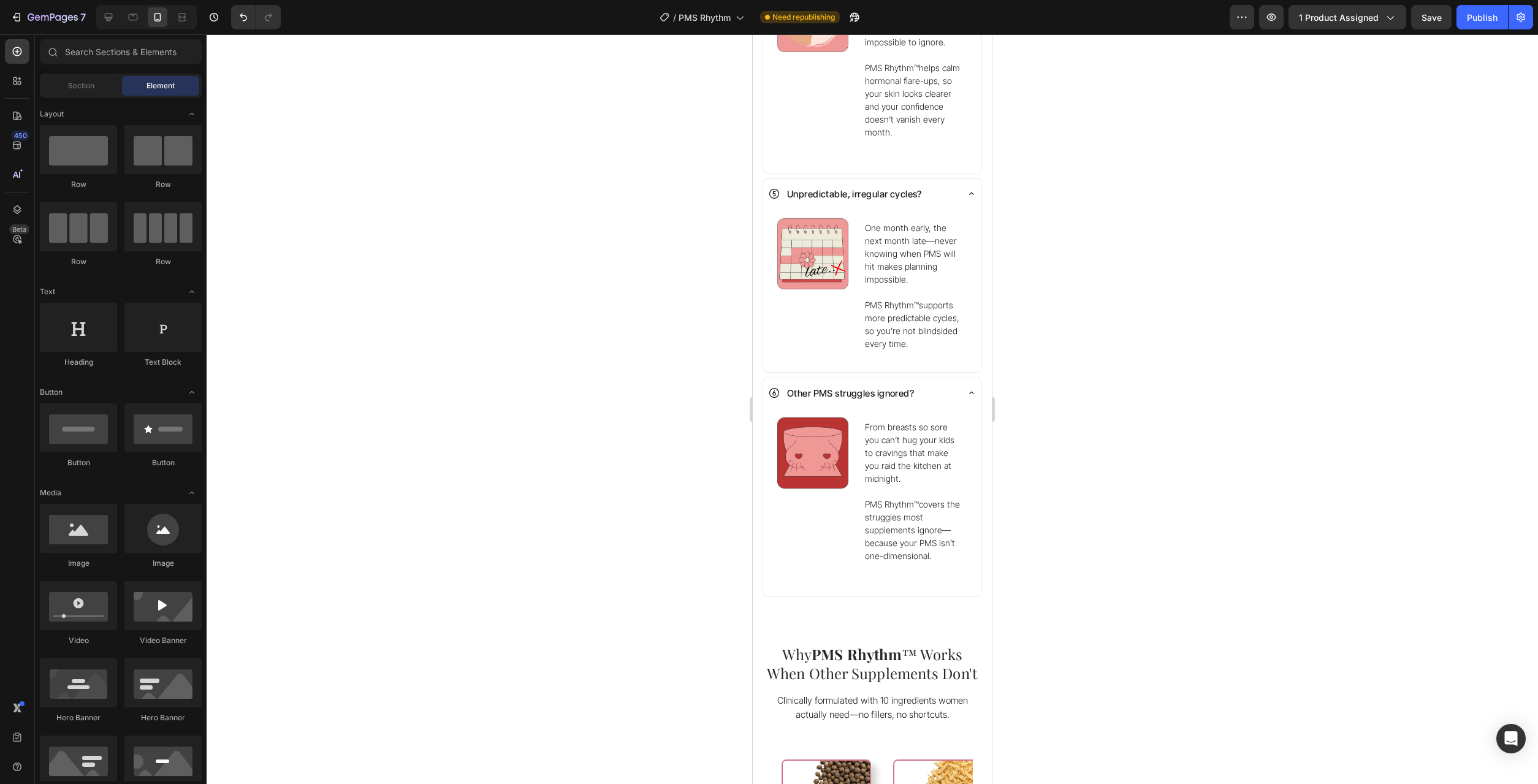
click at [1054, 509] on div at bounding box center [872, 409] width 1331 height 749
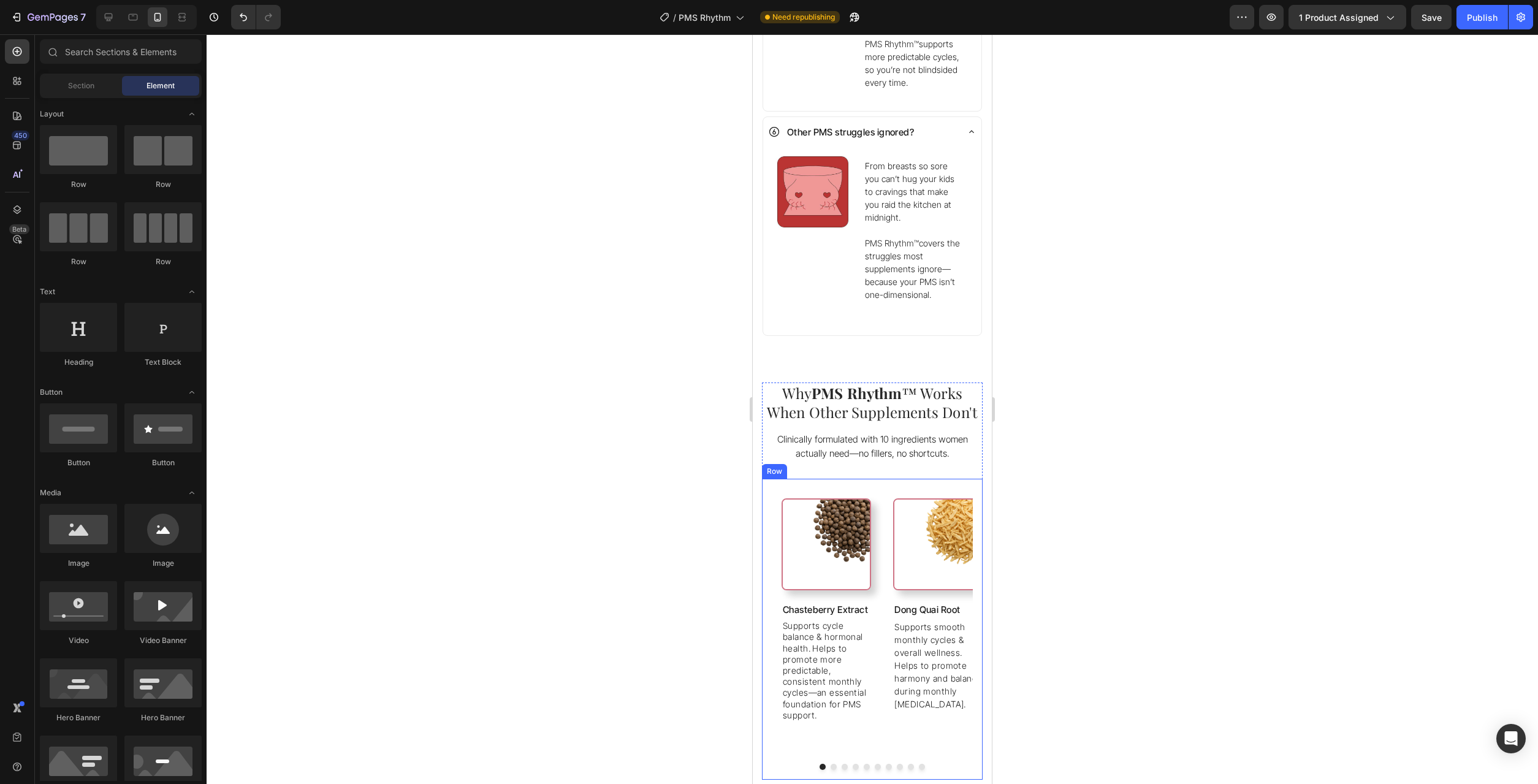
scroll to position [1876, 0]
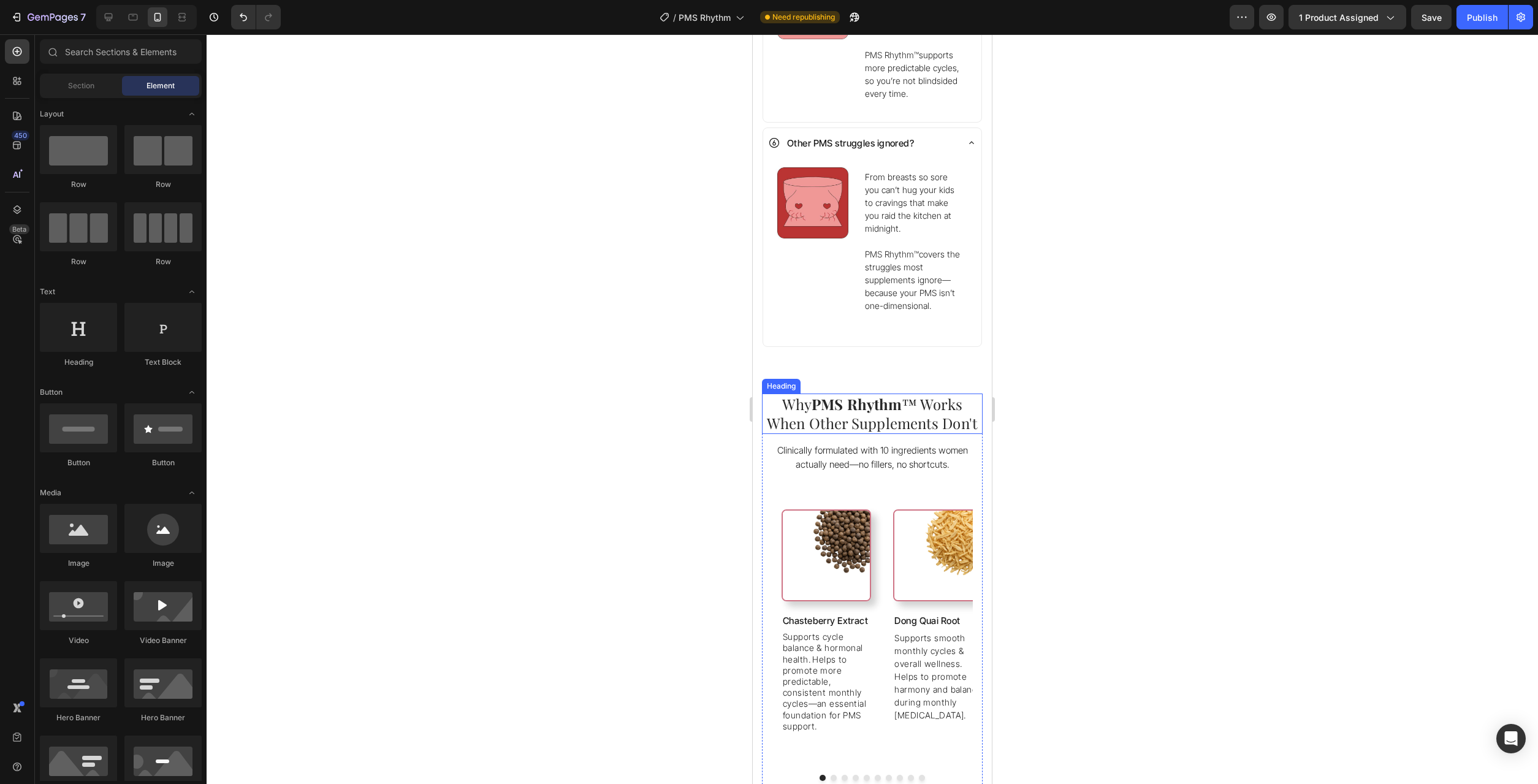
click at [851, 399] on span "™ Works When Other Supplements Don't" at bounding box center [872, 413] width 211 height 38
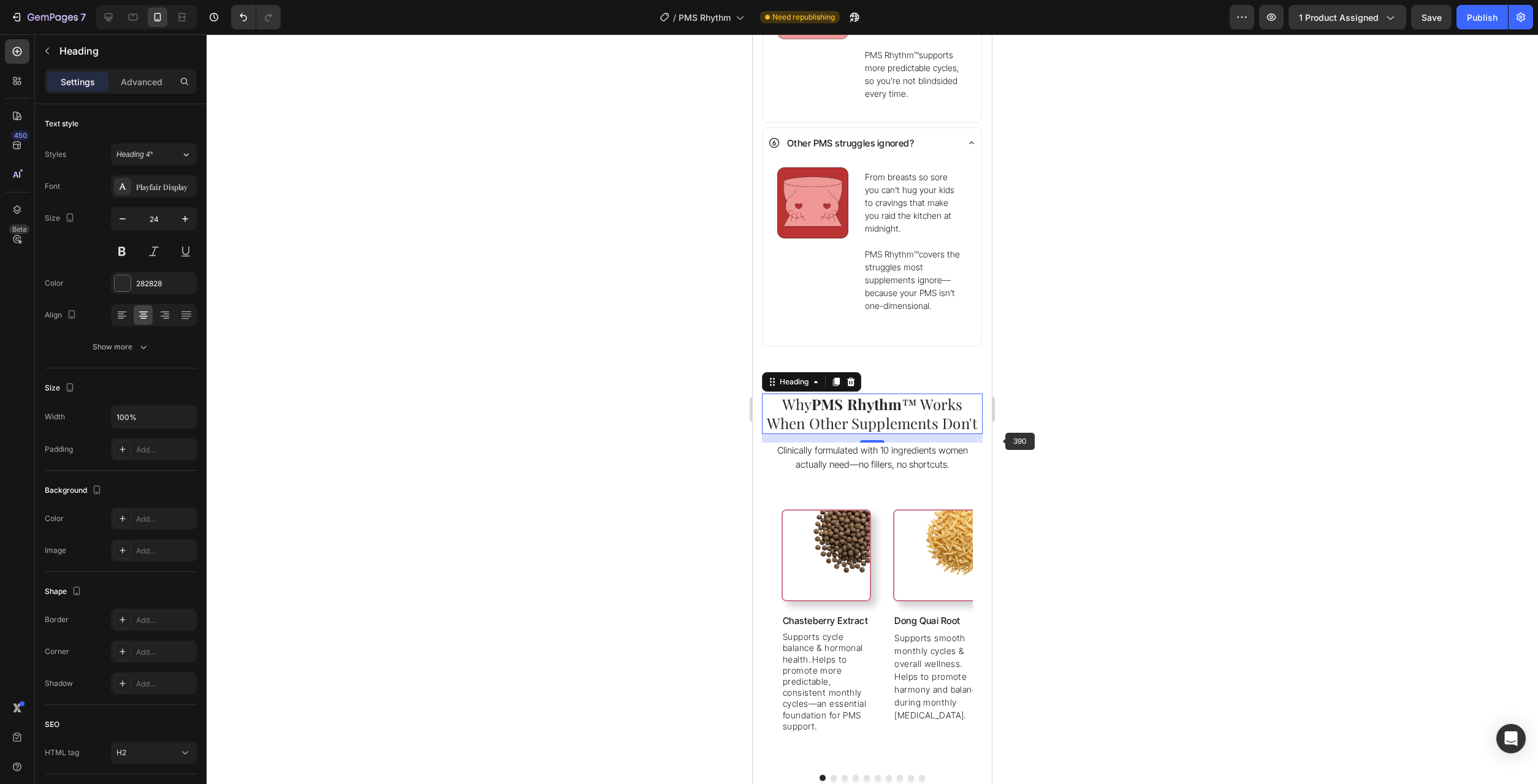
click at [940, 394] on span "™ Works When Other Supplements Don't" at bounding box center [872, 413] width 211 height 38
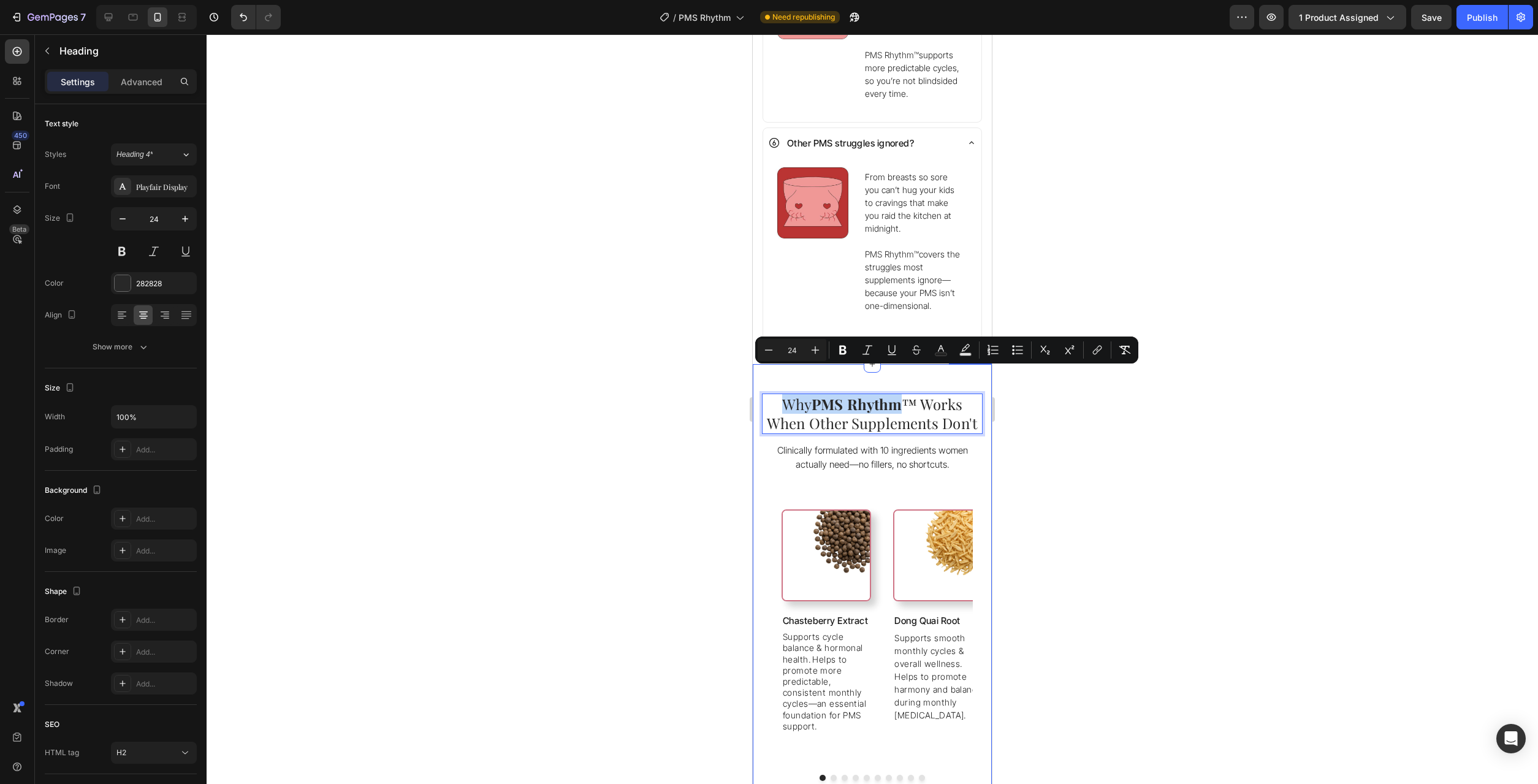
copy p "Why PMS Rhythm"
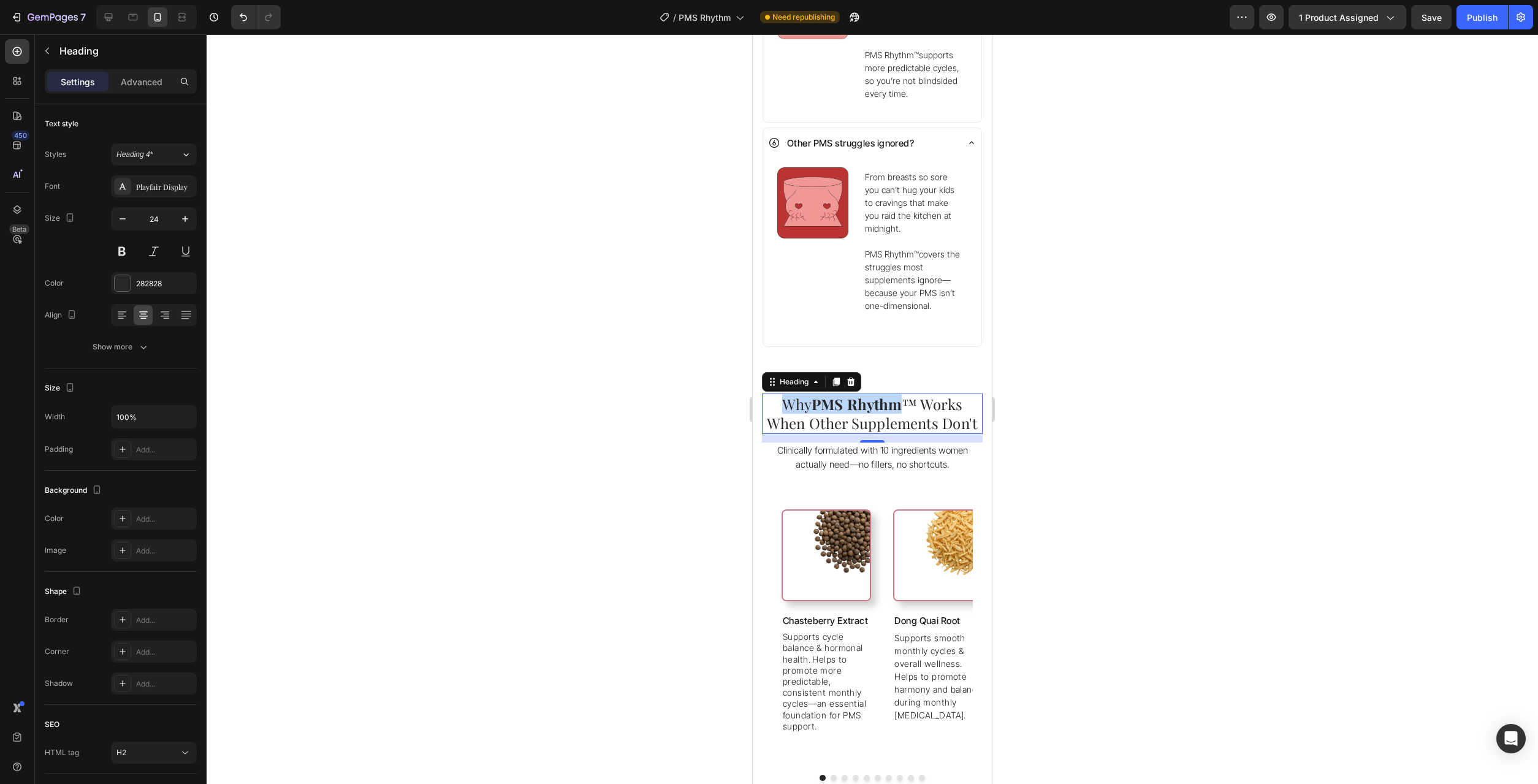
click at [851, 409] on div "Why PMS Rhythm ™ Works When Other Supplements Don't Heading 14 Clinically formu…" at bounding box center [872, 592] width 220 height 397
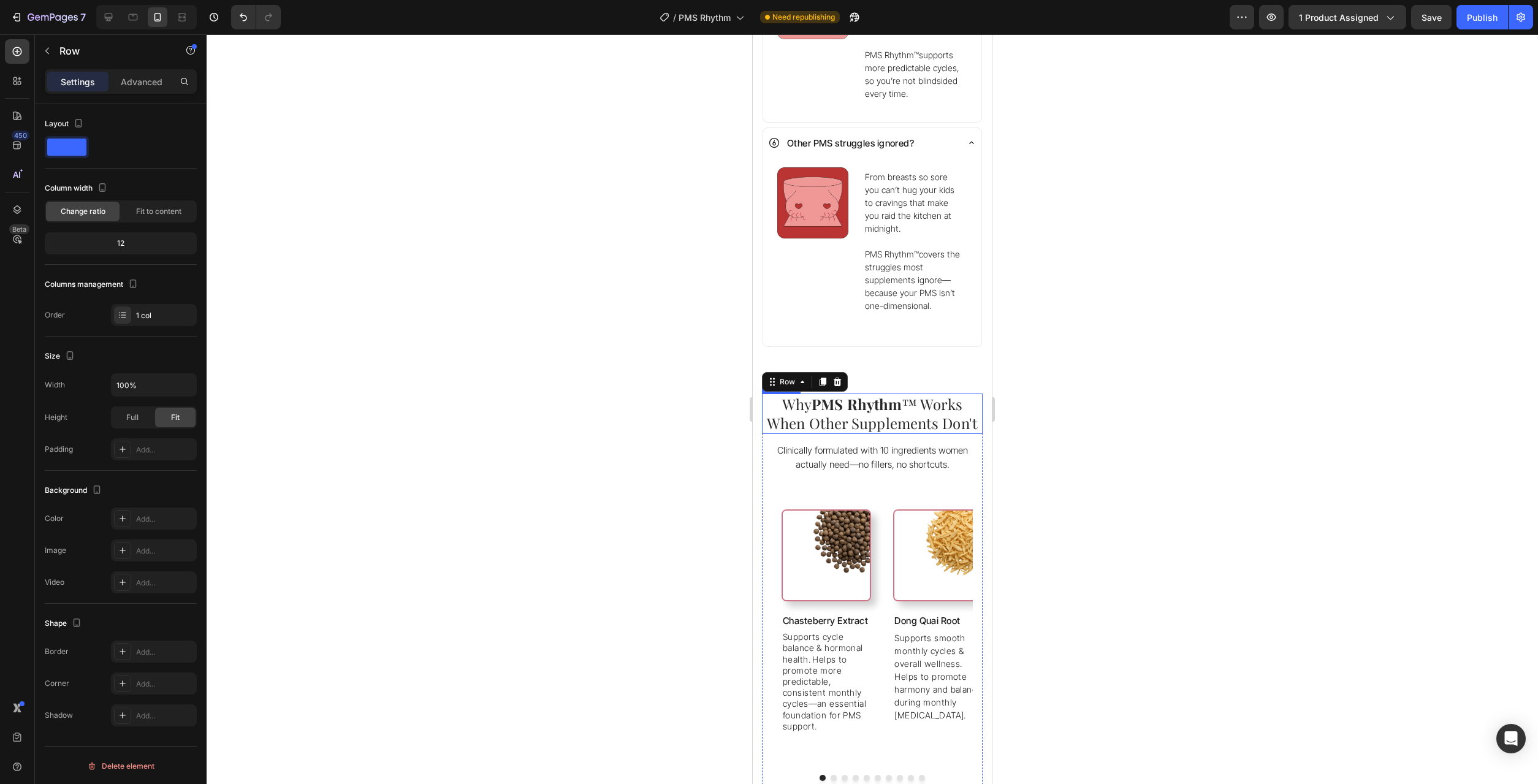
click at [860, 401] on span "™ Works When Other Supplements Don't" at bounding box center [872, 413] width 211 height 38
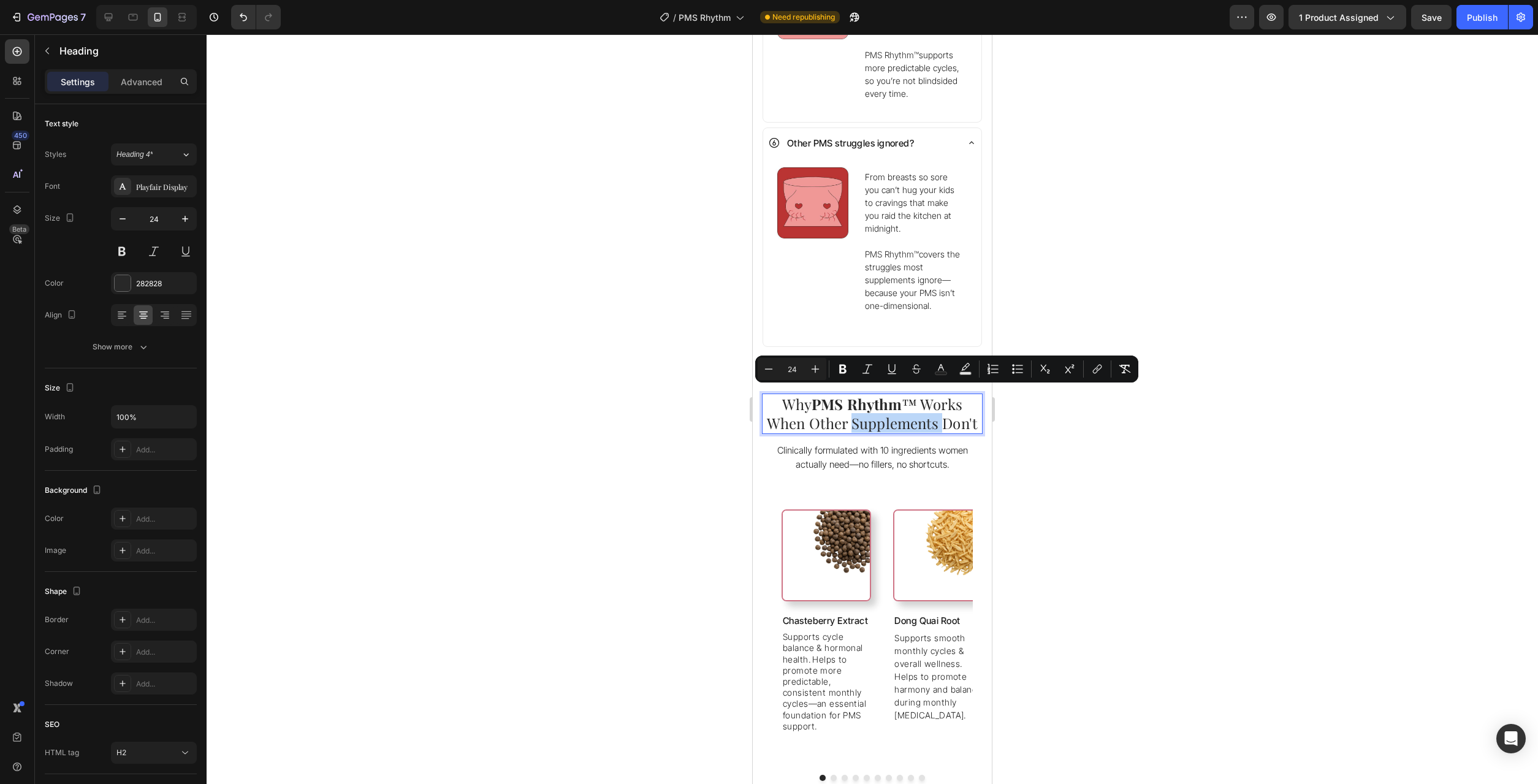
drag, startPoint x: 852, startPoint y: 401, endPoint x: 945, endPoint y: 405, distance: 93.1
click at [945, 405] on span "™ Works When Other Supplements Don't" at bounding box center [872, 413] width 211 height 38
click at [1190, 441] on div at bounding box center [872, 409] width 1331 height 749
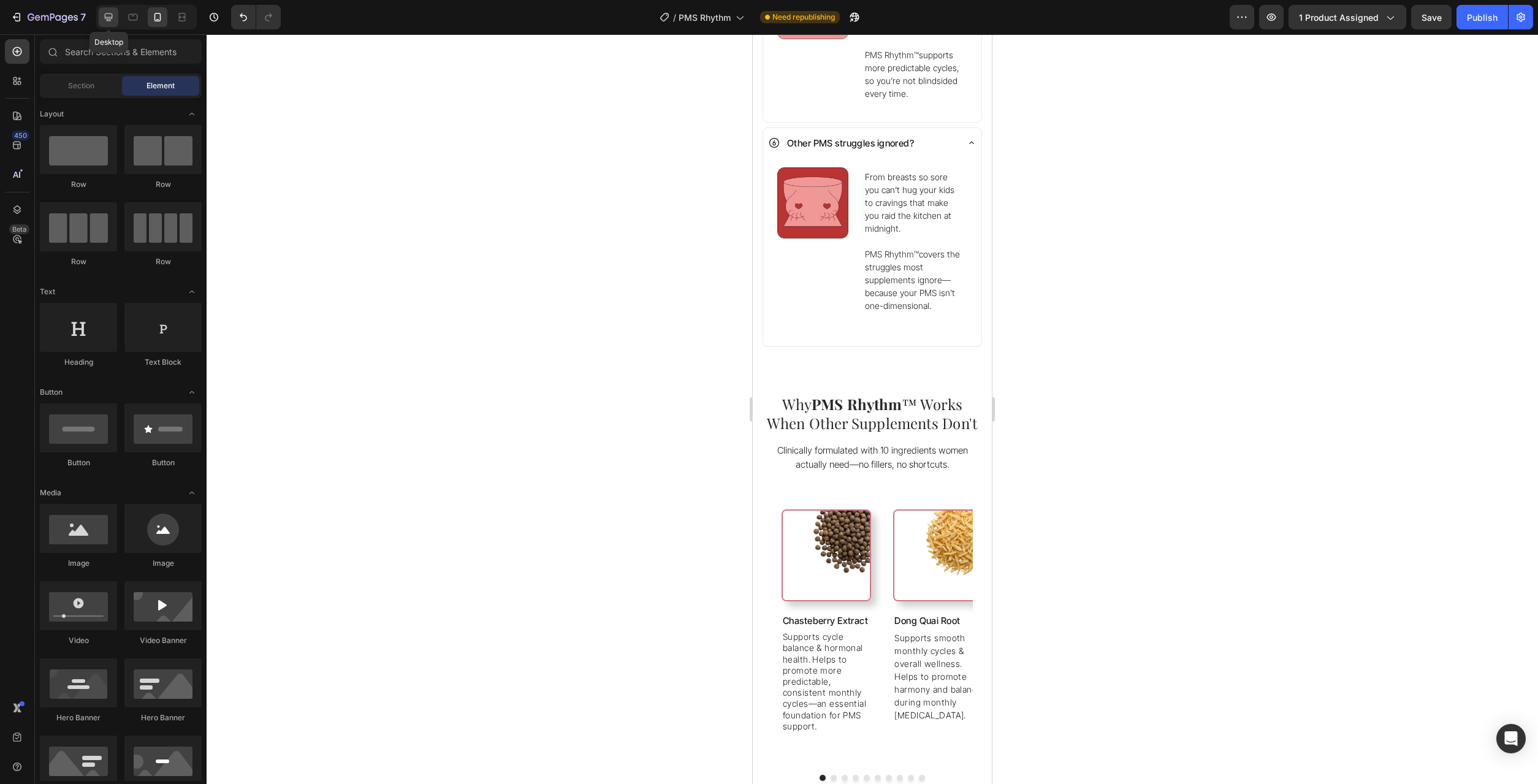
drag, startPoint x: 109, startPoint y: 14, endPoint x: 841, endPoint y: 287, distance: 781.3
click at [109, 14] on icon at bounding box center [109, 18] width 8 height 8
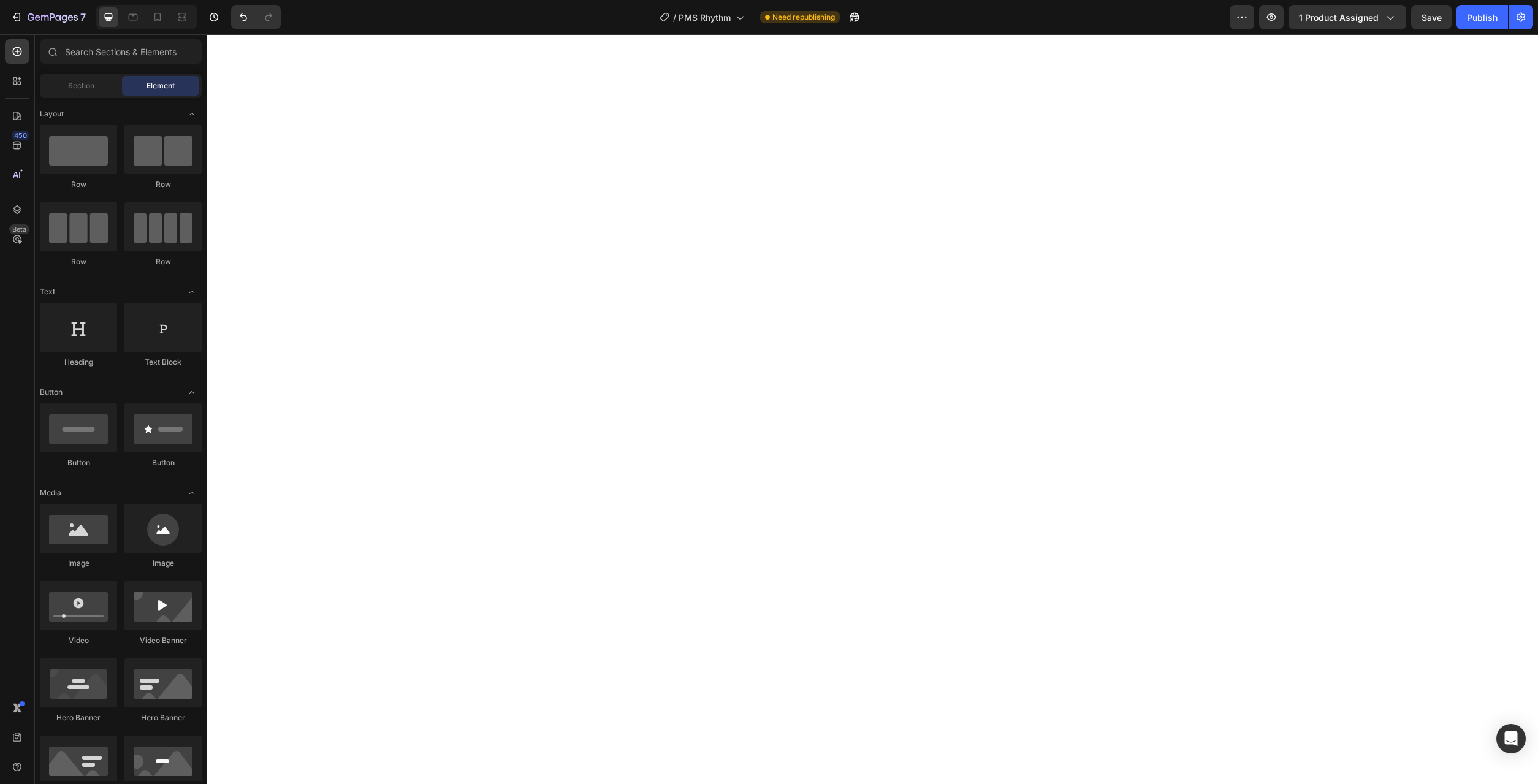
scroll to position [1685, 0]
